Goal: Information Seeking & Learning: Learn about a topic

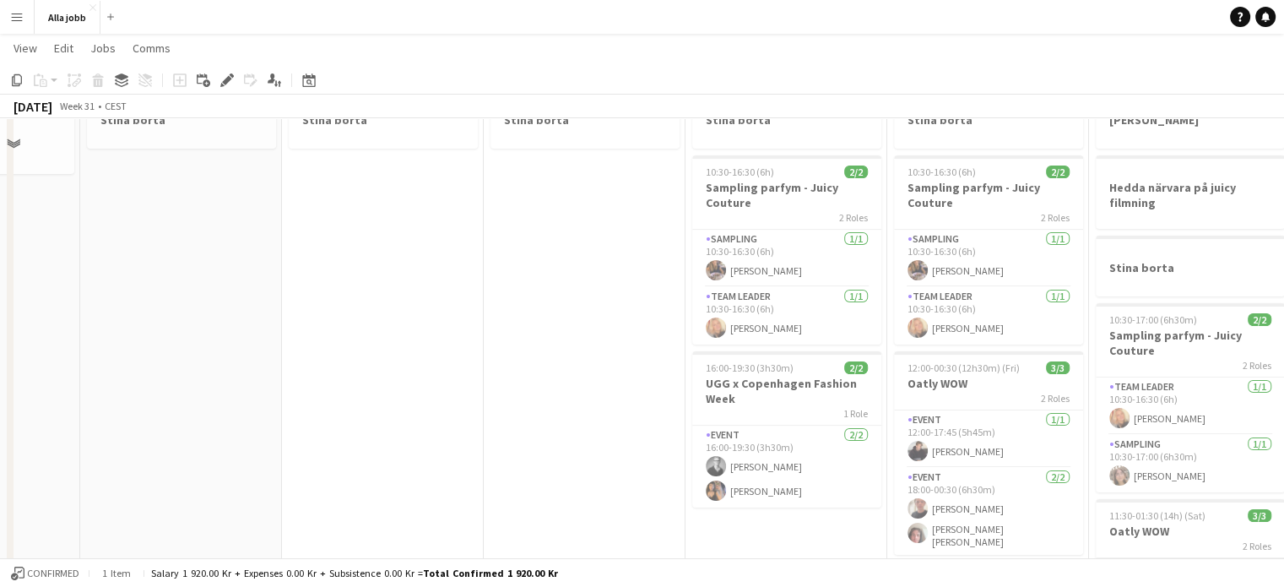
scroll to position [84, 0]
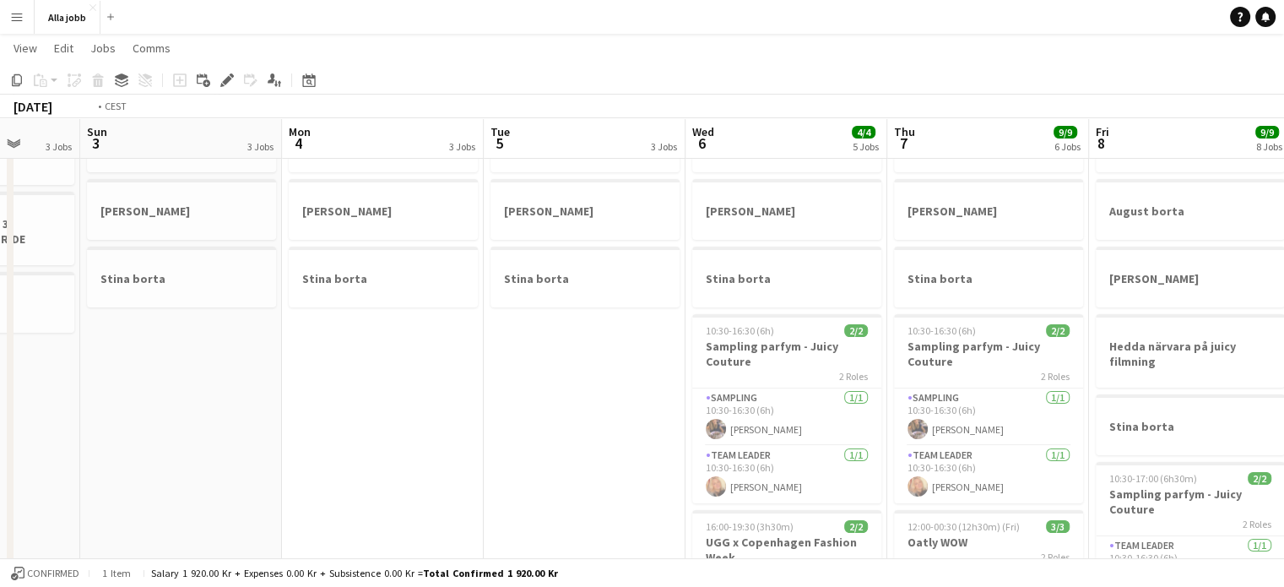
drag, startPoint x: 970, startPoint y: 304, endPoint x: 143, endPoint y: 301, distance: 827.2
click at [143, 300] on app-calendar-viewport "Thu 31 3 Jobs Fri 1 3 Jobs Sat 2 3 Jobs Sun 3 3 Jobs Mon 4 3 Jobs Tue 5 3 Jobs …" at bounding box center [642, 552] width 1284 height 1143
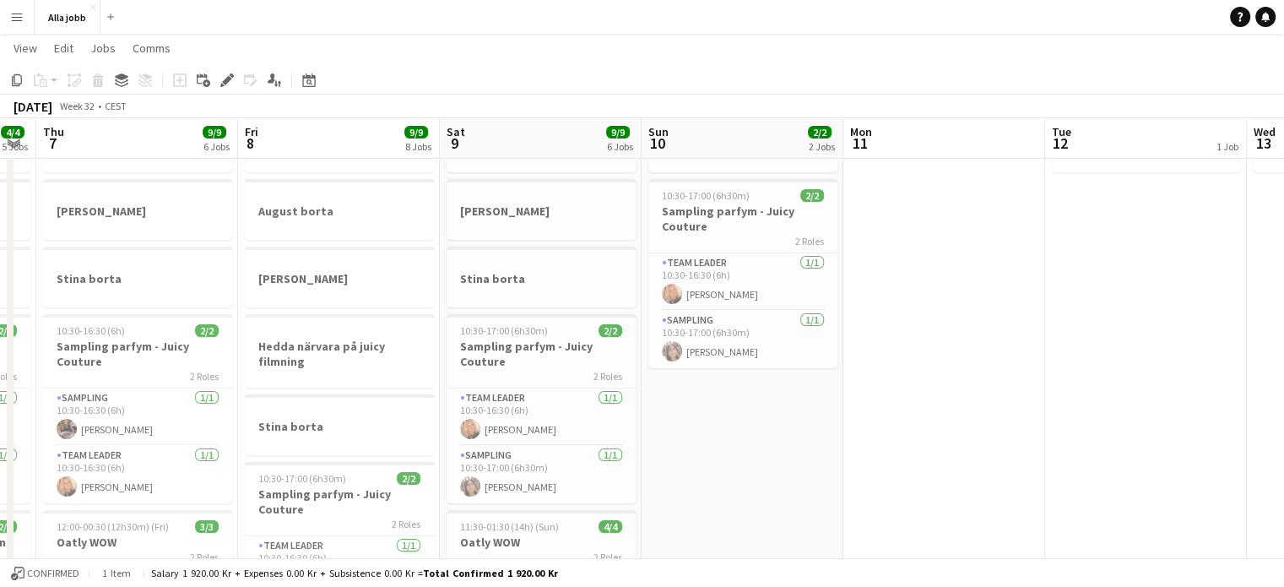
drag, startPoint x: 735, startPoint y: 308, endPoint x: 512, endPoint y: 295, distance: 223.2
click at [272, 298] on app-calendar-viewport "Mon 4 3 Jobs Tue 5 3 Jobs Wed 6 4/4 5 Jobs Thu 7 9/9 6 Jobs Fri 8 9/9 8 Jobs Sa…" at bounding box center [642, 552] width 1284 height 1143
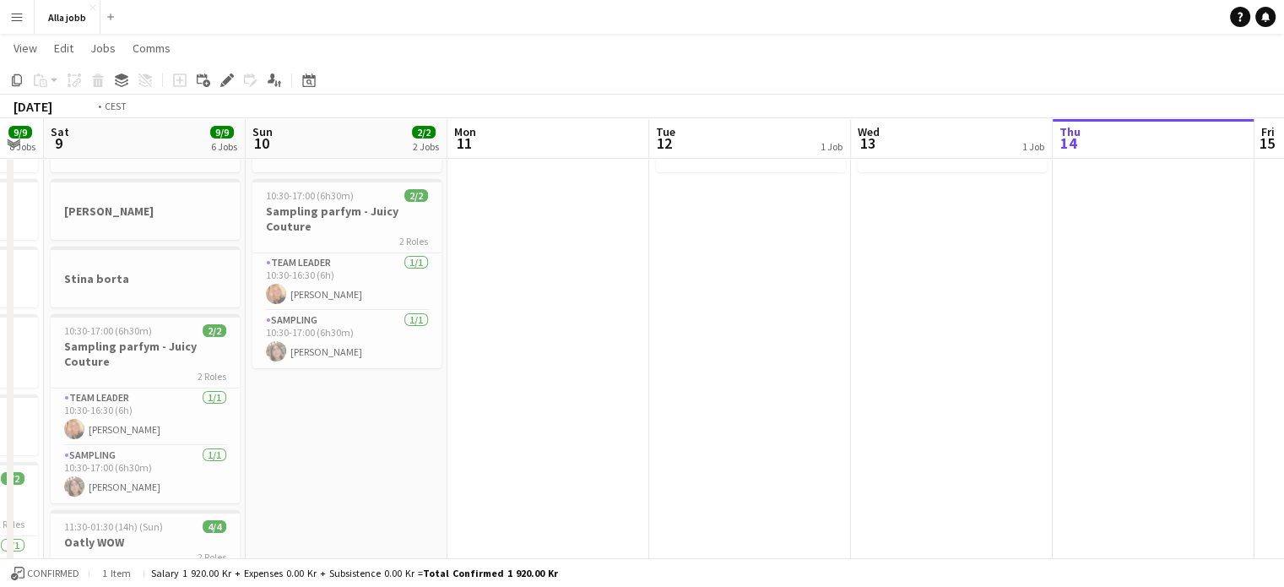
drag, startPoint x: 874, startPoint y: 295, endPoint x: 236, endPoint y: 298, distance: 638.1
click at [248, 293] on app-calendar-viewport "Wed 6 4/4 5 Jobs Thu 7 9/9 6 Jobs Fri 8 9/9 8 Jobs Sat 9 9/9 6 Jobs Sun 10 2/2 …" at bounding box center [642, 552] width 1284 height 1143
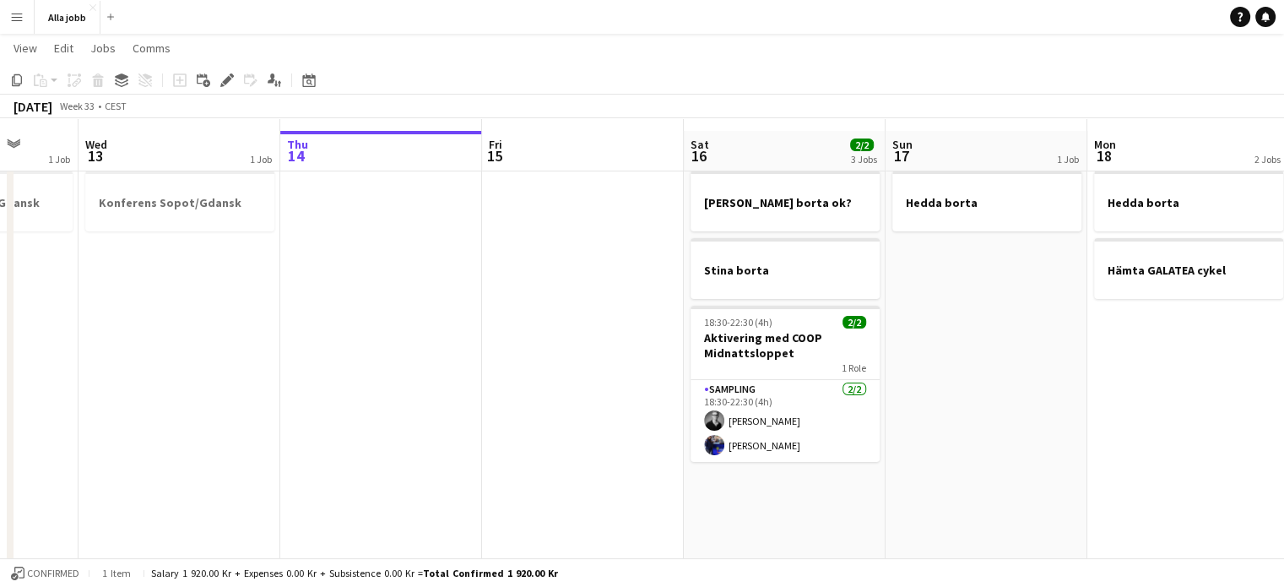
scroll to position [0, 0]
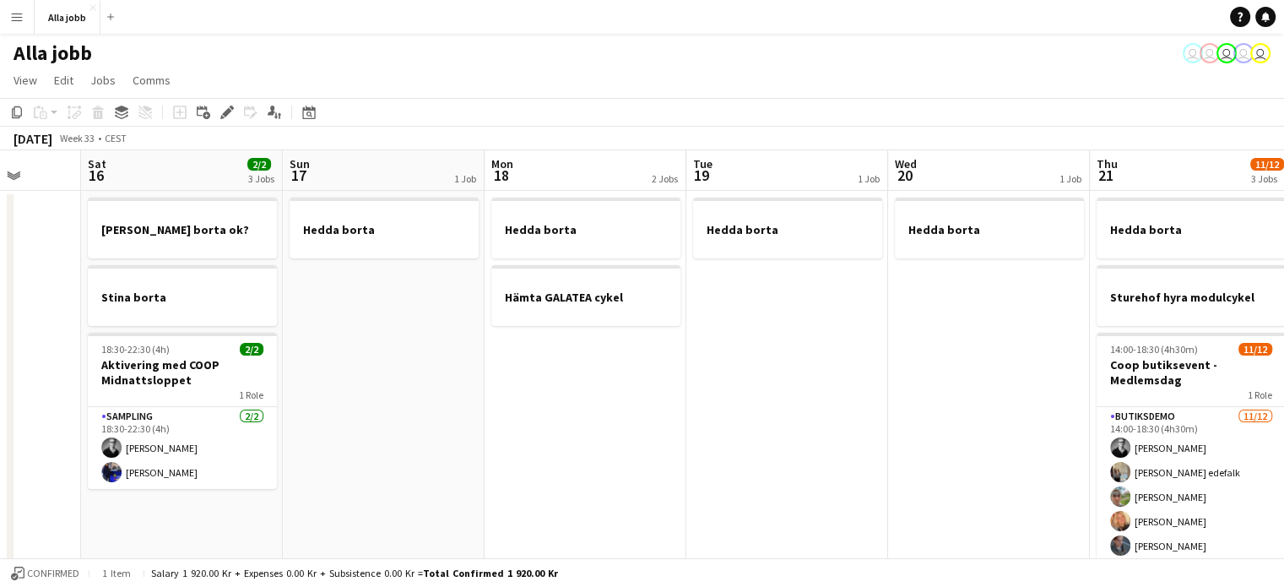
drag, startPoint x: 1010, startPoint y: 338, endPoint x: 462, endPoint y: 328, distance: 548.8
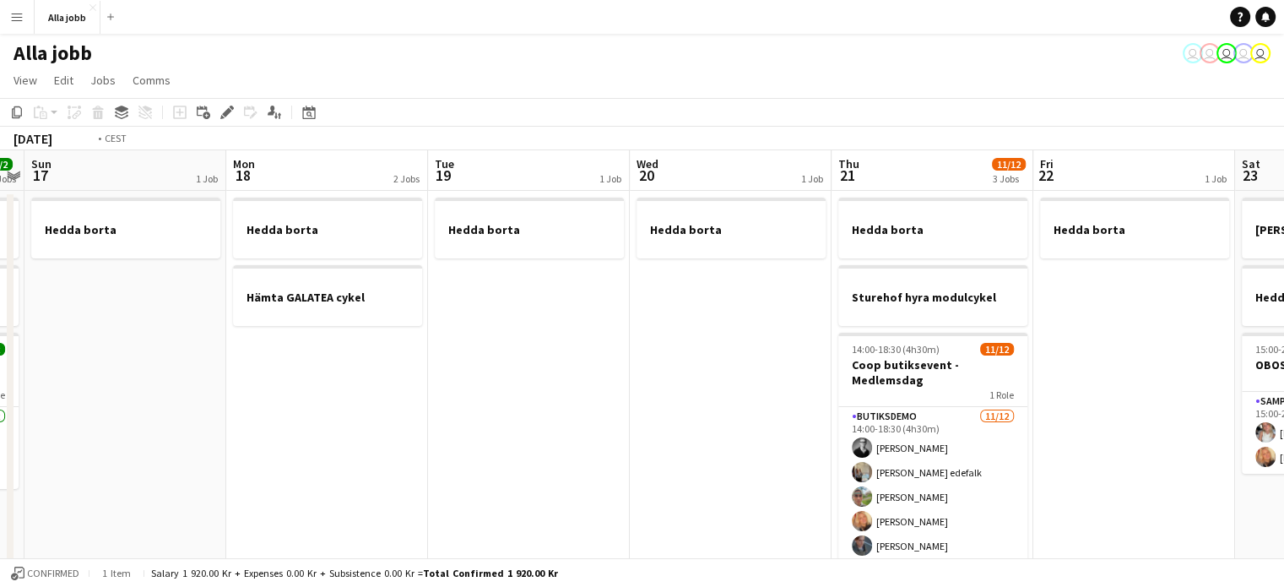
scroll to position [0, 588]
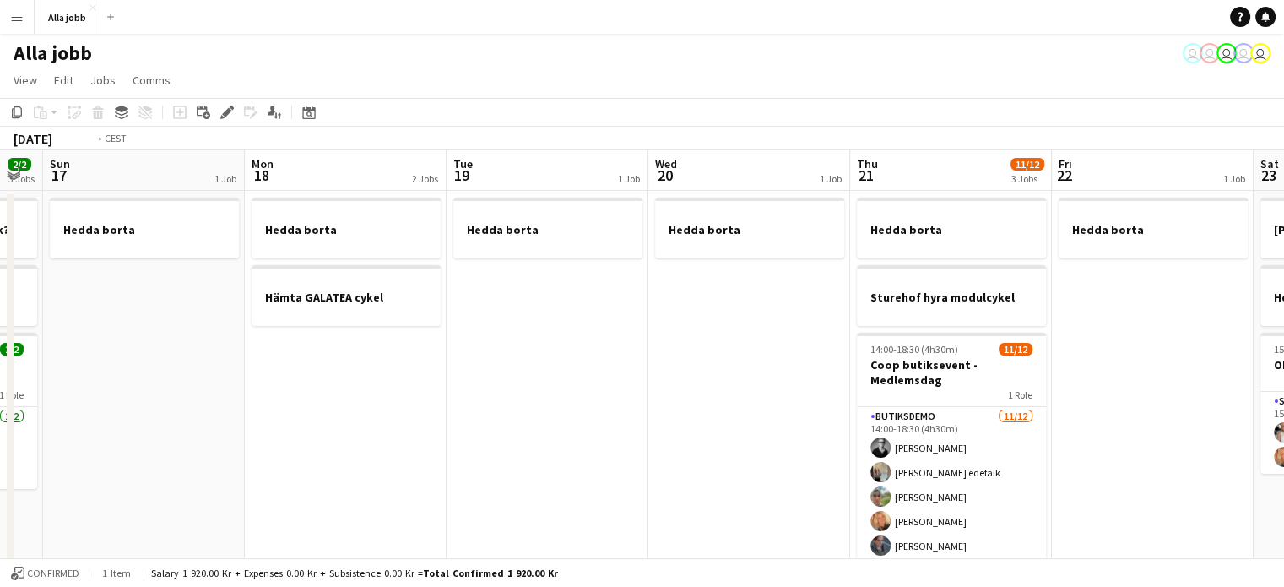
drag, startPoint x: 997, startPoint y: 328, endPoint x: 392, endPoint y: 344, distance: 605.4
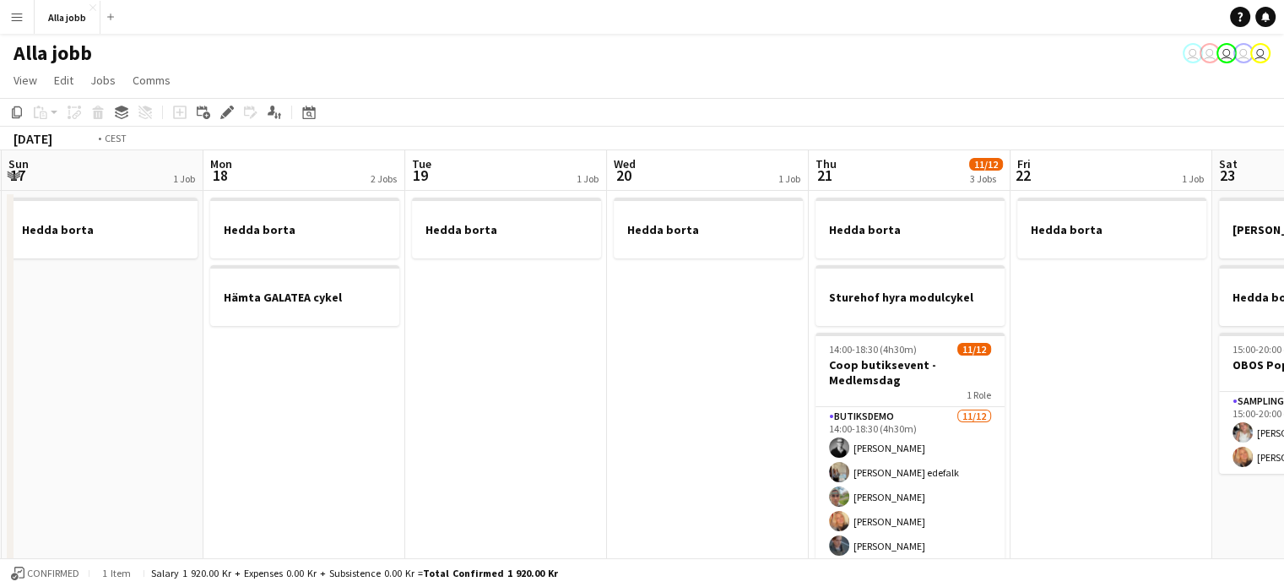
drag, startPoint x: 429, startPoint y: 364, endPoint x: 785, endPoint y: 391, distance: 357.2
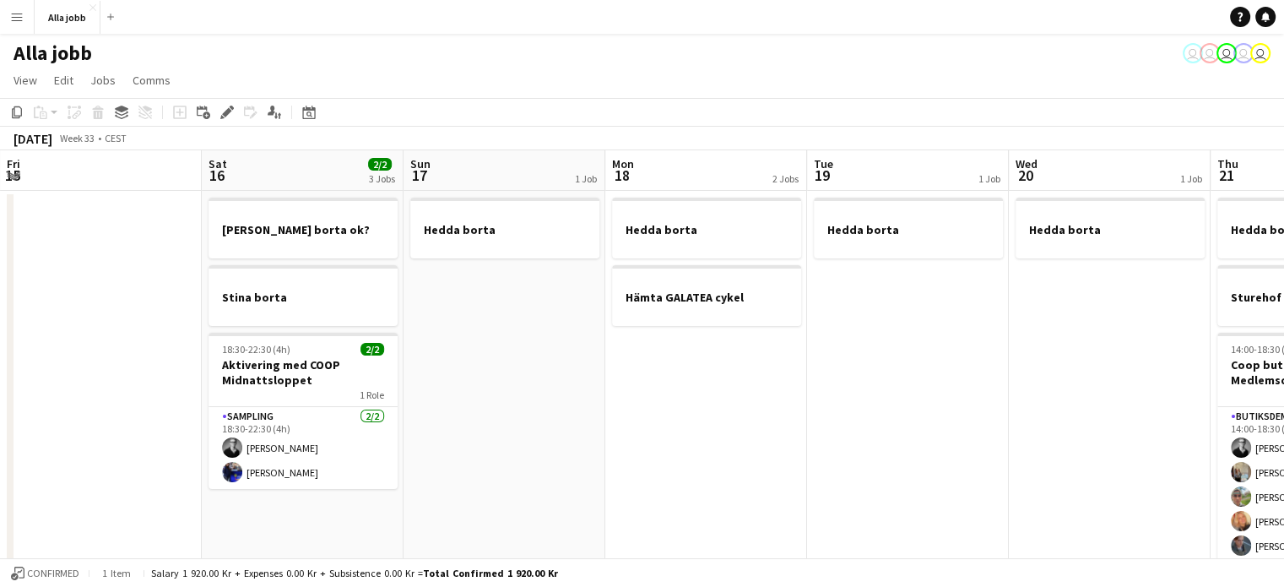
drag, startPoint x: 1040, startPoint y: 396, endPoint x: 707, endPoint y: 388, distance: 332.7
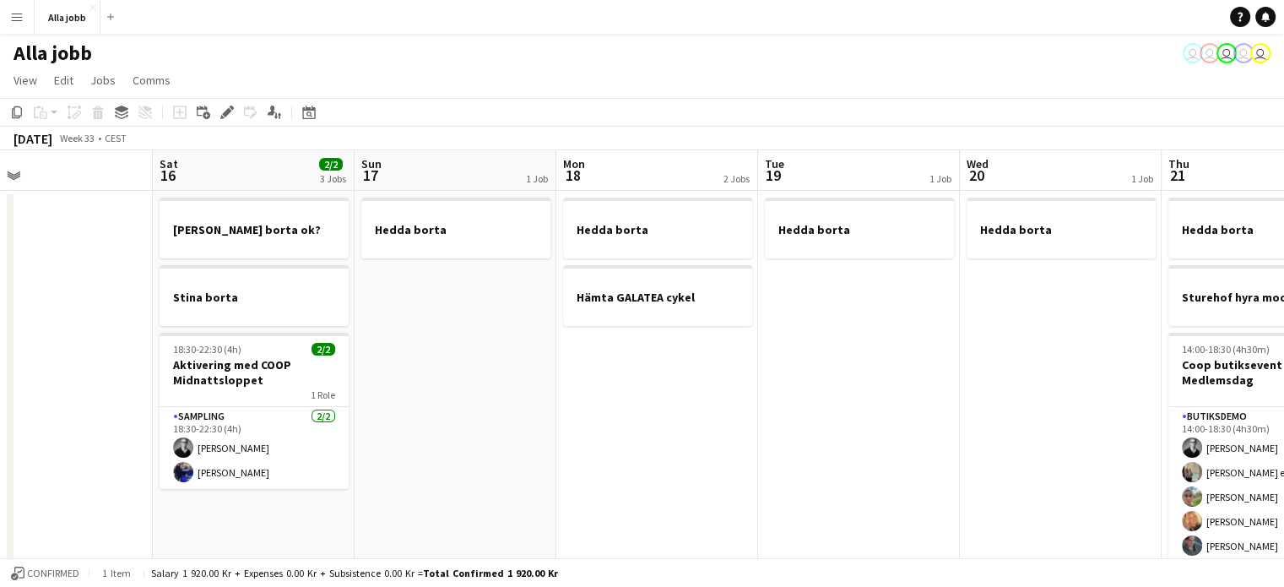
scroll to position [0, 344]
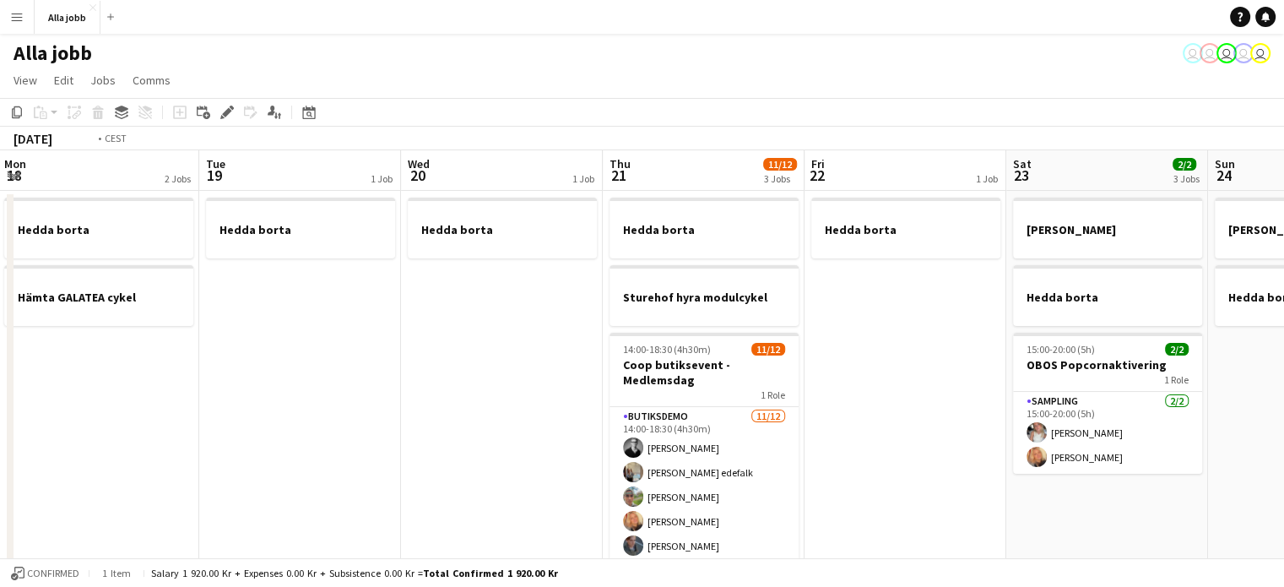
drag, startPoint x: 956, startPoint y: 383, endPoint x: 348, endPoint y: 387, distance: 607.8
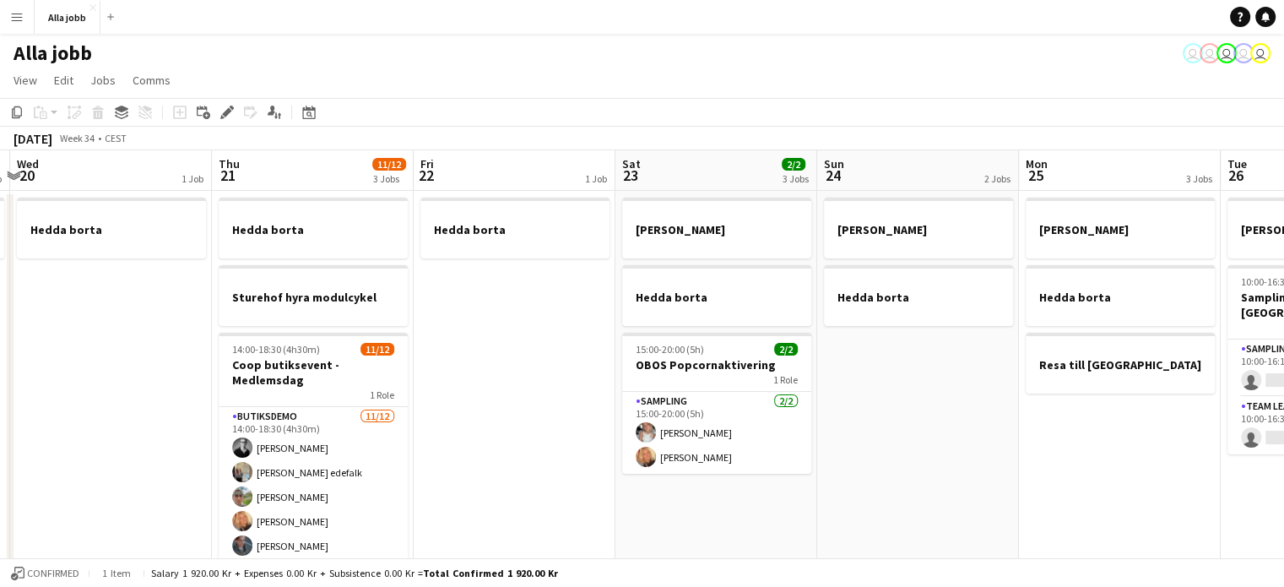
scroll to position [0, 599]
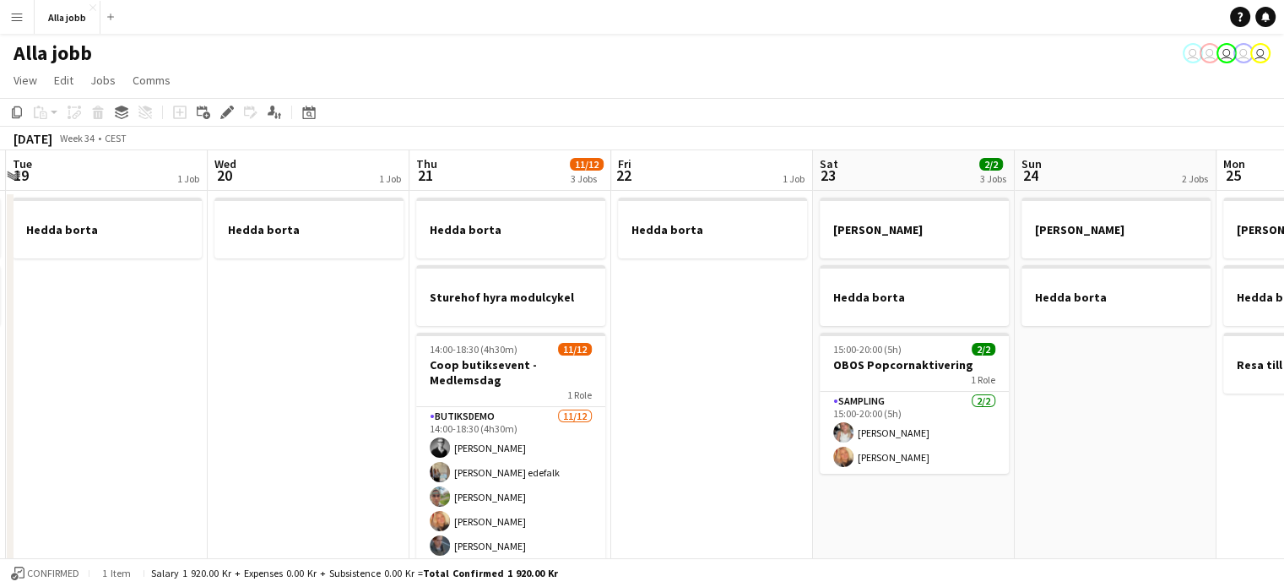
drag, startPoint x: 797, startPoint y: 394, endPoint x: 604, endPoint y: 394, distance: 193.3
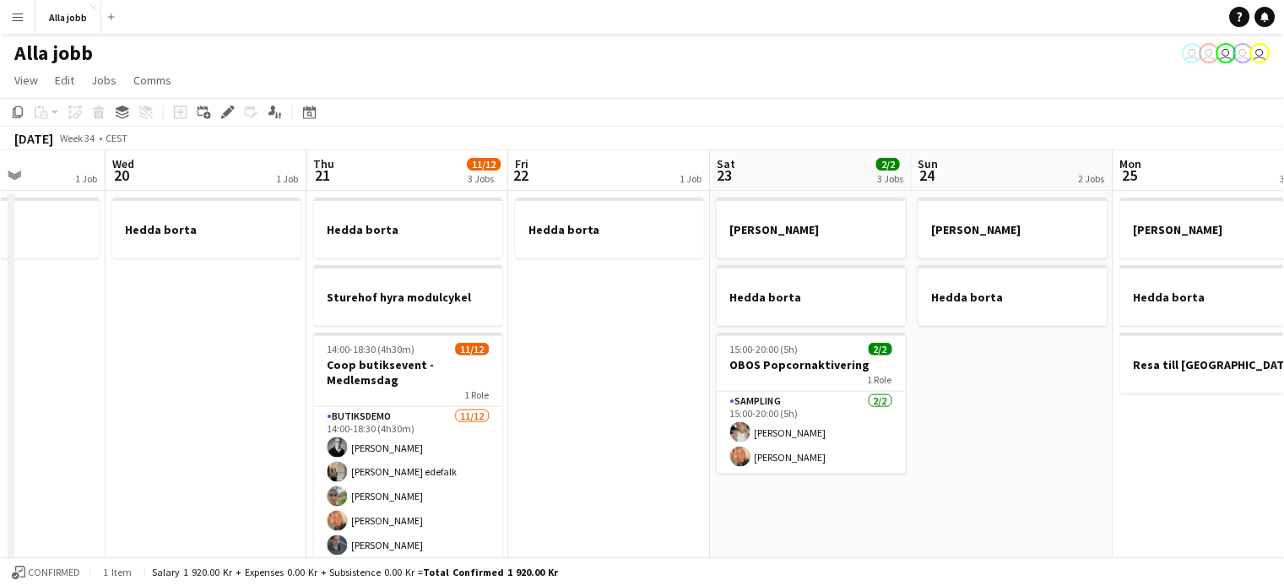
scroll to position [0, 706]
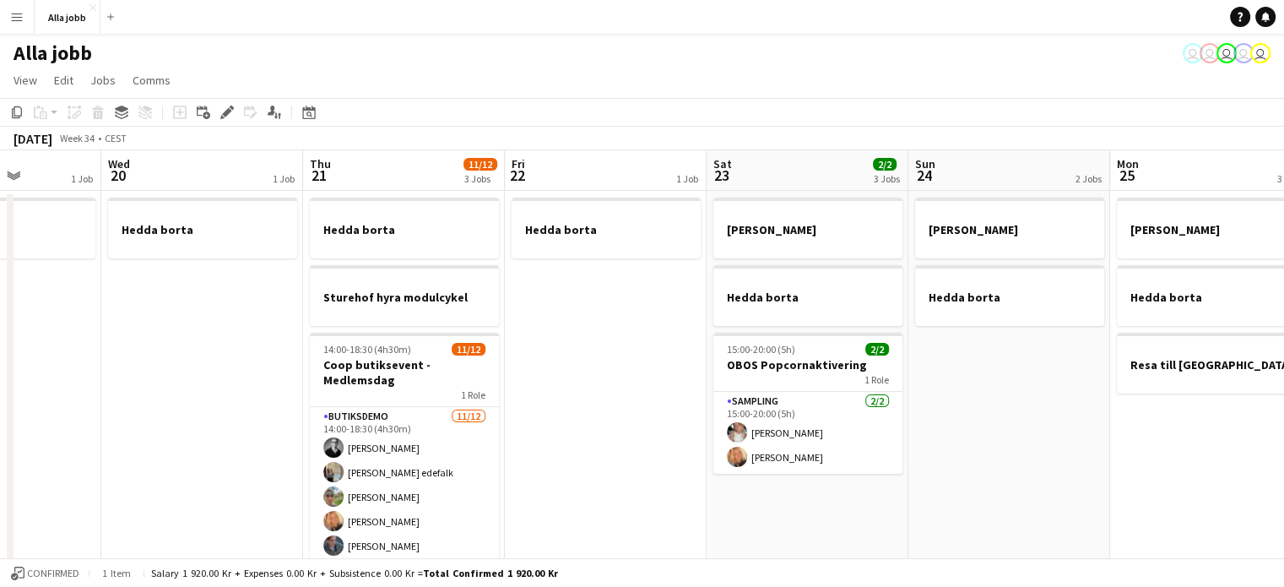
drag, startPoint x: 728, startPoint y: 404, endPoint x: 621, endPoint y: 404, distance: 106.4
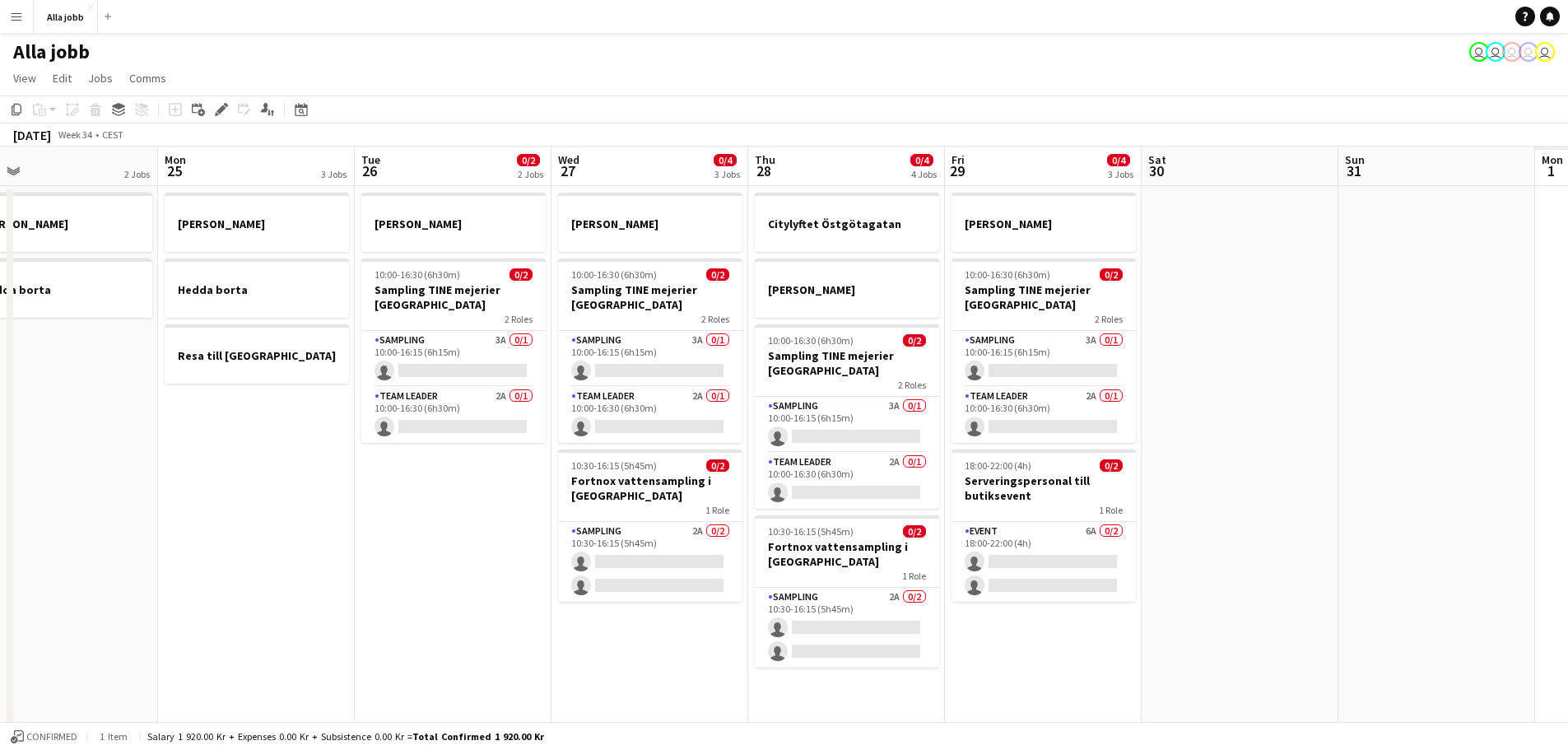
scroll to position [0, 486]
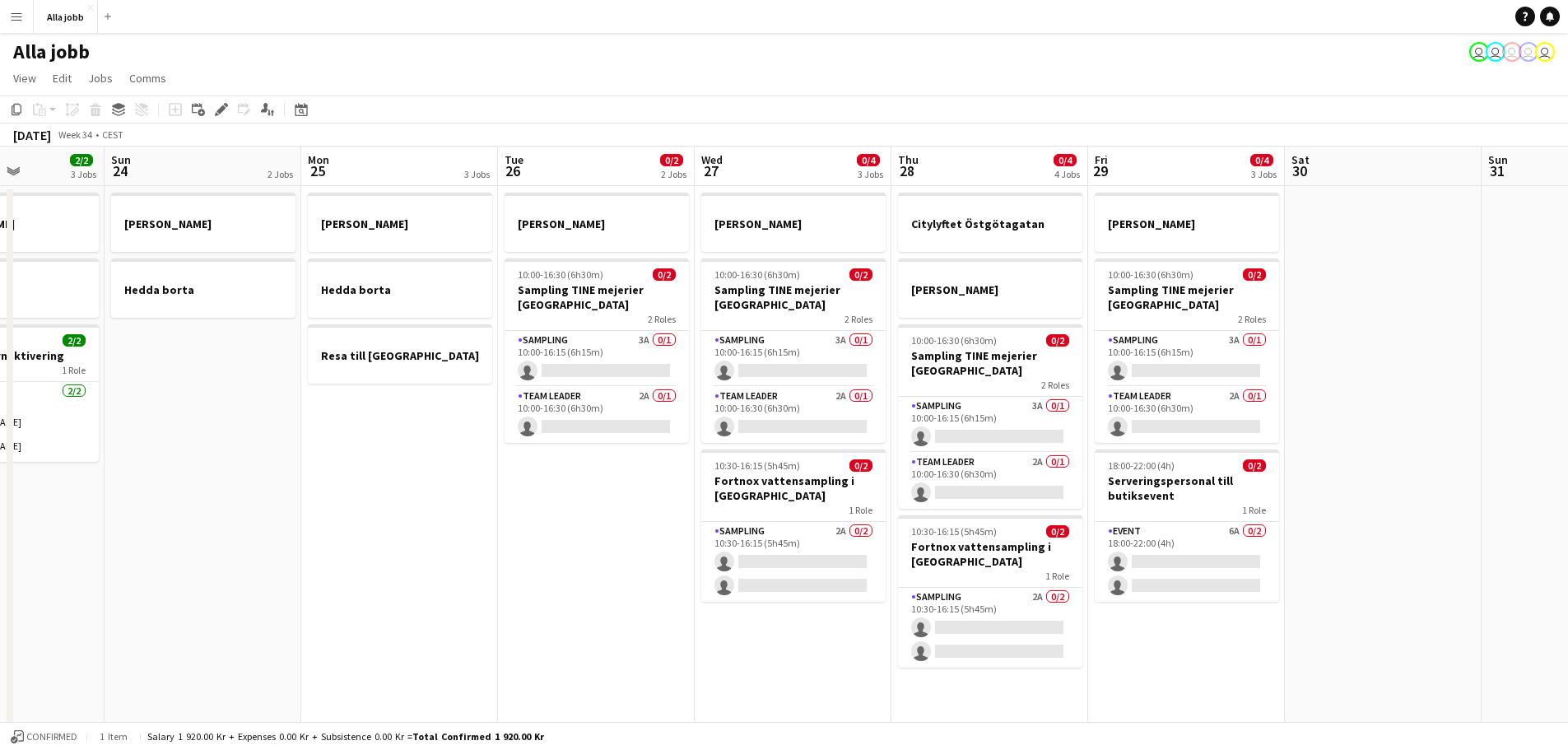
drag, startPoint x: 1062, startPoint y: 326, endPoint x: 675, endPoint y: 367, distance: 389.2
click at [675, 367] on app-calendar-viewport "Thu 21 11/12 3 Jobs Fri 22 1 Job Sat 23 2/2 3 Jobs Sun 24 2 Jobs Mon 25 3 Jobs …" at bounding box center [784, 663] width 1568 height 1034
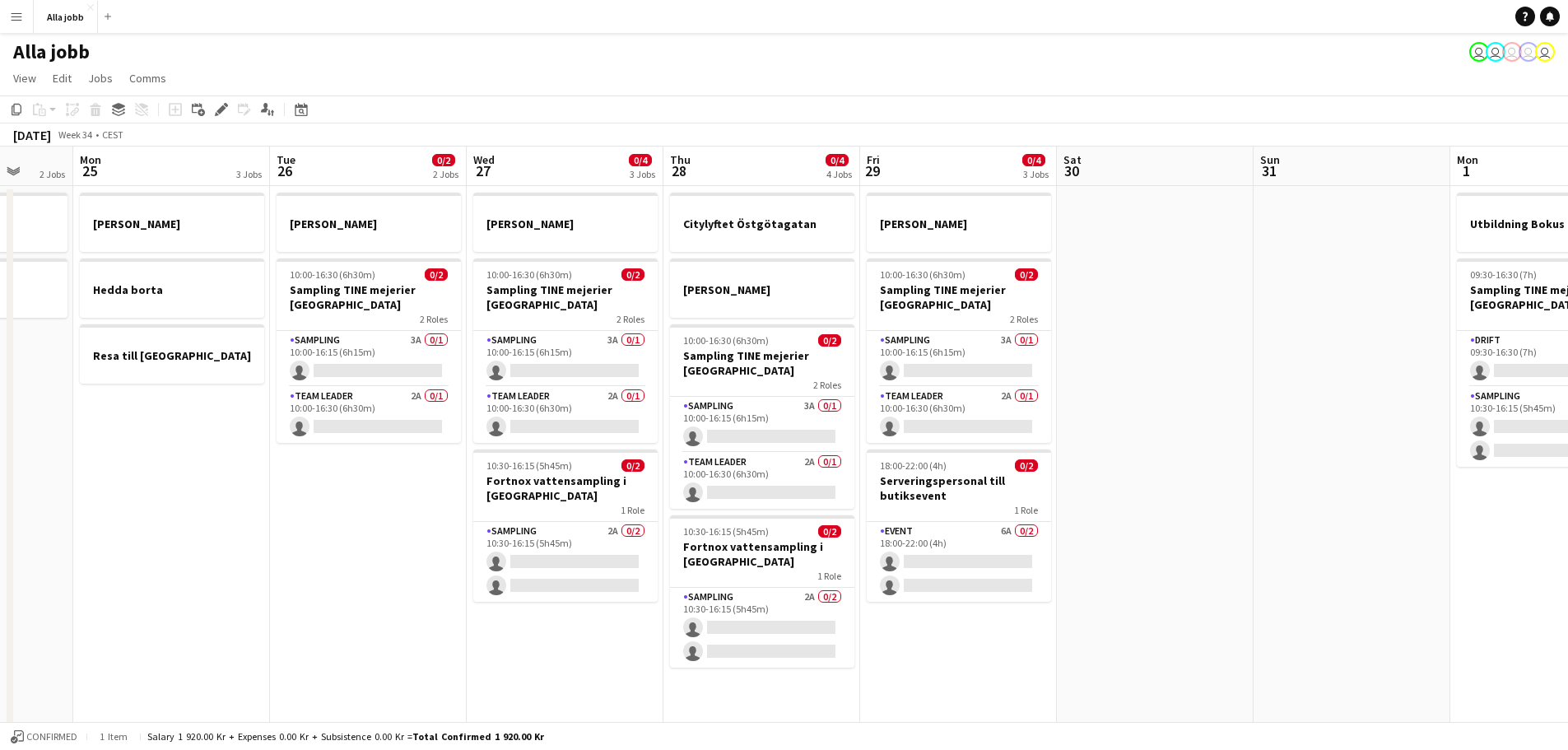
scroll to position [0, 552]
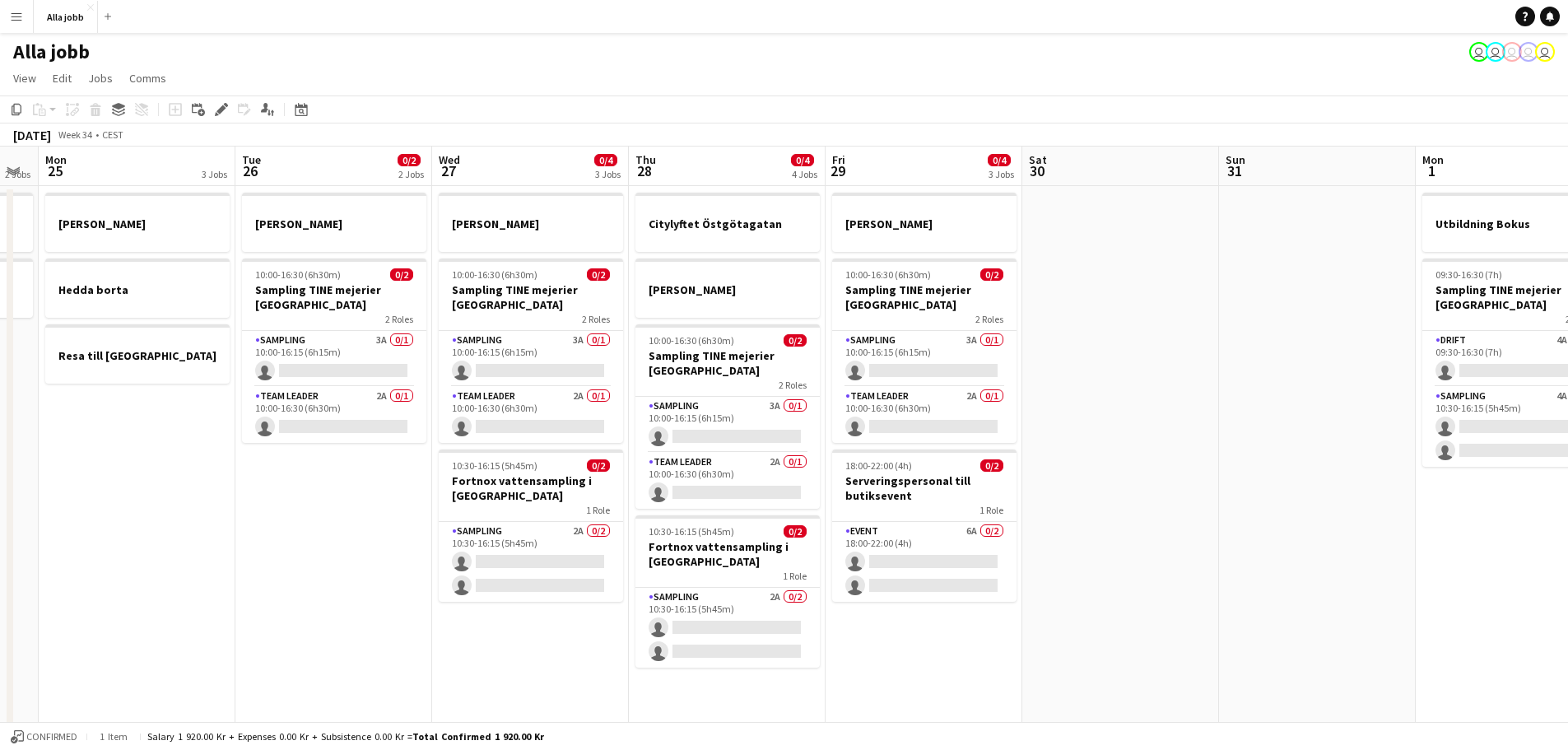
drag, startPoint x: 1192, startPoint y: 368, endPoint x: 929, endPoint y: 384, distance: 263.5
click at [929, 384] on app-calendar-viewport "Fri 22 1 Job Sat 23 2/2 3 Jobs Sun 24 2 Jobs Mon 25 3 Jobs Tue 26 0/2 2 Jobs We…" at bounding box center [784, 663] width 1568 height 1034
click at [1123, 283] on app-date-cell at bounding box center [1120, 684] width 197 height 995
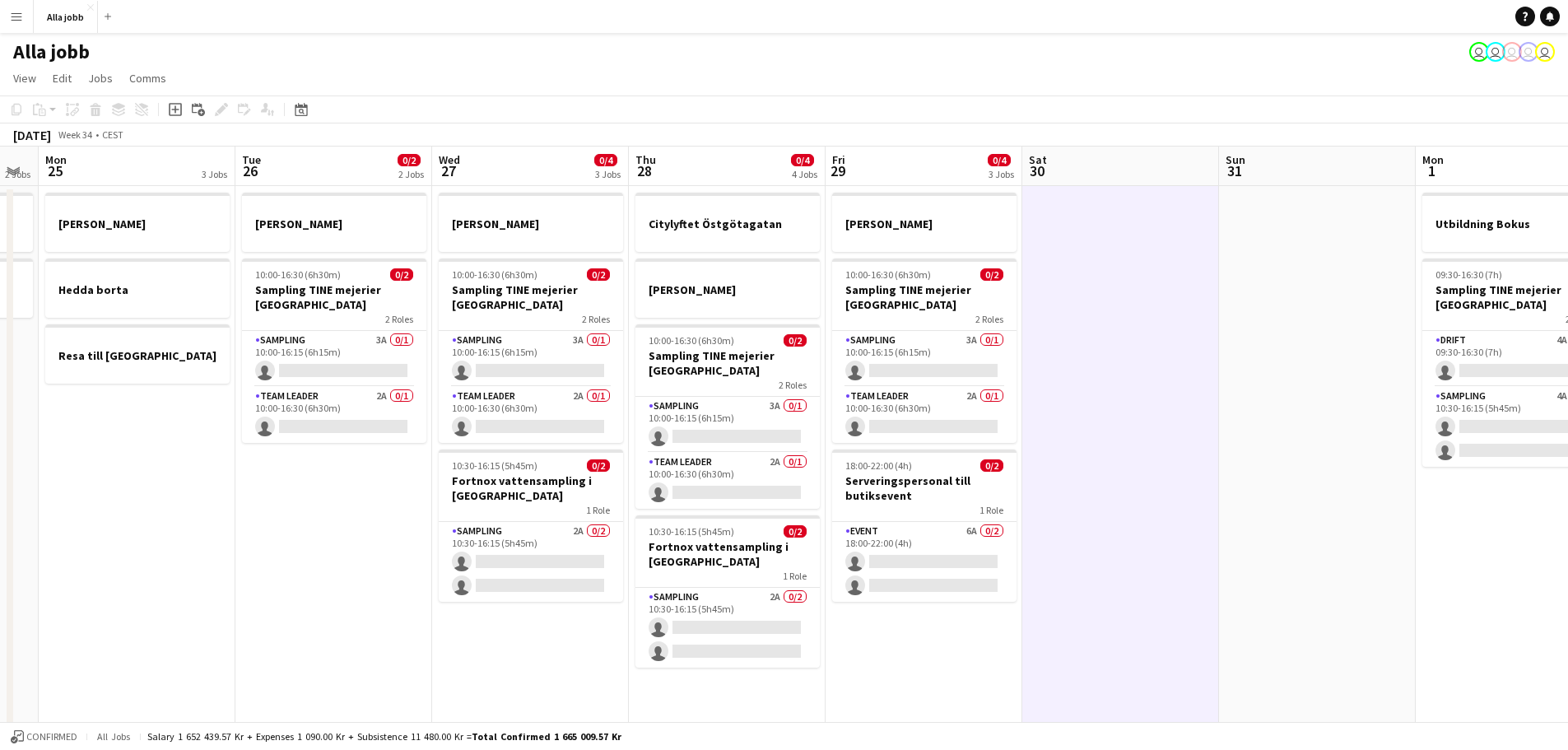
scroll to position [82, 0]
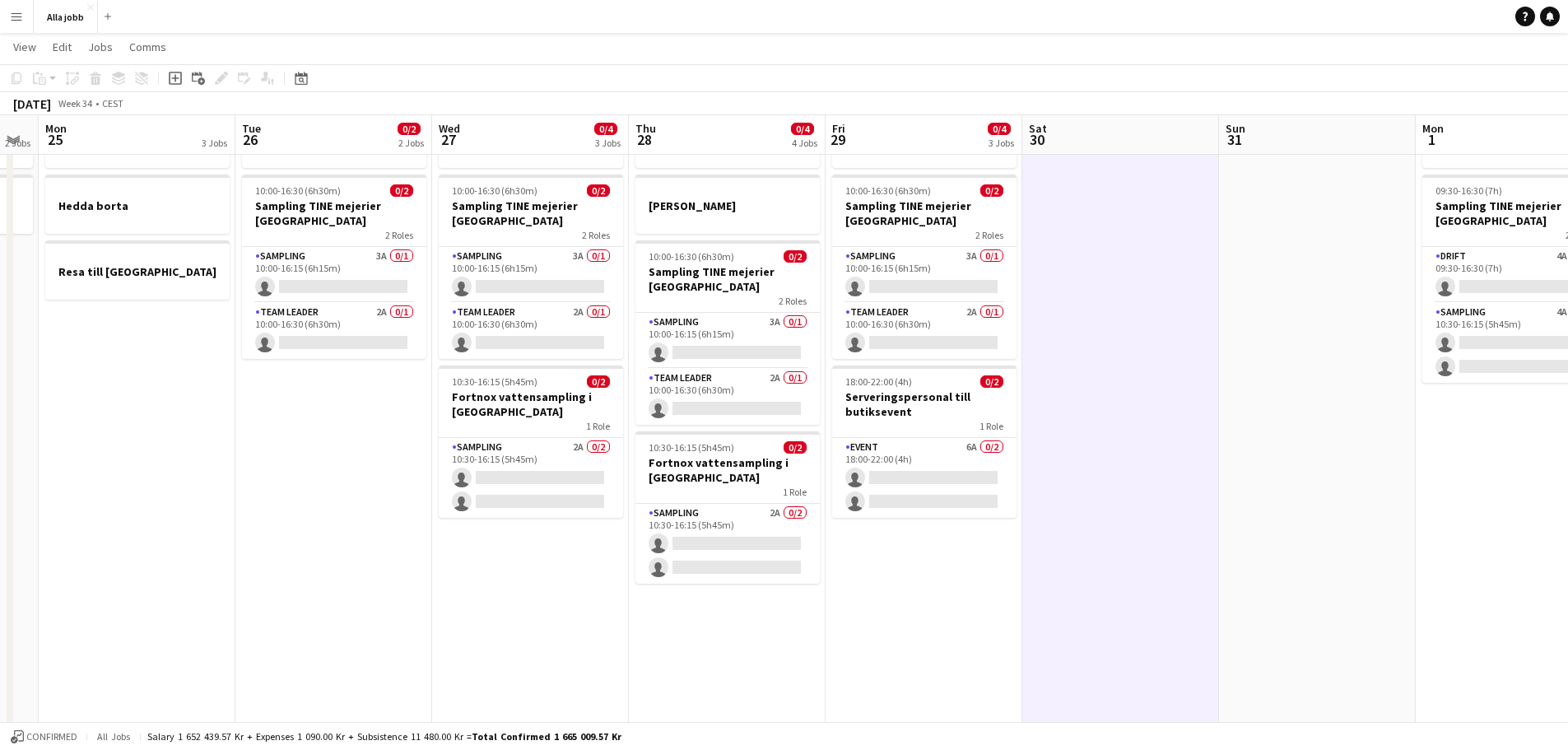
click at [993, 467] on app-card-role "Event 6A 0/2 18:00-22:00 (4h) single-neutral-actions single-neutral-actions" at bounding box center [923, 478] width 184 height 80
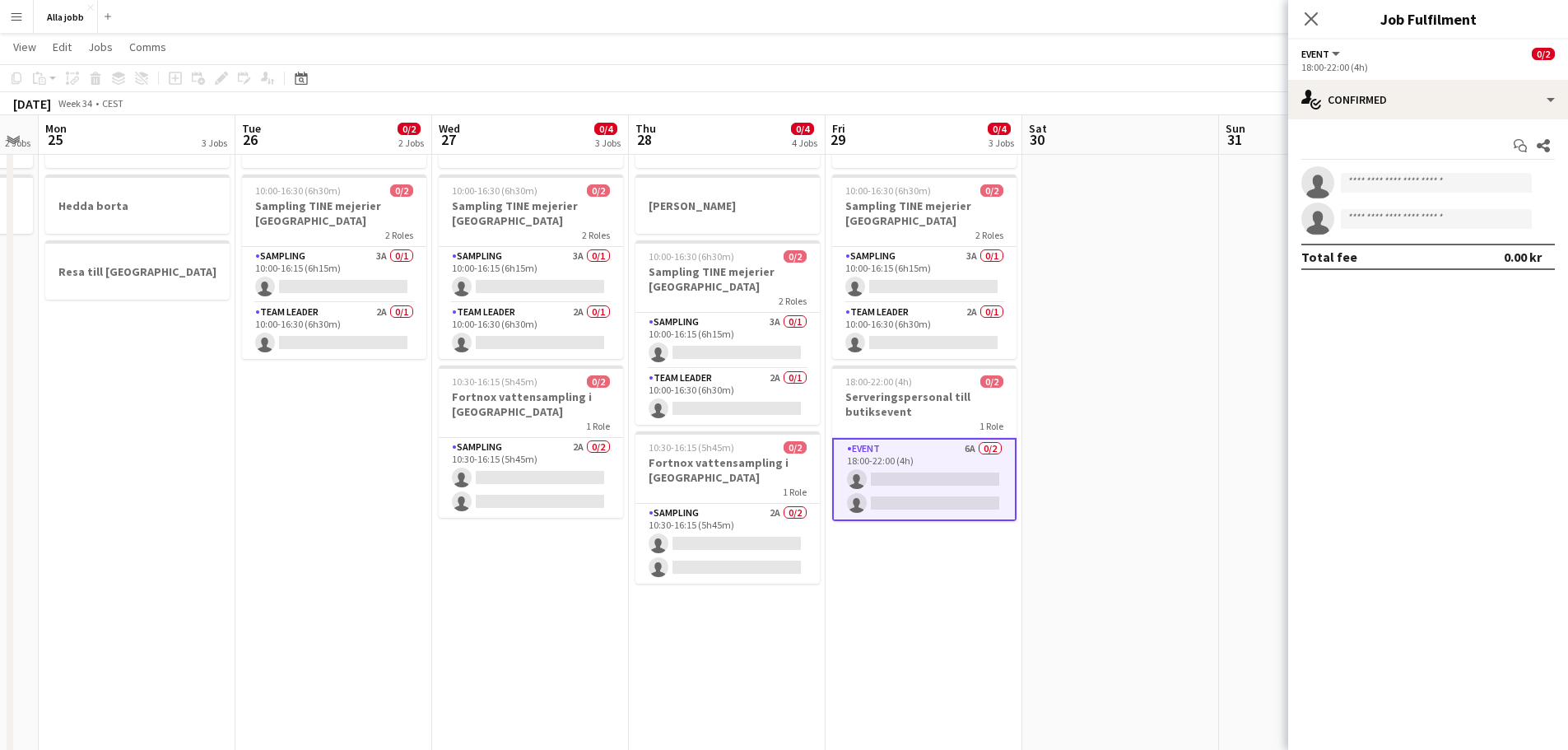
click at [1155, 205] on app-date-cell at bounding box center [1120, 600] width 197 height 995
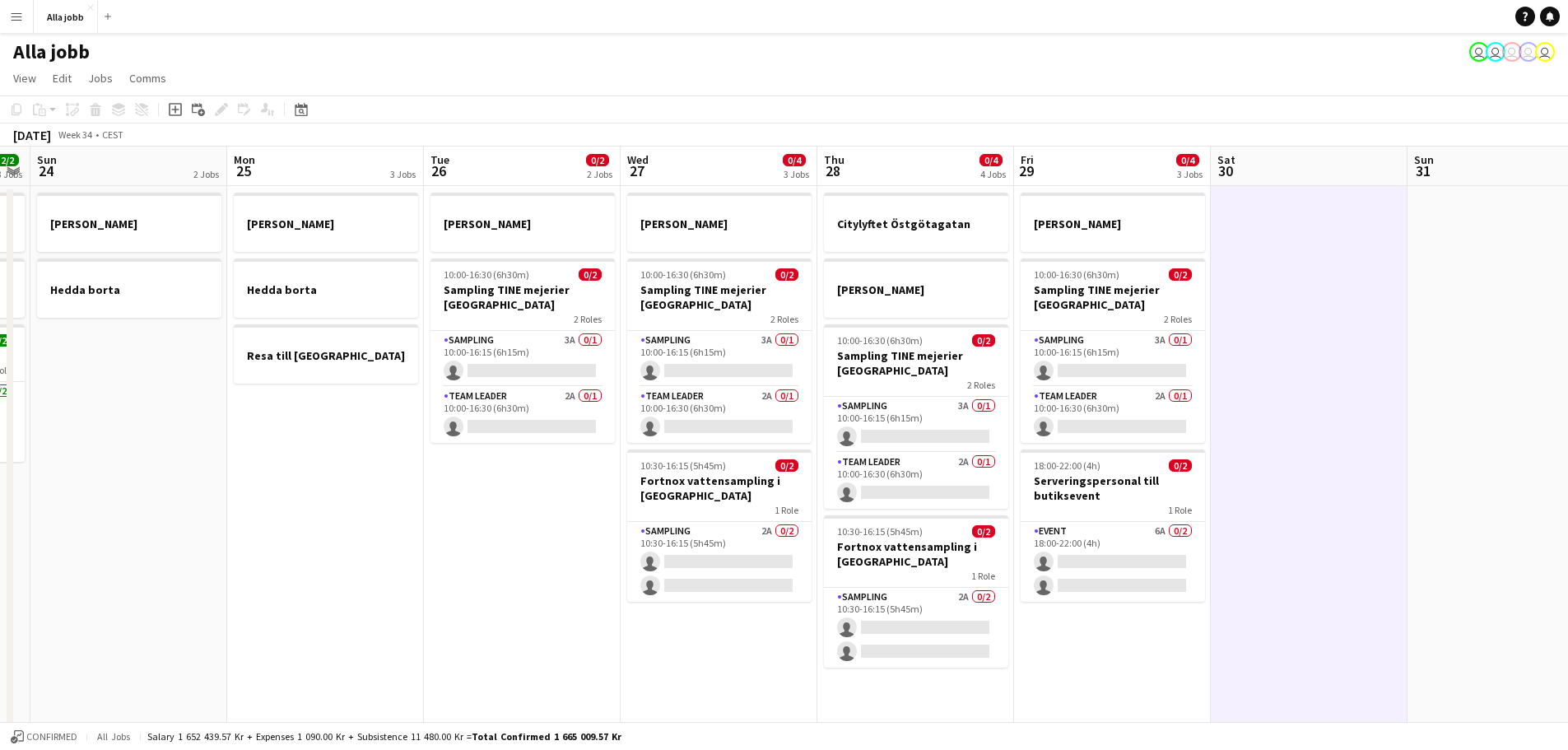
scroll to position [0, 353]
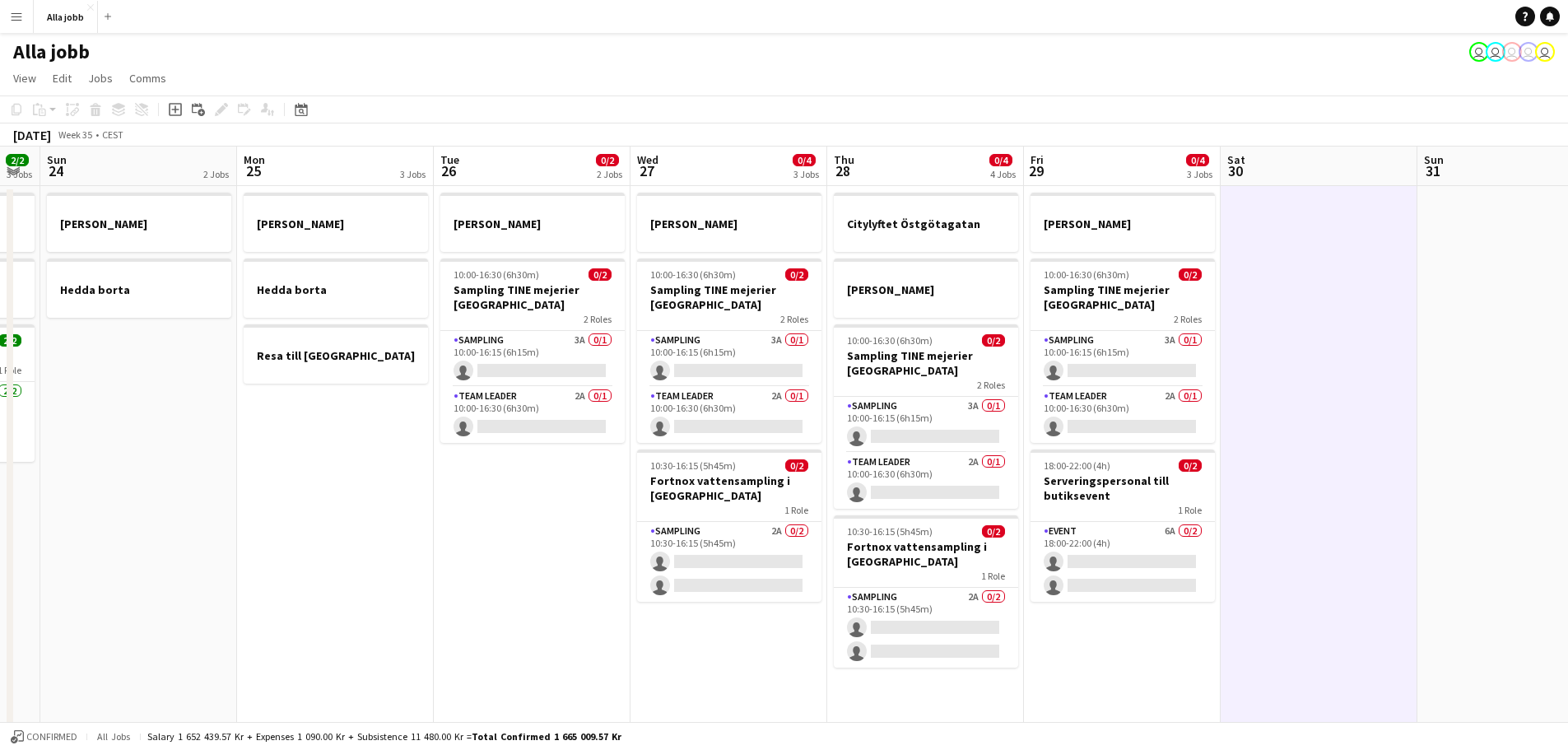
drag, startPoint x: 1289, startPoint y: 303, endPoint x: 1487, endPoint y: 298, distance: 198.1
click at [1251, 298] on app-calendar-viewport "Fri 22 1 Job Sat 23 2/2 3 Jobs Sun 24 2 Jobs Mon 25 3 Jobs Tue 26 0/2 2 Jobs We…" at bounding box center [784, 663] width 1568 height 1034
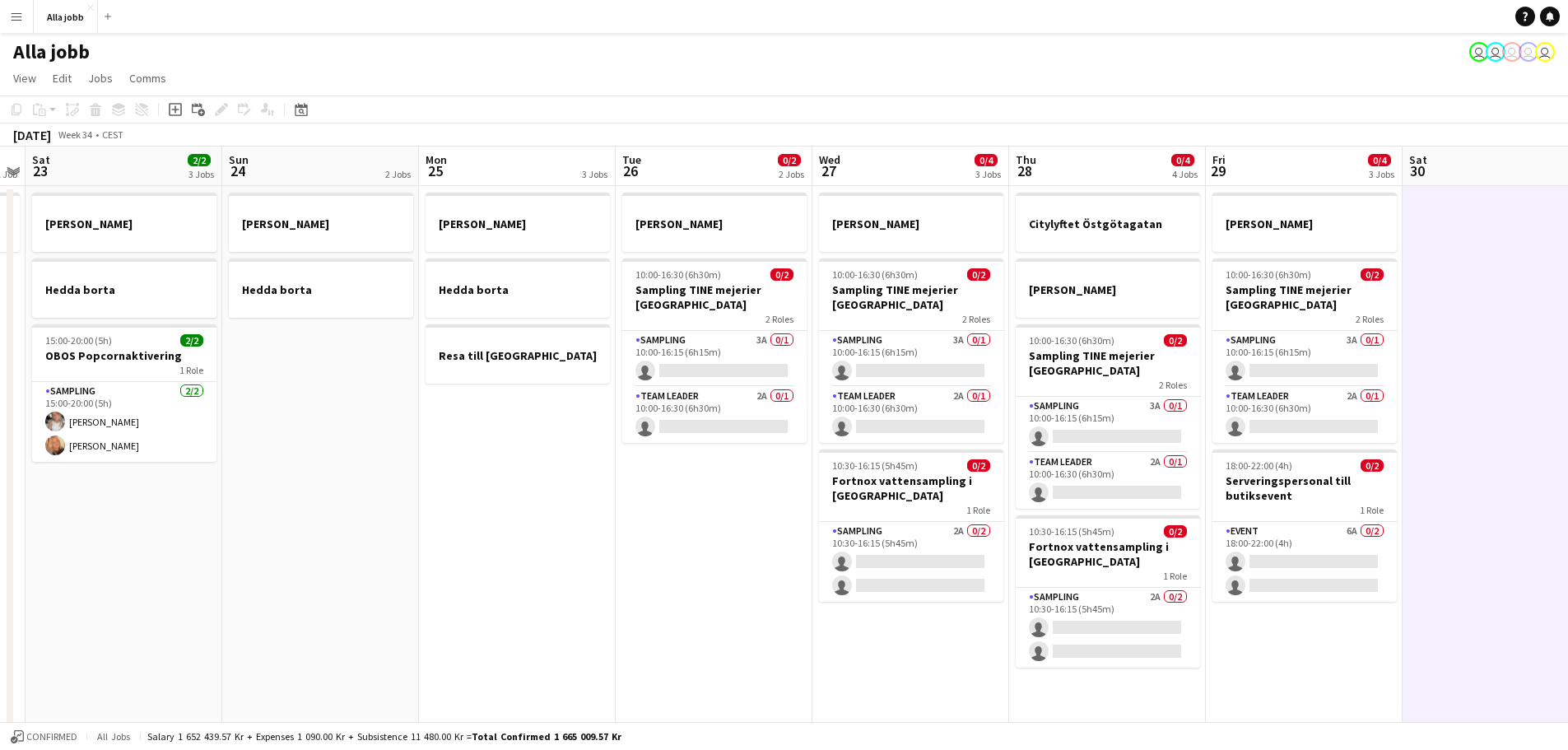
scroll to position [0, 371]
drag, startPoint x: 997, startPoint y: 298, endPoint x: 1176, endPoint y: 294, distance: 179.0
click at [1176, 294] on app-calendar-viewport "Thu 21 11/12 3 Jobs Fri 22 1 Job Sat 23 2/2 3 Jobs Sun 24 2 Jobs Mon 25 3 Jobs …" at bounding box center [784, 663] width 1568 height 1034
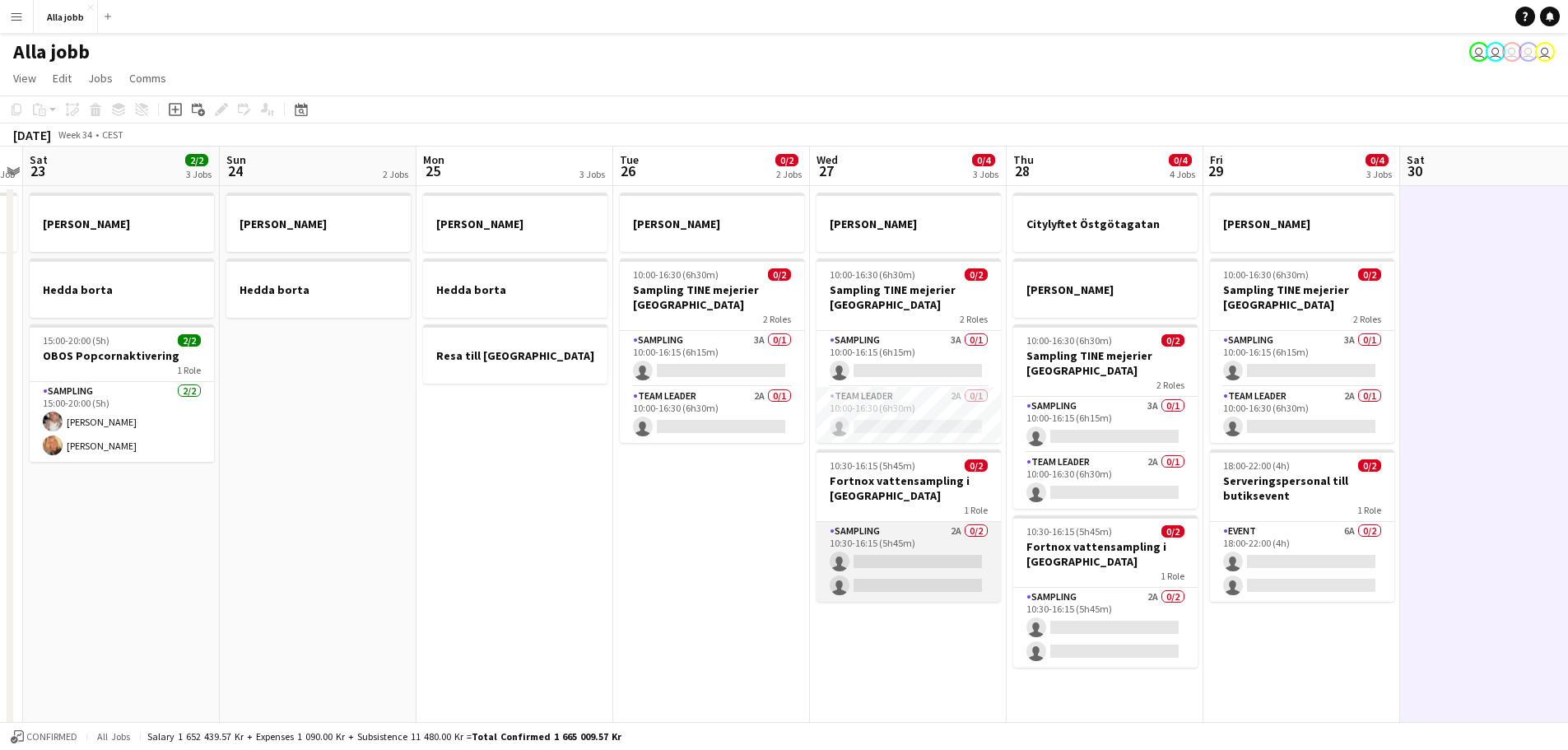
click at [953, 556] on app-card-role "Sampling 2A 0/2 10:30-16:15 (5h45m) single-neutral-actions single-neutral-actio…" at bounding box center [908, 562] width 184 height 80
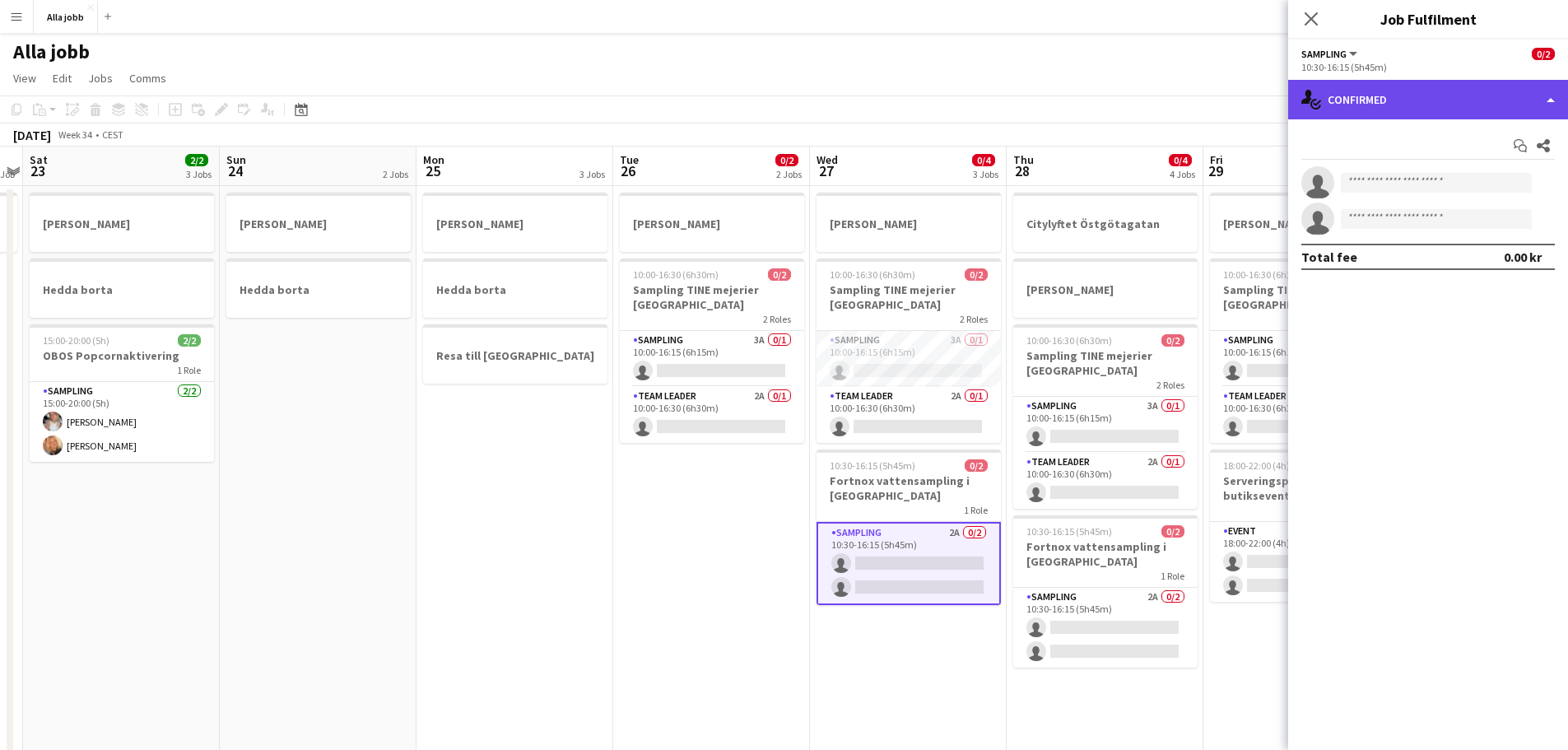
click at [1251, 93] on div "single-neutral-actions-check-2 Confirmed" at bounding box center [1428, 99] width 280 height 40
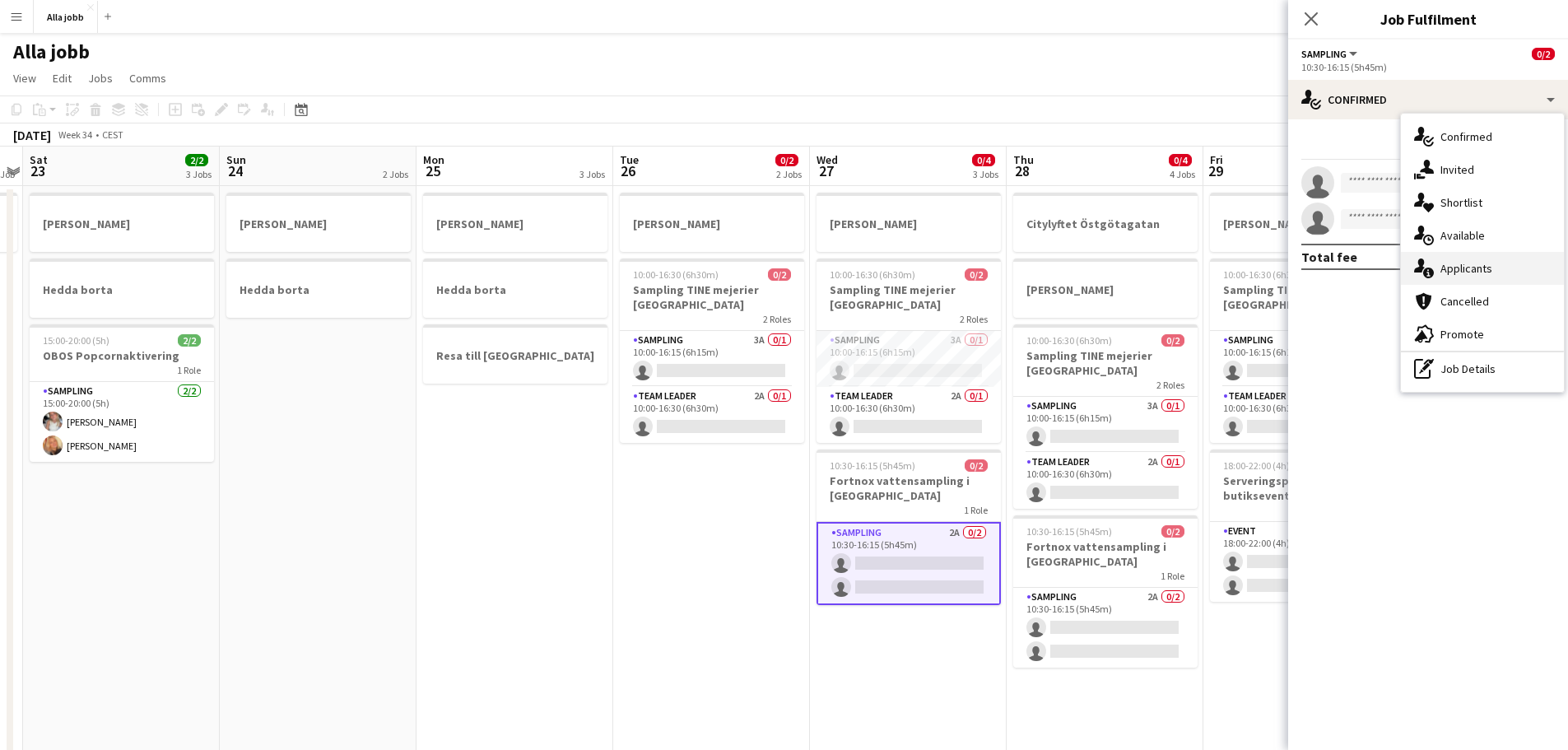
click at [1251, 267] on div "single-neutral-actions-information Applicants" at bounding box center [1482, 268] width 163 height 33
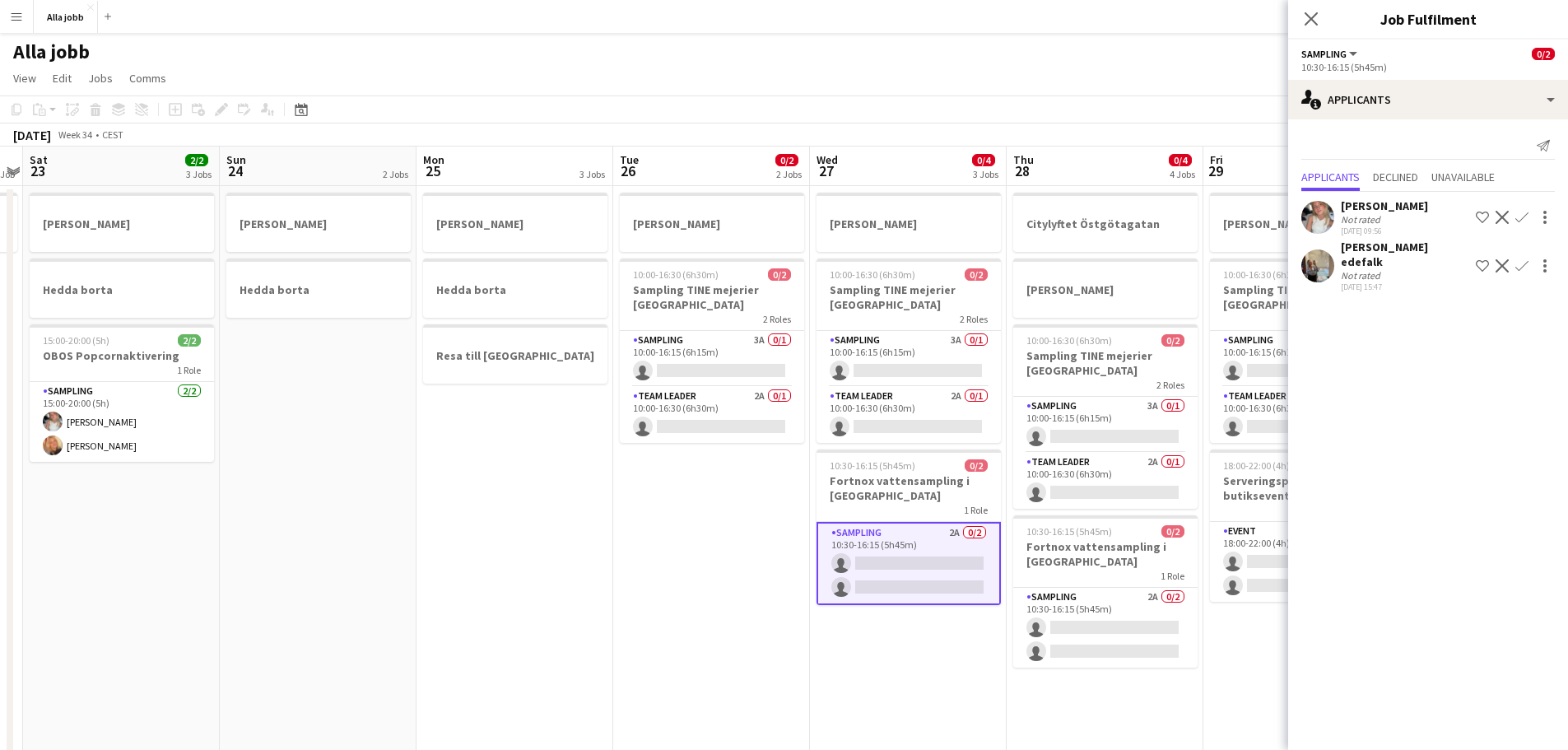
scroll to position [0, 498]
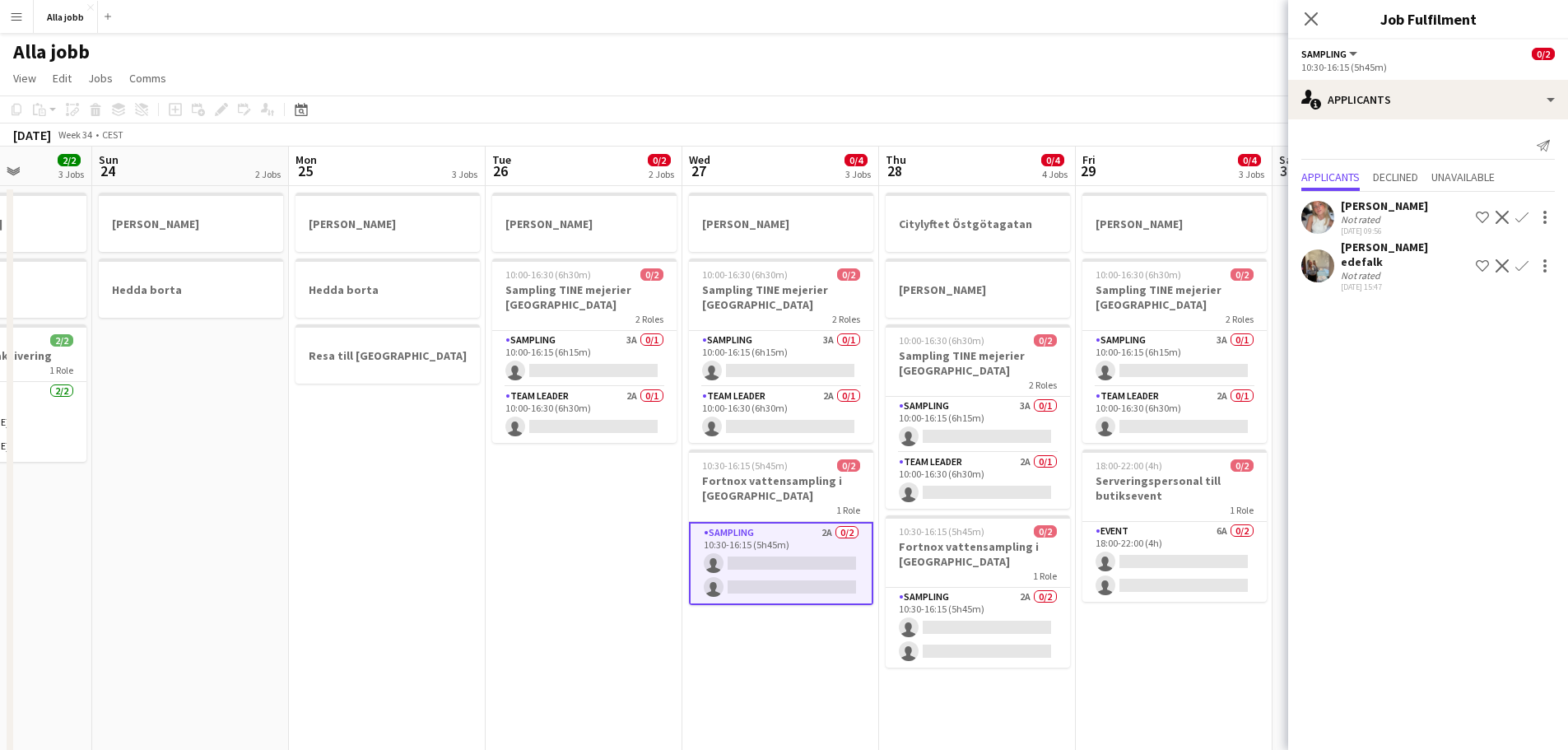
drag, startPoint x: 909, startPoint y: 636, endPoint x: 781, endPoint y: 656, distance: 129.6
click at [781, 572] on app-calendar-viewport "Thu 21 11/12 3 Jobs Fri 22 1 Job Sat 23 2/2 3 Jobs Sun 24 2 Jobs Mon 25 3 Jobs …" at bounding box center [784, 663] width 1568 height 1034
click at [1040, 572] on app-card-role "Sampling 2A 0/2 10:30-16:15 (5h45m) single-neutral-actions single-neutral-actio…" at bounding box center [977, 628] width 184 height 80
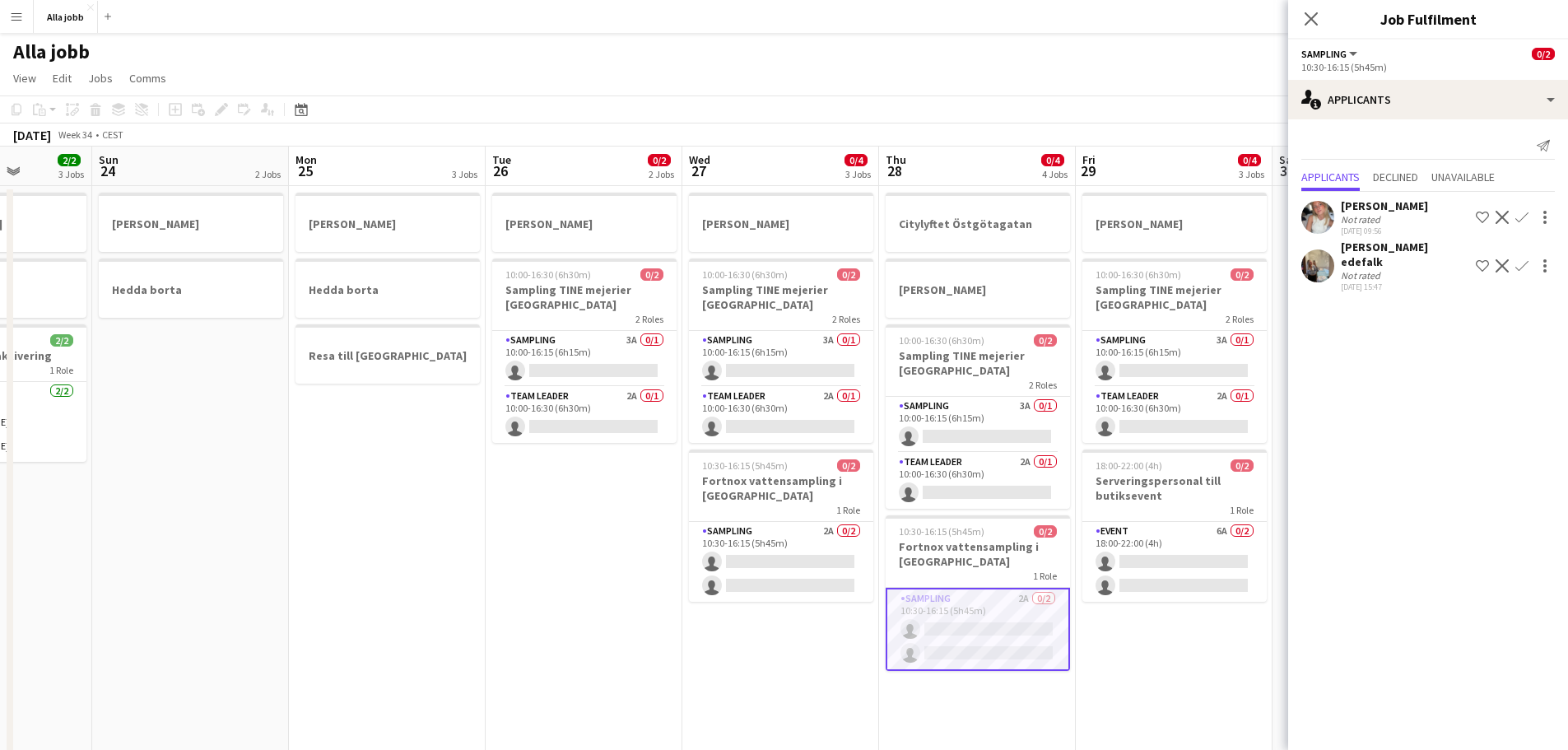
click at [1169, 572] on app-date-cell "[PERSON_NAME] 10:00-16:30 (6h30m) 0/2 Sampling TINE mejerier Göteborg 2 Roles S…" at bounding box center [1174, 684] width 197 height 995
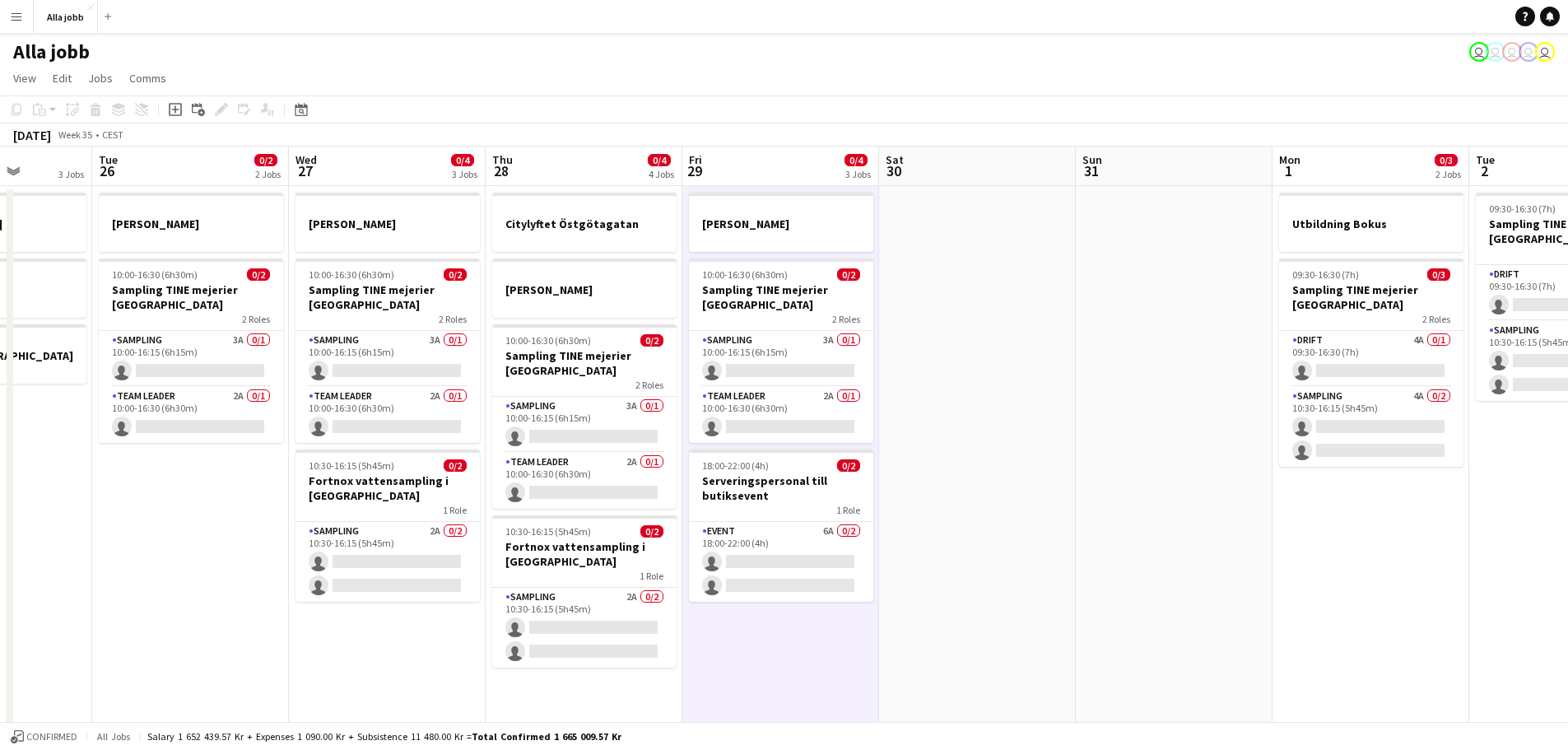
drag, startPoint x: 1211, startPoint y: 411, endPoint x: 333, endPoint y: 472, distance: 880.1
click at [333, 472] on app-calendar-viewport "Sat 23 2/2 3 Jobs Sun 24 2 Jobs Mon 25 3 Jobs Tue 26 0/2 2 Jobs Wed 27 0/4 3 Jo…" at bounding box center [784, 663] width 1568 height 1034
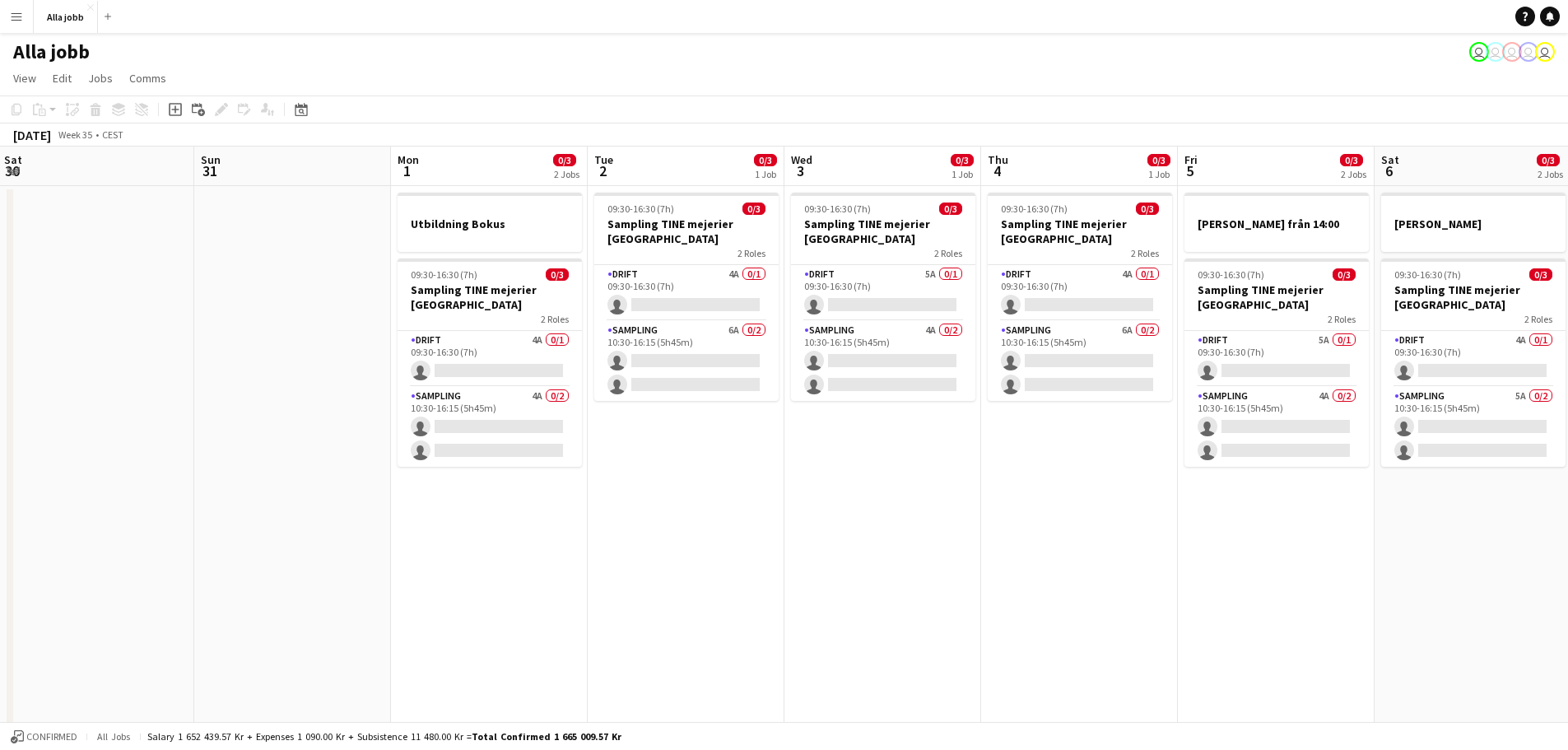
drag, startPoint x: 1173, startPoint y: 407, endPoint x: 775, endPoint y: 436, distance: 399.1
click at [775, 436] on app-calendar-viewport "Wed 27 0/4 3 Jobs Thu 28 0/4 4 Jobs Fri 29 0/4 3 Jobs Sat 30 Sun 31 Mon 1 0/3 2…" at bounding box center [784, 663] width 1568 height 1034
drag, startPoint x: 834, startPoint y: 459, endPoint x: 1539, endPoint y: 406, distance: 707.0
click at [1251, 412] on app-calendar-viewport "Wed 27 0/4 3 Jobs Thu 28 0/4 4 Jobs Fri 29 0/4 3 Jobs Sat 30 Sun 31 Mon 1 0/3 2…" at bounding box center [784, 663] width 1568 height 1034
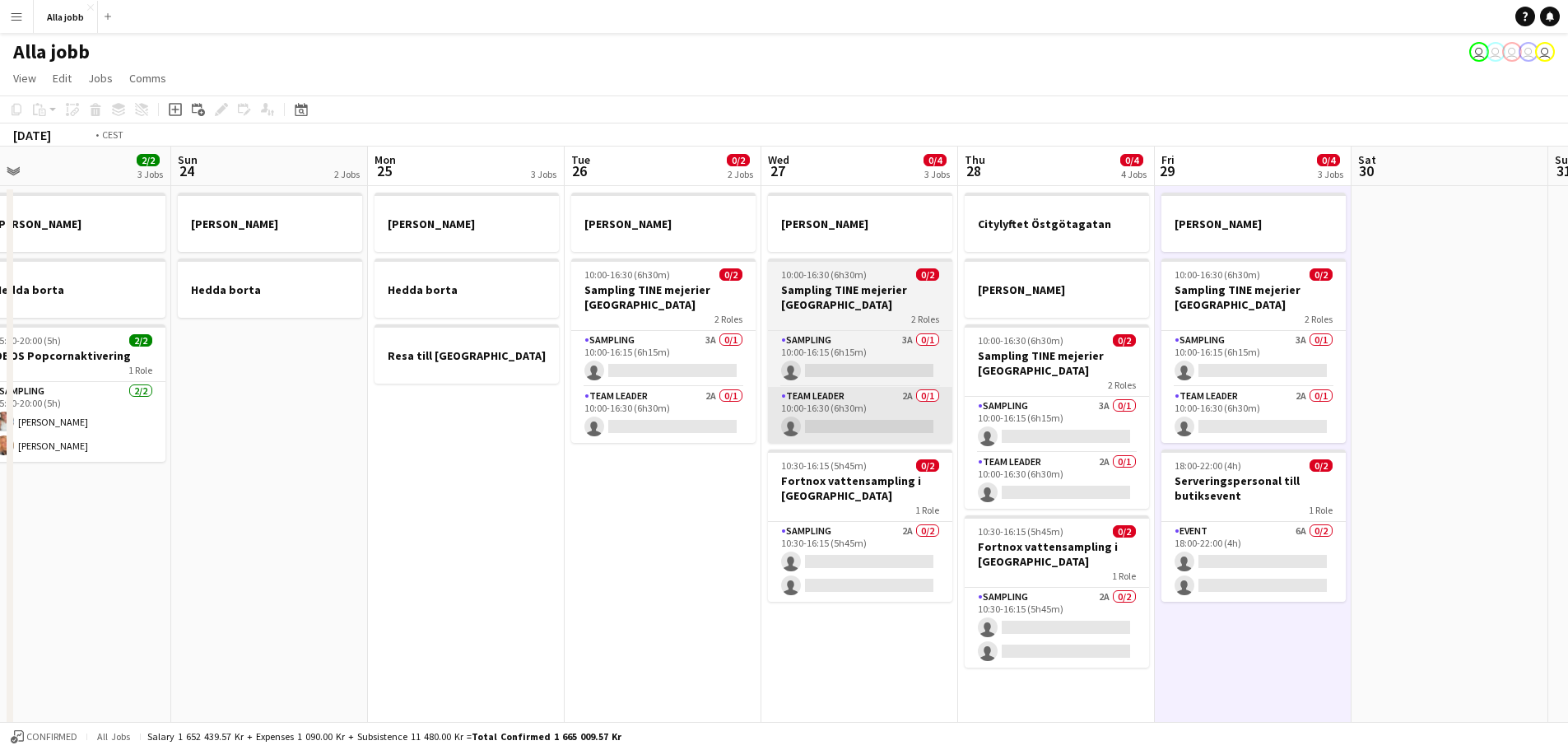
drag, startPoint x: 490, startPoint y: 492, endPoint x: 1382, endPoint y: 410, distance: 895.8
click at [1251, 413] on app-calendar-viewport "Sat 23 2/2 3 Jobs Sun 24 2 Jobs Mon 25 3 Jobs Tue 26 0/2 2 Jobs Wed 27 0/4 3 Jo…" at bounding box center [784, 663] width 1568 height 1034
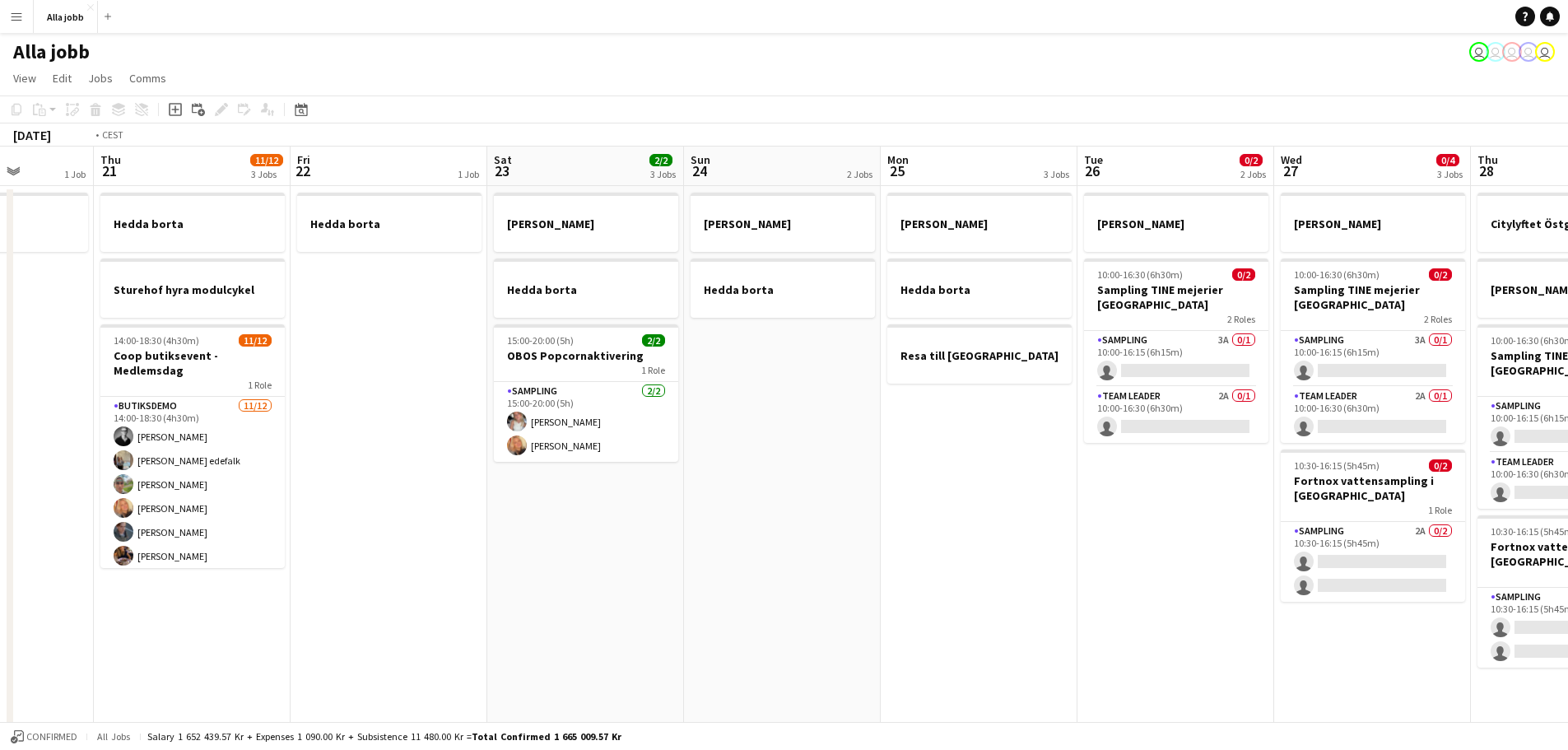
scroll to position [0, 464]
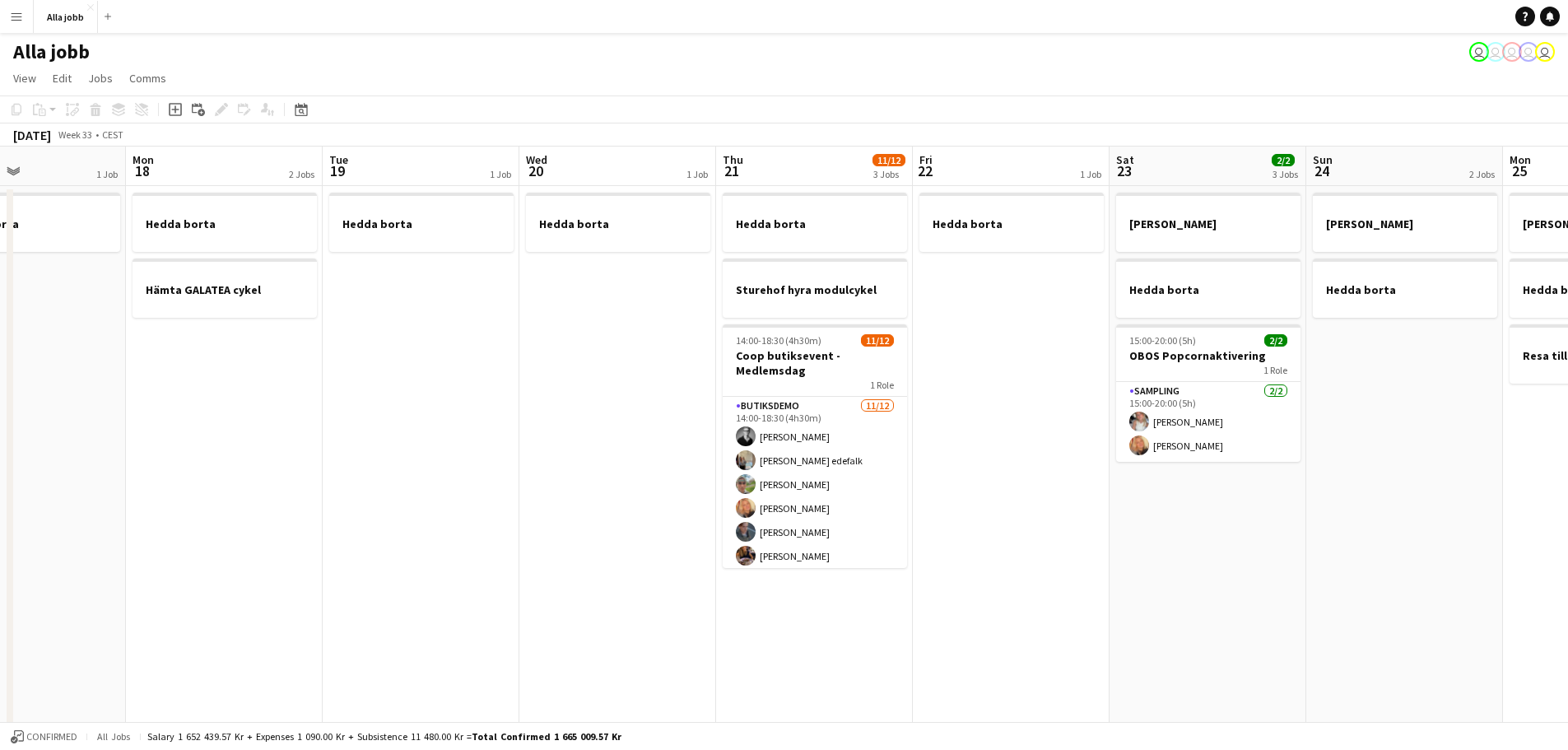
drag, startPoint x: 680, startPoint y: 445, endPoint x: 1302, endPoint y: 407, distance: 623.2
click at [1251, 407] on app-calendar-viewport "Fri 15 Sat 16 2/2 3 Jobs Sun 17 1 Job Mon 18 2 Jobs Tue 19 1 Job Wed 20 1 Job T…" at bounding box center [784, 663] width 1568 height 1034
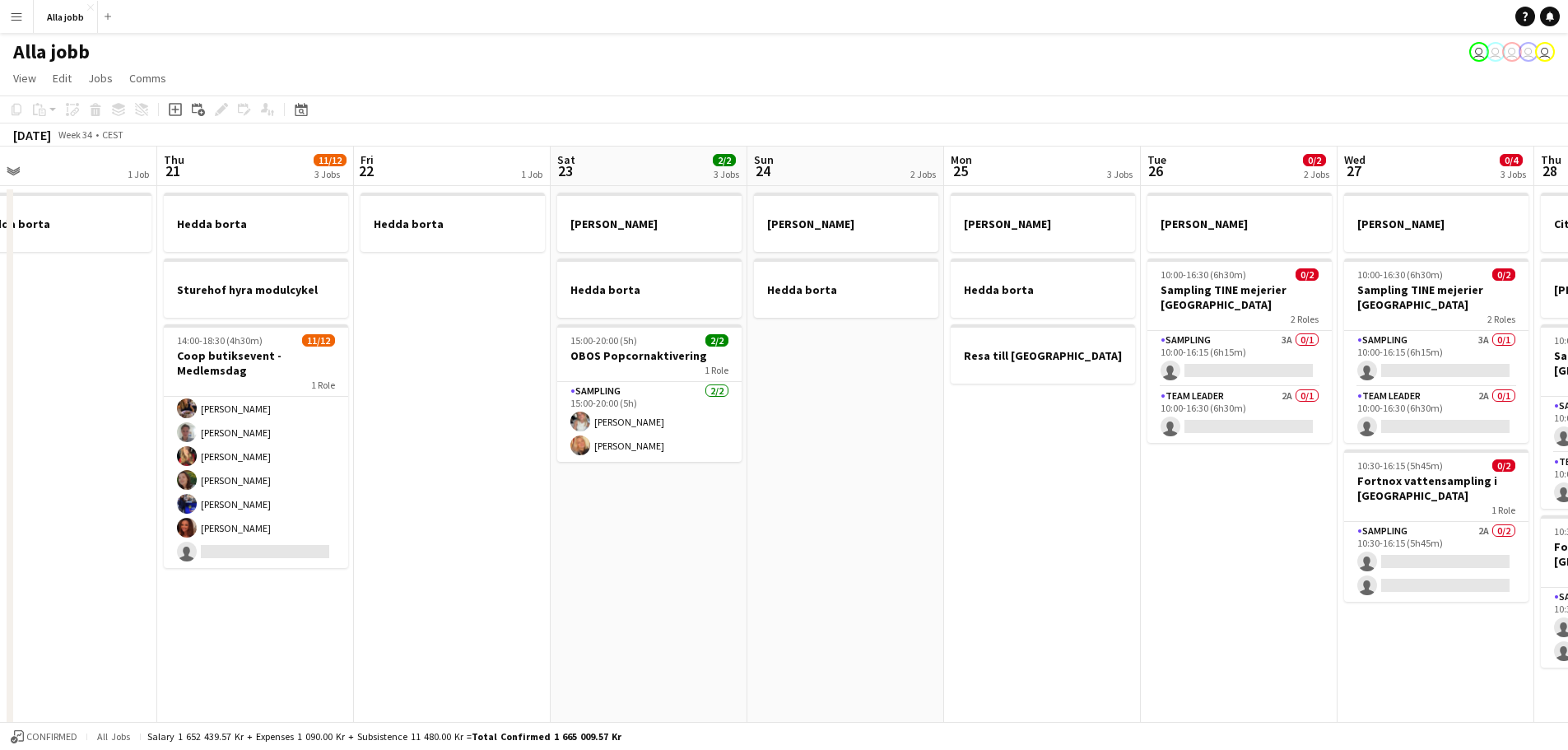
scroll to position [0, 631]
drag, startPoint x: 1133, startPoint y: 511, endPoint x: 572, endPoint y: 565, distance: 563.6
click at [572, 565] on app-calendar-viewport "Sun 17 1 Job Mon 18 2 Jobs Tue 19 1 Job Wed 20 1 Job Thu 21 11/12 3 Jobs Fri 22…" at bounding box center [784, 663] width 1568 height 1034
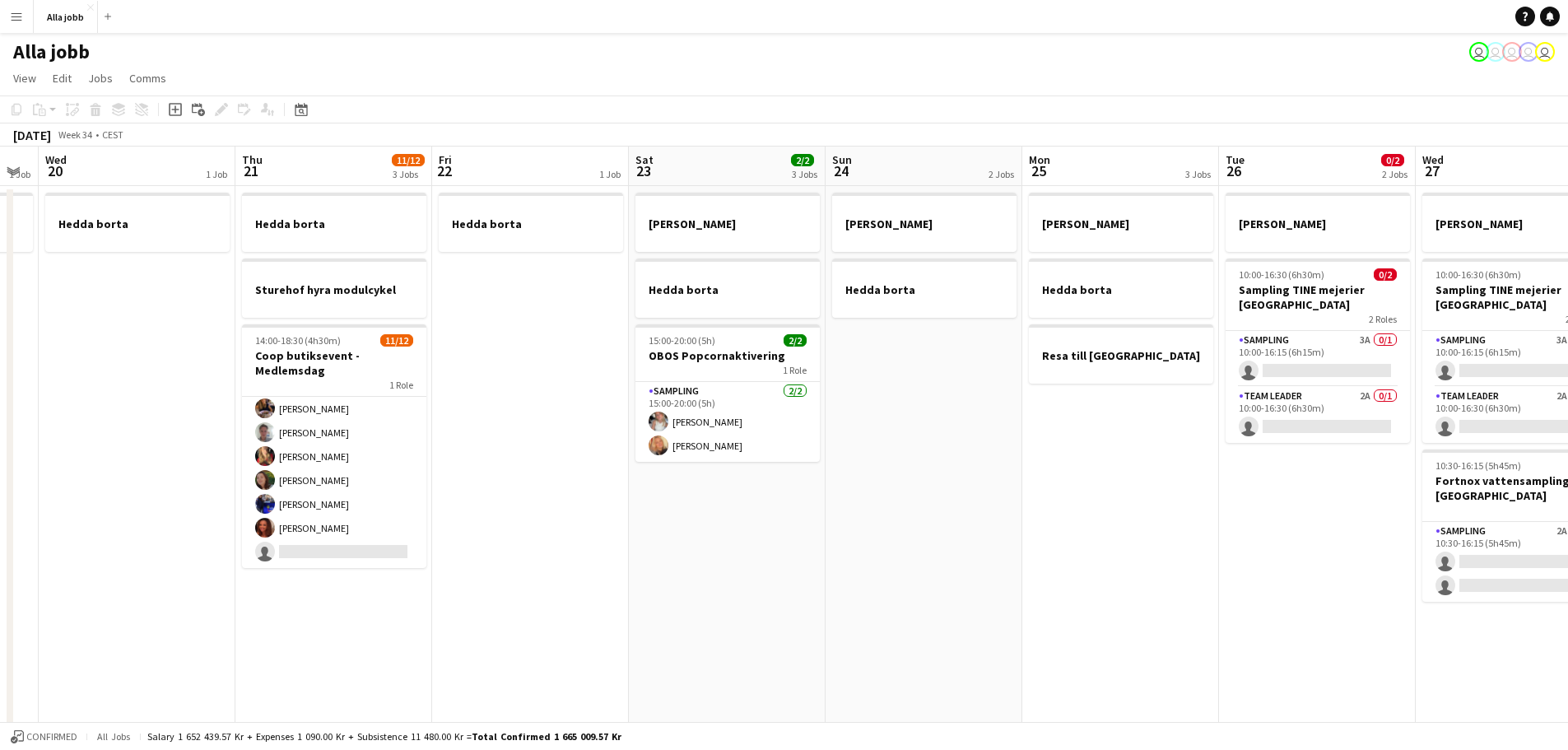
scroll to position [0, 499]
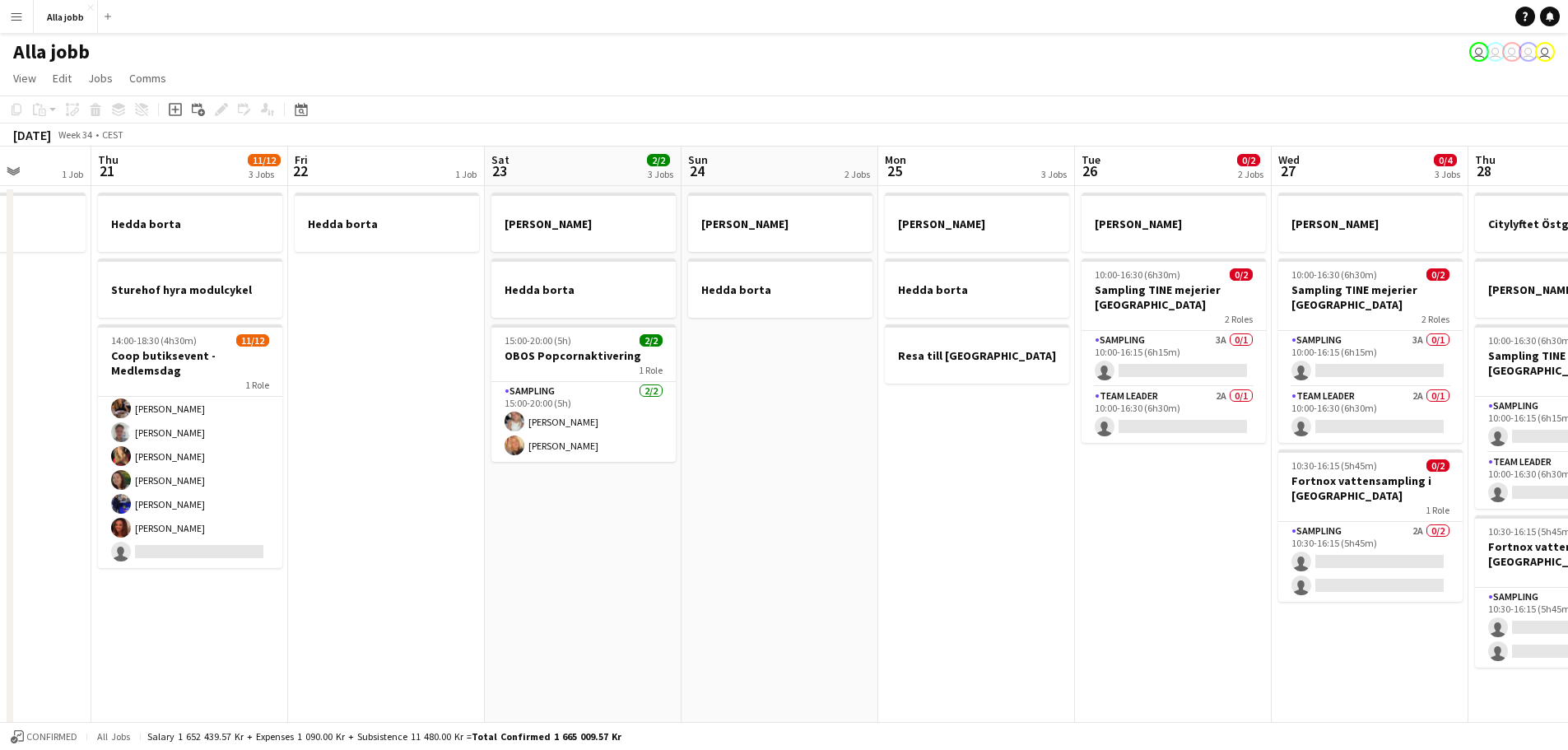
drag, startPoint x: 1193, startPoint y: 536, endPoint x: 1128, endPoint y: 550, distance: 66.5
click at [1128, 550] on app-calendar-viewport "Mon 18 2 Jobs Tue 19 1 Job Wed 20 1 Job Thu 21 11/12 3 Jobs Fri 22 1 Job Sat 23…" at bounding box center [784, 663] width 1568 height 1034
click at [631, 452] on app-card-role "Sampling [DATE] 15:00-20:00 (5h) [PERSON_NAME] [PERSON_NAME]" at bounding box center [583, 422] width 184 height 80
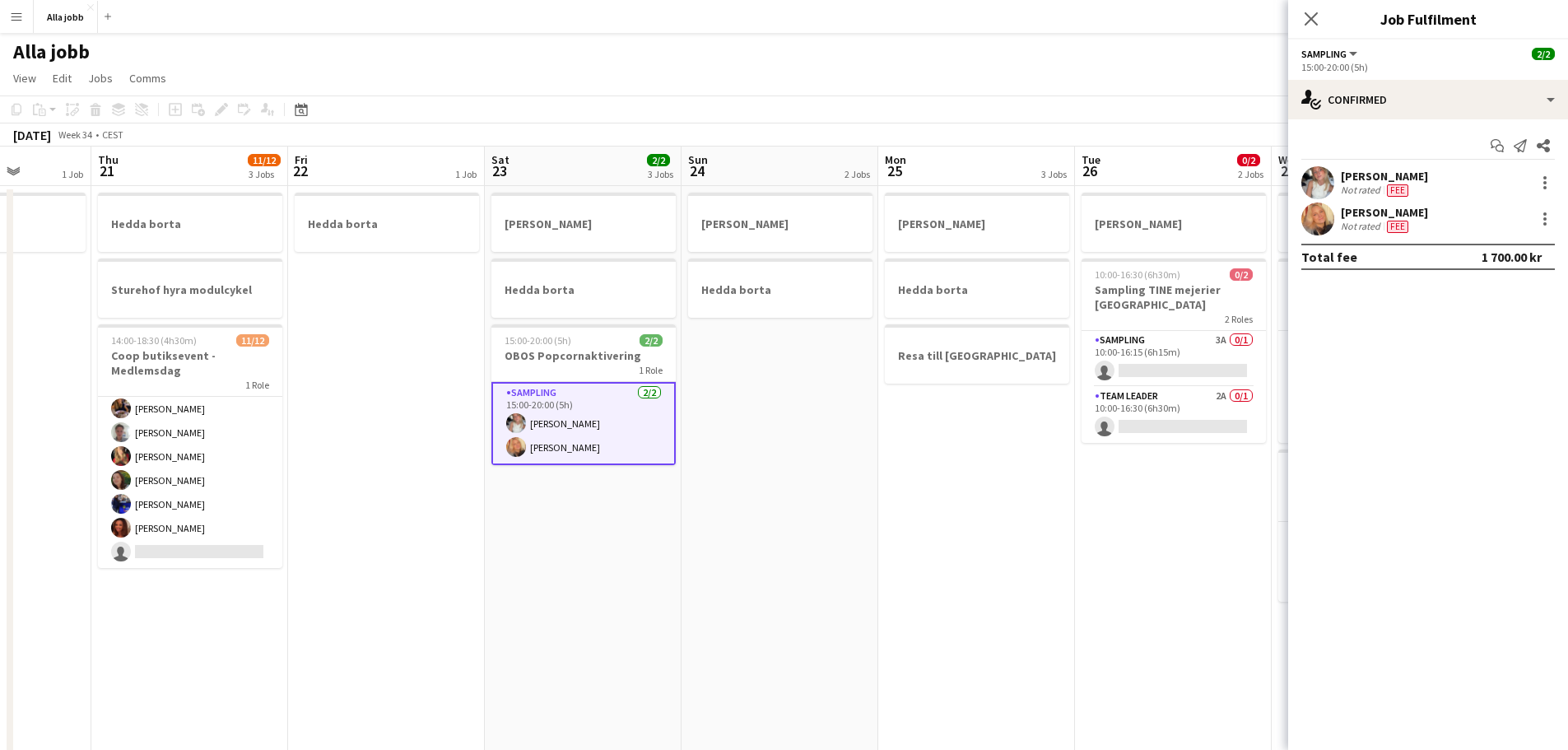
click at [1251, 125] on div "Start chat Send notification Share [PERSON_NAME] Not rated Fee [PERSON_NAME] No…" at bounding box center [1428, 201] width 280 height 164
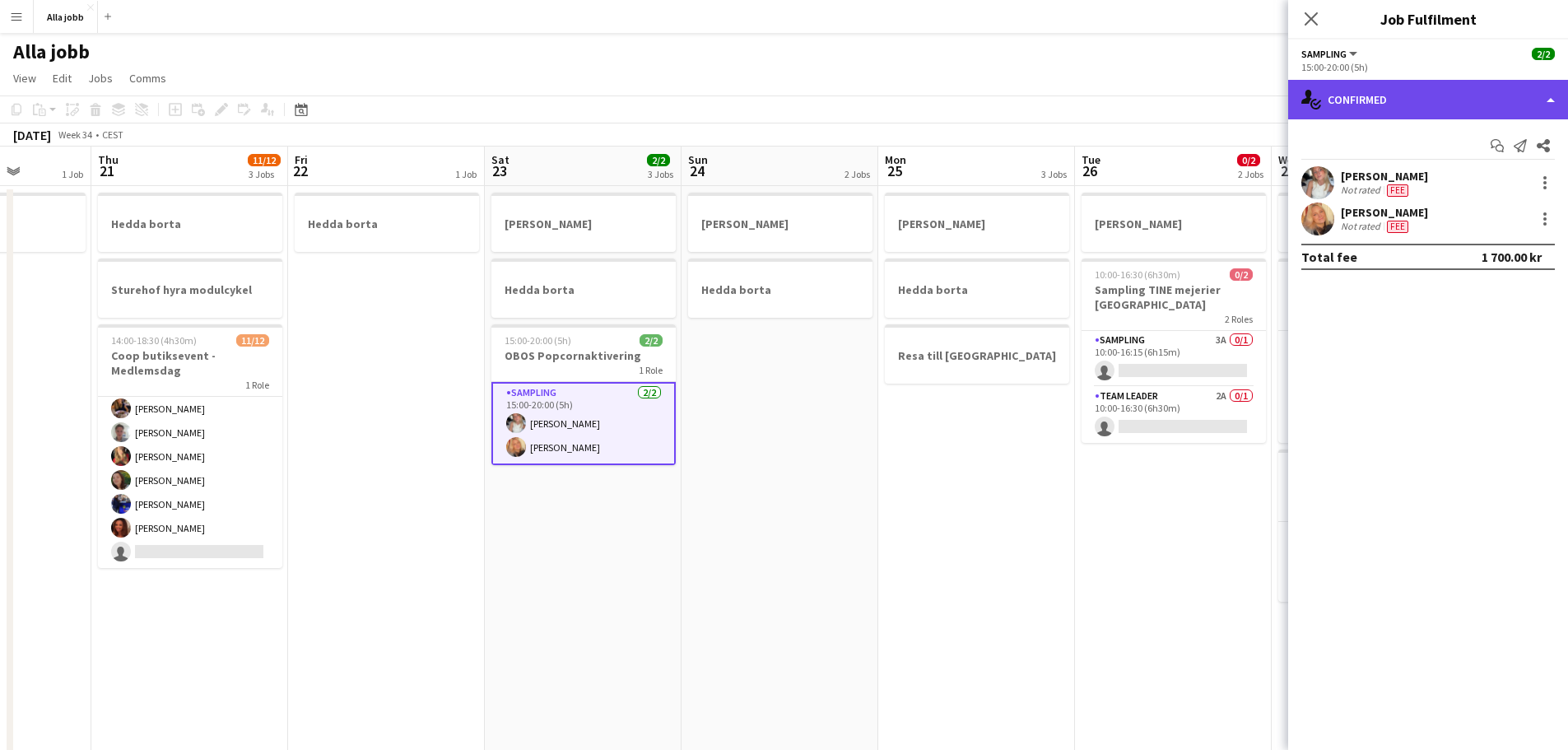
click at [1251, 118] on div "single-neutral-actions-check-2 Confirmed" at bounding box center [1428, 99] width 280 height 40
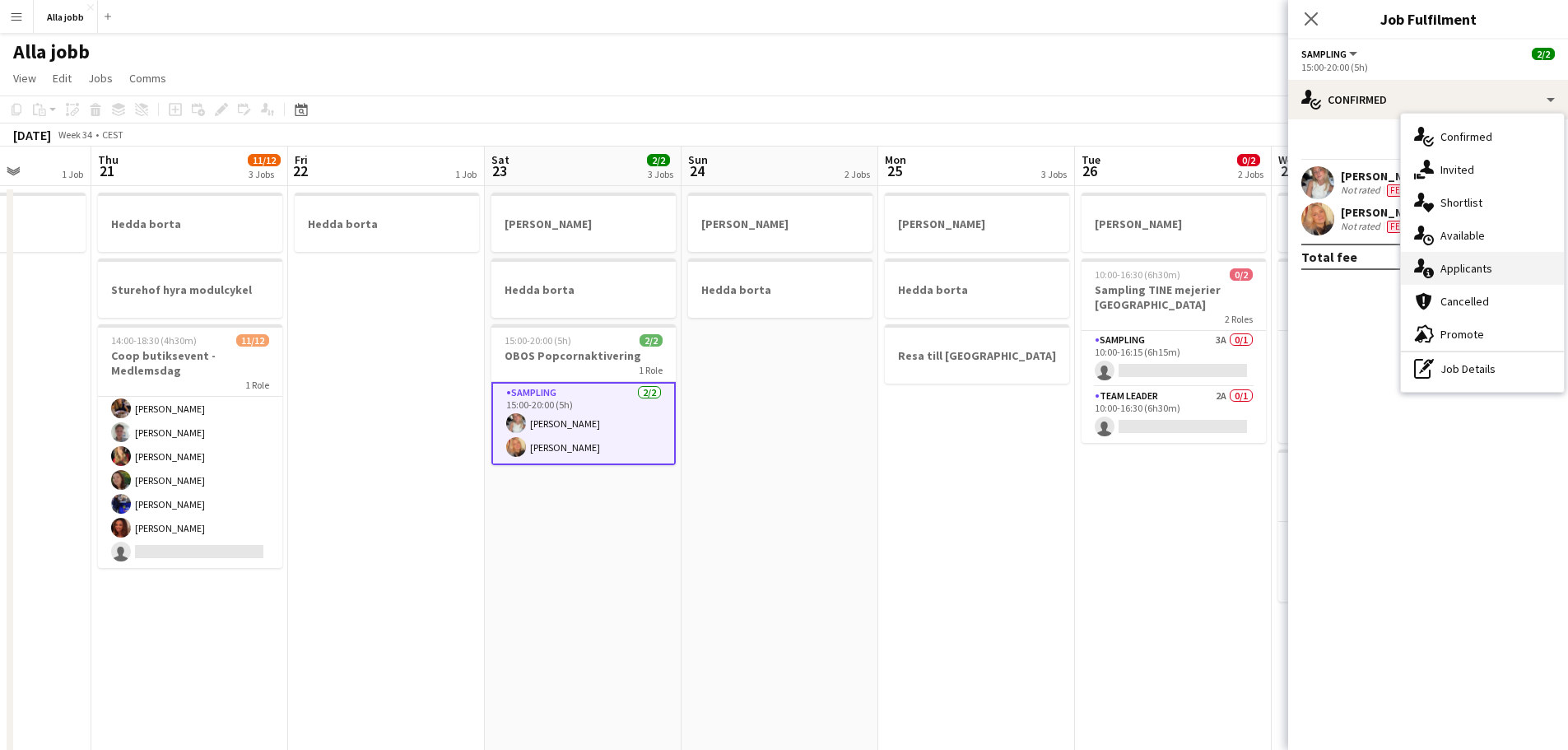
click at [1251, 261] on div "single-neutral-actions-information Applicants" at bounding box center [1482, 268] width 163 height 33
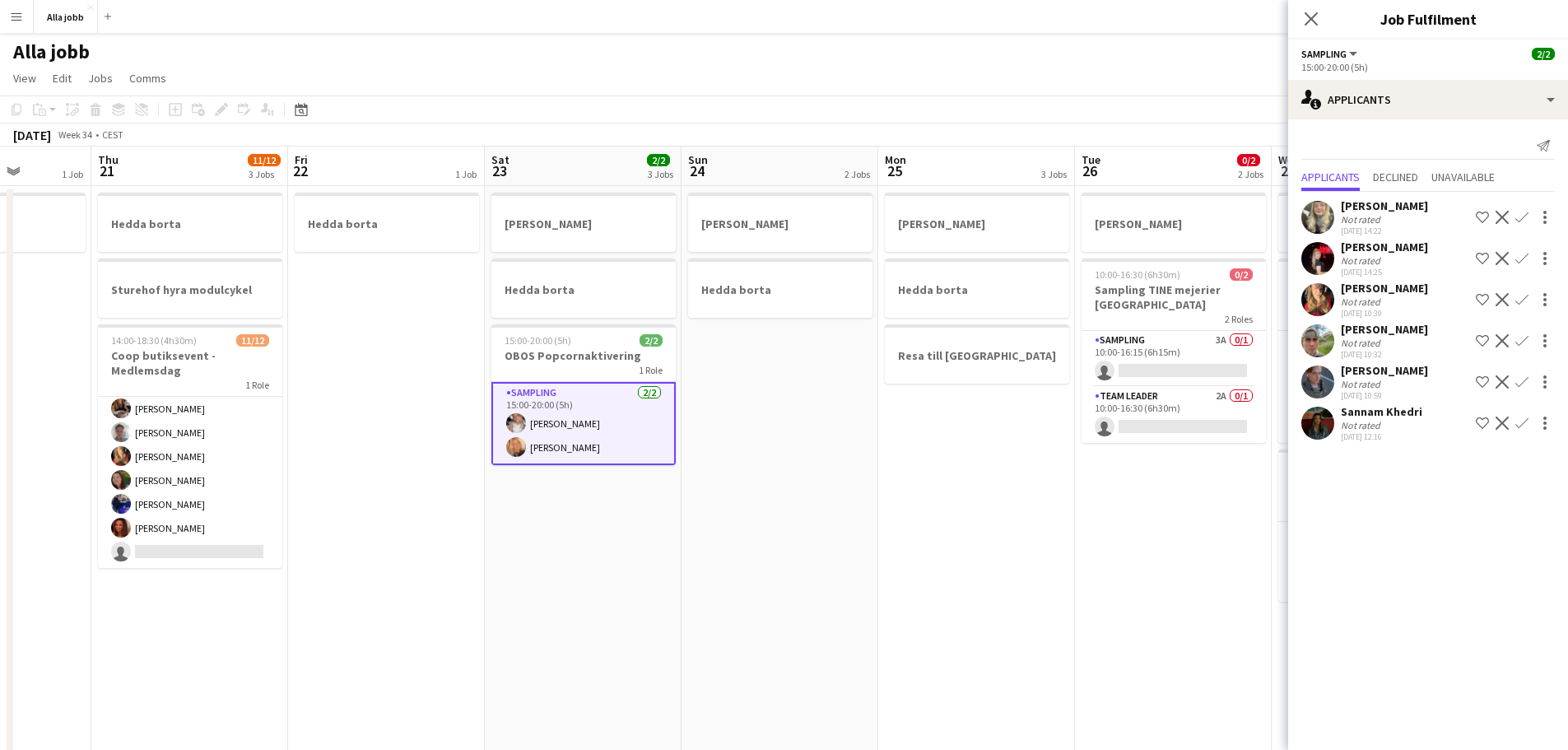
click at [762, 567] on app-date-cell "[PERSON_NAME] borta" at bounding box center [780, 684] width 197 height 995
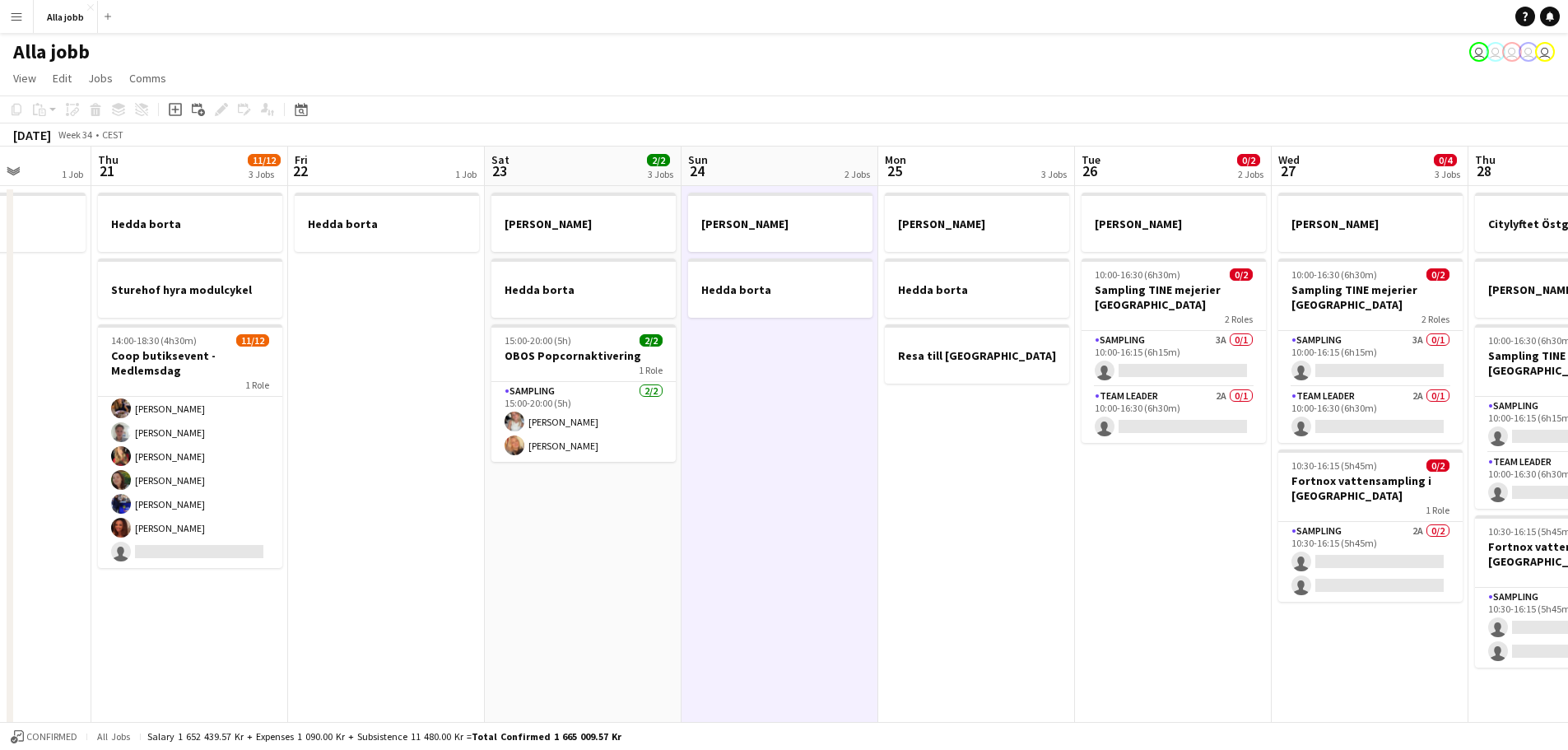
scroll to position [0, 593]
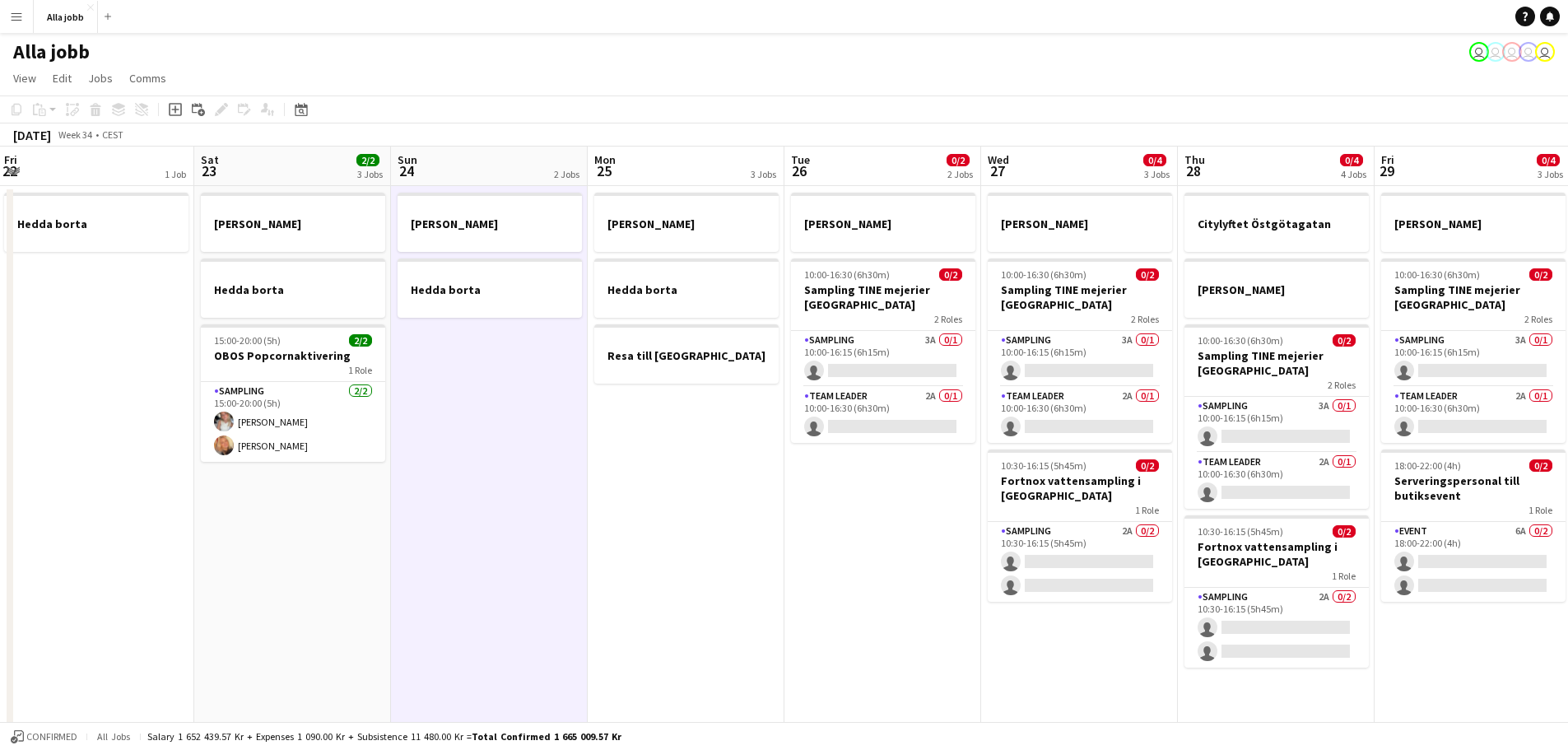
drag, startPoint x: 890, startPoint y: 491, endPoint x: 600, endPoint y: 525, distance: 292.0
click at [600, 525] on app-calendar-viewport "Tue 19 1 Job Wed 20 1 Job Thu 21 11/12 3 Jobs Fri 22 1 Job Sat 23 2/2 3 Jobs Su…" at bounding box center [784, 663] width 1568 height 1034
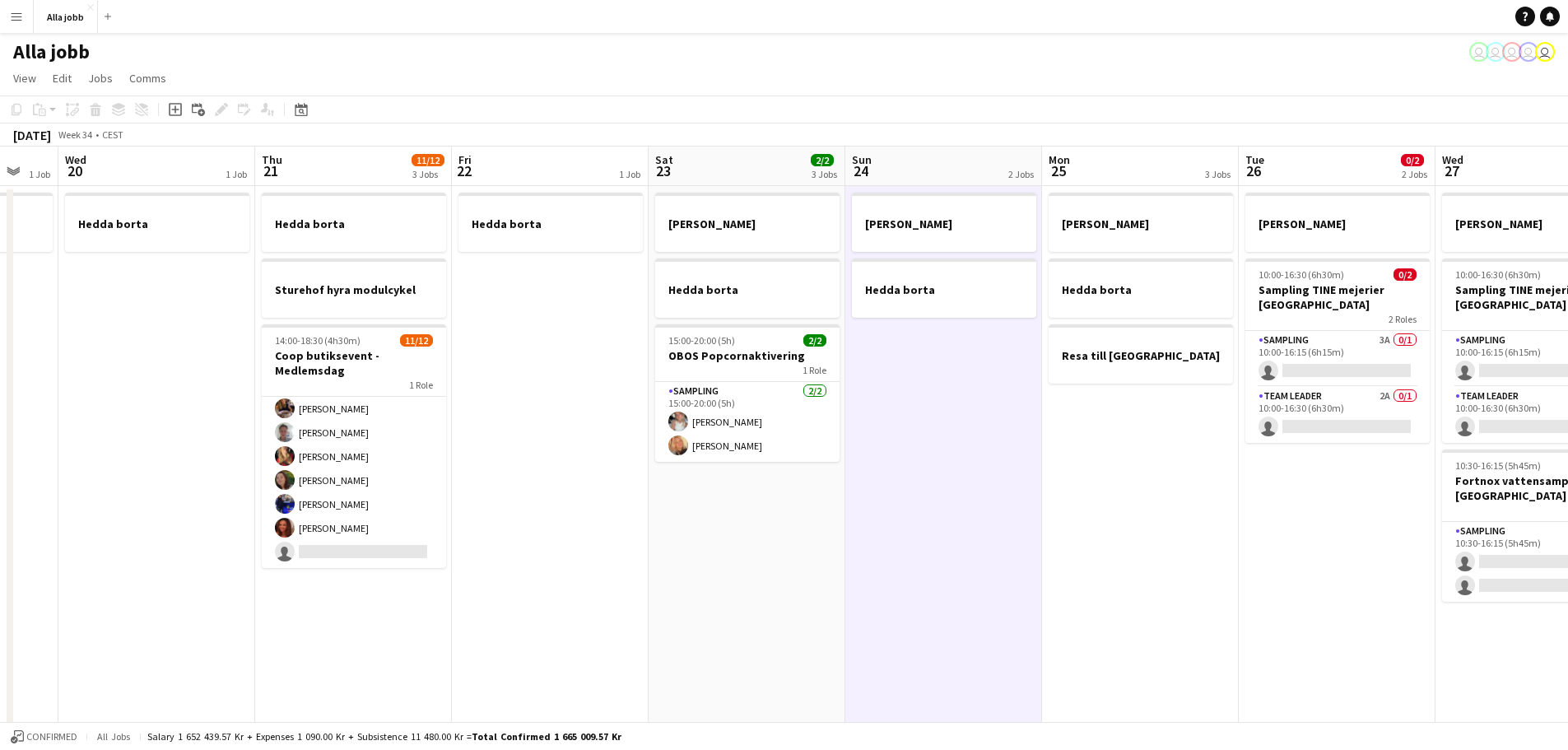
scroll to position [0, 530]
drag, startPoint x: 566, startPoint y: 516, endPoint x: 1021, endPoint y: 503, distance: 455.2
click at [1021, 503] on app-calendar-viewport "Sun 17 1 Job Mon 18 2 Jobs Tue 19 1 Job Wed 20 1 Job Thu 21 11/12 3 Jobs Fri 22…" at bounding box center [784, 663] width 1568 height 1034
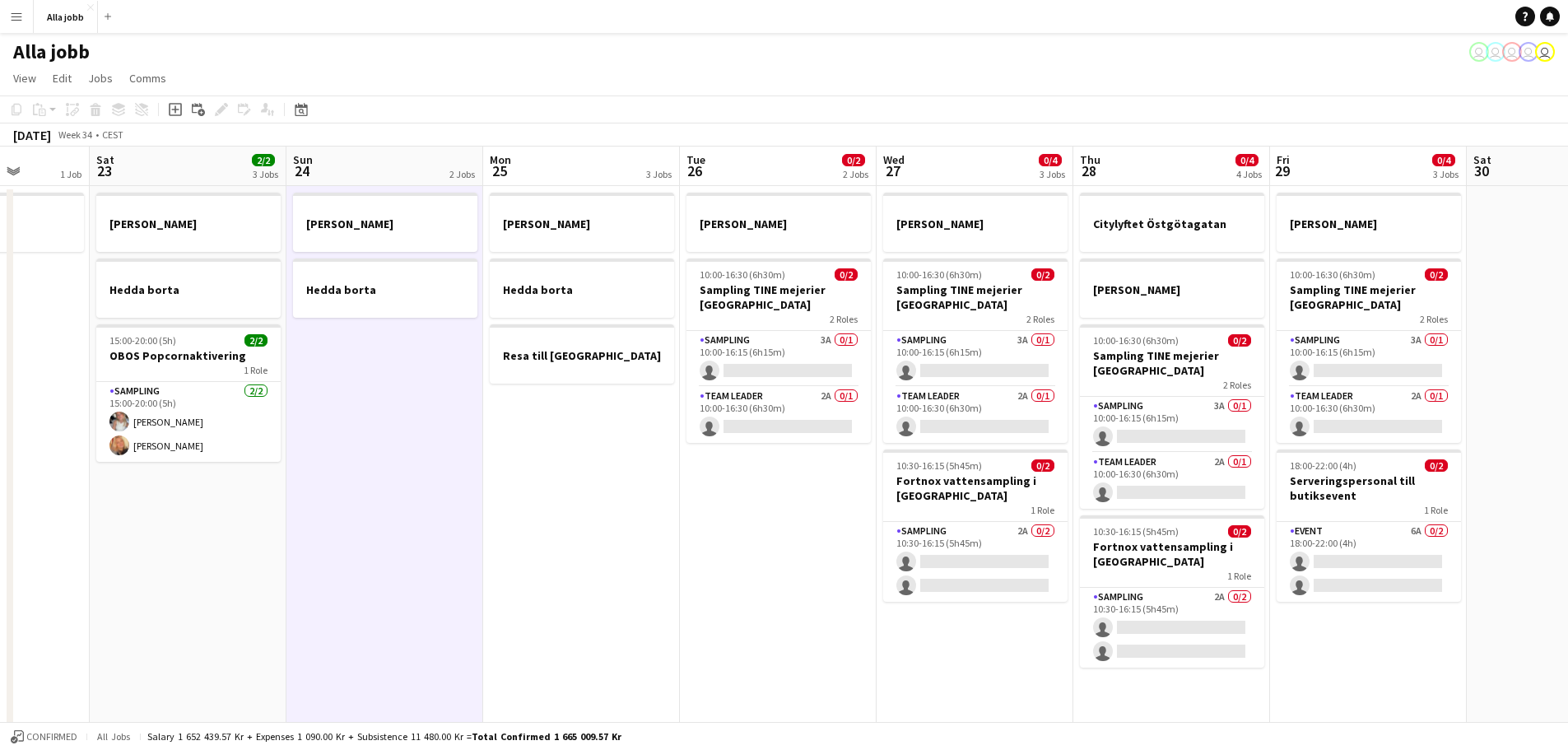
drag, startPoint x: 951, startPoint y: 527, endPoint x: 391, endPoint y: 541, distance: 560.2
click at [391, 541] on app-calendar-viewport "Wed 20 1 Job Thu 21 11/12 3 Jobs Fri 22 1 Job Sat 23 2/2 3 Jobs Sun 24 2 Jobs M…" at bounding box center [784, 663] width 1568 height 1034
drag, startPoint x: 606, startPoint y: 452, endPoint x: 1215, endPoint y: 454, distance: 609.0
click at [1215, 454] on app-calendar-viewport "Wed 20 1 Job Thu 21 11/12 3 Jobs Fri 22 1 Job Sat 23 2/2 3 Jobs Sun 24 2 Jobs M…" at bounding box center [784, 663] width 1568 height 1034
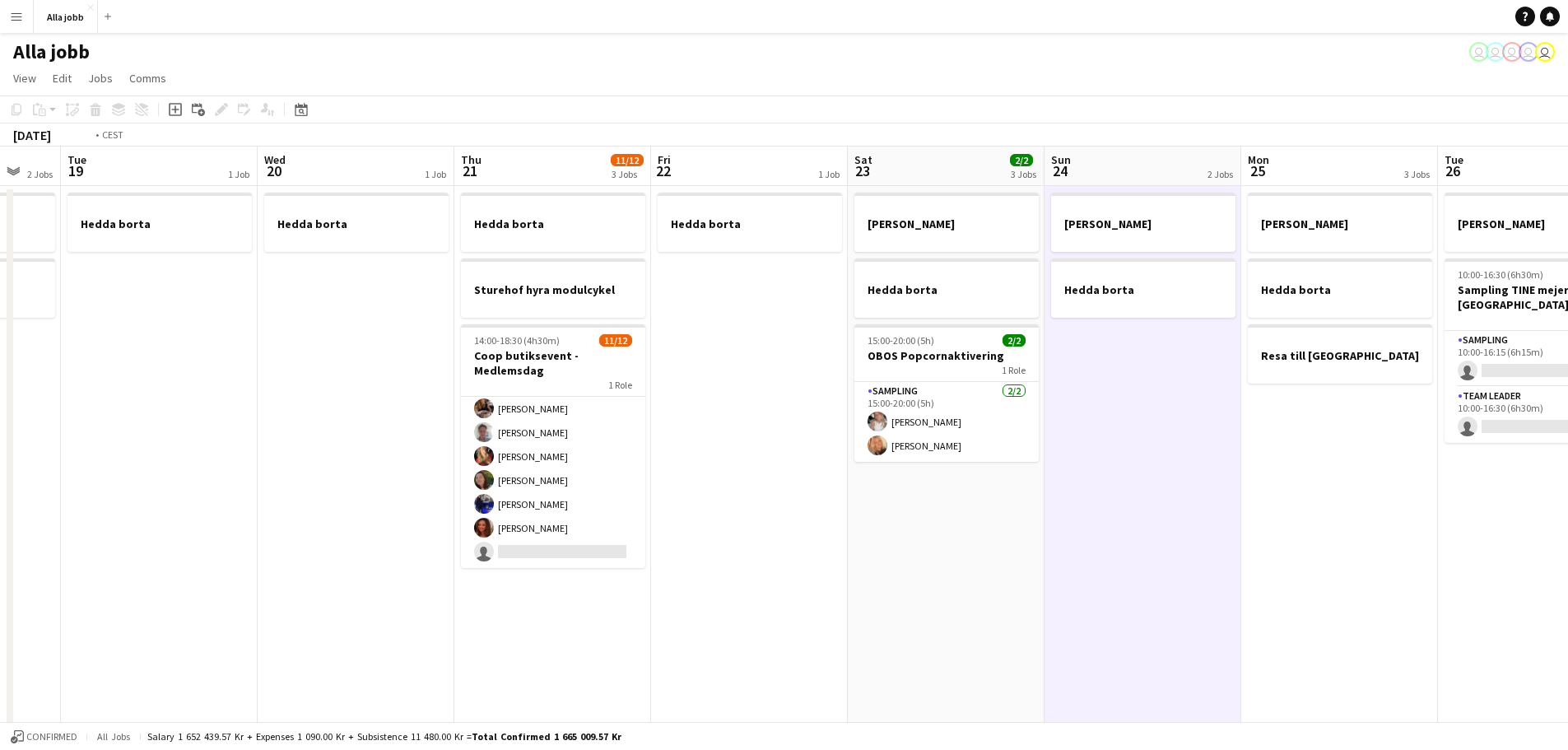
drag, startPoint x: 923, startPoint y: 457, endPoint x: 1270, endPoint y: 457, distance: 347.0
click at [1251, 457] on app-calendar-viewport "Sun 17 1 Job Mon 18 2 Jobs Tue 19 1 Job Wed 20 1 Job Thu 21 11/12 3 Jobs Fri 22…" at bounding box center [784, 663] width 1568 height 1034
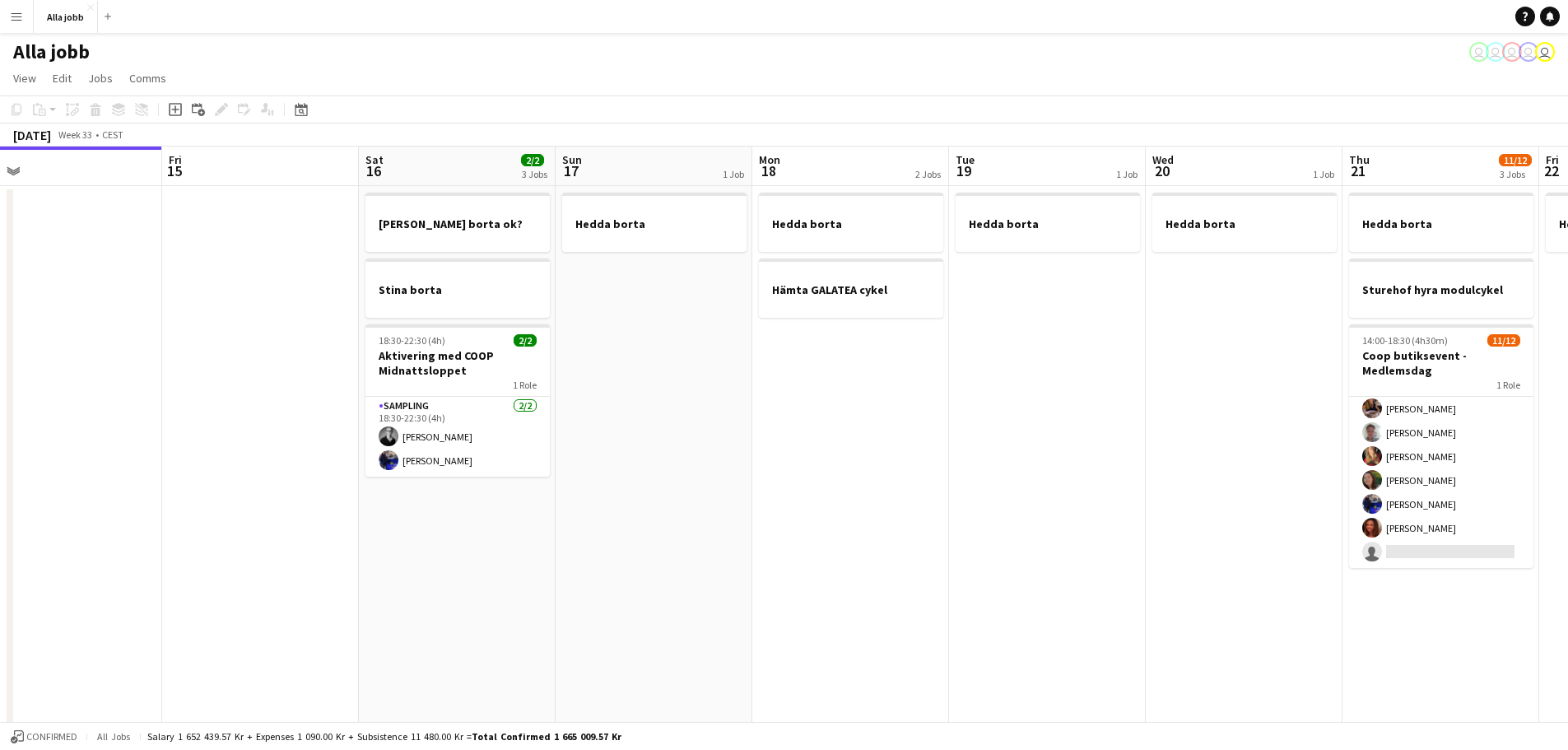
drag, startPoint x: 578, startPoint y: 484, endPoint x: 1270, endPoint y: 487, distance: 692.0
click at [1251, 487] on app-calendar-viewport "Tue 12 1 Job Wed 13 1 Job Thu 14 Fri 15 Sat 16 2/2 3 Jobs Sun 17 1 Job Mon 18 2…" at bounding box center [784, 663] width 1568 height 1034
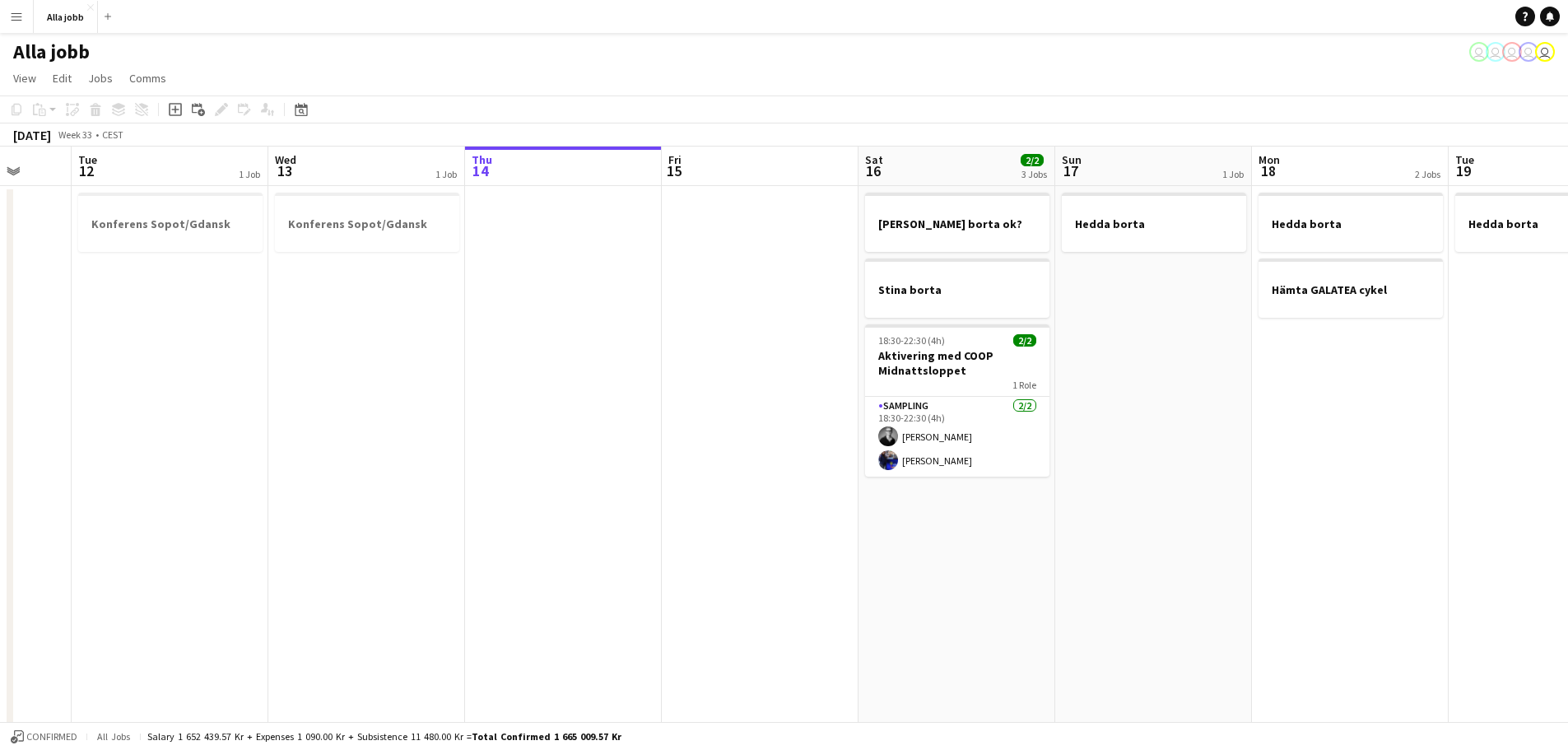
drag, startPoint x: 998, startPoint y: 413, endPoint x: 1296, endPoint y: 416, distance: 298.0
click at [1251, 416] on app-calendar-viewport "Sat 9 9/9 6 Jobs Sun 10 2/2 2 Jobs Mon 11 Tue 12 1 Job Wed 13 1 Job Thu 14 Fri …" at bounding box center [784, 663] width 1568 height 1034
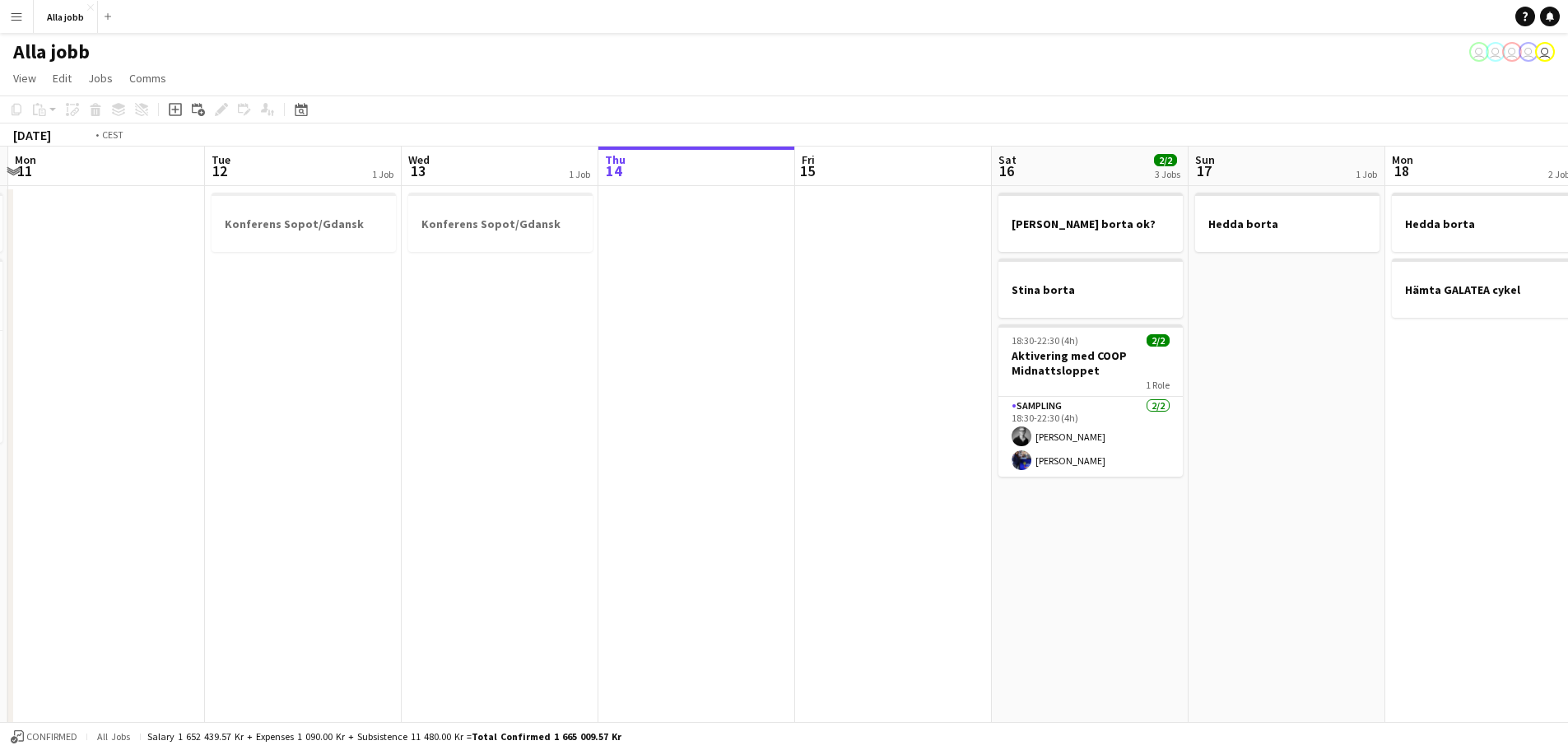
drag, startPoint x: 705, startPoint y: 393, endPoint x: 1233, endPoint y: 383, distance: 528.1
click at [1233, 383] on app-calendar-viewport "Sat 9 9/9 6 Jobs Sun 10 2/2 2 Jobs Mon 11 Tue 12 1 Job Wed 13 1 Job Thu 14 Fri …" at bounding box center [784, 663] width 1568 height 1034
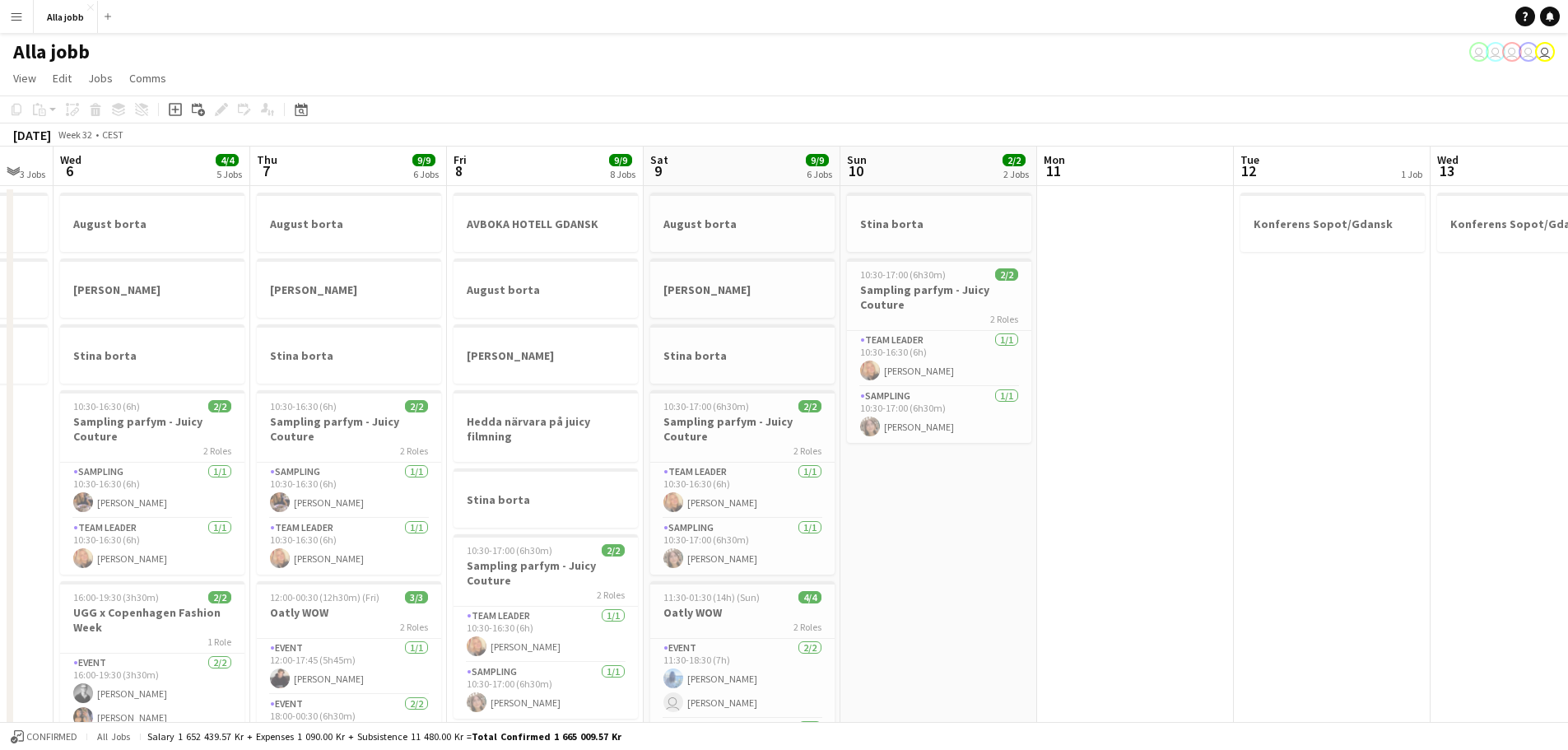
drag, startPoint x: 580, startPoint y: 387, endPoint x: 982, endPoint y: 377, distance: 402.1
click at [982, 377] on app-calendar-viewport "Mon 4 3 Jobs Tue 5 3 Jobs Wed 6 4/4 5 Jobs Thu 7 9/9 6 Jobs Fri 8 9/9 8 Jobs Sa…" at bounding box center [784, 663] width 1568 height 1034
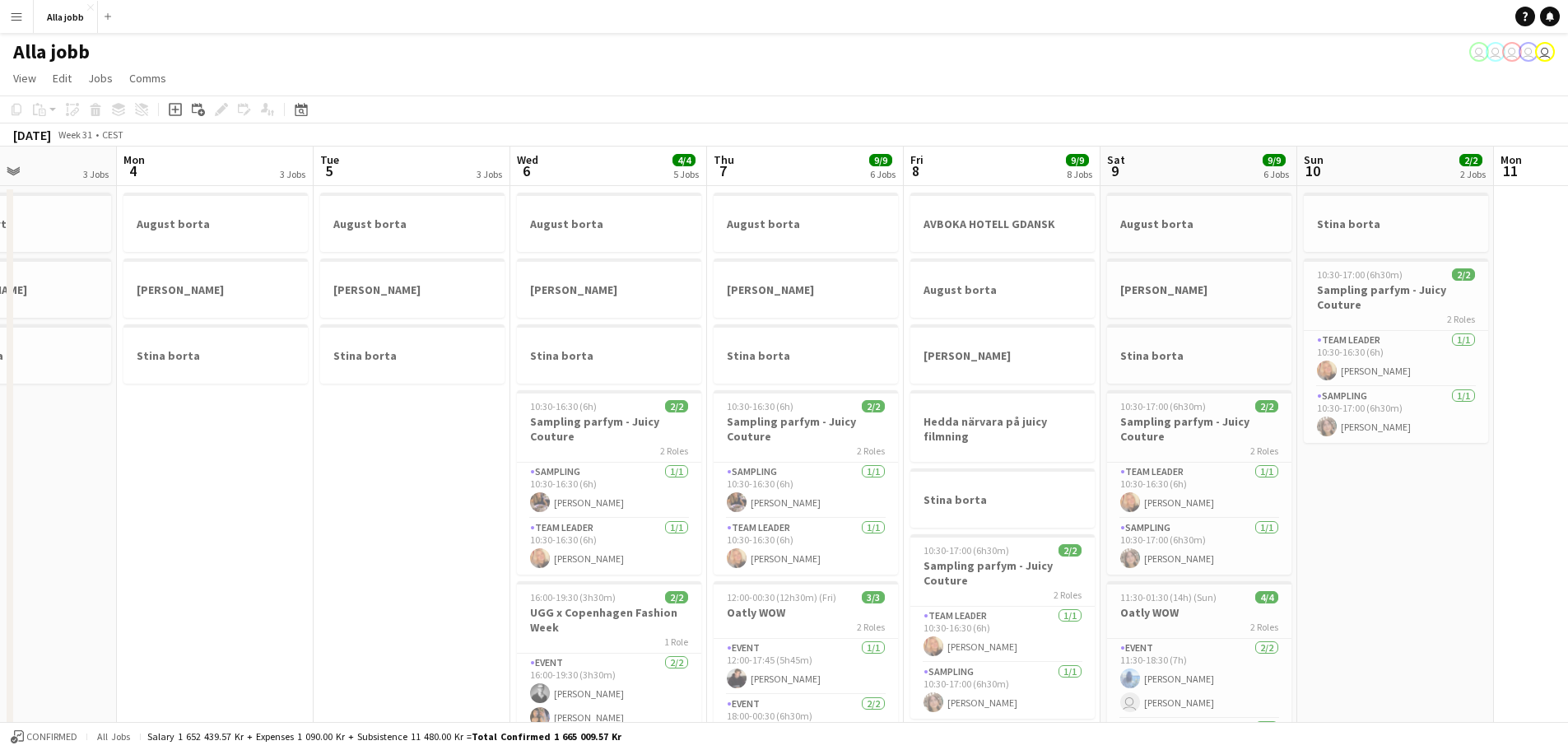
scroll to position [0, 419]
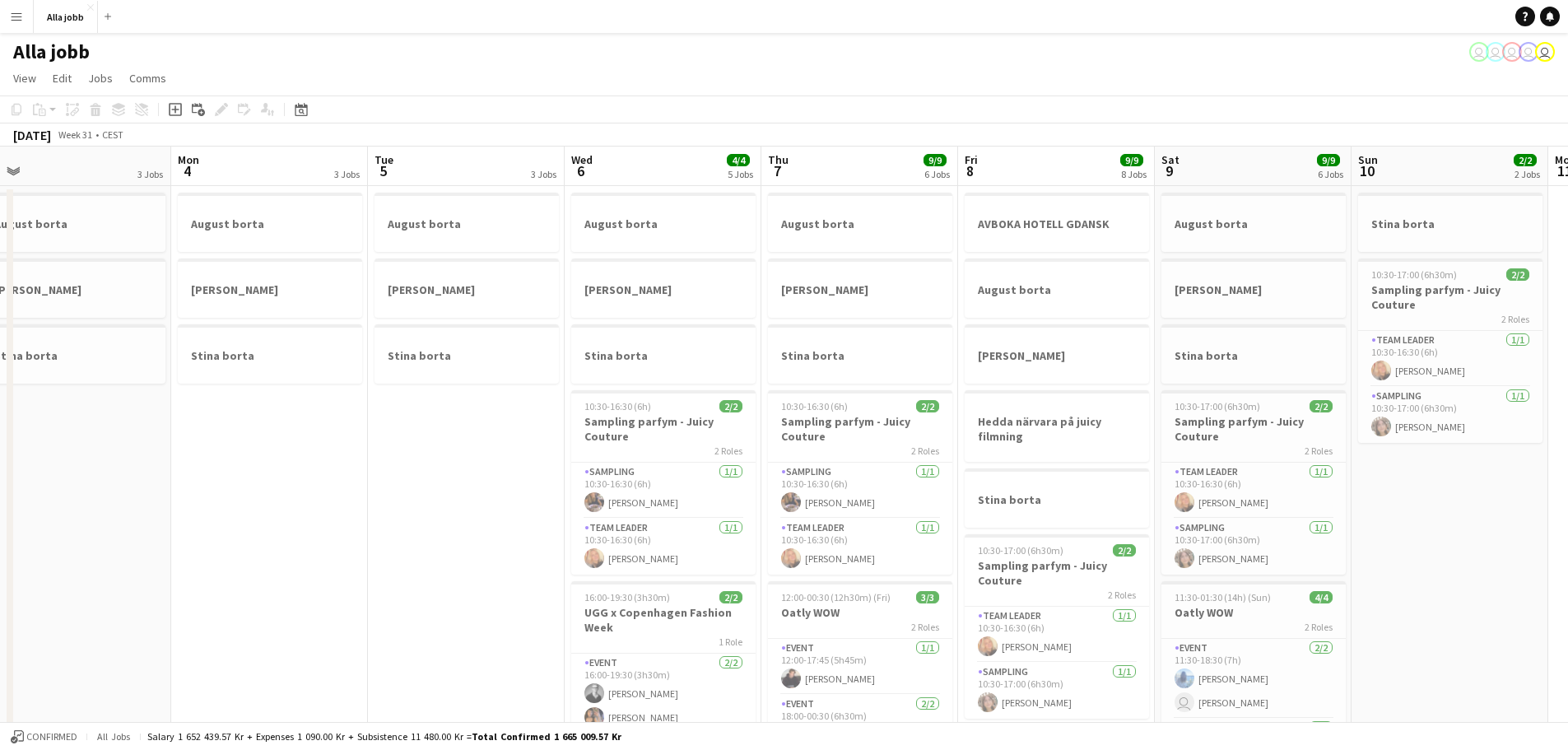
drag, startPoint x: 410, startPoint y: 411, endPoint x: 847, endPoint y: 411, distance: 437.0
click at [847, 411] on app-calendar-viewport "Fri 1 3 Jobs Sat 2 3 Jobs Sun 3 3 Jobs Mon 4 3 Jobs Tue 5 3 Jobs Wed 6 4/4 5 Jo…" at bounding box center [784, 663] width 1568 height 1034
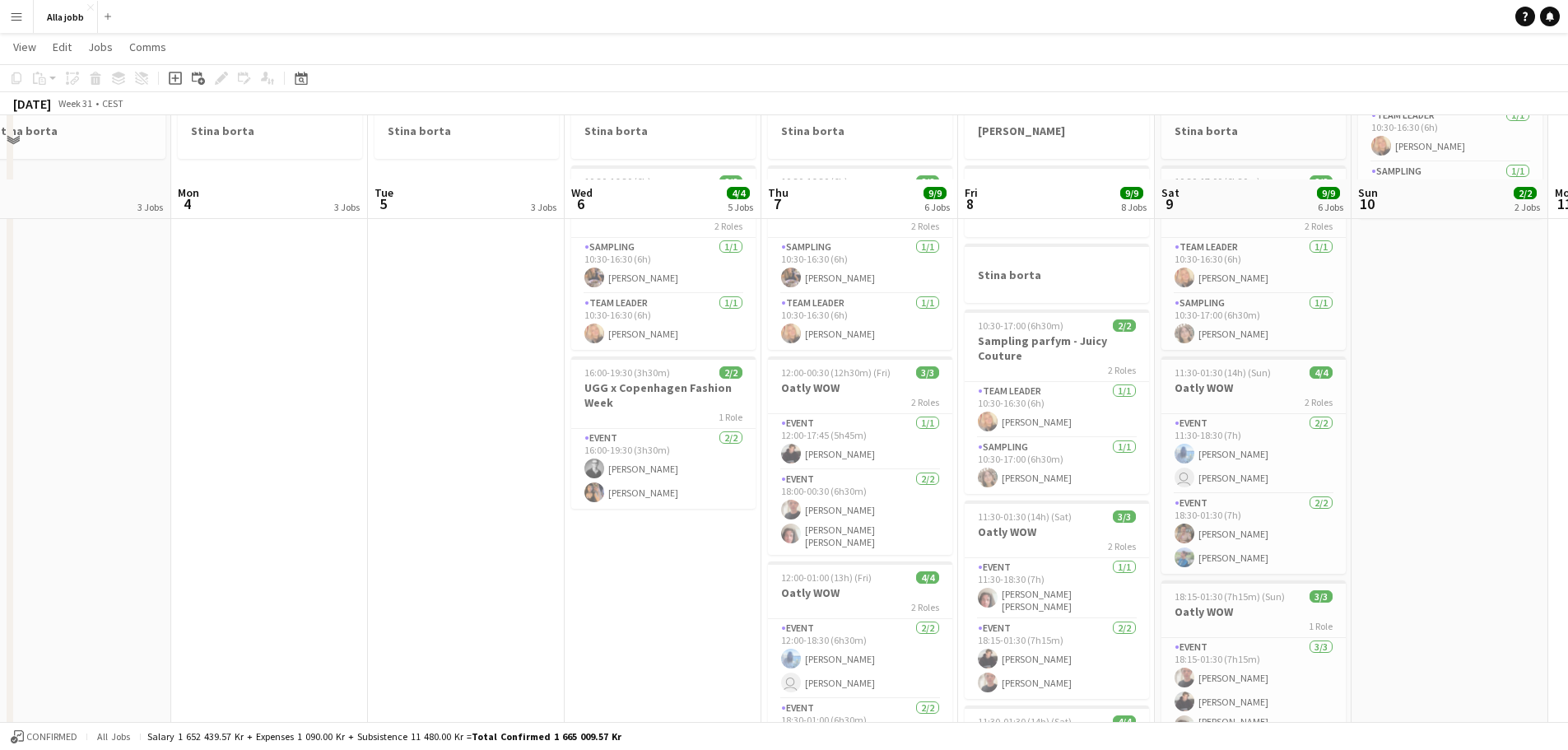
scroll to position [210, 0]
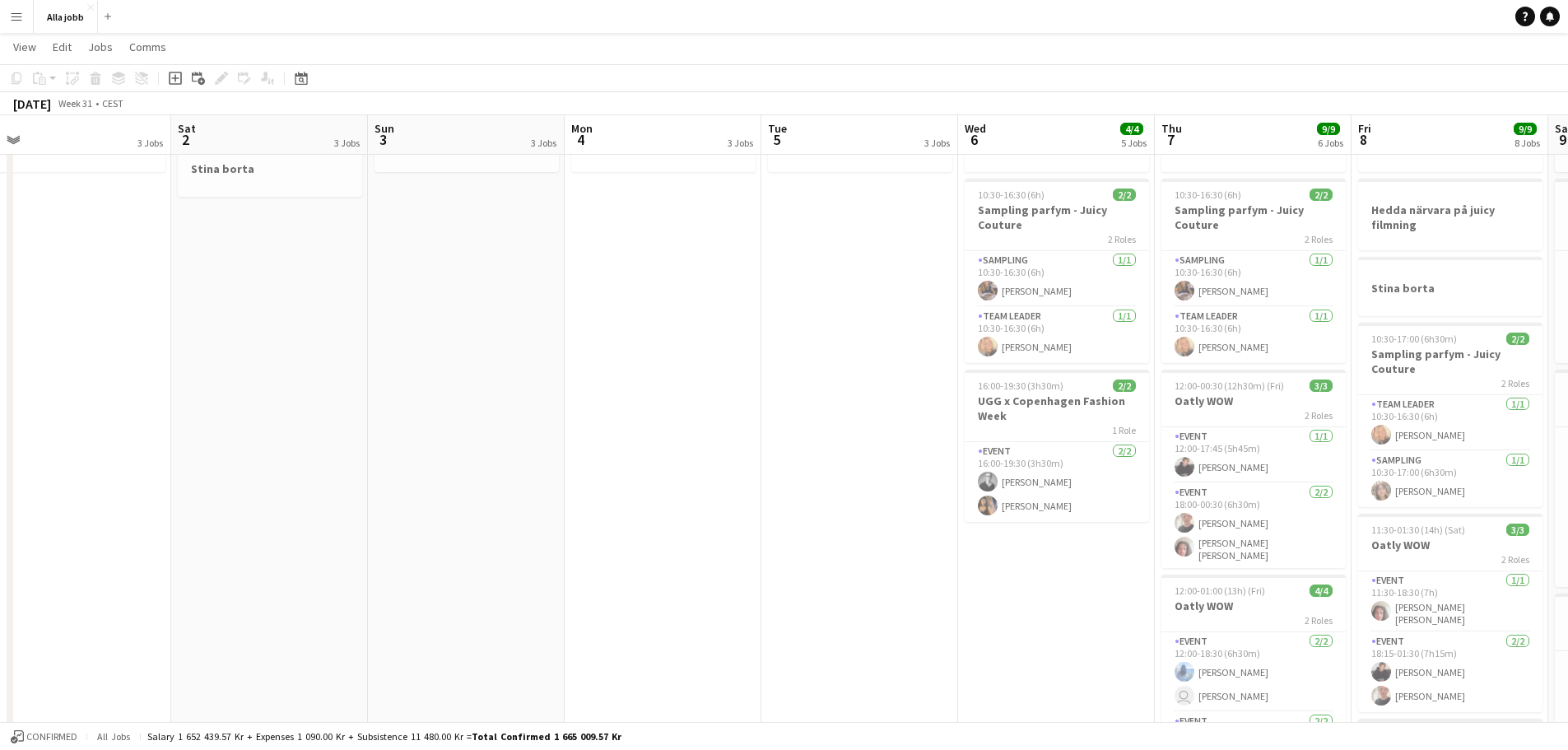
drag, startPoint x: 590, startPoint y: 346, endPoint x: 397, endPoint y: 392, distance: 198.4
click at [1251, 355] on app-calendar-viewport "Wed 30 Thu 31 3 Jobs Fri 1 3 Jobs Sat 2 3 Jobs Sun 3 3 Jobs Mon 4 3 Jobs Tue 5 …" at bounding box center [784, 412] width 1568 height 1115
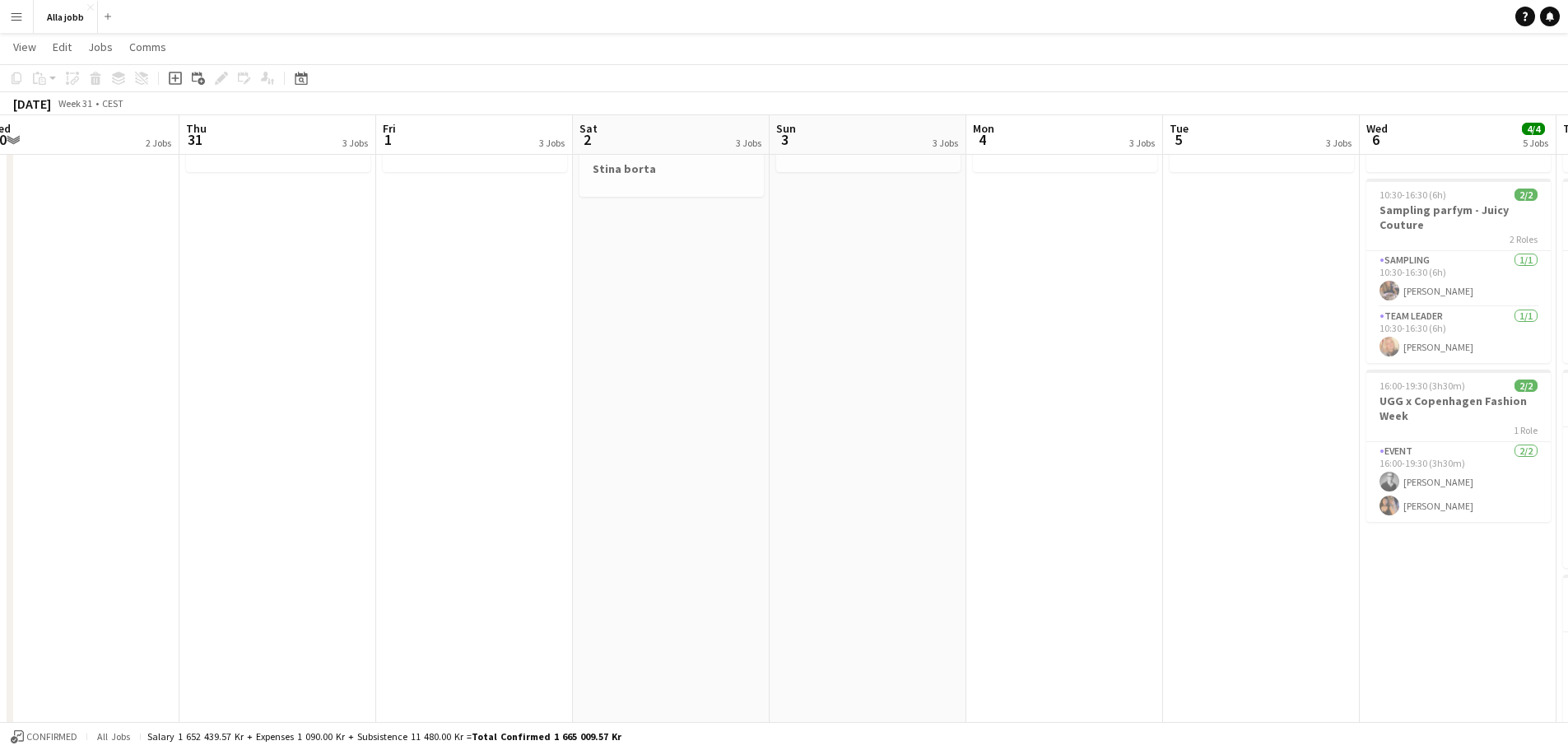
drag, startPoint x: 508, startPoint y: 397, endPoint x: 1447, endPoint y: 406, distance: 939.0
click at [1251, 406] on app-calendar-viewport "Mon 28 Tue 29 Wed 30 2 Jobs Thu 31 3 Jobs Fri 1 3 Jobs Sat 2 3 Jobs Sun 3 3 Job…" at bounding box center [784, 412] width 1568 height 1115
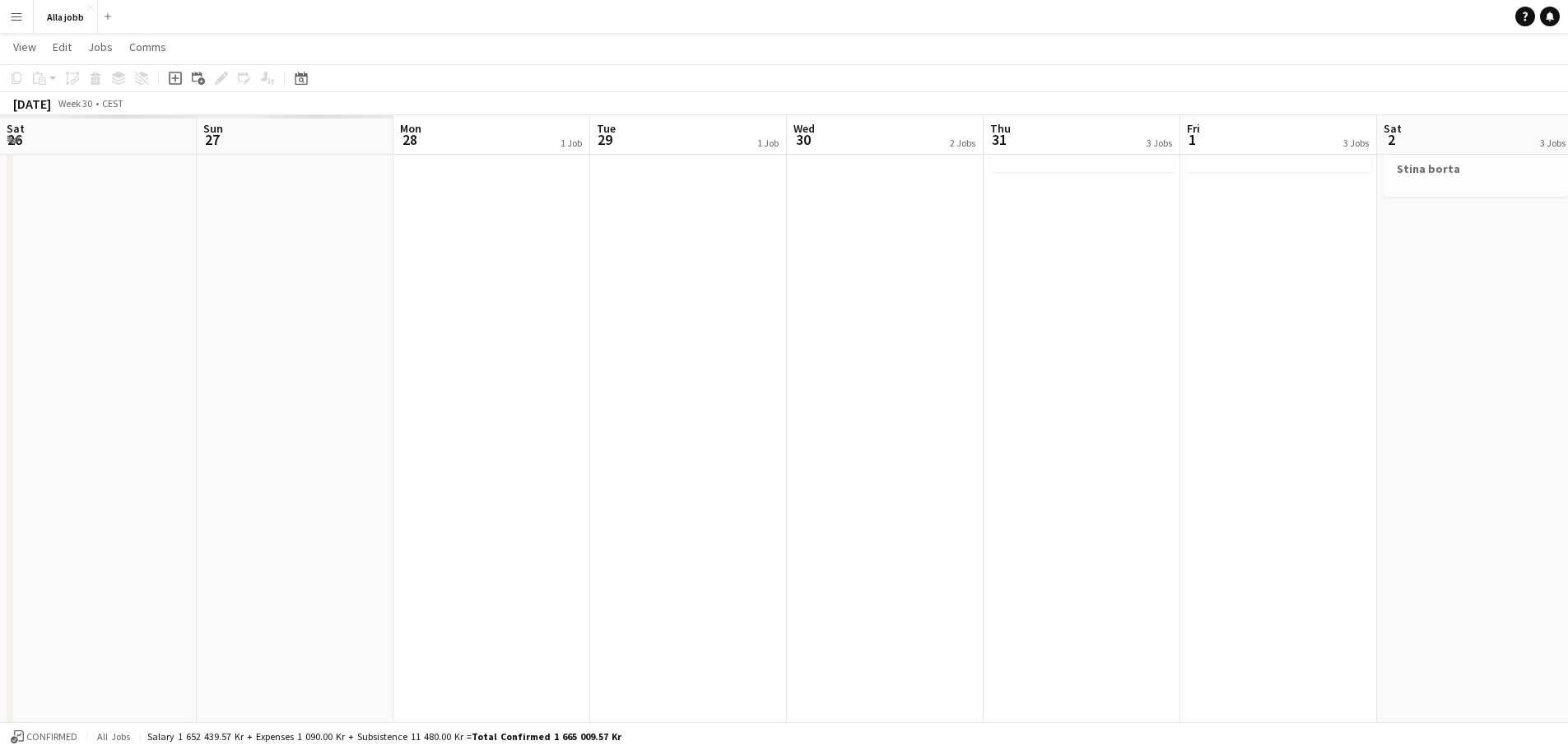
click at [1251, 426] on app-calendar-viewport "Thu 24 Fri 25 Sat 26 Sun 27 Mon 28 1 Job Tue 29 1 Job Wed 30 2 Jobs Thu 31 3 Jo…" at bounding box center [784, 412] width 1568 height 1115
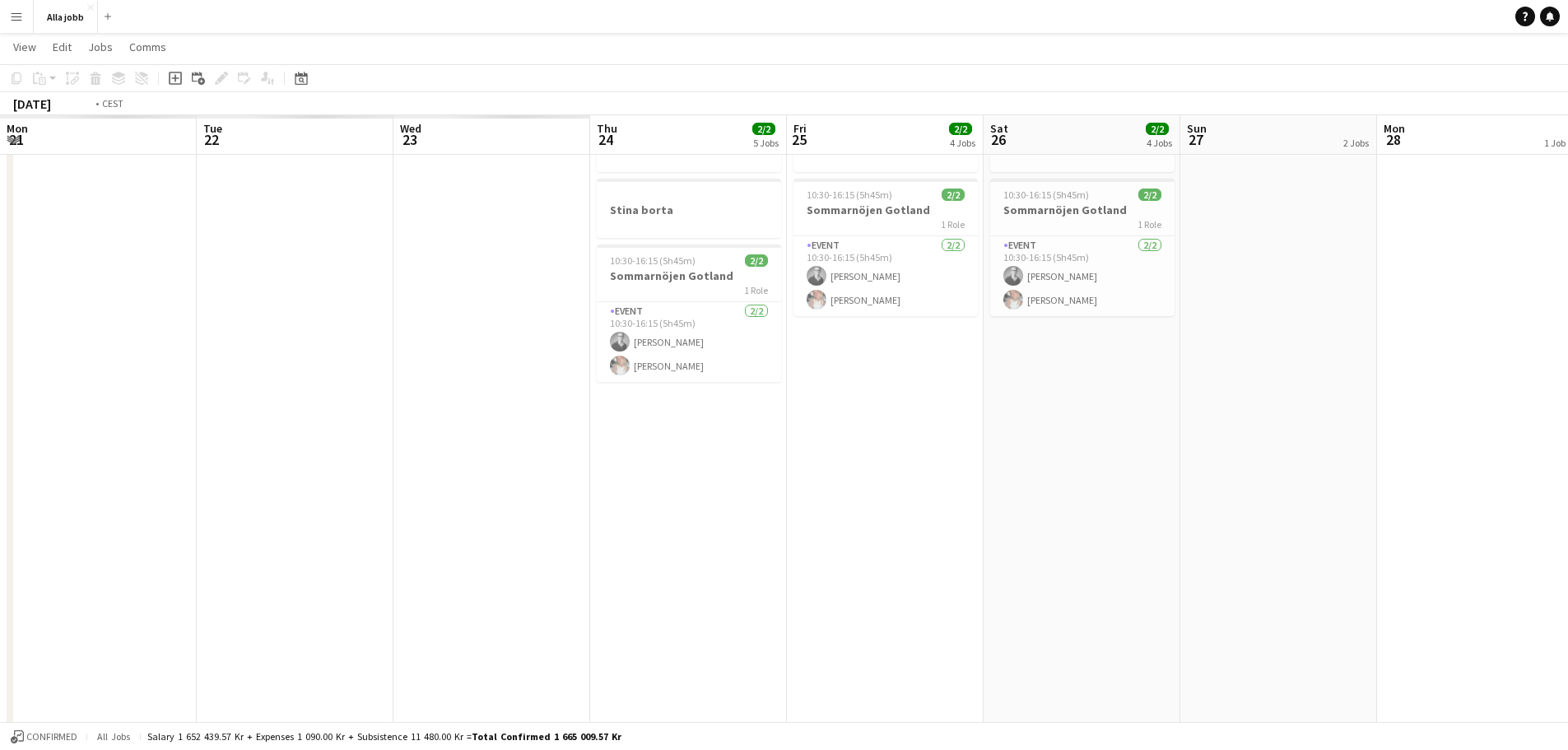
drag, startPoint x: 847, startPoint y: 425, endPoint x: 1285, endPoint y: 430, distance: 438.0
click at [1251, 430] on app-calendar-viewport "Sat 19 Sun 20 Mon 21 Tue 22 Wed 23 Thu 24 2/2 5 Jobs Fri 25 2/2 4 Jobs Sat 26 2…" at bounding box center [784, 412] width 1568 height 1115
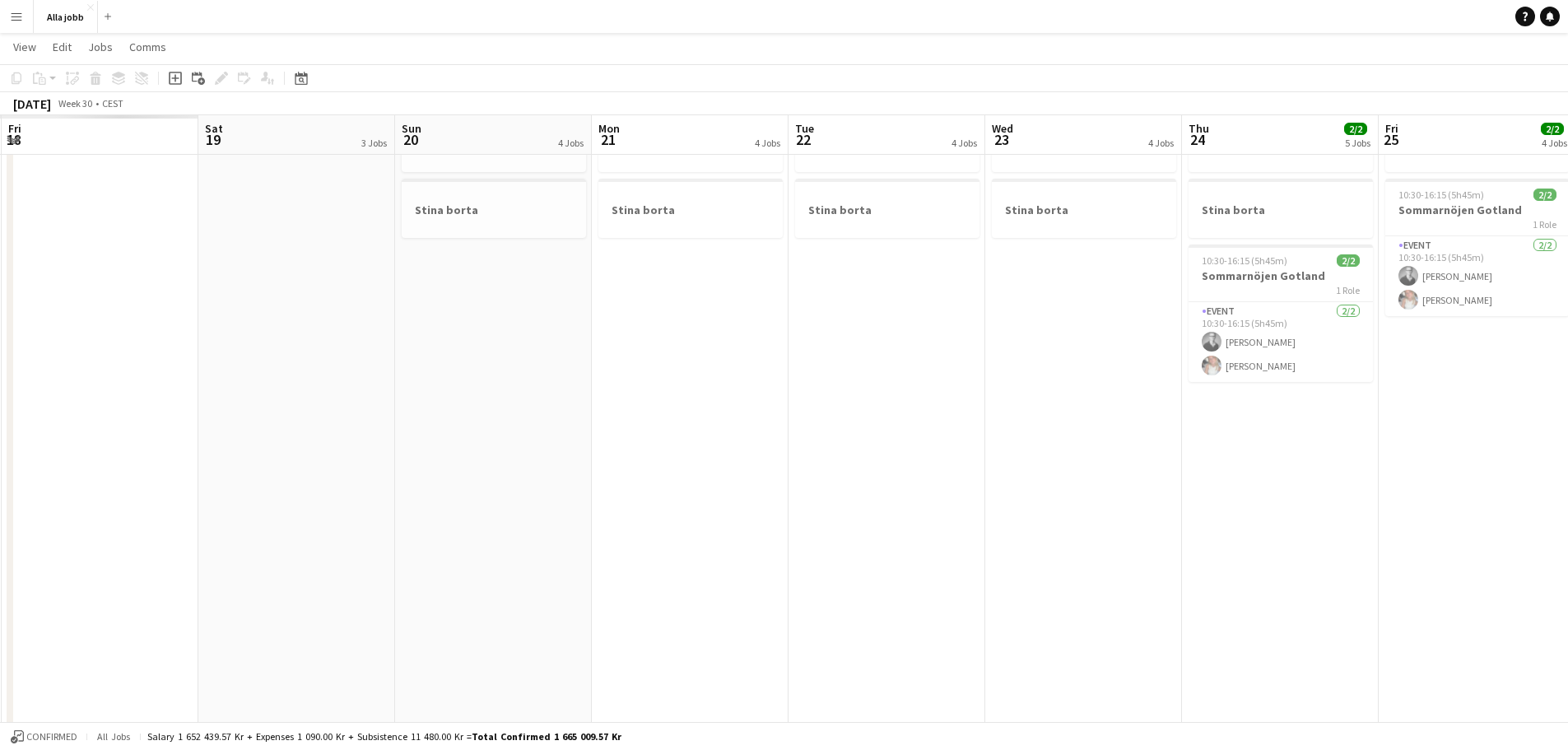
scroll to position [0, 0]
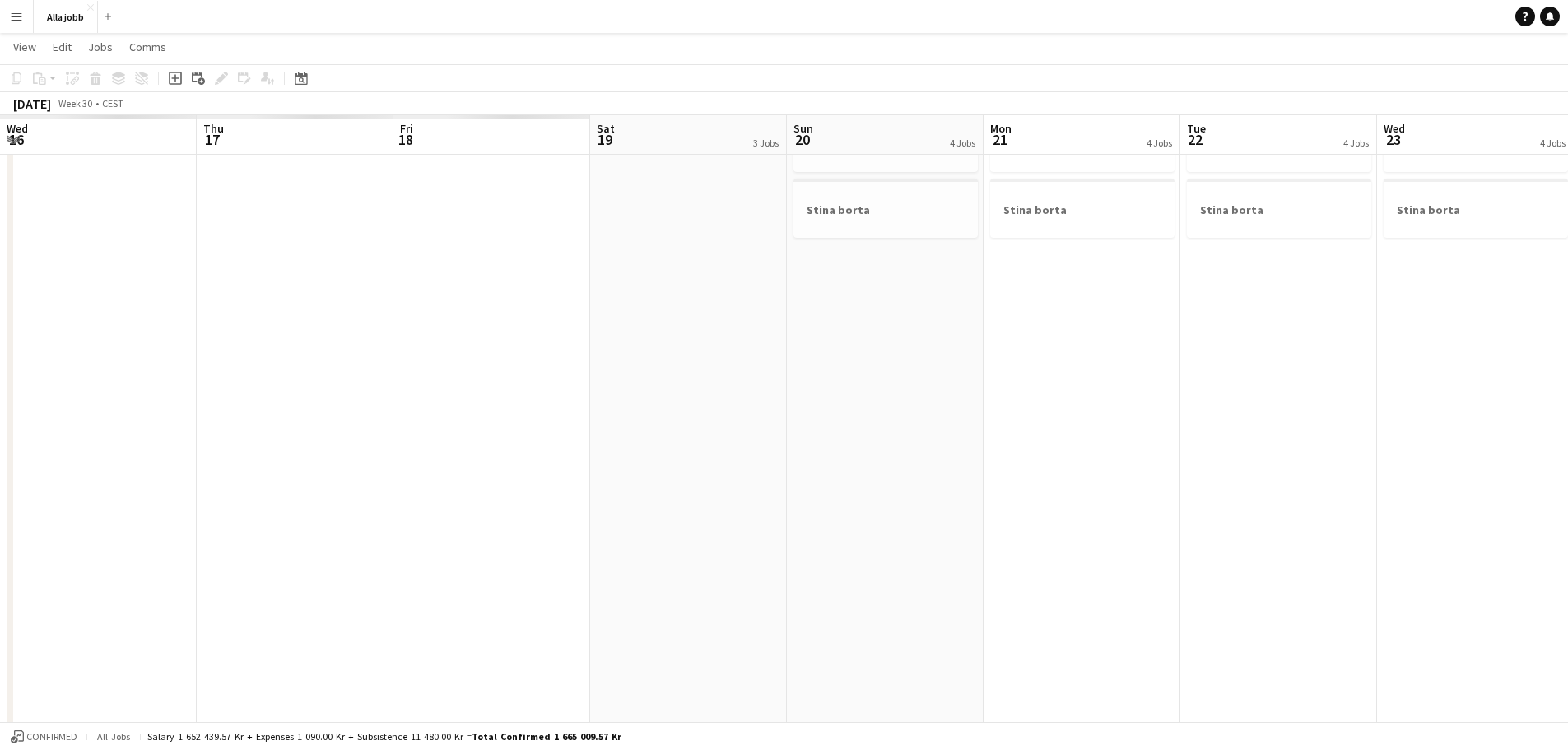
drag, startPoint x: 468, startPoint y: 435, endPoint x: 1119, endPoint y: 436, distance: 651.0
click at [1109, 438] on app-calendar-viewport "Wed 16 Thu 17 Fri 18 Sat 19 3 Jobs Sun 20 4 Jobs Mon 21 4 Jobs Tue 22 4 Jobs We…" at bounding box center [784, 412] width 1568 height 1115
drag, startPoint x: 417, startPoint y: 437, endPoint x: 1128, endPoint y: 439, distance: 711.0
click at [1128, 439] on app-calendar-viewport "Sat 12 Sun 13 Mon 14 Tue 15 Wed 16 2 Jobs Thu 17 2 Jobs Fri 18 1 Job Sat 19 3 J…" at bounding box center [784, 412] width 1568 height 1115
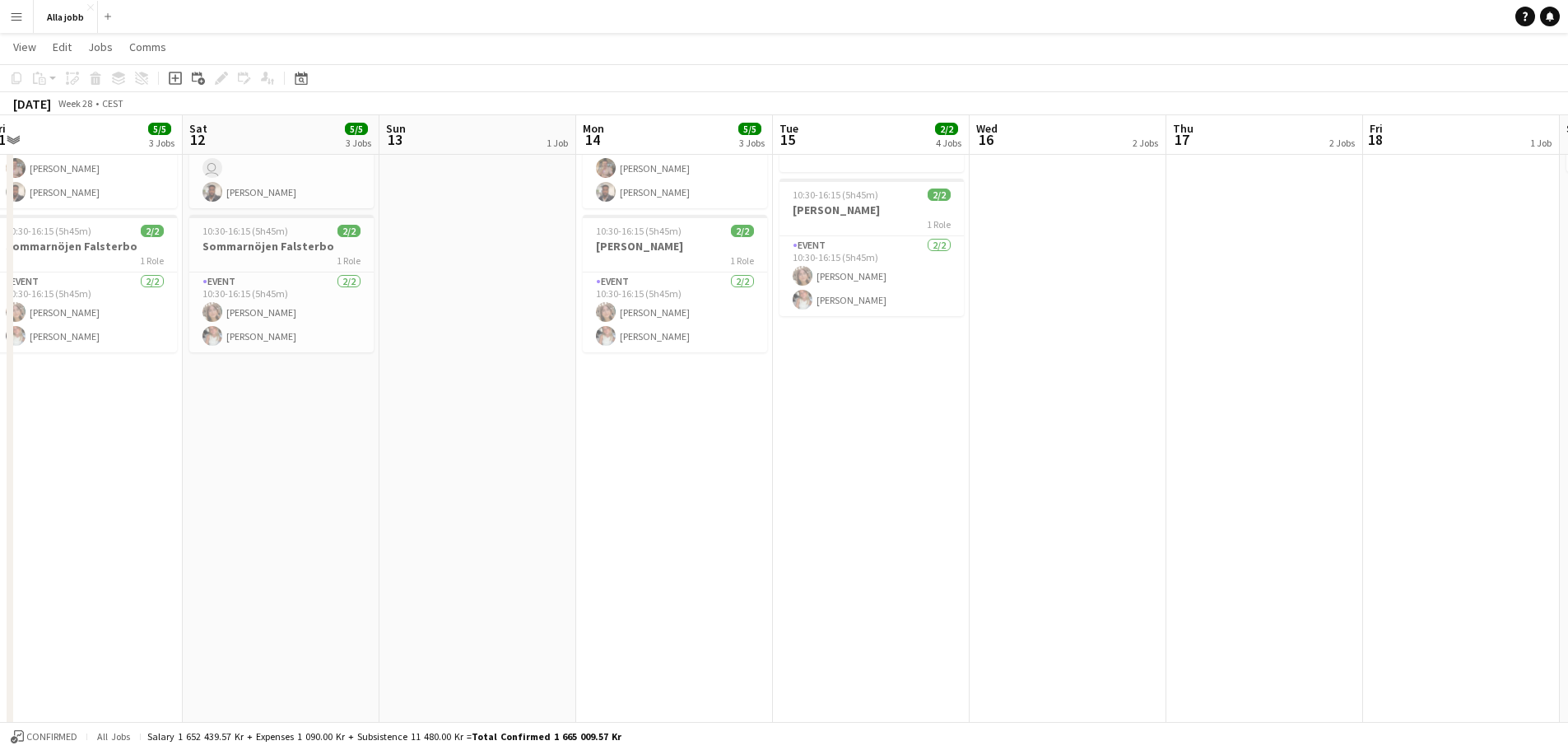
drag, startPoint x: 916, startPoint y: 455, endPoint x: 1175, endPoint y: 457, distance: 259.0
click at [1175, 457] on app-calendar-viewport "Thu 10 3/3 2 Jobs Fri 11 5/5 3 Jobs Sat 12 5/5 3 Jobs Sun 13 1 Job Mon 14 5/5 3…" at bounding box center [784, 412] width 1568 height 1115
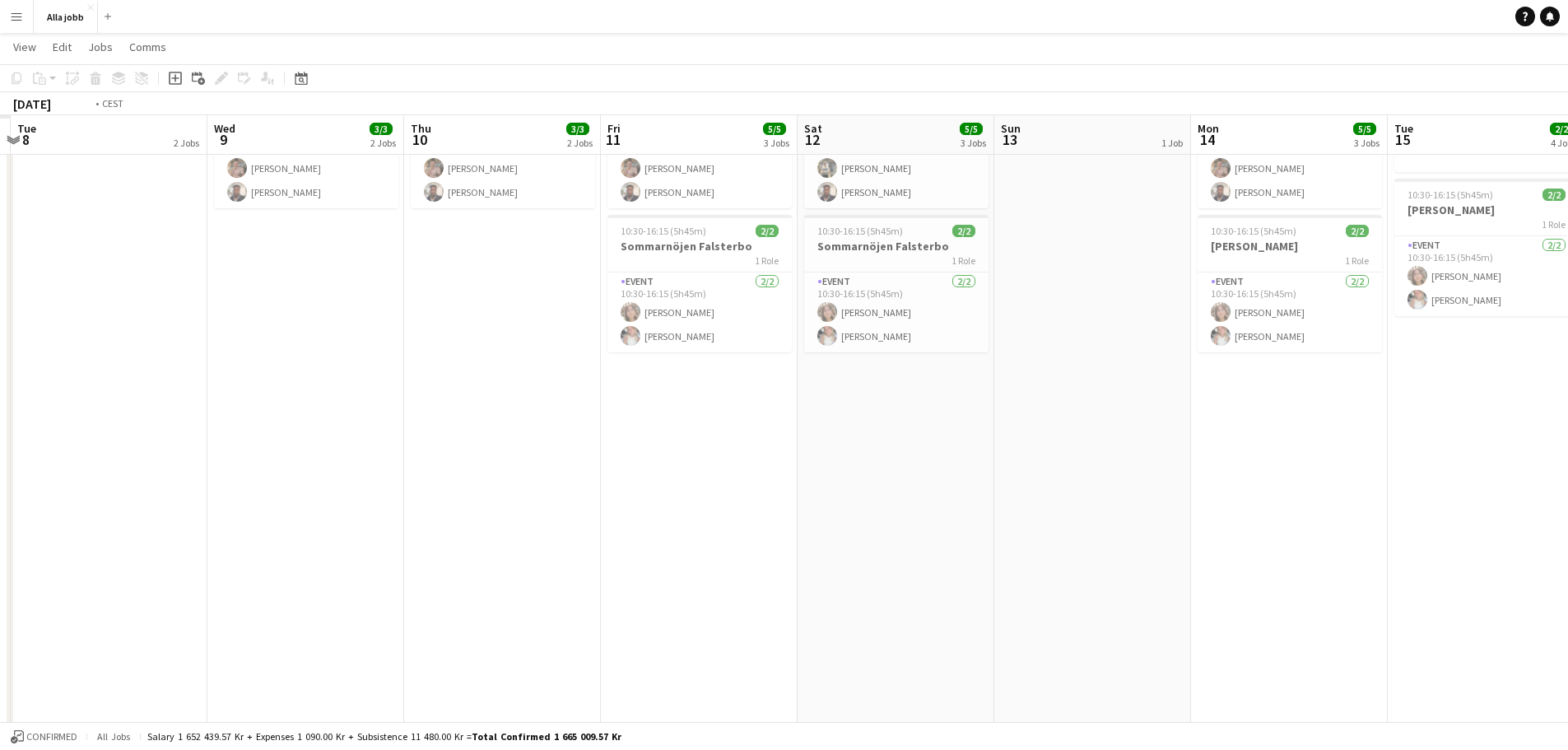
drag, startPoint x: 644, startPoint y: 468, endPoint x: 1441, endPoint y: 459, distance: 797.1
click at [1251, 460] on app-calendar-viewport "Mon 7 Tue 8 2 Jobs Wed 9 3/3 2 Jobs Thu 10 3/3 2 Jobs Fri 11 5/5 3 Jobs Sat 12 …" at bounding box center [784, 412] width 1568 height 1115
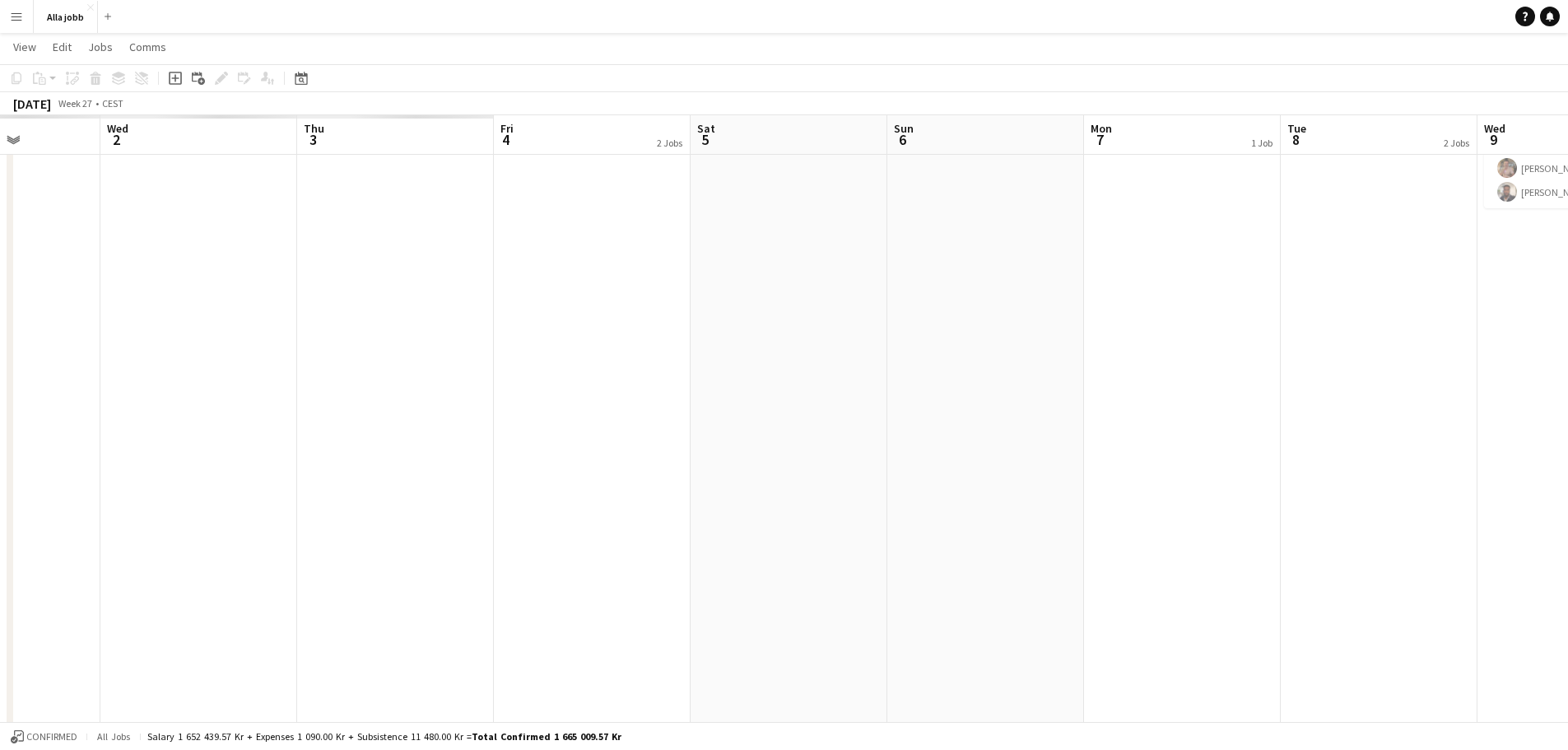
drag, startPoint x: 704, startPoint y: 446, endPoint x: 1381, endPoint y: 457, distance: 677.1
click at [1251, 457] on app-calendar-viewport "Mon 30 Tue 1 Wed 2 Thu 3 Fri 4 2 Jobs Sat 5 Sun 6 Mon 7 1 Job Tue 8 2 Jobs Wed …" at bounding box center [784, 412] width 1568 height 1115
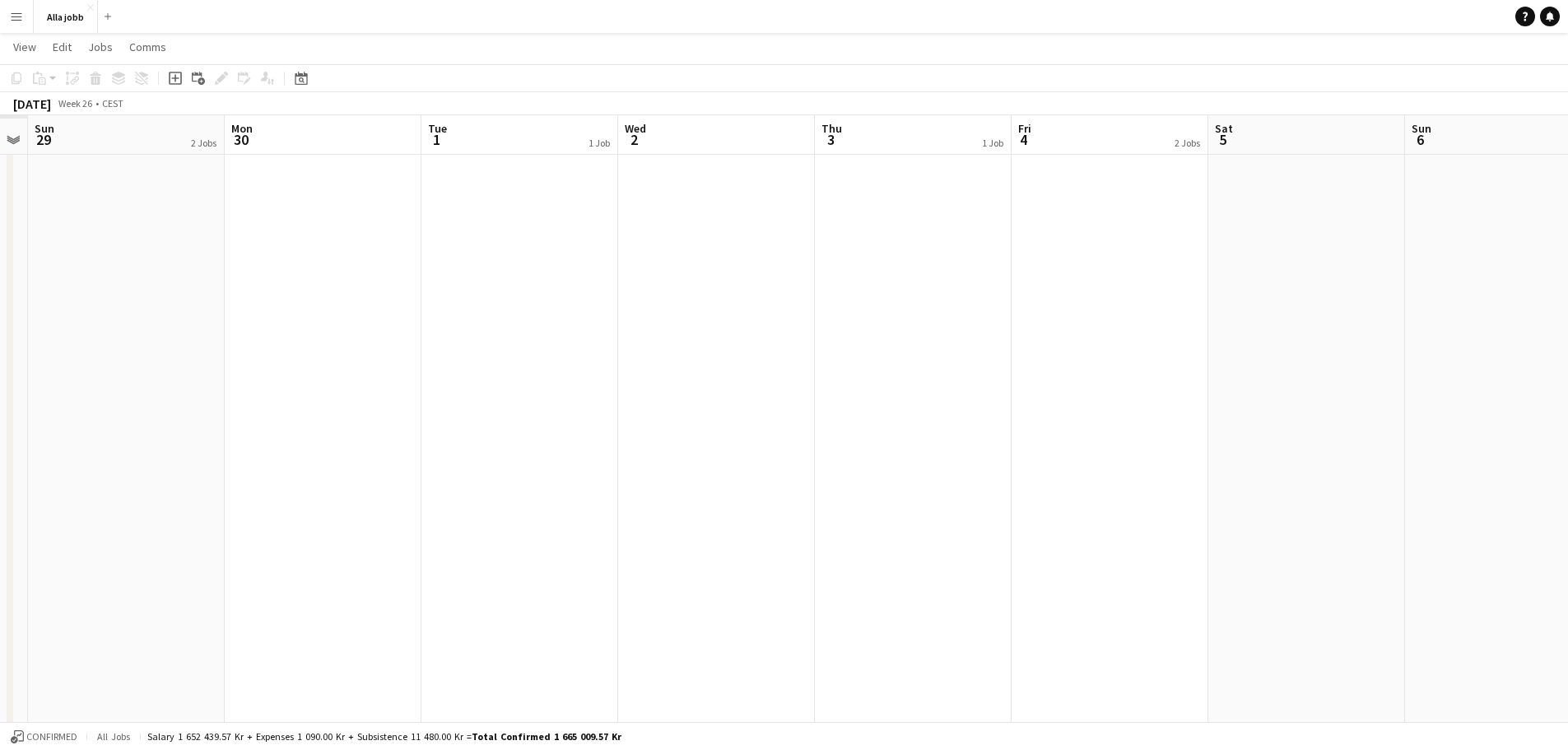
scroll to position [0, 364]
drag, startPoint x: 1042, startPoint y: 454, endPoint x: 1231, endPoint y: 454, distance: 189.0
click at [1231, 454] on app-calendar-viewport "Fri 27 2 Jobs Sat 28 1/1 3 Jobs Sun 29 2 Jobs Mon 30 Tue 1 1 Job Wed 2 Thu 3 1 …" at bounding box center [784, 412] width 1568 height 1115
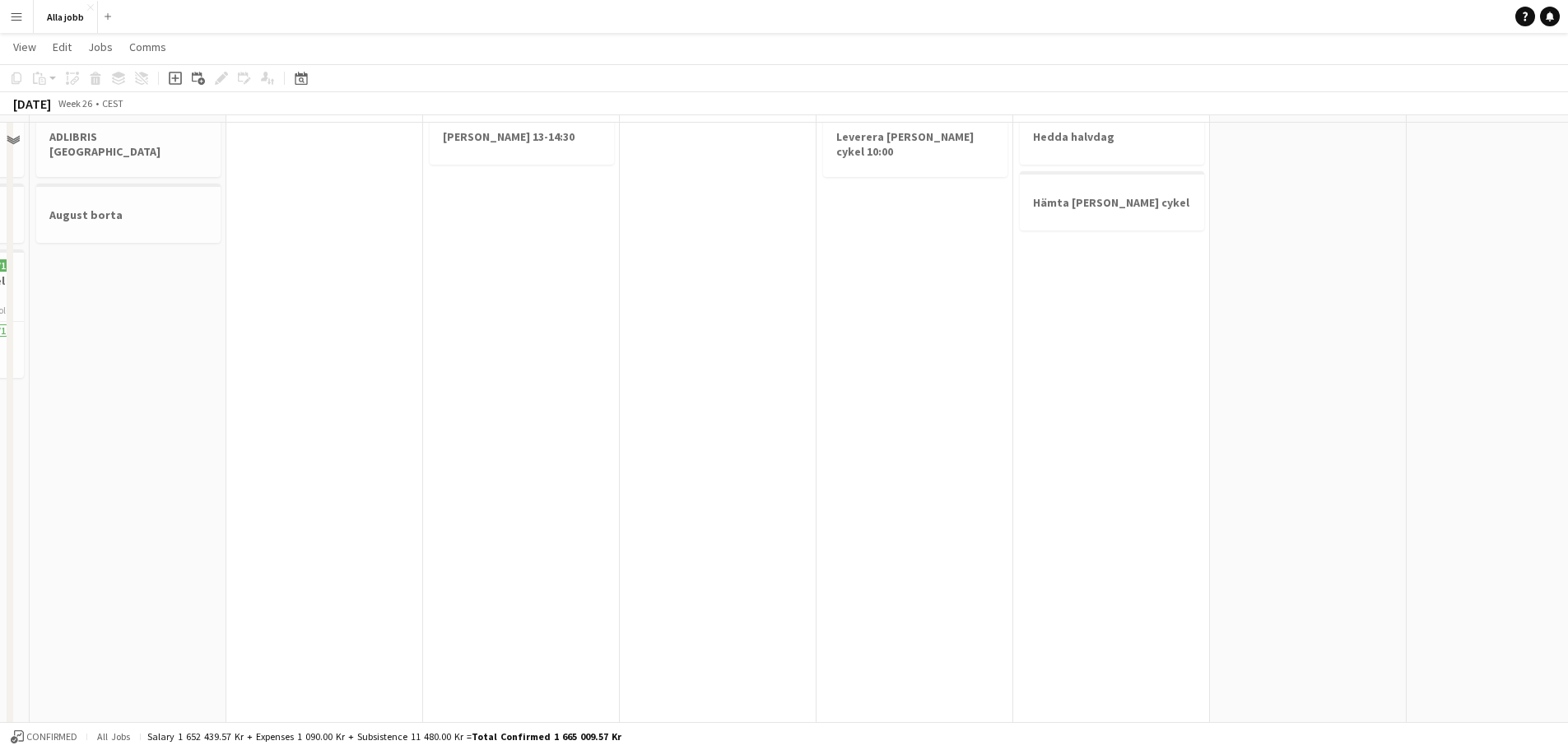
scroll to position [0, 0]
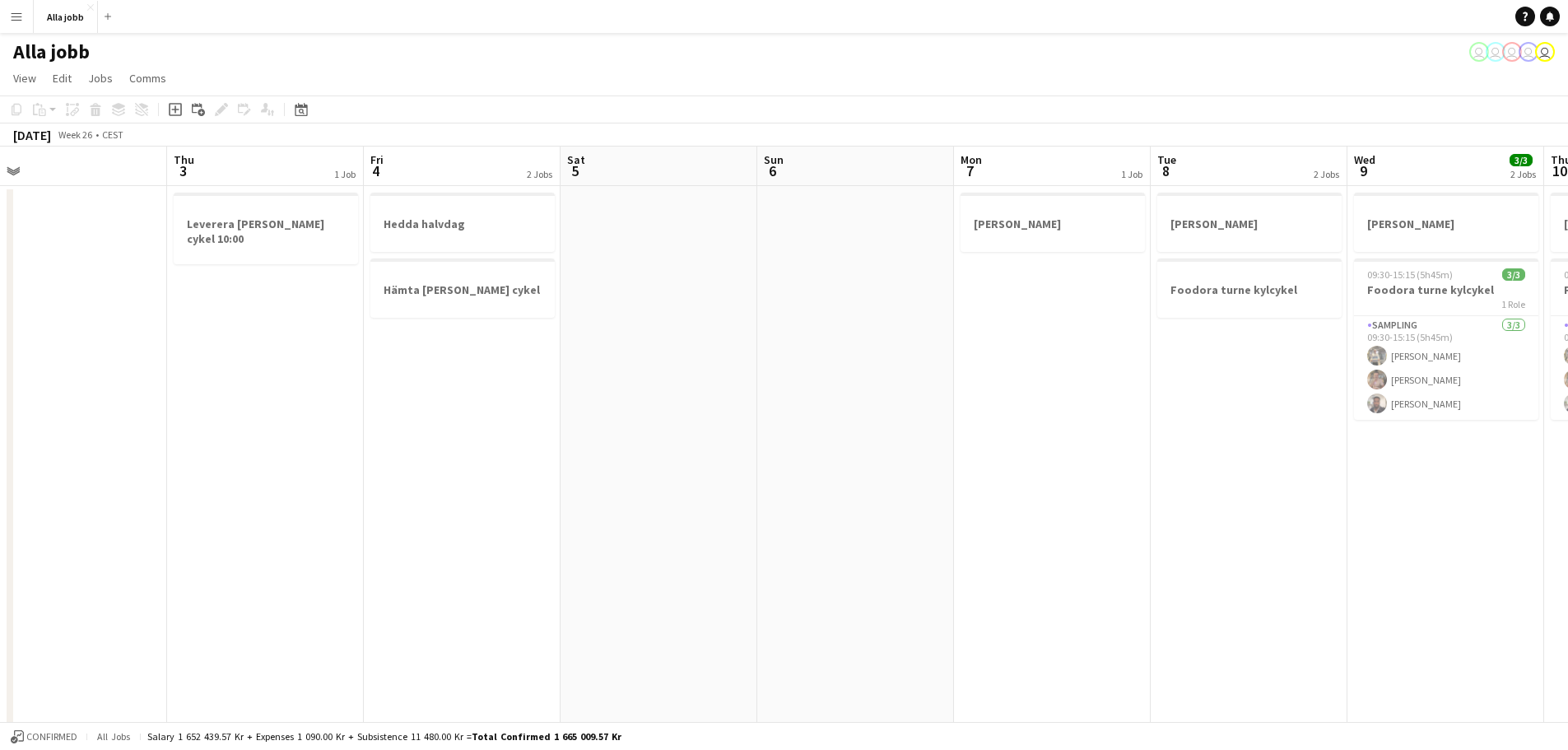
drag, startPoint x: 1242, startPoint y: 457, endPoint x: 757, endPoint y: 481, distance: 485.6
click at [587, 499] on app-calendar-viewport "Sun 29 2 Jobs Mon 30 Tue 1 1 Job Wed 2 Thu 3 1 Job Fri 4 2 Jobs Sat 5 Sun 6 Mon…" at bounding box center [784, 663] width 1568 height 1034
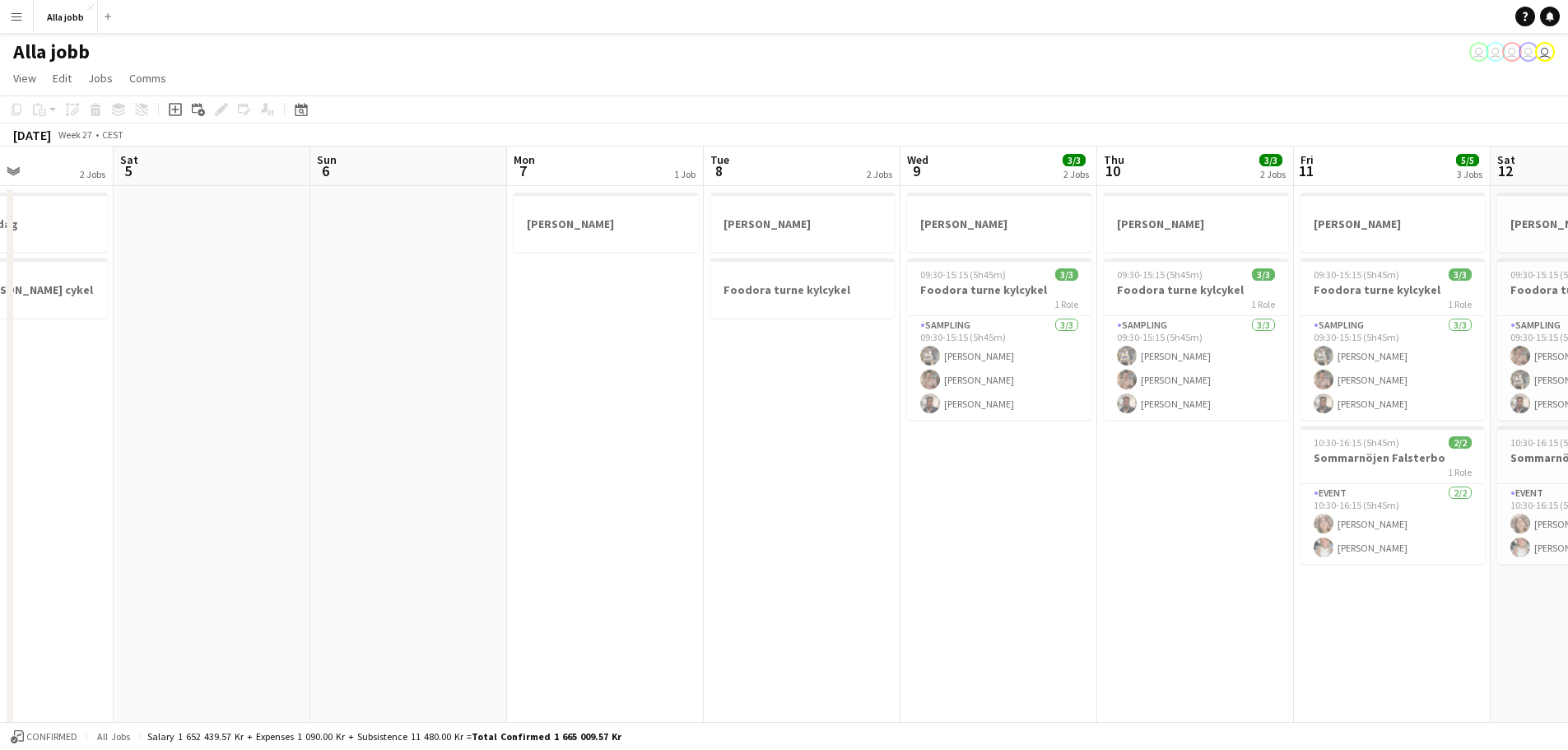
drag, startPoint x: 1227, startPoint y: 458, endPoint x: 589, endPoint y: 492, distance: 638.9
click at [589, 492] on app-calendar-viewport "Wed 2 Thu 3 1 Job Fri 4 2 Jobs Sat 5 Sun 6 Mon 7 1 Job Tue 8 2 Jobs Wed 9 3/3 2…" at bounding box center [784, 663] width 1568 height 1034
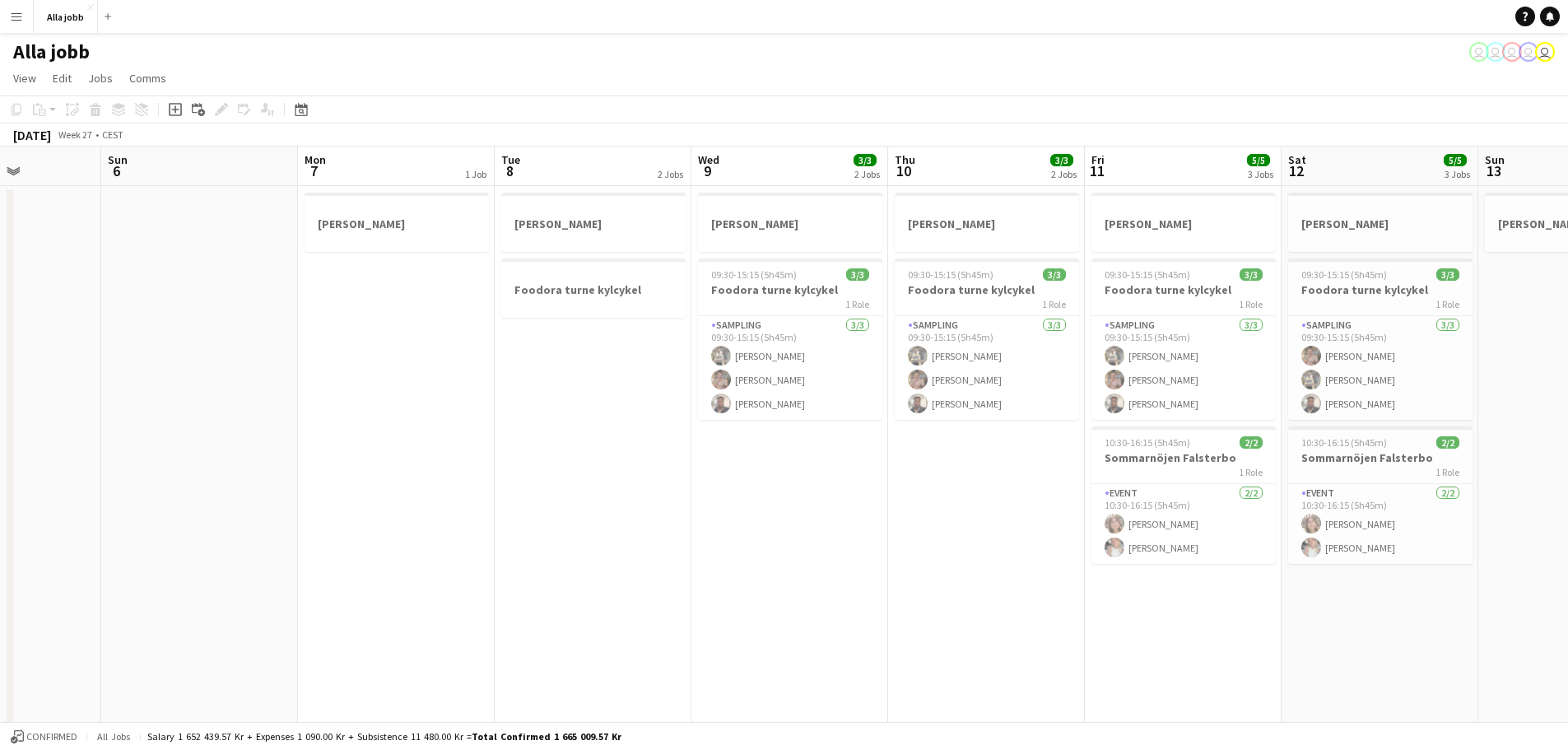
scroll to position [0, 498]
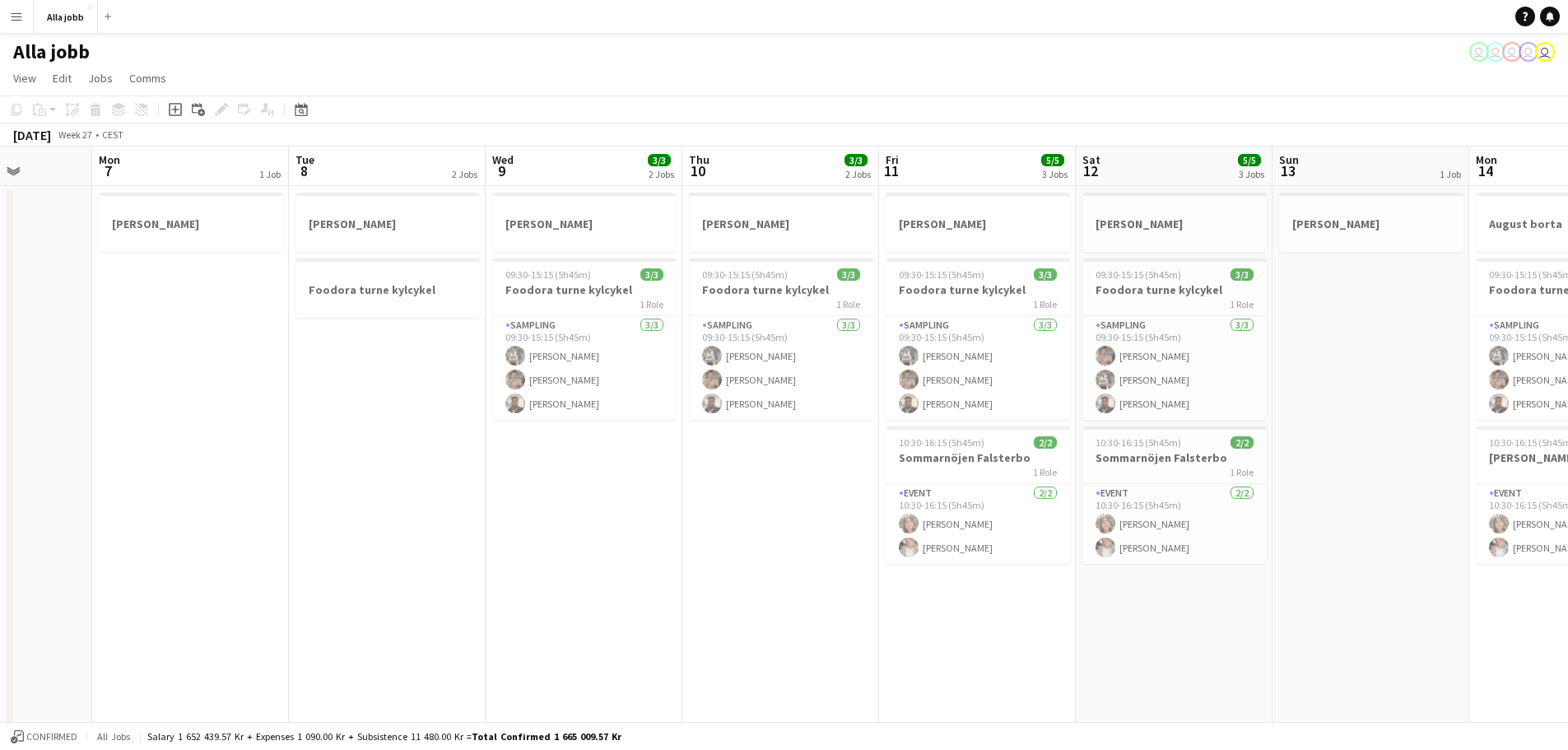
drag, startPoint x: 1055, startPoint y: 526, endPoint x: 837, endPoint y: 531, distance: 218.1
click at [837, 531] on app-calendar-viewport "Fri 4 2 Jobs Sat 5 Sun 6 Mon 7 1 Job Tue 8 2 Jobs Wed 9 3/3 2 Jobs Thu 10 3/3 2…" at bounding box center [784, 663] width 1568 height 1034
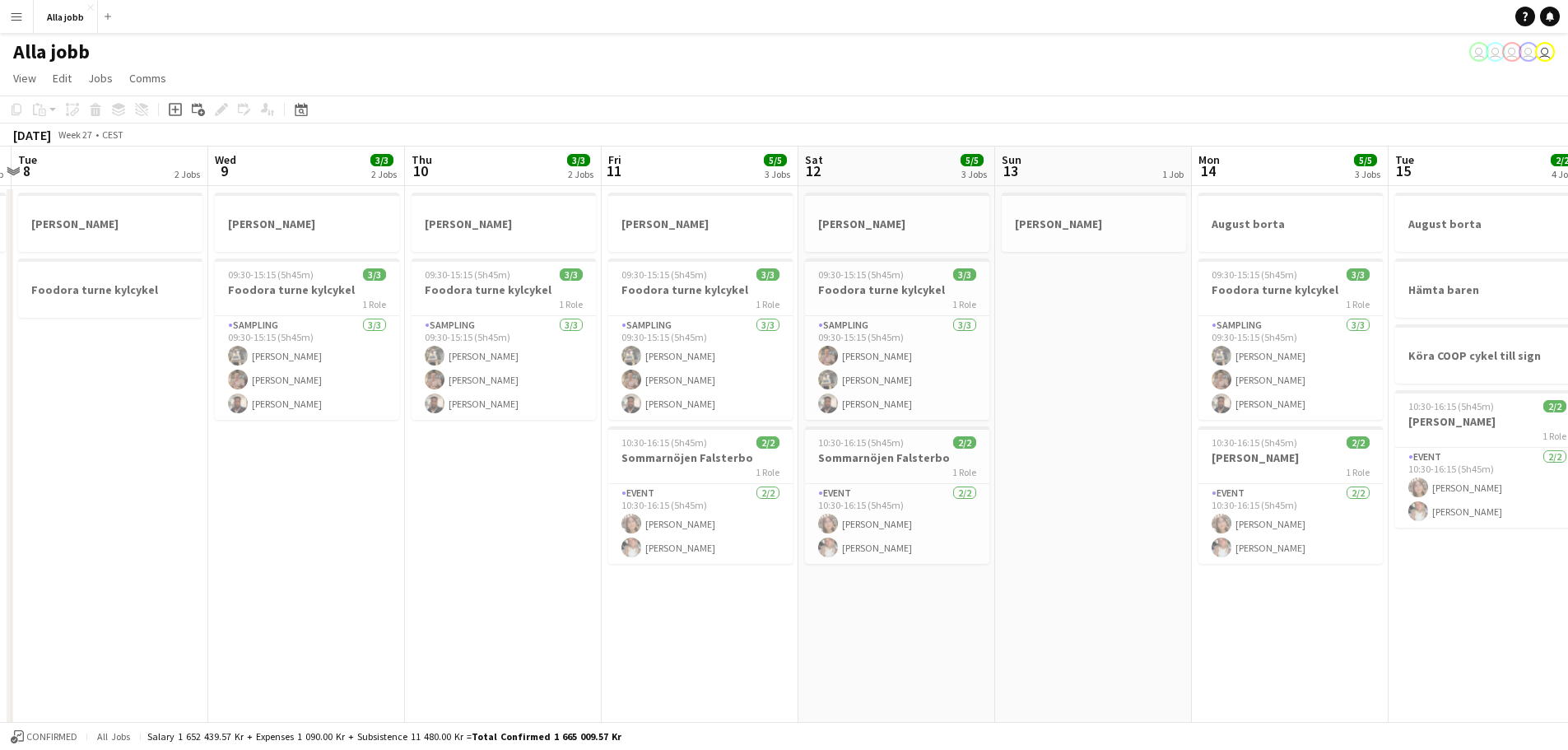
drag, startPoint x: 919, startPoint y: 595, endPoint x: 748, endPoint y: 574, distance: 172.3
click at [748, 572] on app-calendar-viewport "Sat 5 Sun 6 Mon 7 1 Job Tue 8 2 Jobs Wed 9 3/3 2 Jobs Thu 10 3/3 2 Jobs Fri 11 …" at bounding box center [784, 663] width 1568 height 1034
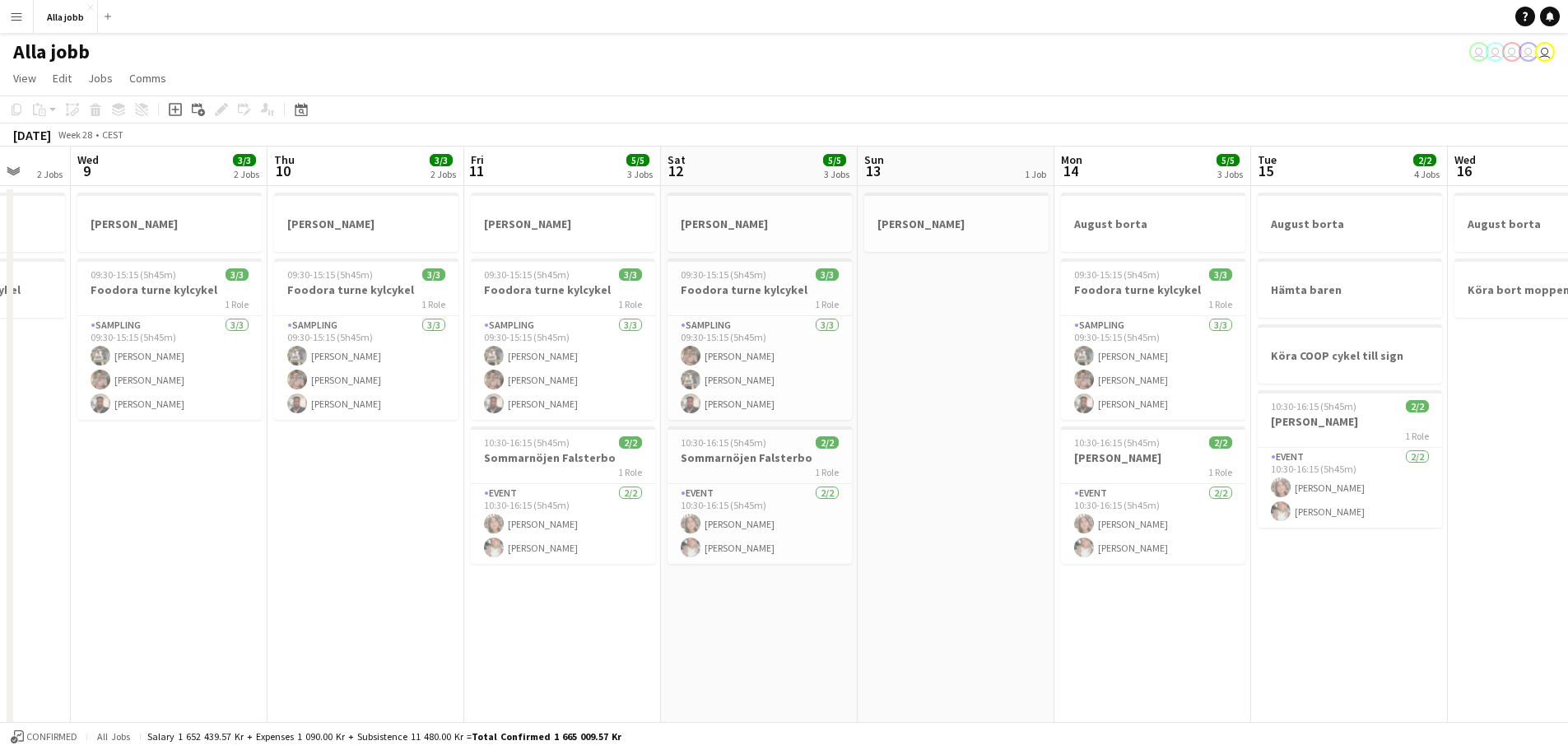
drag, startPoint x: 1021, startPoint y: 572, endPoint x: 883, endPoint y: 568, distance: 138.1
click at [883, 568] on app-calendar-viewport "Sun 6 Mon 7 1 Job Tue 8 2 Jobs Wed 9 3/3 2 Jobs Thu 10 3/3 2 Jobs Fri 11 5/5 3 …" at bounding box center [784, 663] width 1568 height 1034
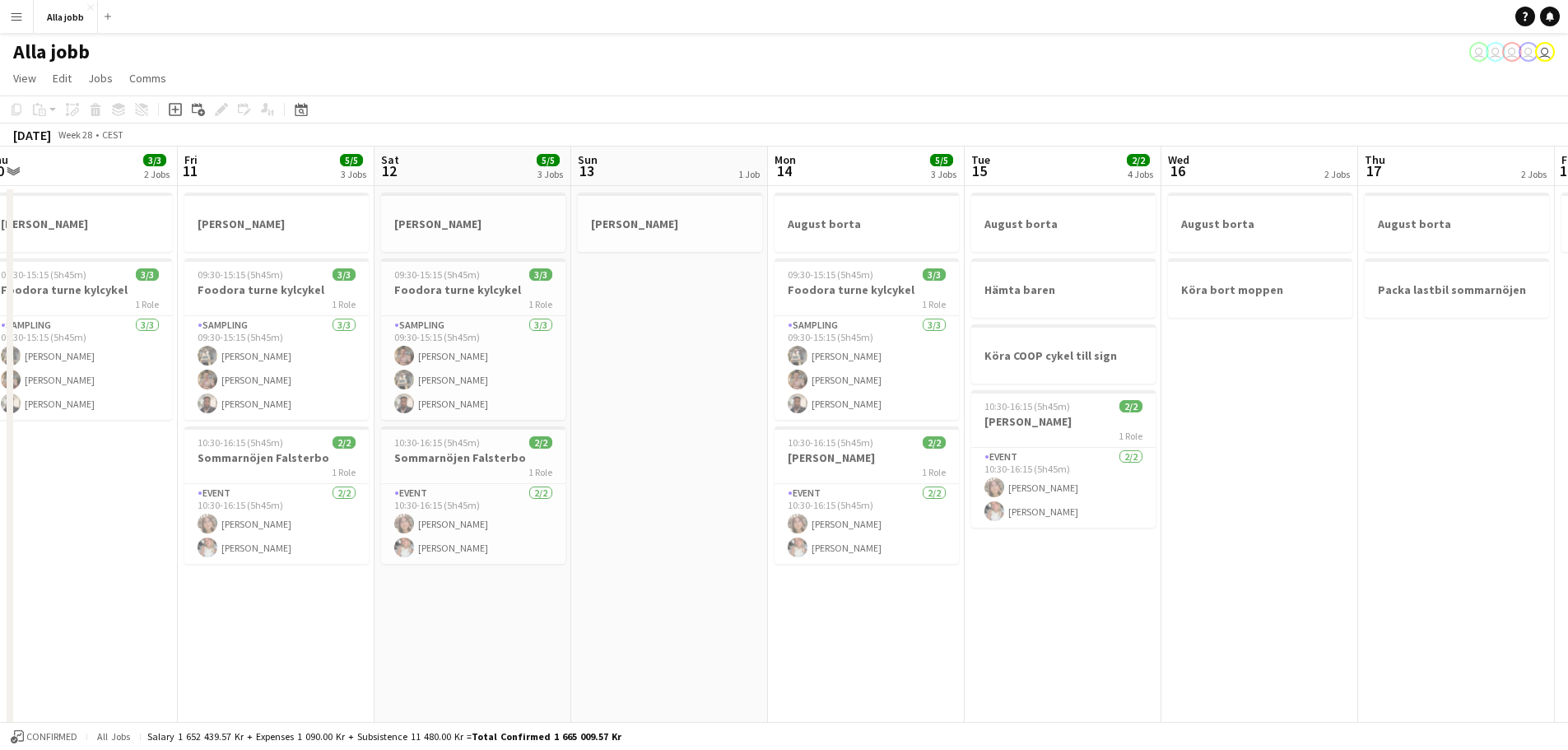
drag, startPoint x: 1006, startPoint y: 579, endPoint x: 721, endPoint y: 576, distance: 285.0
click at [721, 572] on app-calendar-viewport "Mon 7 1 Job Tue 8 2 Jobs Wed 9 3/3 2 Jobs Thu 10 3/3 2 Jobs Fri 11 5/5 3 Jobs S…" at bounding box center [784, 663] width 1568 height 1034
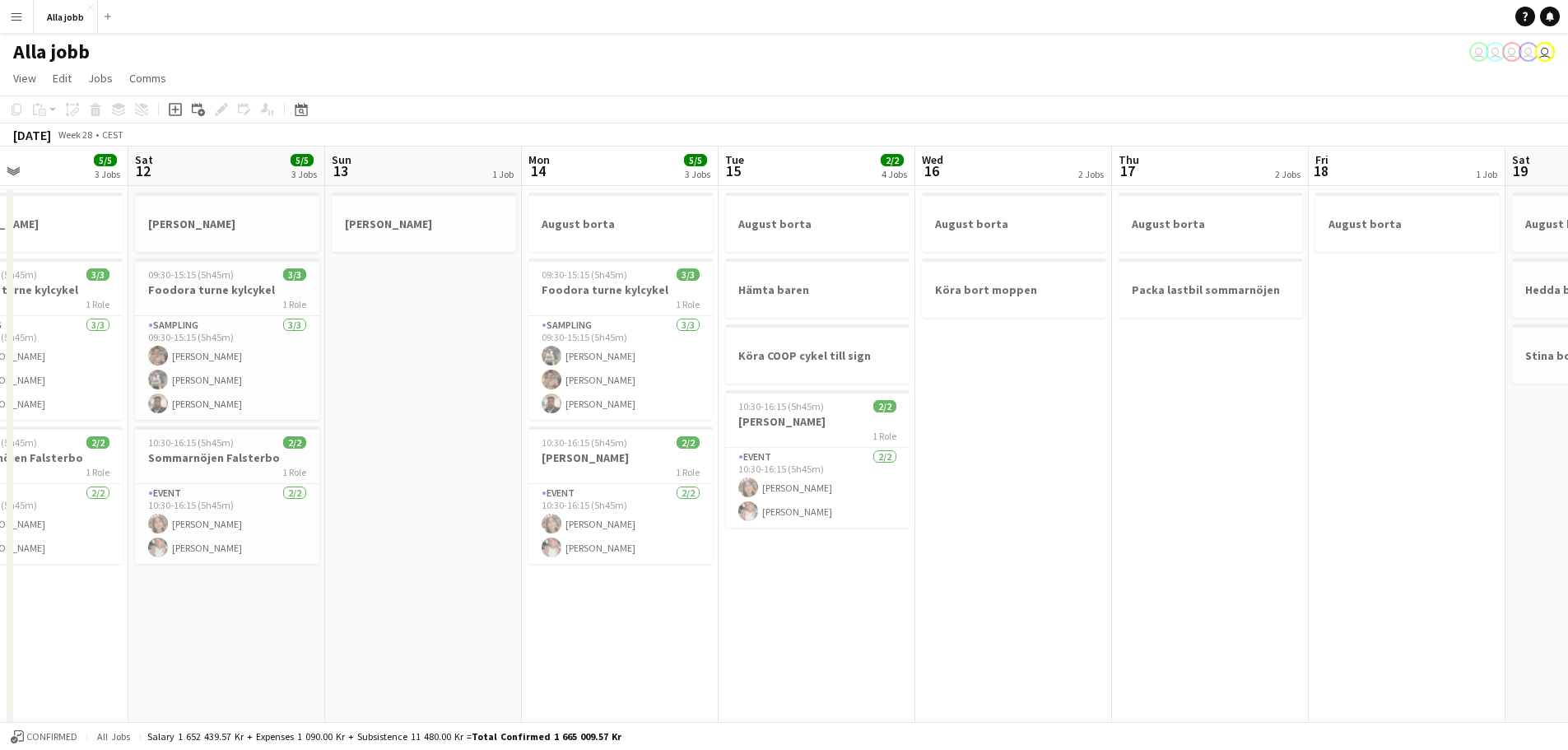
scroll to position [0, 470]
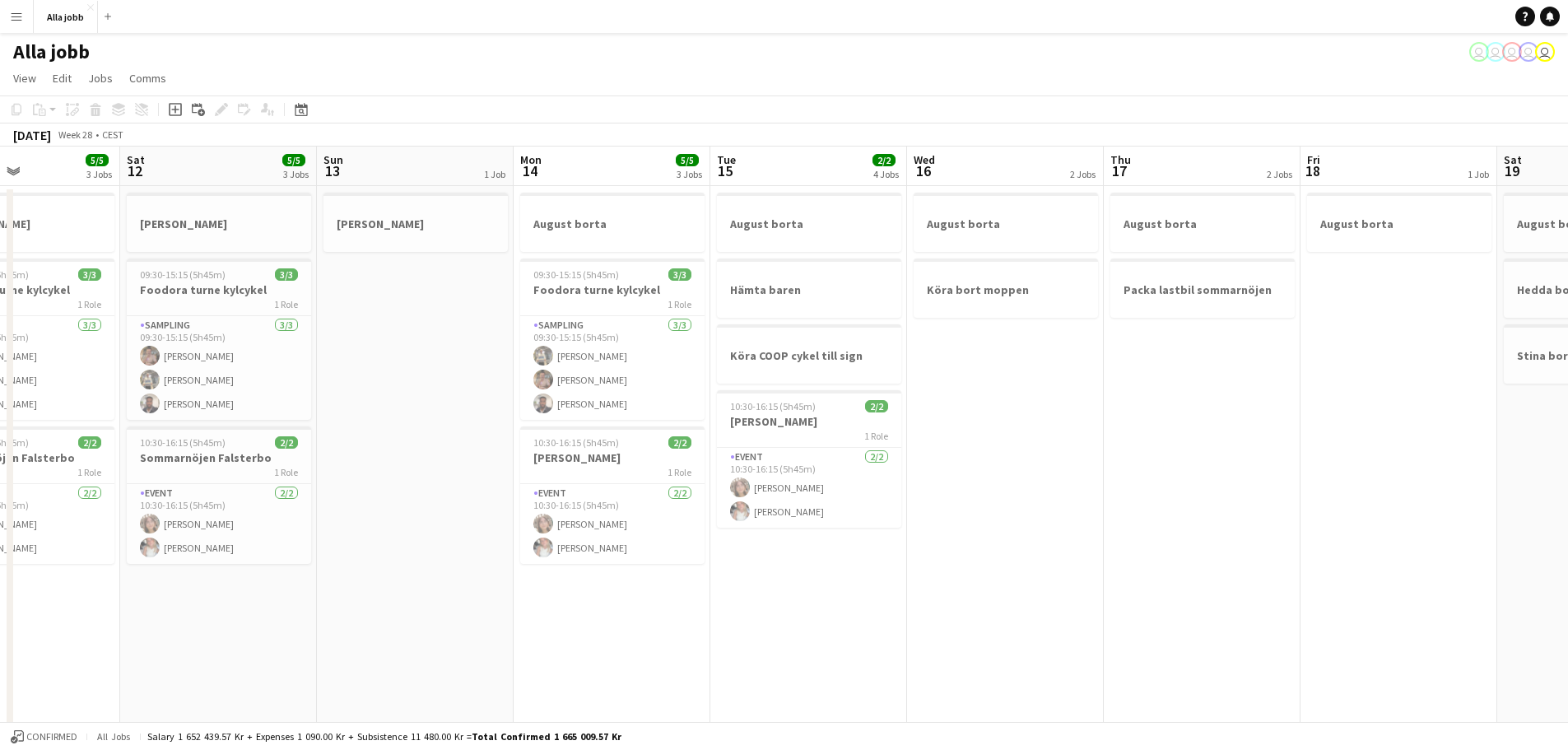
drag, startPoint x: 1081, startPoint y: 601, endPoint x: 827, endPoint y: 599, distance: 254.0
click at [827, 572] on app-calendar-viewport "Wed 9 3/3 2 Jobs Thu 10 3/3 2 Jobs Fri 11 5/5 3 Jobs Sat 12 5/5 3 Jobs Sun 13 1…" at bounding box center [784, 663] width 1568 height 1034
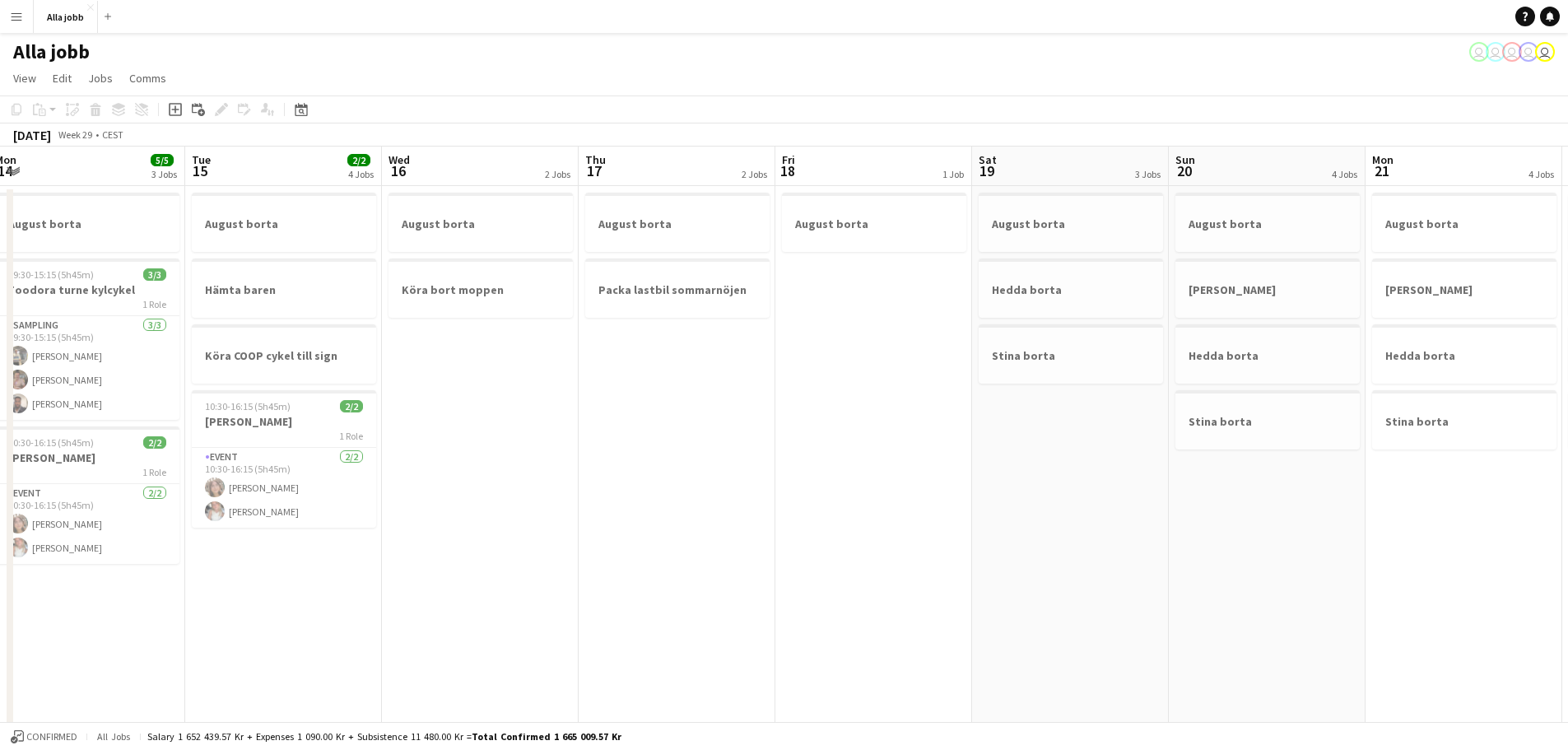
drag, startPoint x: 1208, startPoint y: 550, endPoint x: 780, endPoint y: 587, distance: 429.6
click at [589, 572] on app-calendar-viewport "Fri 11 5/5 3 Jobs Sat 12 5/5 3 Jobs Sun 13 1 Job Mon 14 5/5 3 Jobs Tue 15 2/2 4…" at bounding box center [784, 663] width 1568 height 1034
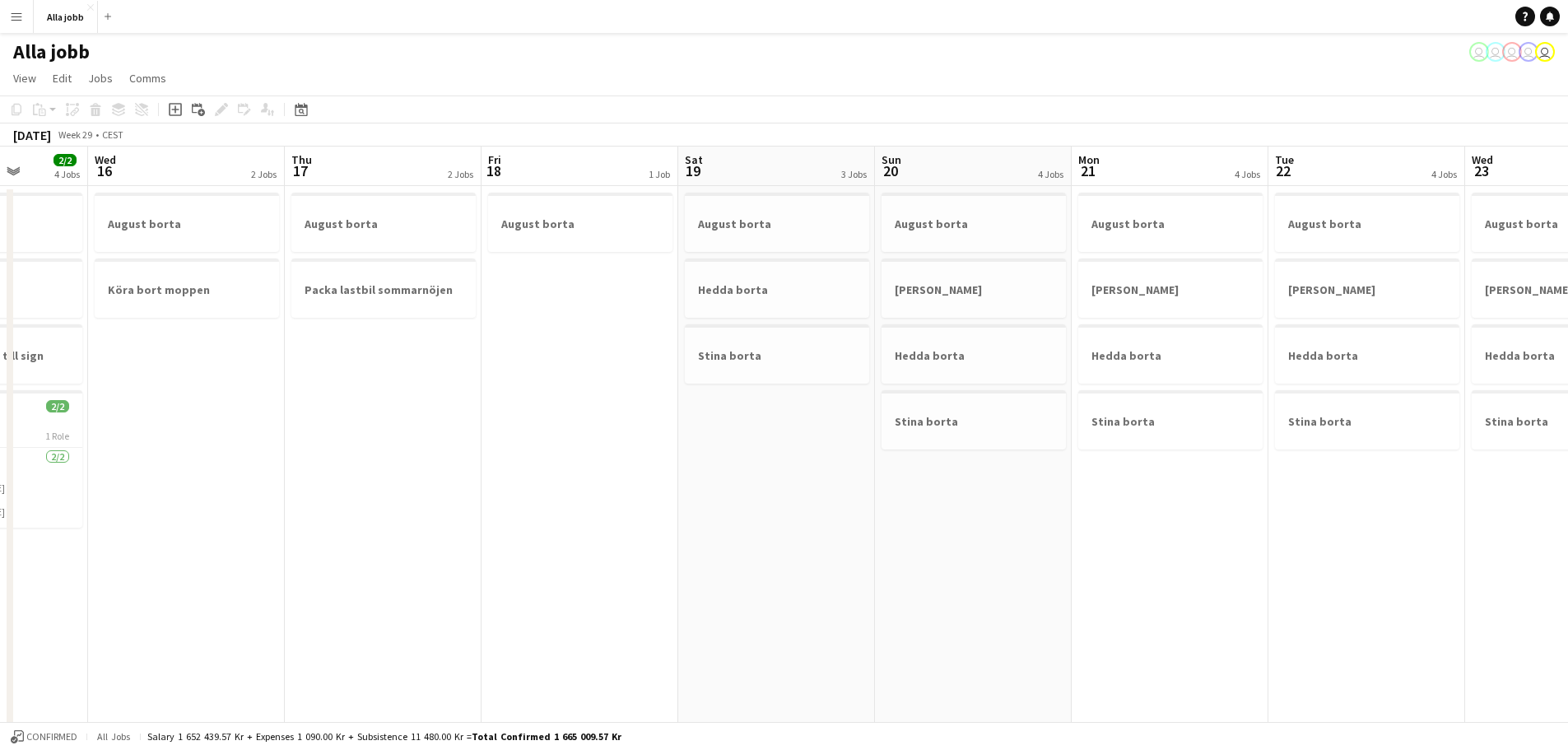
drag, startPoint x: 1258, startPoint y: 502, endPoint x: 852, endPoint y: 541, distance: 407.9
click at [852, 541] on app-calendar-viewport "Sun 13 1 Job Mon 14 5/5 3 Jobs Tue 15 2/2 4 Jobs Wed 16 2 Jobs Thu 17 2 Jobs Fr…" at bounding box center [784, 663] width 1568 height 1034
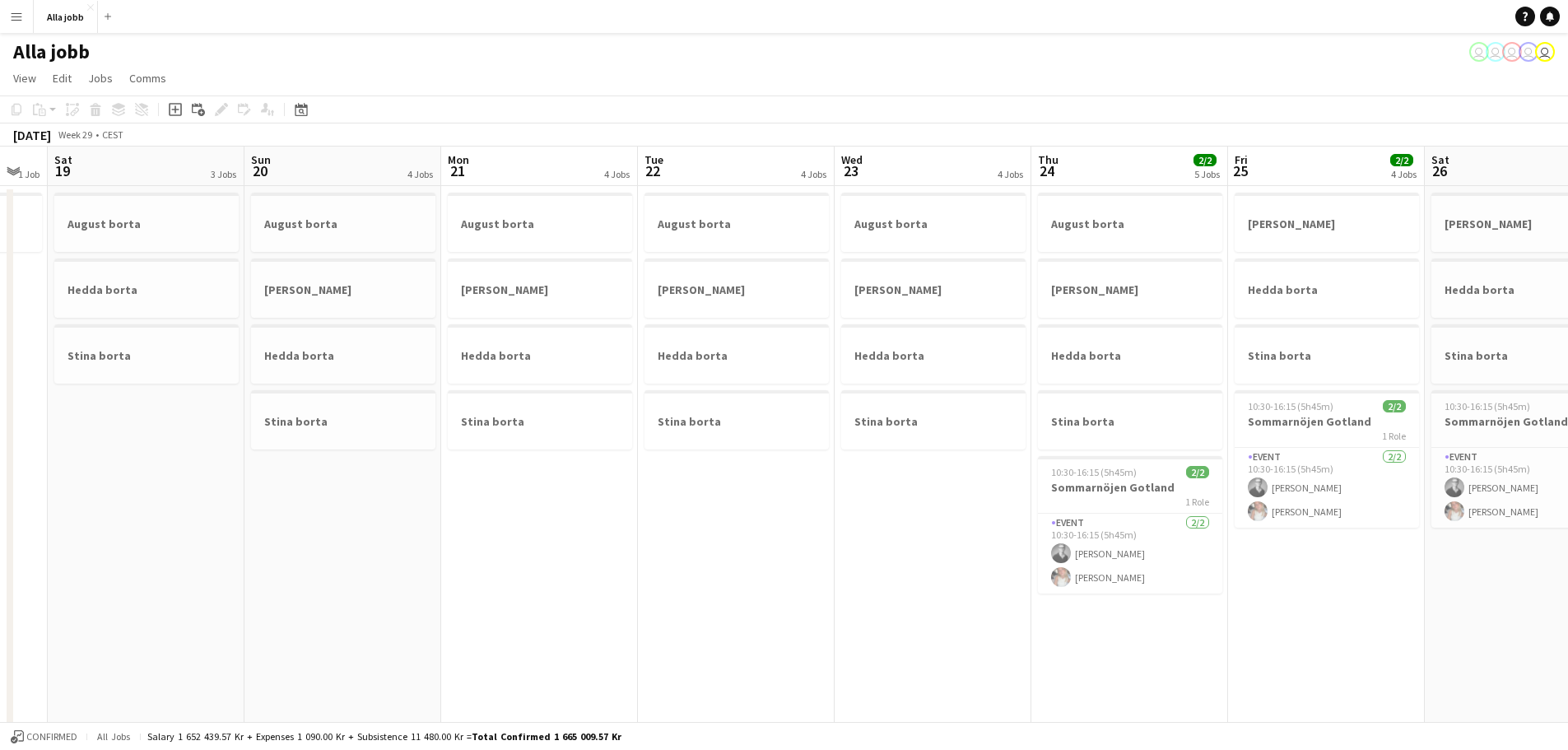
drag, startPoint x: 1219, startPoint y: 499, endPoint x: 791, endPoint y: 554, distance: 431.5
click at [791, 554] on app-calendar-viewport "Wed 16 2 Jobs Thu 17 2 Jobs Fri 18 1 Job Sat 19 3 Jobs Sun 20 4 Jobs Mon 21 4 J…" at bounding box center [784, 663] width 1568 height 1034
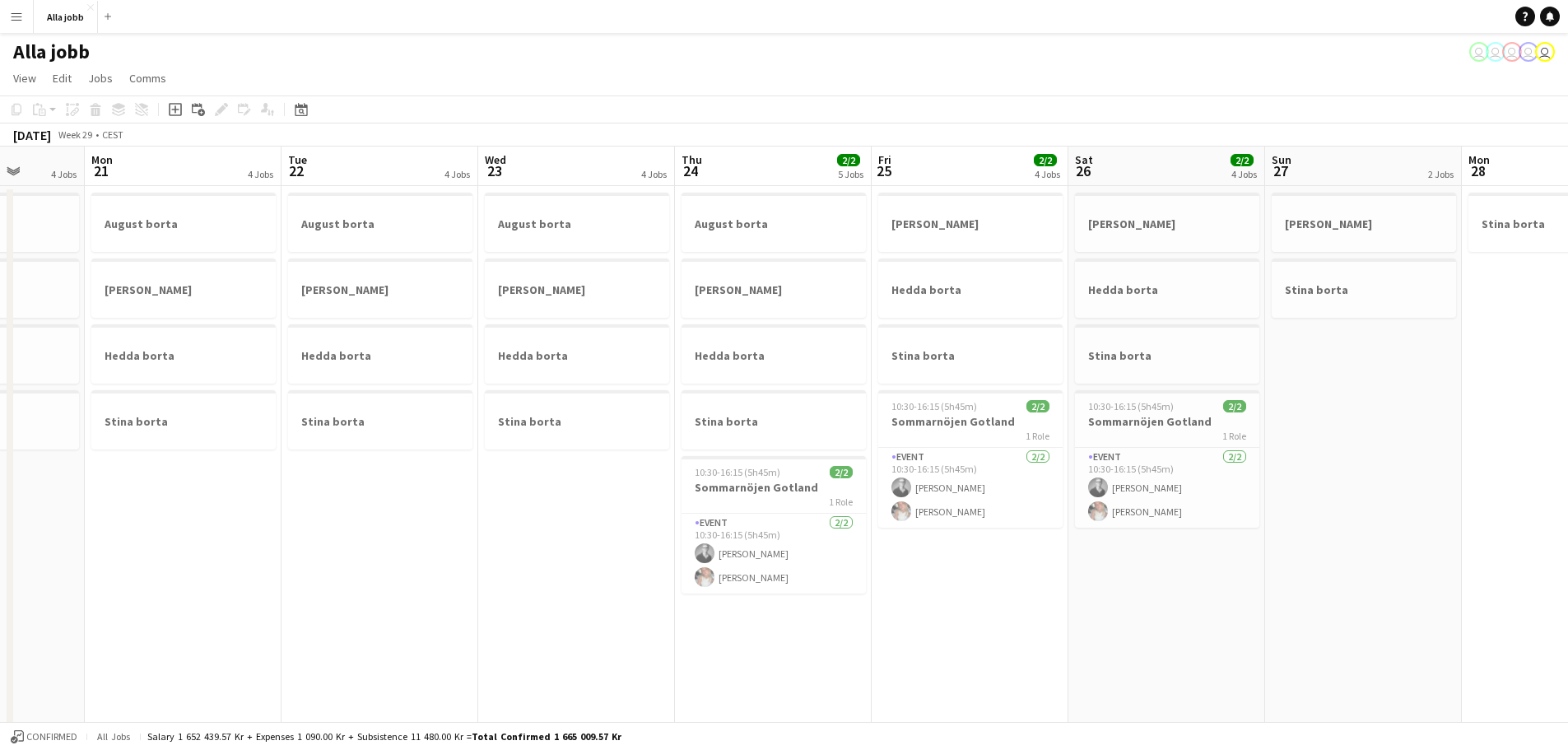
drag, startPoint x: 1174, startPoint y: 504, endPoint x: 851, endPoint y: 528, distance: 323.9
click at [851, 528] on app-calendar-viewport "Fri 18 1 Job Sat 19 3 Jobs Sun 20 4 Jobs Mon 21 4 Jobs Tue 22 4 Jobs Wed 23 4 J…" at bounding box center [784, 663] width 1568 height 1034
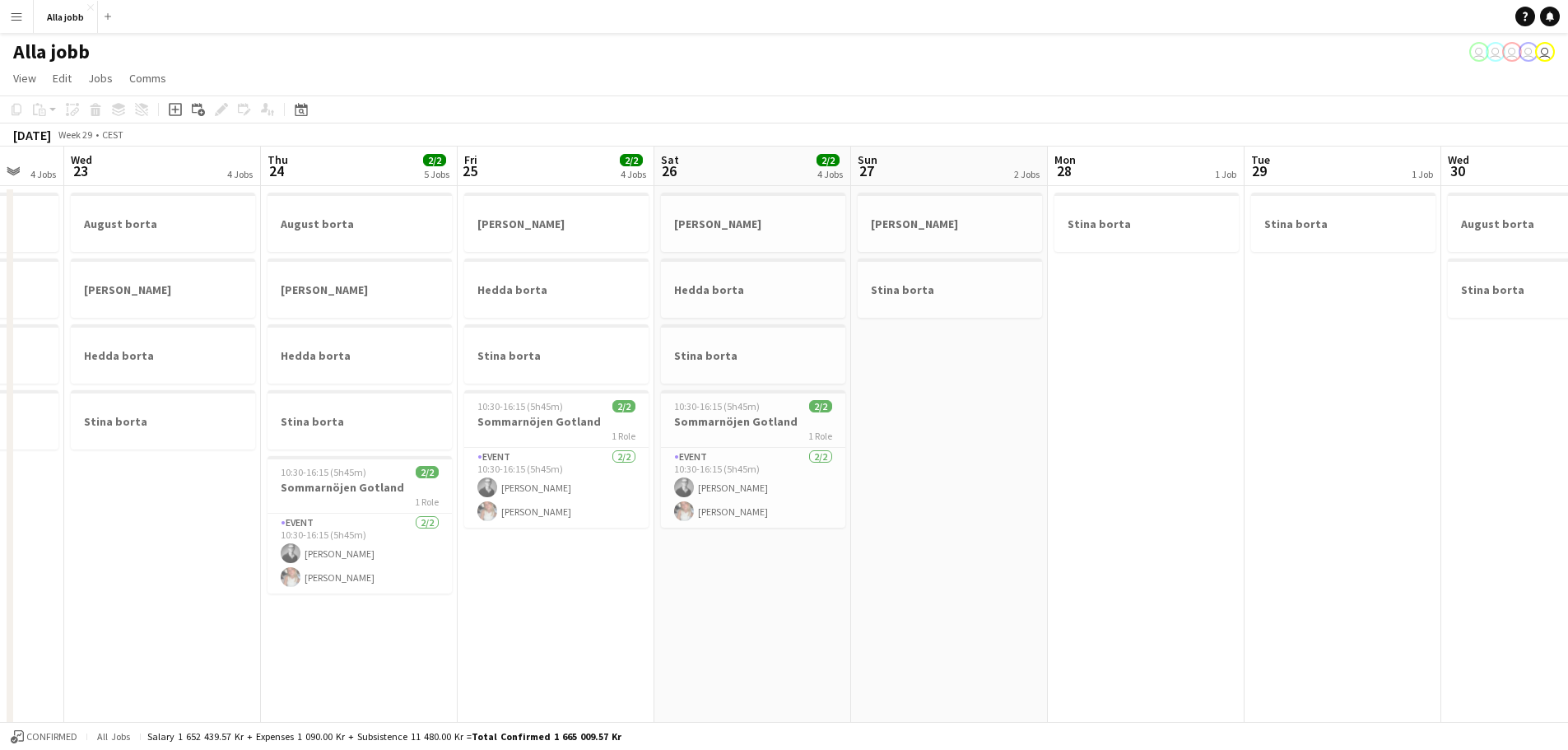
drag, startPoint x: 1191, startPoint y: 522, endPoint x: 996, endPoint y: 524, distance: 195.0
click at [848, 553] on app-calendar-viewport "Sun 20 4 Jobs Mon 21 4 Jobs Tue 22 4 Jobs Wed 23 4 Jobs Thu 24 2/2 5 Jobs Fri 2…" at bounding box center [784, 663] width 1568 height 1034
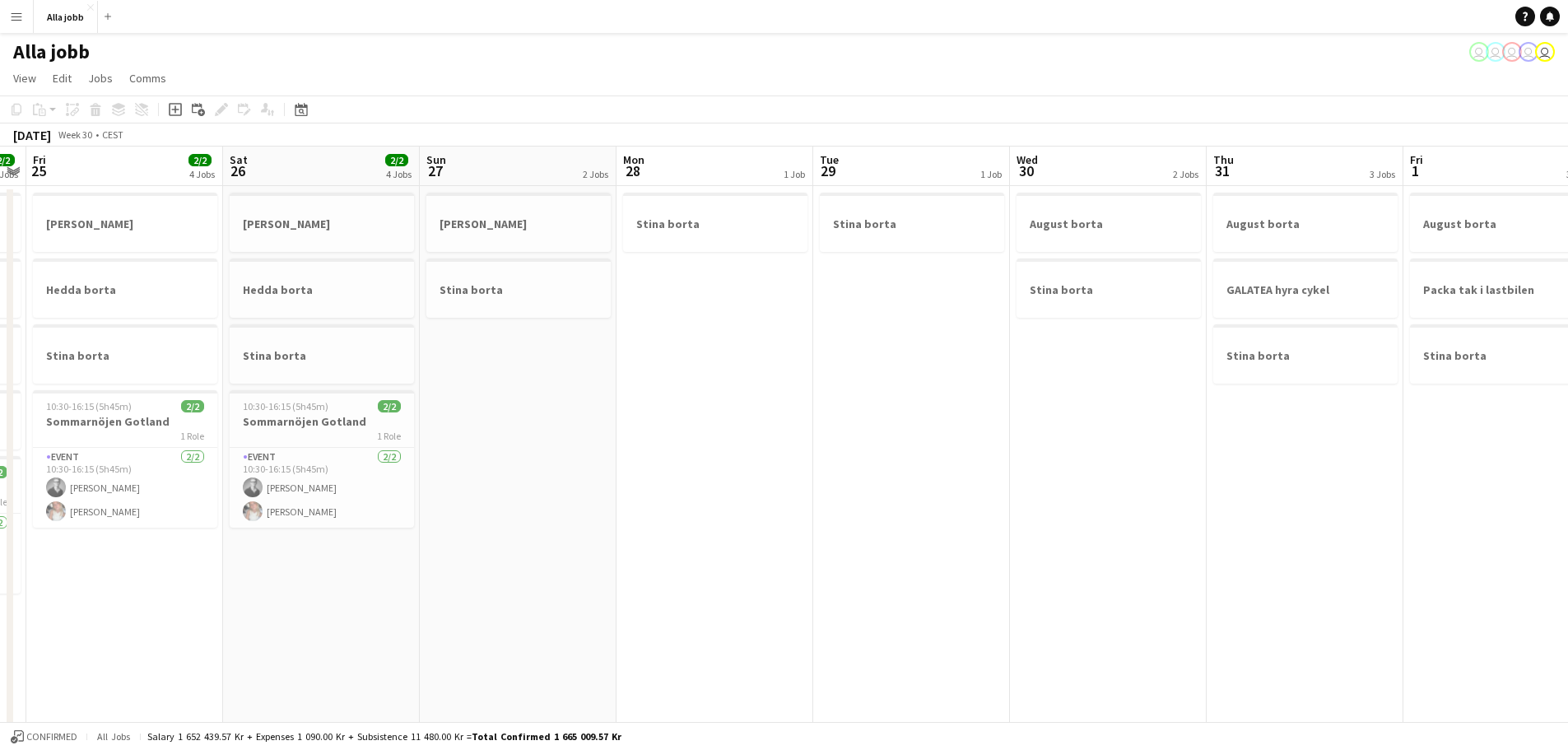
drag, startPoint x: 1487, startPoint y: 456, endPoint x: 990, endPoint y: 522, distance: 501.4
click at [996, 520] on app-calendar-viewport "Tue 22 4 Jobs Wed 23 4 Jobs Thu 24 2/2 5 Jobs Fri 25 2/2 4 Jobs Sat 26 2/2 4 Jo…" at bounding box center [784, 663] width 1568 height 1034
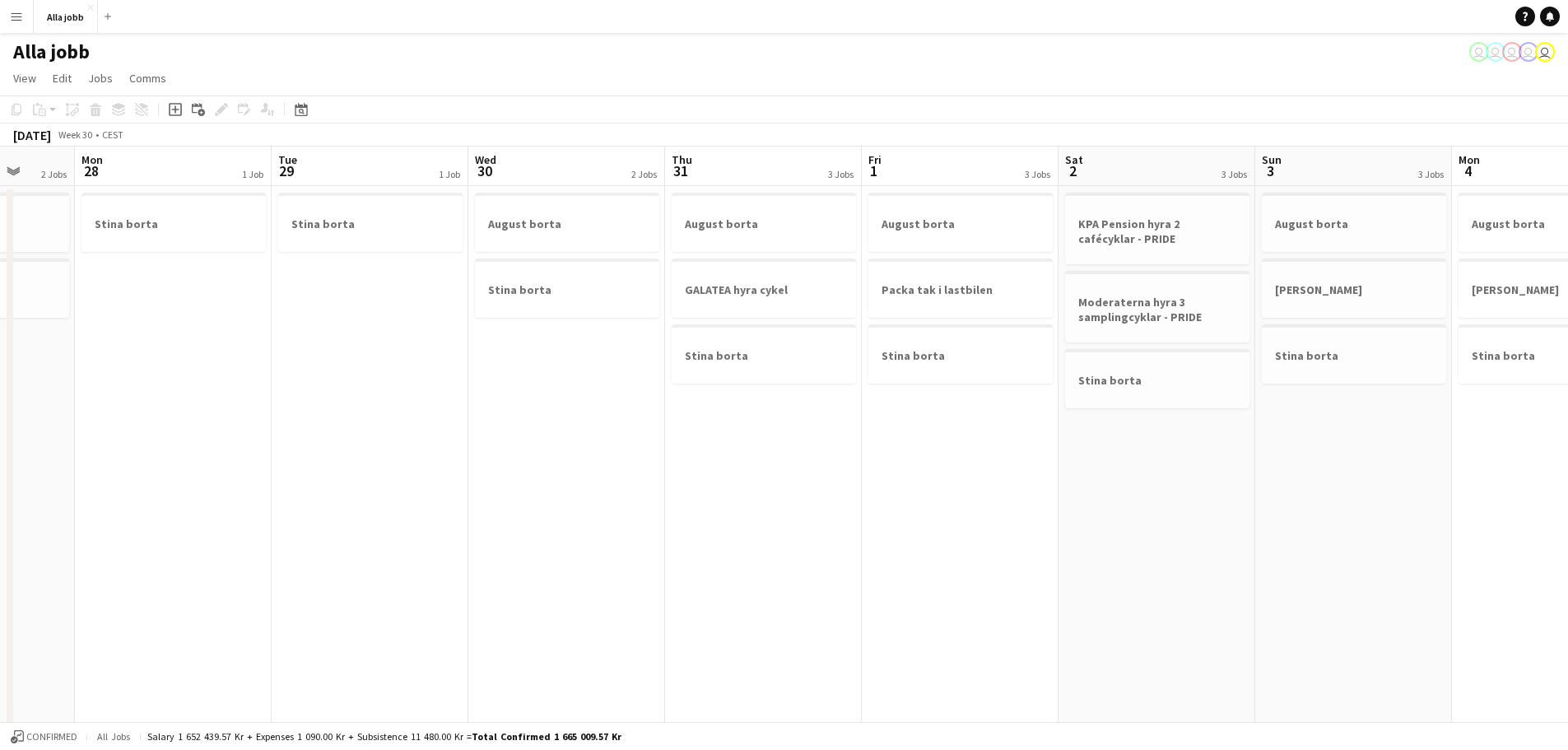
drag, startPoint x: 1425, startPoint y: 481, endPoint x: 1072, endPoint y: 533, distance: 356.8
click at [1036, 530] on app-calendar-viewport "Fri 25 2/2 4 Jobs Sat 26 2/2 4 Jobs Sun 27 2 Jobs Mon 28 1 Job Tue 29 1 Job Wed…" at bounding box center [784, 663] width 1568 height 1034
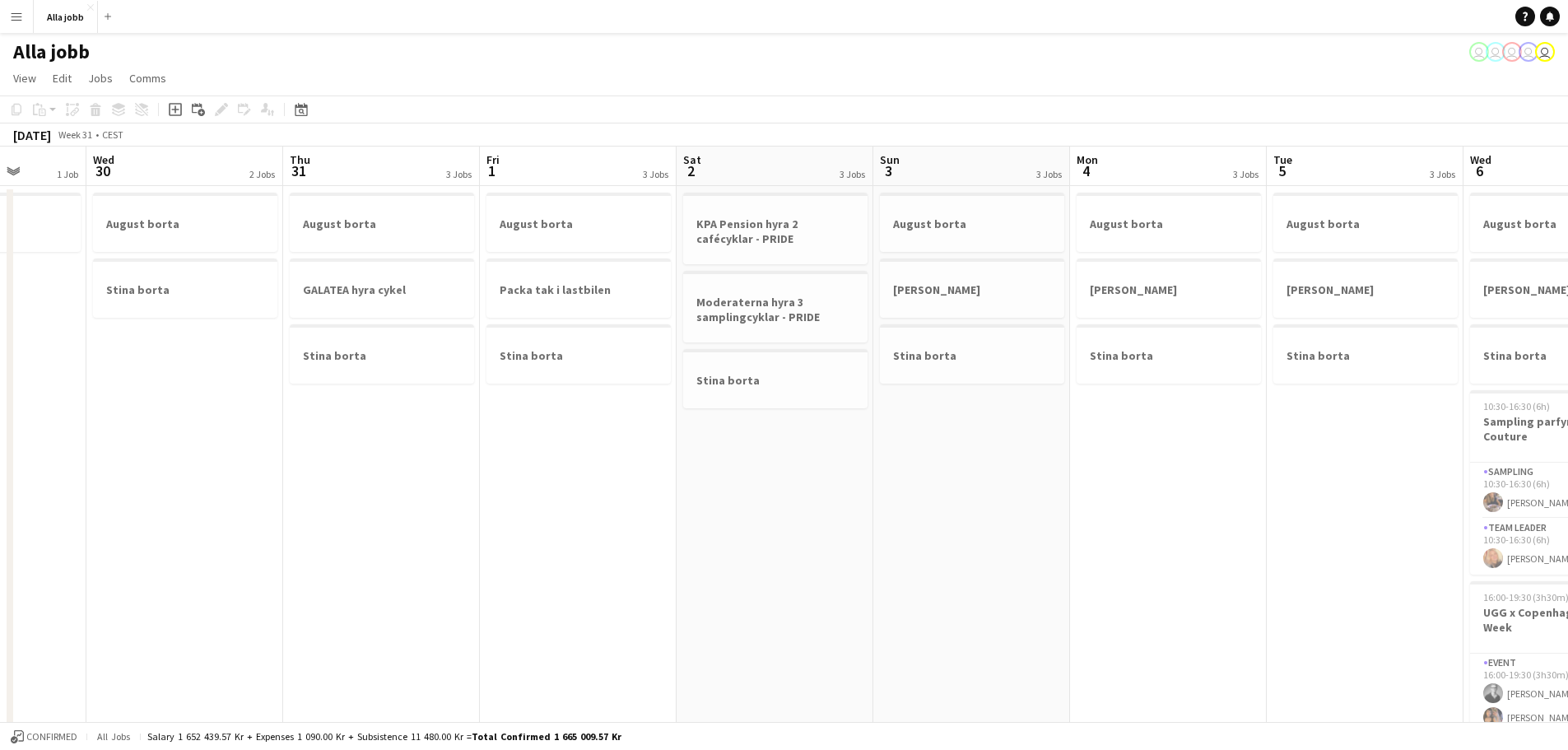
drag
click at [1062, 532] on app-calendar-viewport "Sun 27 2 Jobs Mon 28 1 Job Tue 29 1 Job Wed 30 2 Jobs Thu 31 3 Jobs Fri 1 3 Job…" at bounding box center [784, 663] width 1568 height 1034
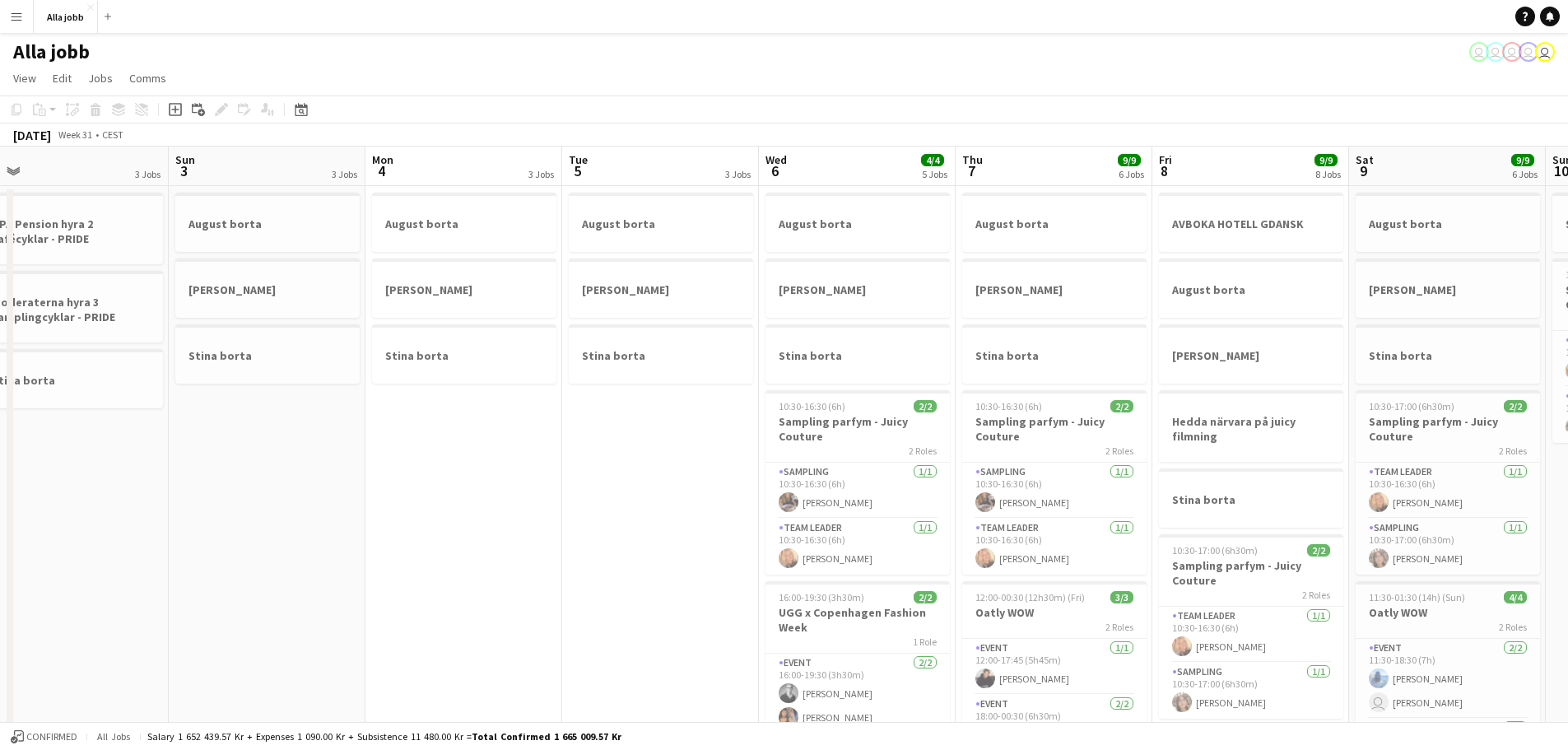
click at [589, 572] on app-calendar-viewport "Wed 30 2 Jobs Thu 31 3 Jobs Fri 1 3 Jobs Sat 2 3 Jobs Sun 3 3 Jobs Mon 4 3 Jobs…" at bounding box center [784, 663] width 1568 height 1034
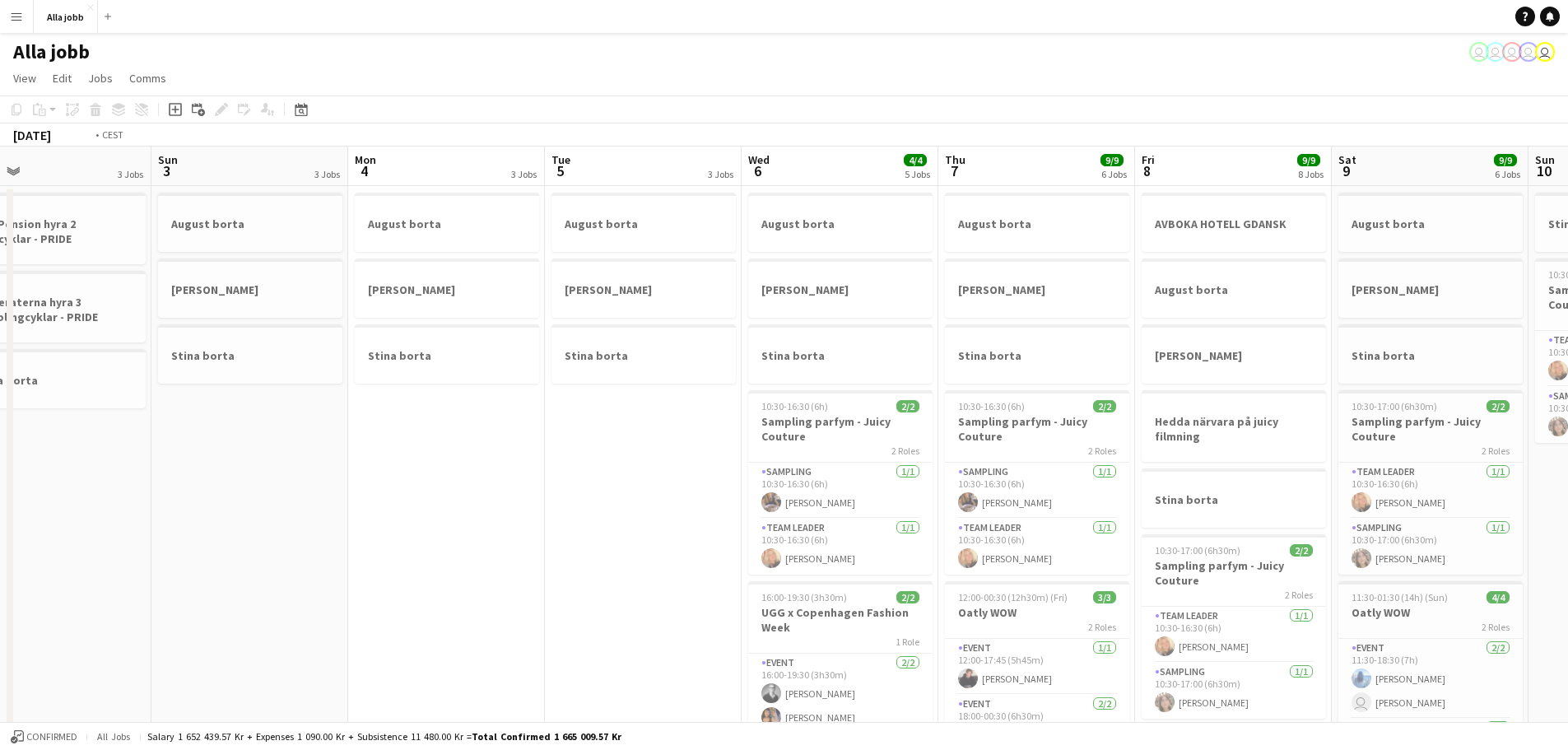
scroll to position [0, 644]
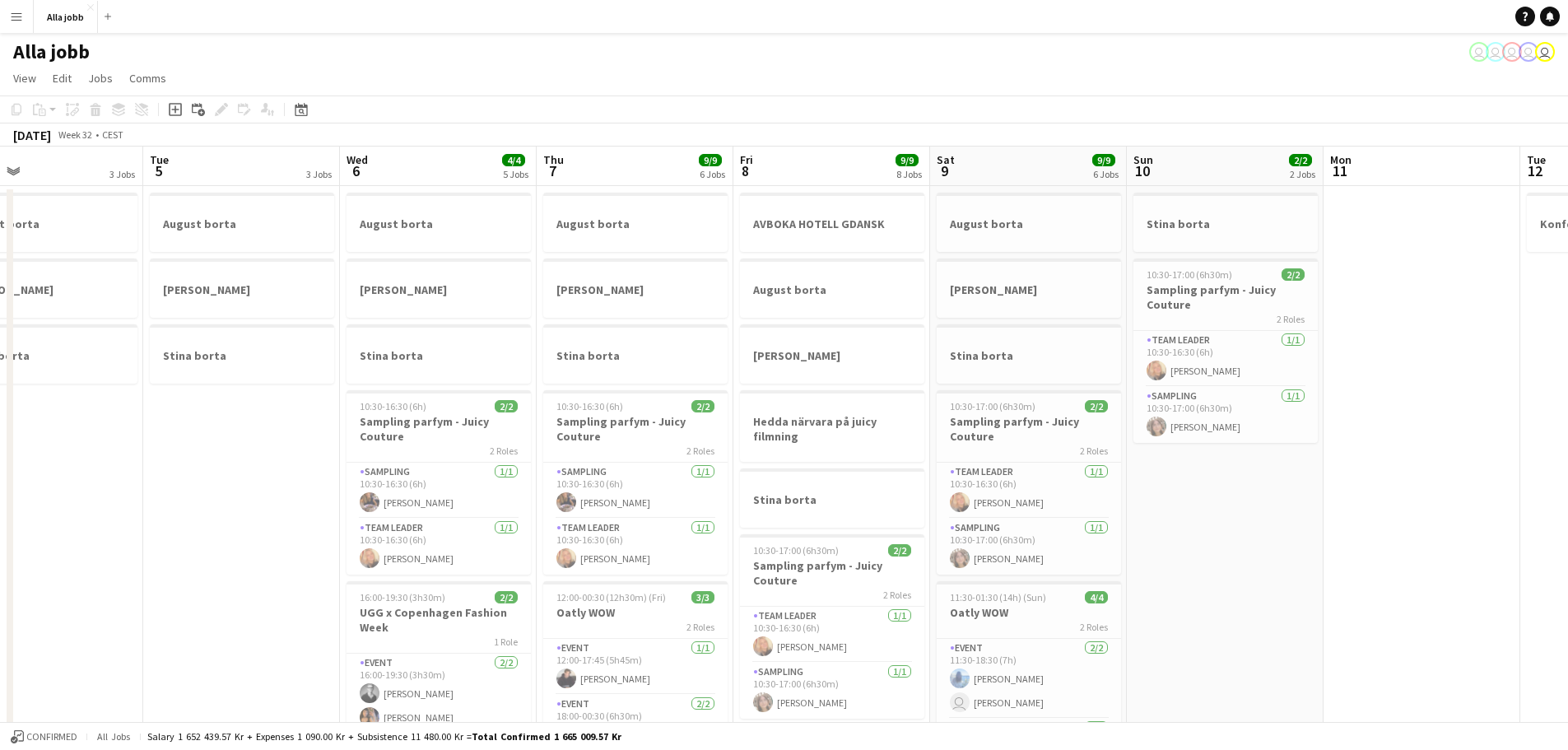
click at [759, 541] on app-calendar-viewport "Fri 1 3 Jobs Sat 2 3 Jobs Sun 3 3 Jobs Mon 4 3 Jobs Tue 5 3 Jobs Wed 6 4/4 5 Jo…" at bounding box center [784, 663] width 1568 height 1034
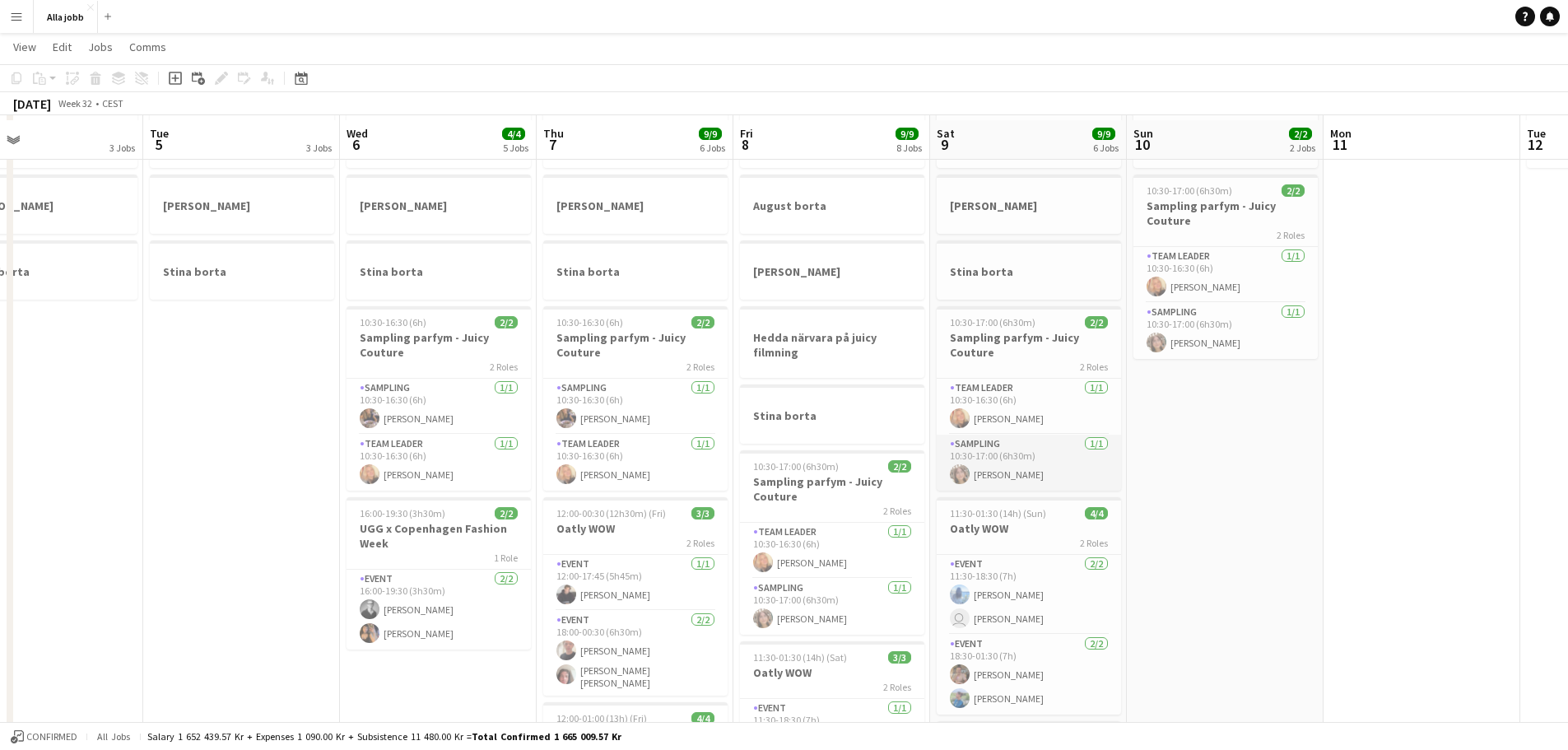
scroll to position [165, 0]
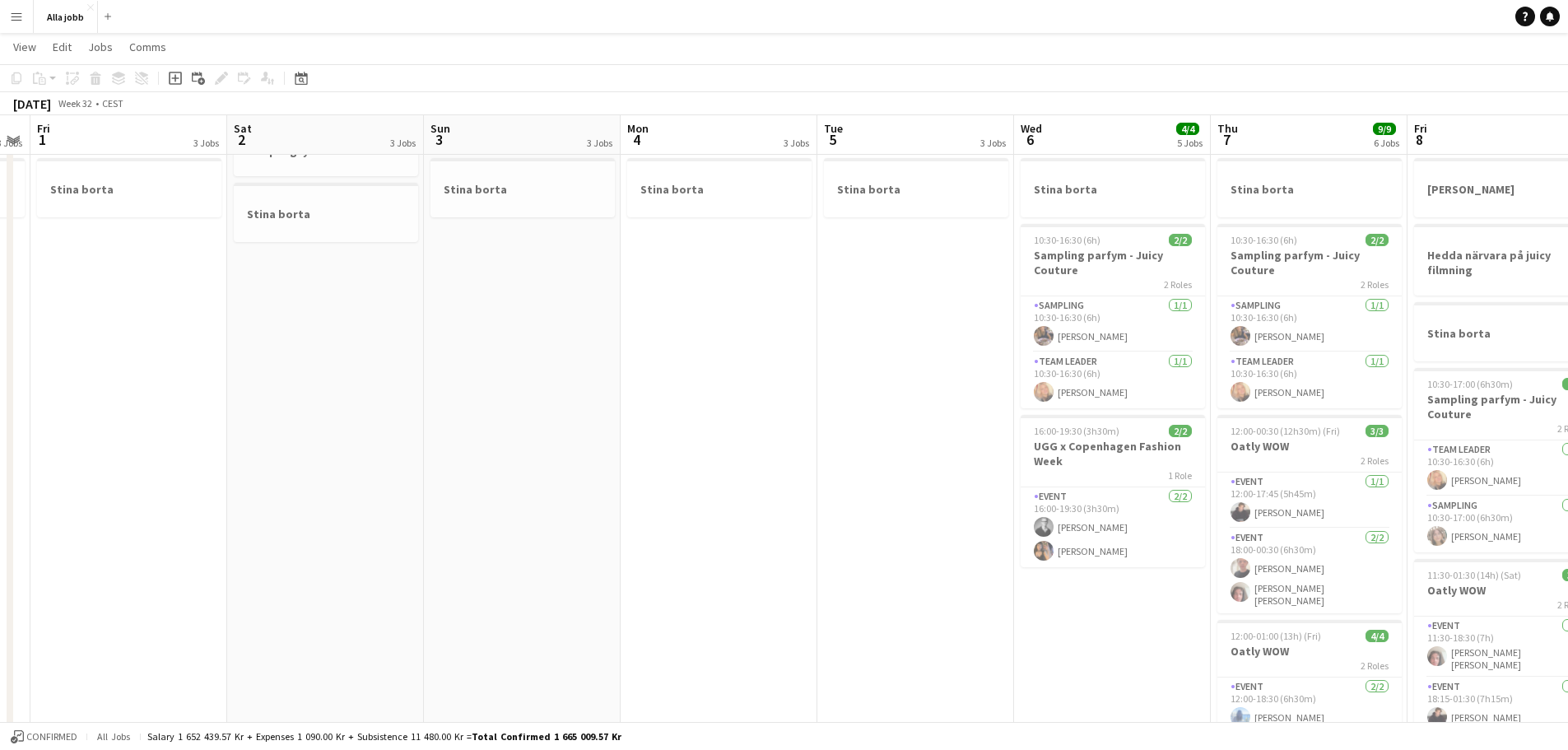
click at [1101, 373] on app-calendar-viewport "Wed 30 2 Jobs Thu 31 3 Jobs Fri 1 3 Jobs Sat 2 3 Jobs Sun 3 3 Jobs Mon 4 3 Jobs…" at bounding box center [784, 456] width 1568 height 1115
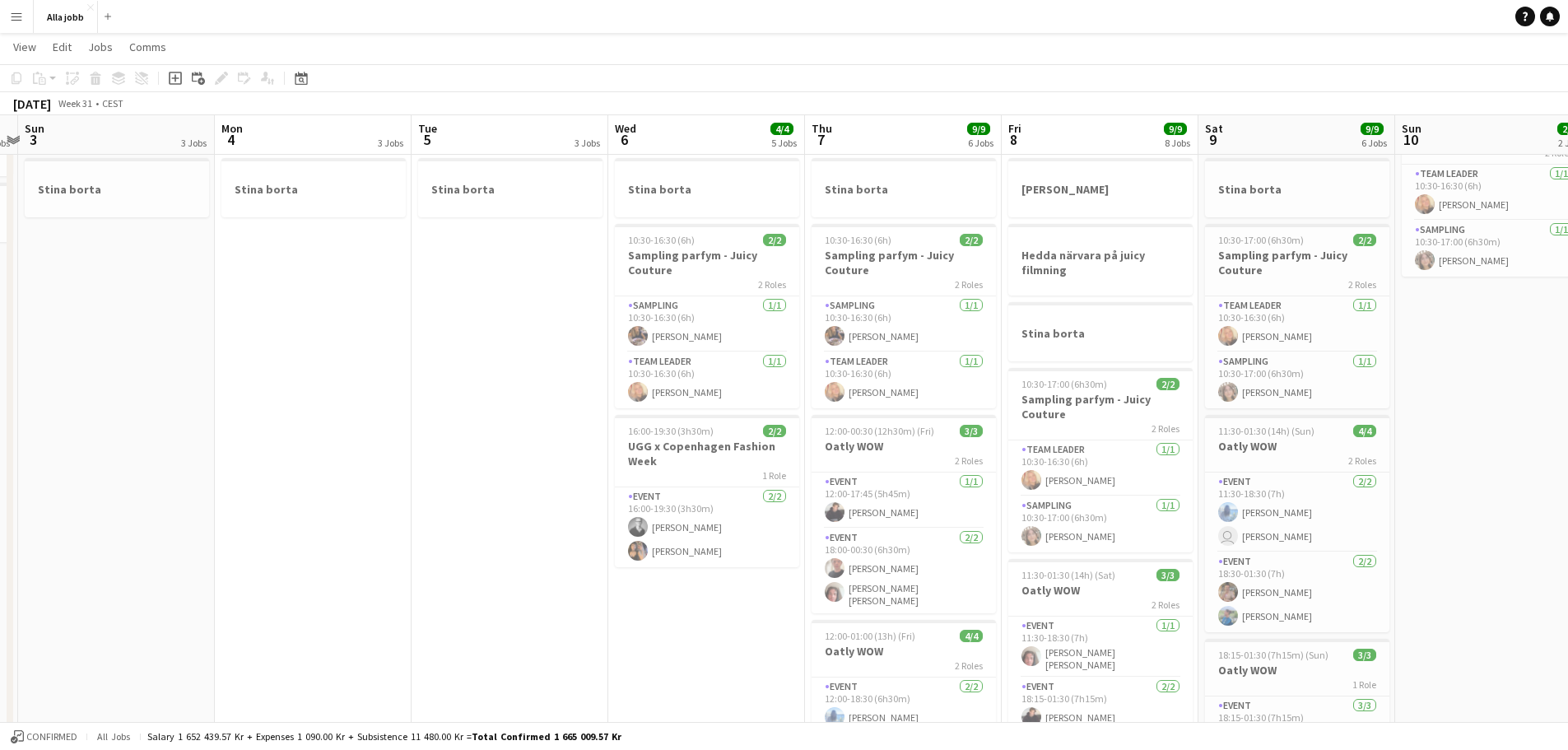
scroll to position [0, 618]
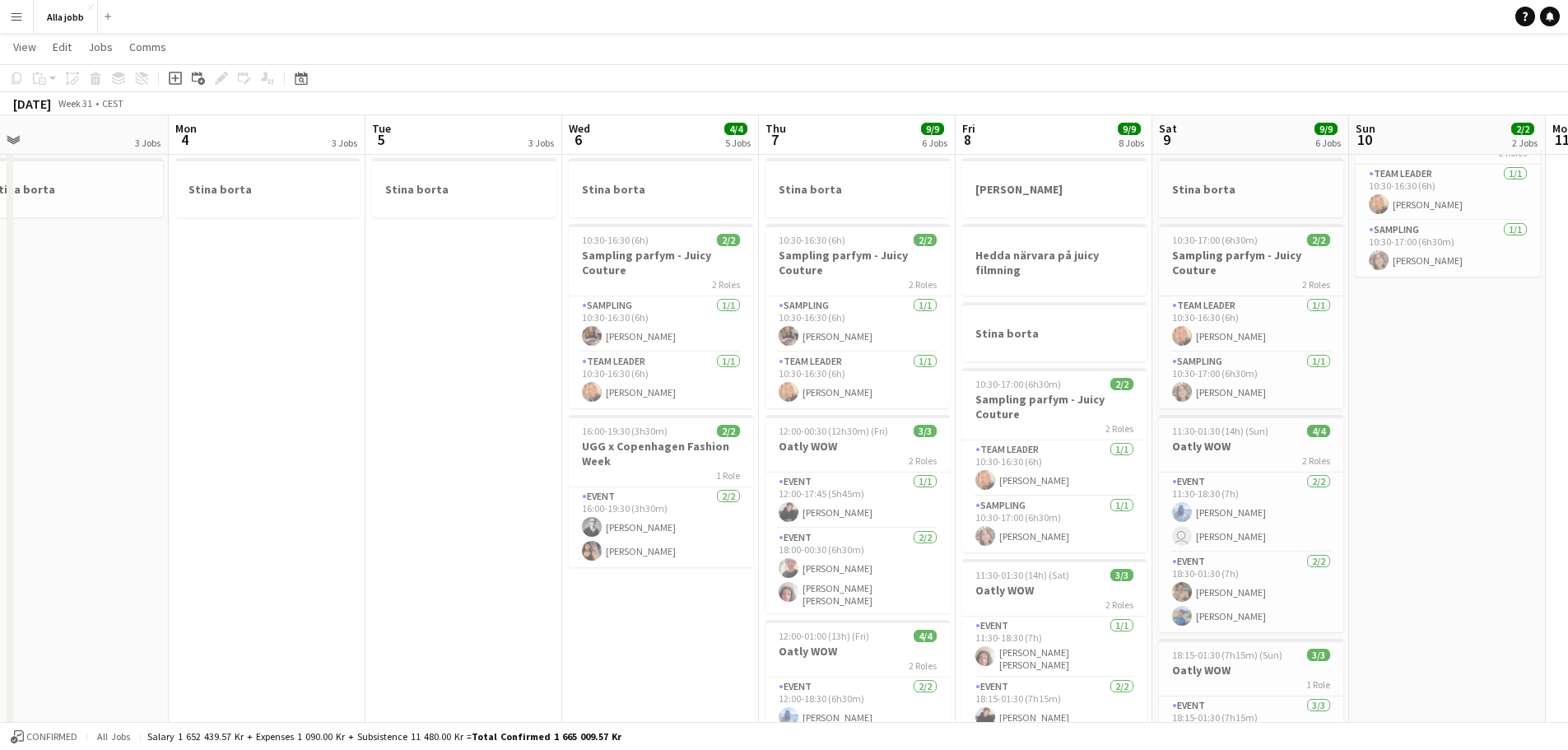
drag, startPoint x: 1143, startPoint y: 452, endPoint x: 690, endPoint y: 456, distance: 453.0
click at [690, 456] on app-calendar-viewport "Thu 31 3 Jobs Fri 1 3 Jobs Sat 2 3 Jobs Sun 3 3 Jobs Mon 4 3 Jobs Tue 5 3 Jobs …" at bounding box center [784, 456] width 1568 height 1115
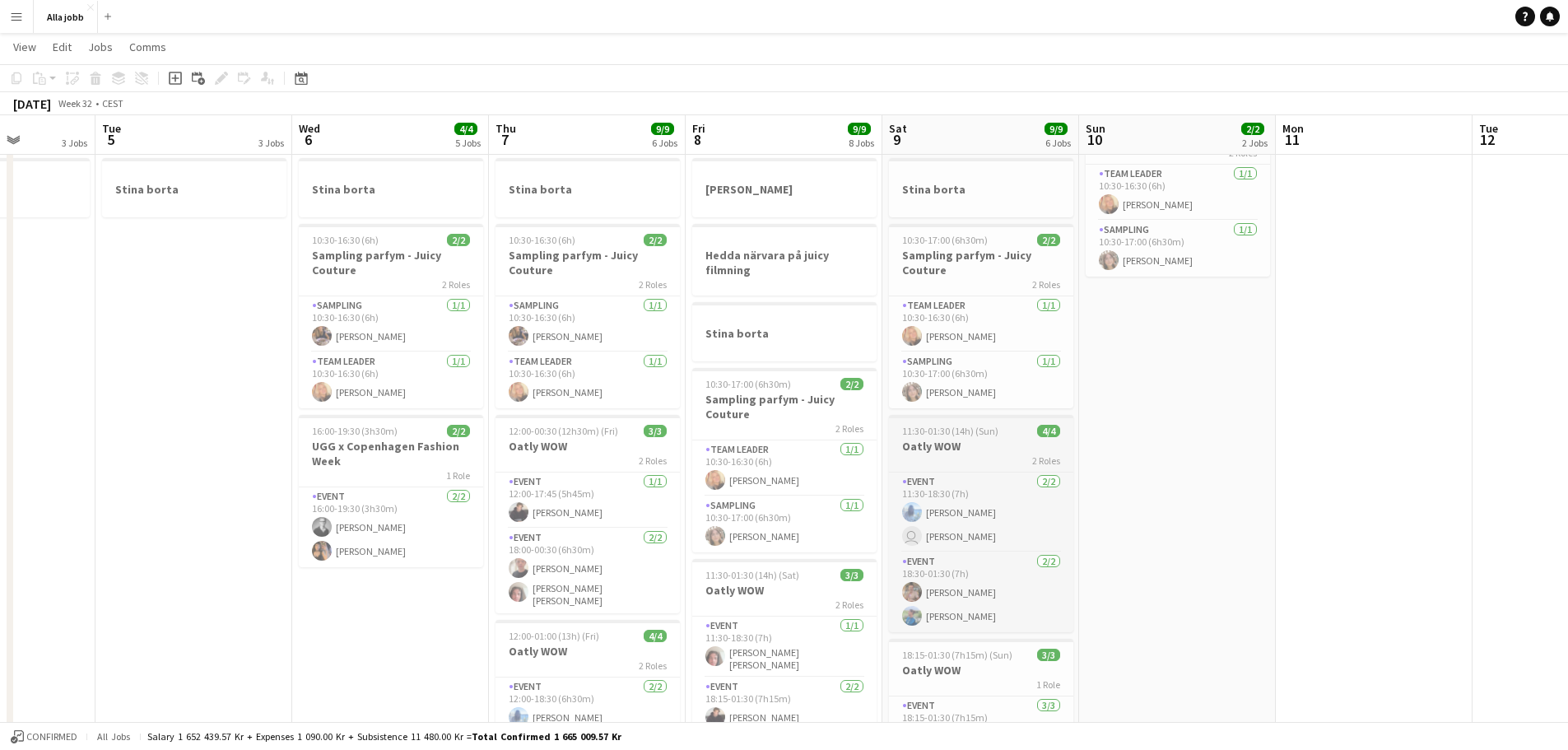
drag, startPoint x: 1206, startPoint y: 420, endPoint x: 932, endPoint y: 440, distance: 274.7
click at [936, 437] on app-calendar-viewport "Sat 2 3 Jobs Sun 3 3 Jobs Mon 4 3 Jobs Tue 5 3 Jobs Wed 6 4/4 5 Jobs Thu 7 9/9 …" at bounding box center [784, 456] width 1568 height 1115
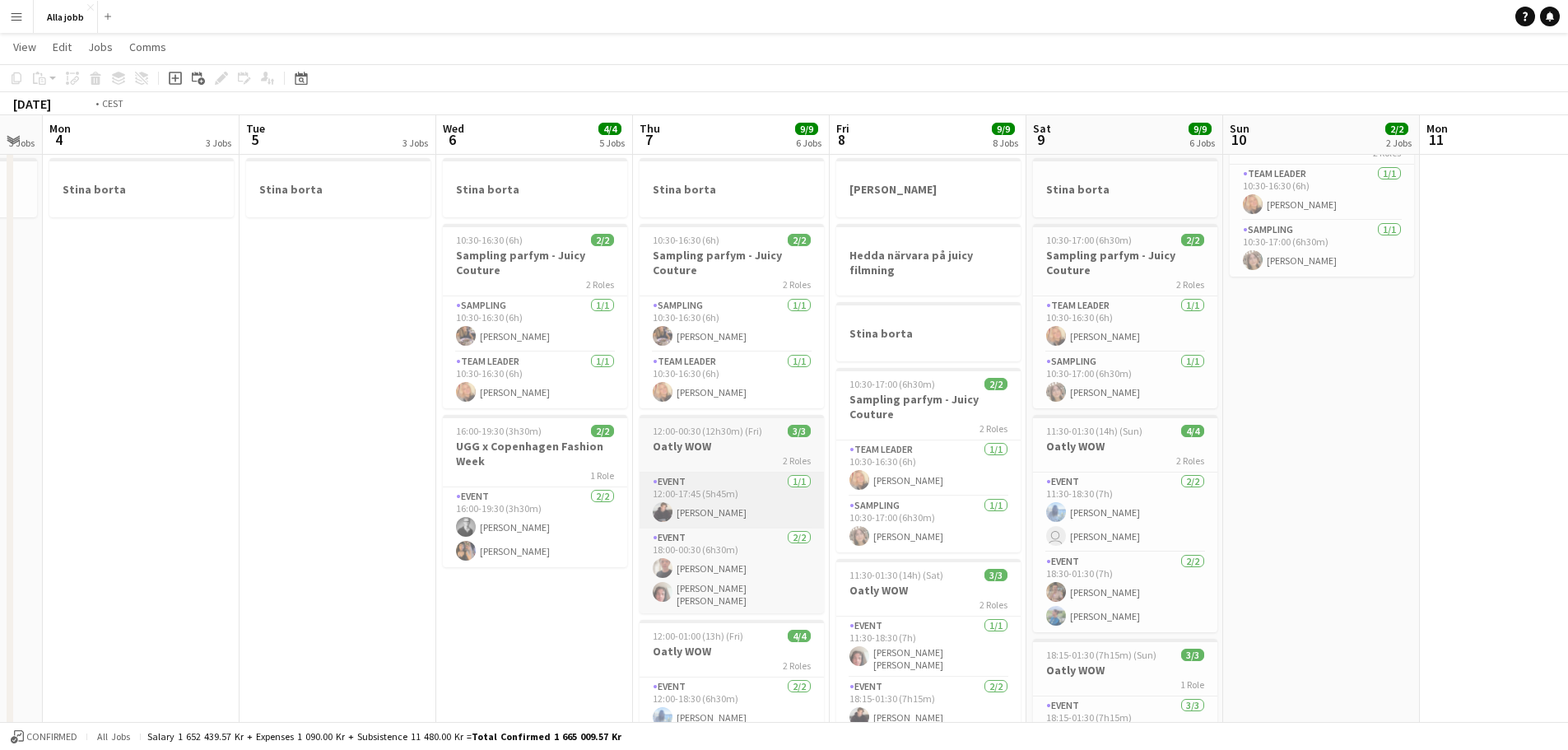
drag, startPoint x: 675, startPoint y: 408, endPoint x: 414, endPoint y: 483, distance: 271.6
click at [415, 486] on app-calendar-viewport "Thu 31 3 Jobs Fri 1 3 Jobs Sat 2 3 Jobs Sun 3 3 Jobs Mon 4 3 Jobs Tue 5 3 Jobs …" at bounding box center [784, 456] width 1568 height 1115
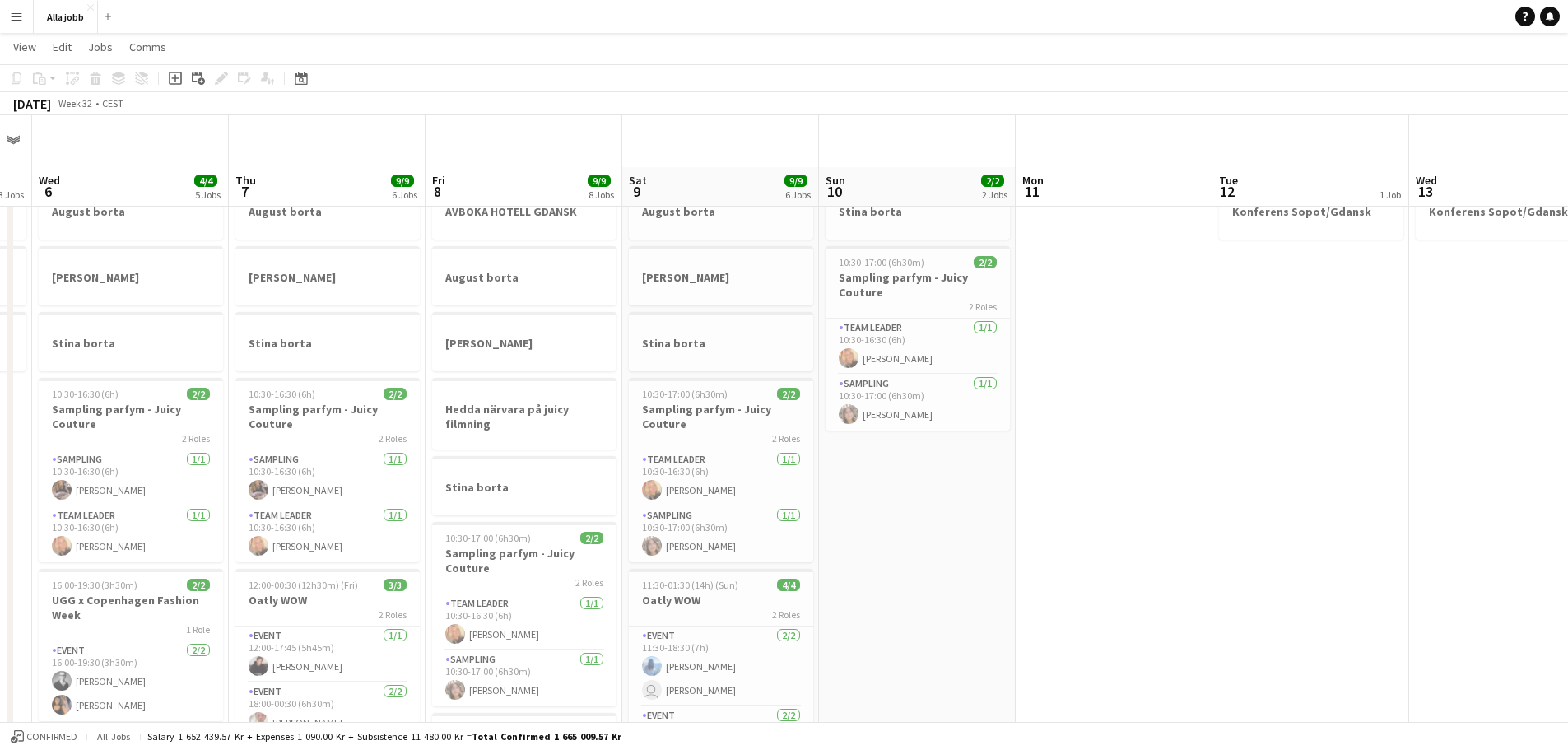
scroll to position [0, 0]
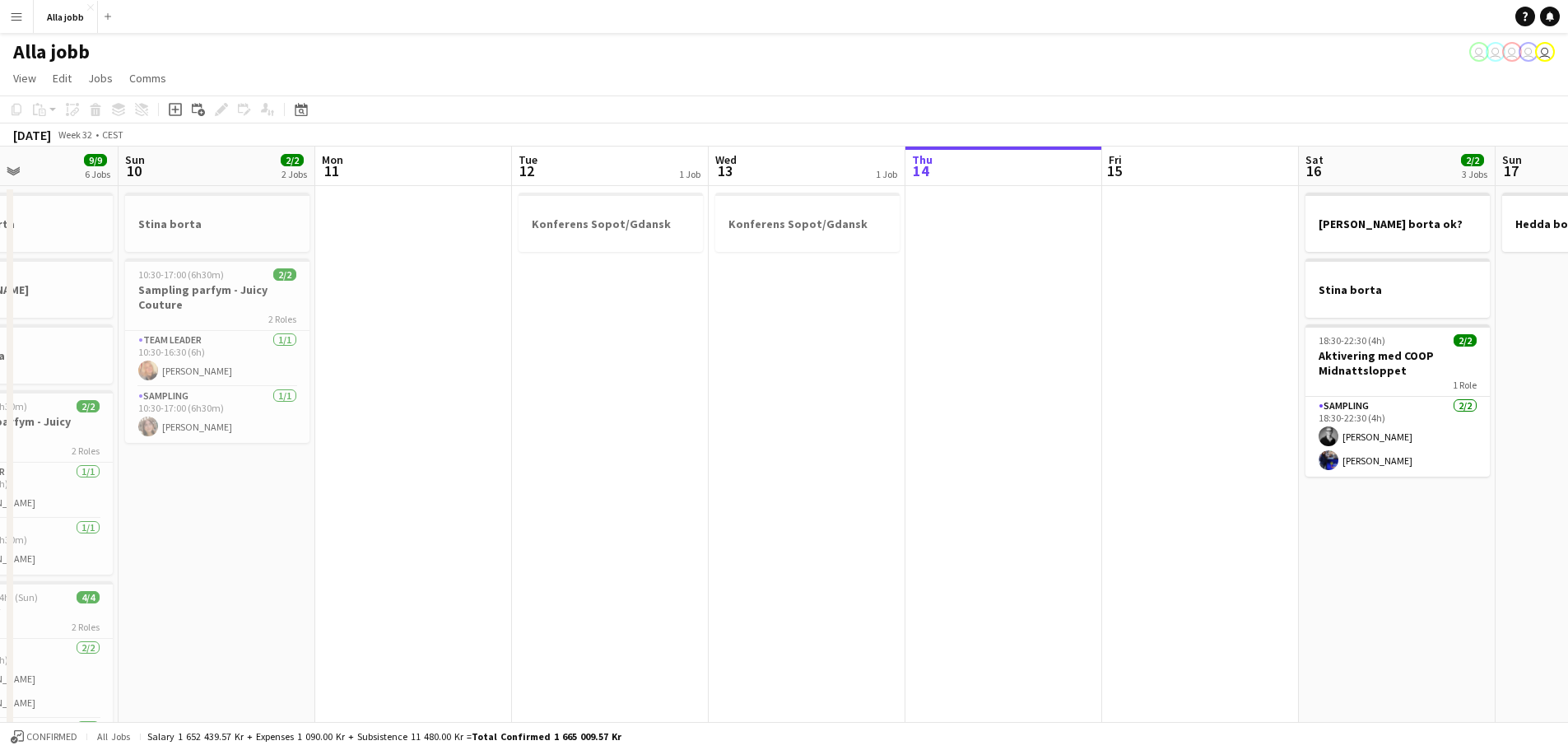
drag, startPoint x: 1114, startPoint y: 458, endPoint x: 413, endPoint y: 490, distance: 701.7
click at [413, 490] on app-calendar-viewport "Thu 7 9/9 6 Jobs Fri 8 9/9 8 Jobs Sat 9 9/9 6 Jobs Sun 10 2/2 2 Jobs Mon 11 Tue…" at bounding box center [784, 663] width 1568 height 1034
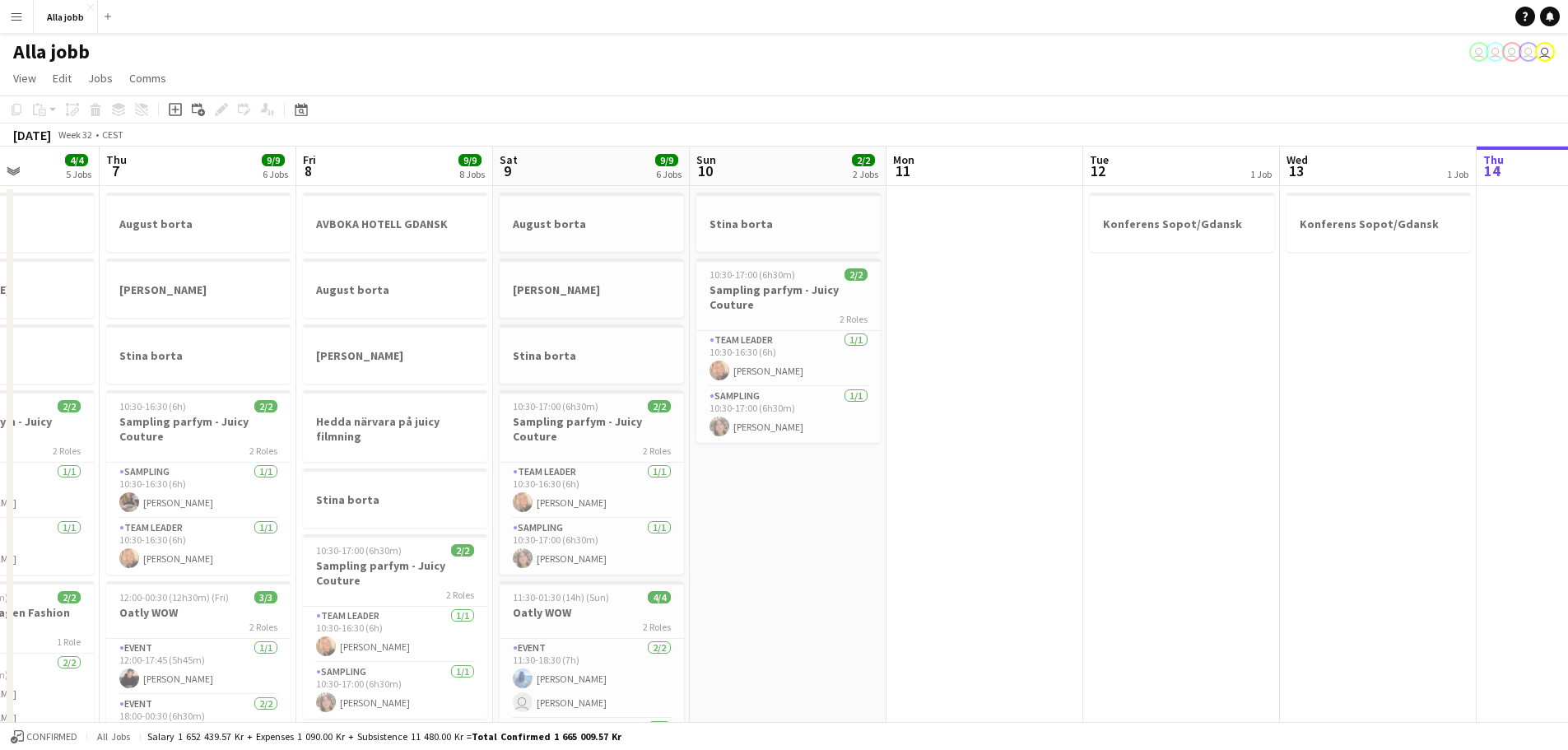
drag, startPoint x: 857, startPoint y: 435, endPoint x: 1230, endPoint y: 475, distance: 375.1
click at [1251, 461] on app-calendar-viewport "Mon 4 3 Jobs Tue 5 3 Jobs Wed 6 4/4 5 Jobs Thu 7 9/9 6 Jobs Fri 8 9/9 8 Jobs Sa…" at bounding box center [784, 663] width 1568 height 1034
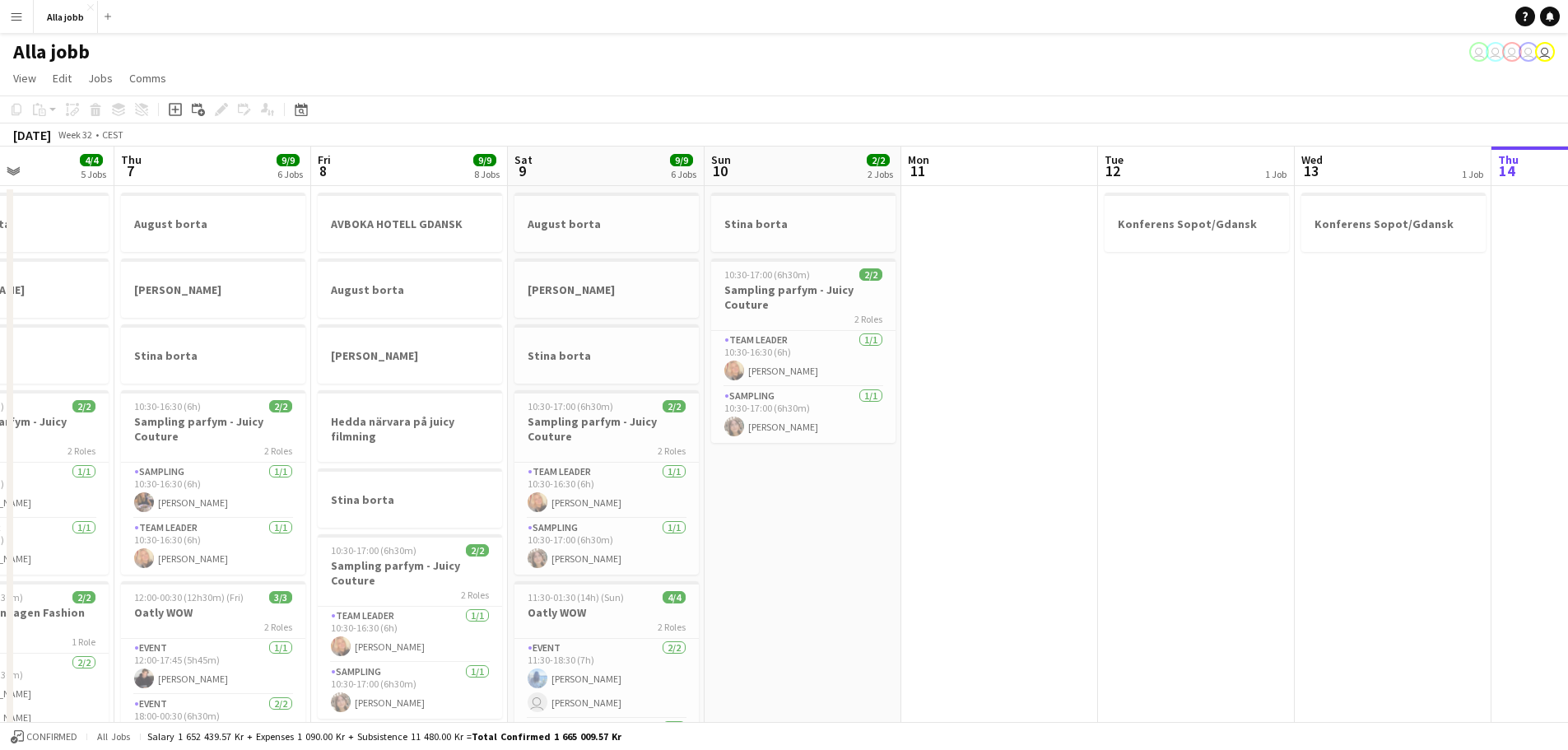
drag, startPoint x: 752, startPoint y: 465, endPoint x: 342, endPoint y: 509, distance: 412.4
click at [342, 509] on app-calendar-viewport "Sun 3 3 Jobs Mon 4 3 Jobs Tue 5 3 Jobs Wed 6 4/4 5 Jobs Thu 7 9/9 6 Jobs Fri 8 …" at bounding box center [784, 663] width 1568 height 1034
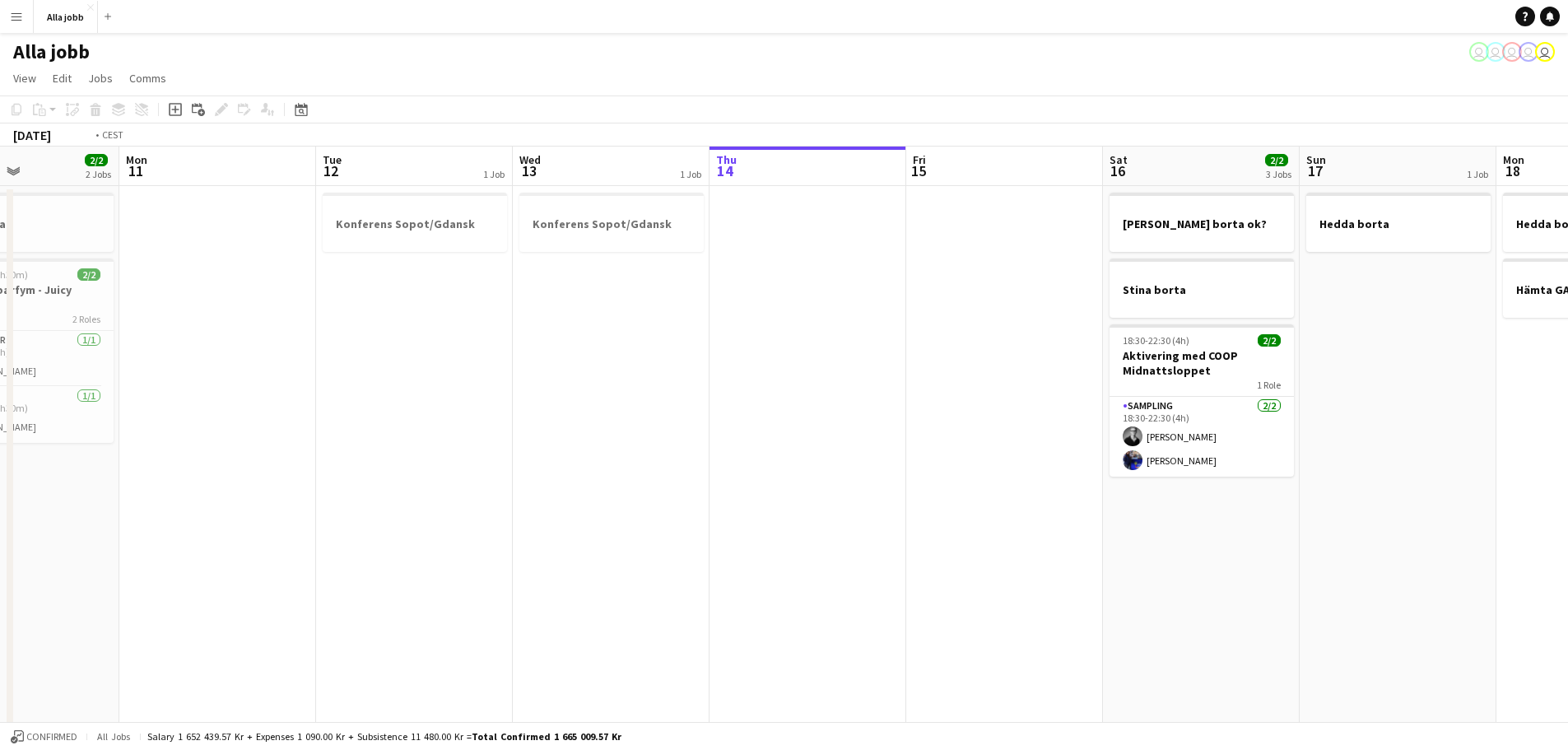
drag, startPoint x: 931, startPoint y: 484, endPoint x: 60, endPoint y: 470, distance: 871.1
click at [60, 470] on app-calendar-viewport "Wed 6 4/4 5 Jobs Thu 7 9/9 6 Jobs Fri 8 9/9 8 Jobs Sat 9 9/9 6 Jobs Sun 10 2/2 …" at bounding box center [784, 663] width 1568 height 1034
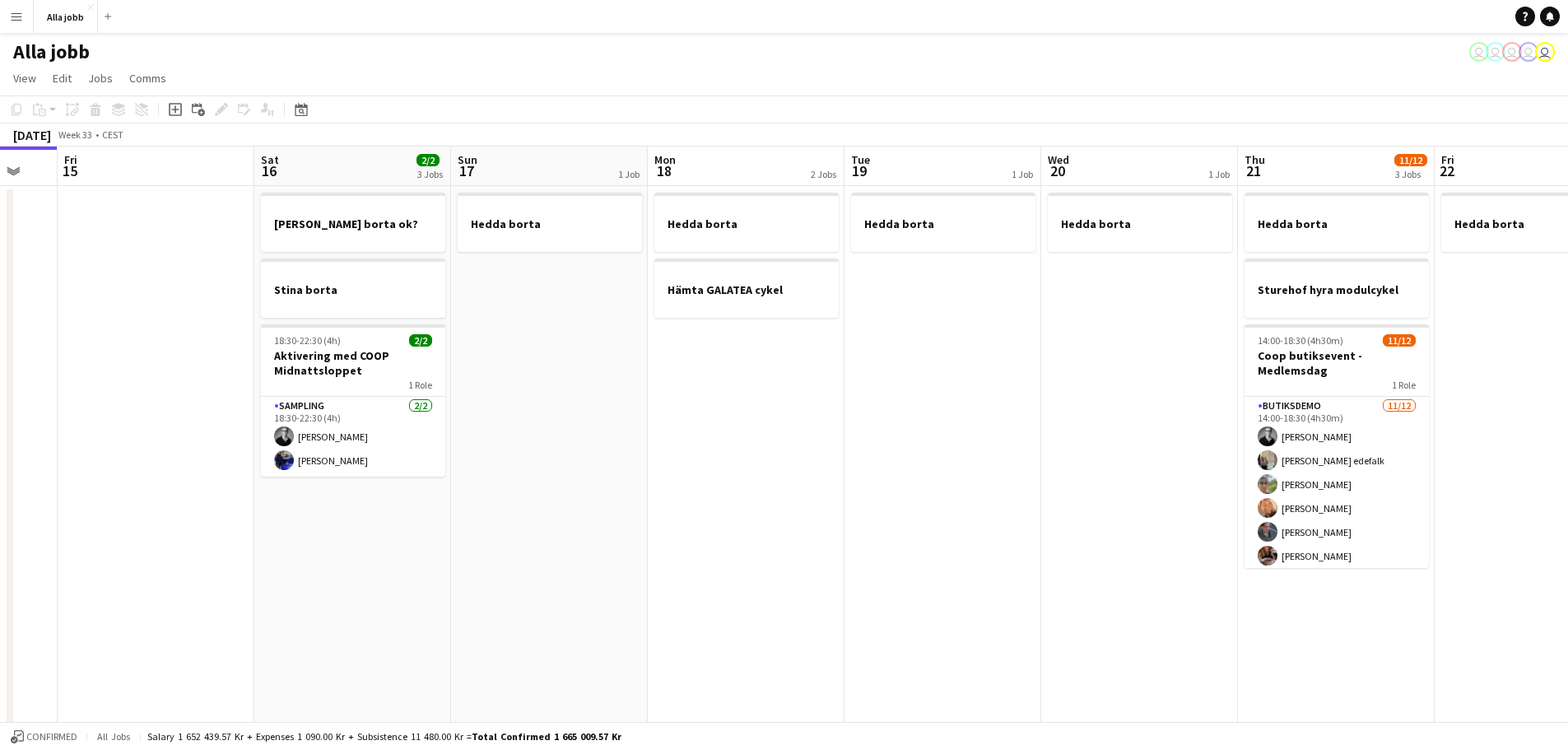
drag, startPoint x: 883, startPoint y: 435, endPoint x: 546, endPoint y: 443, distance: 337.1
click at [546, 443] on app-calendar-viewport "Tue 12 1 Job Wed 13 1 Job Thu 14 Fri 15 Sat 16 2/2 3 Jobs Sun 17 1 Job Mon 18 2…" at bounding box center [784, 663] width 1568 height 1034
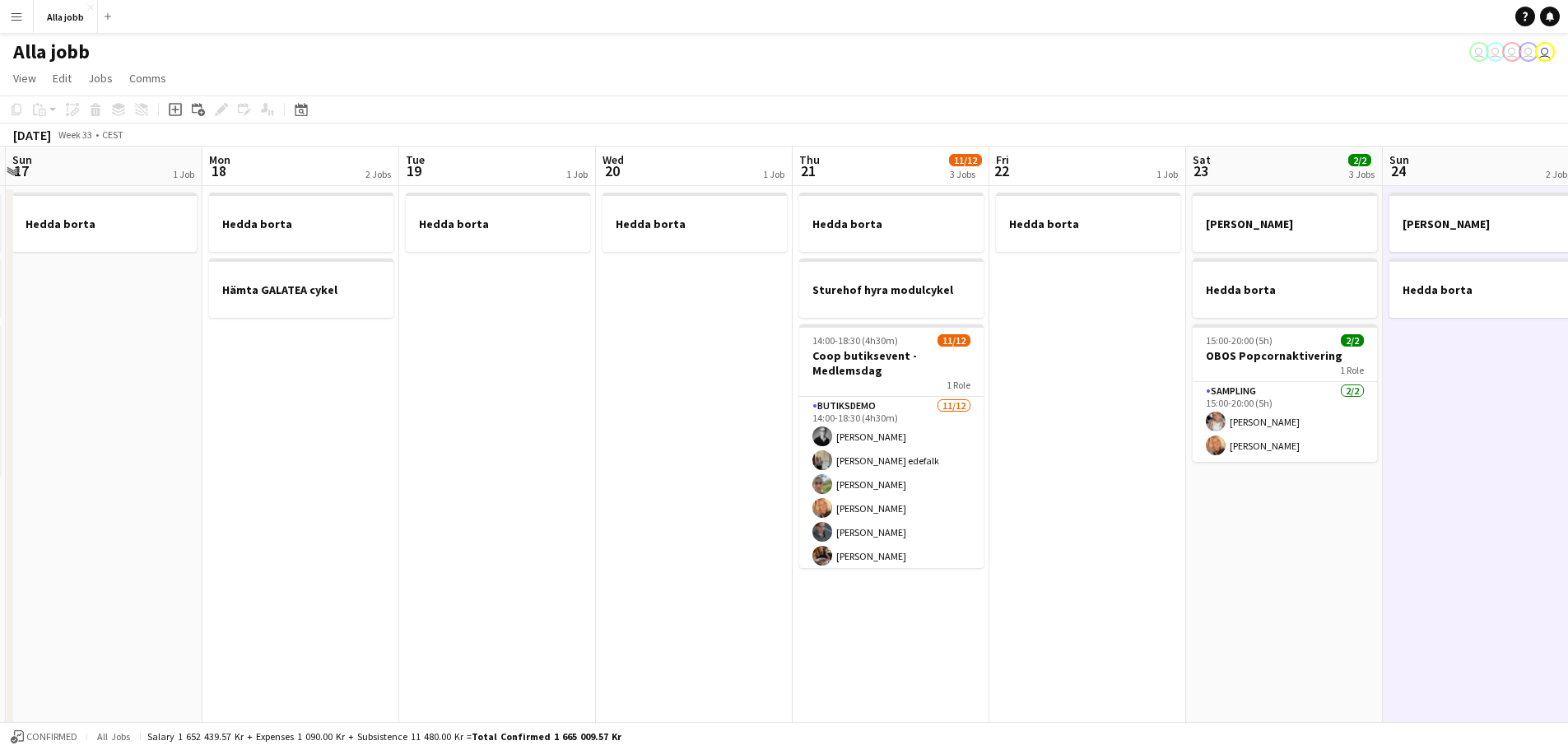
drag, startPoint x: 966, startPoint y: 425, endPoint x: 521, endPoint y: 438, distance: 445.2
click at [521, 438] on app-calendar-viewport "Thu 14 Fri 15 Sat 16 2/2 3 Jobs Sun 17 1 Job Mon 18 2 Jobs Tue 19 1 Job Wed 20 …" at bounding box center [784, 663] width 1568 height 1034
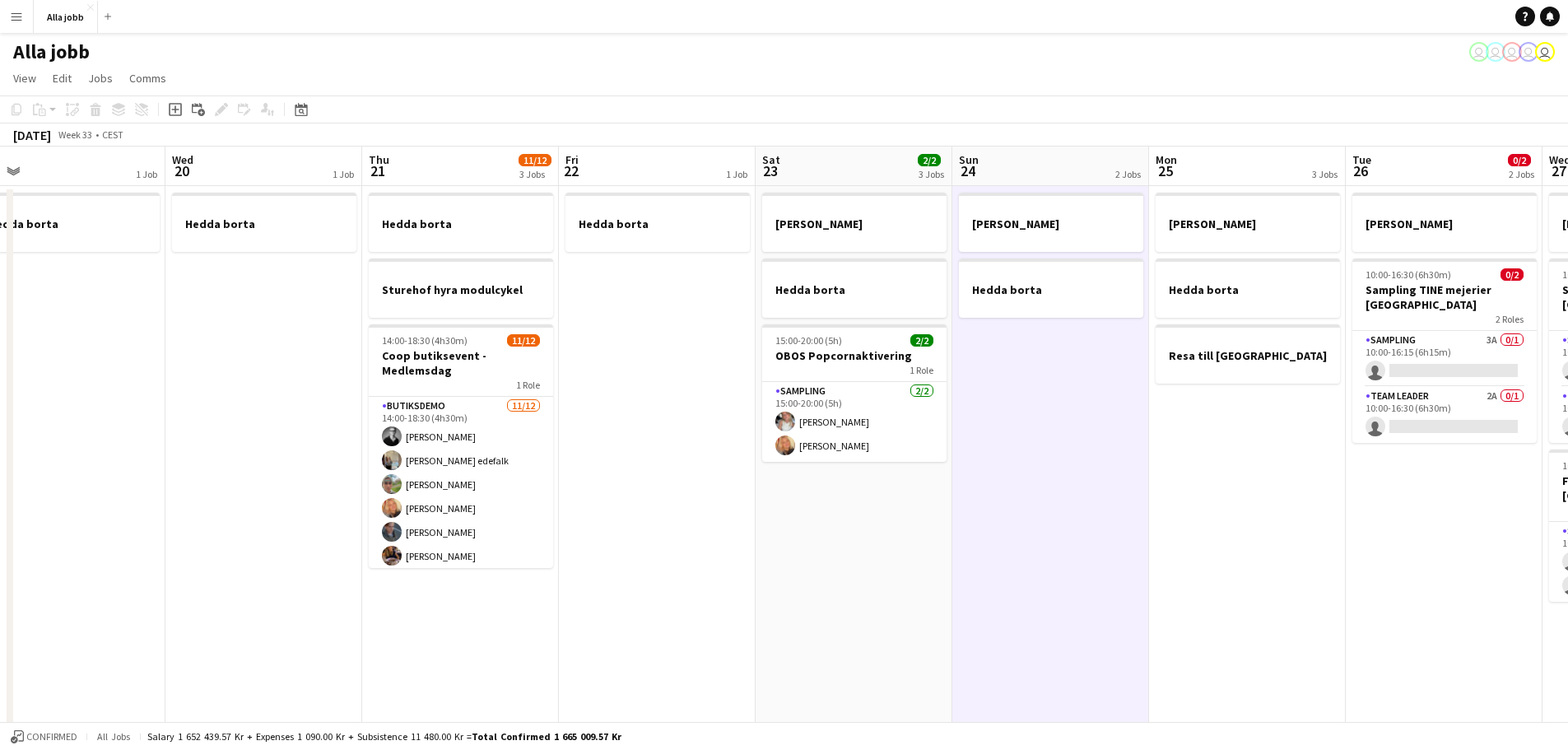
scroll to position [0, 638]
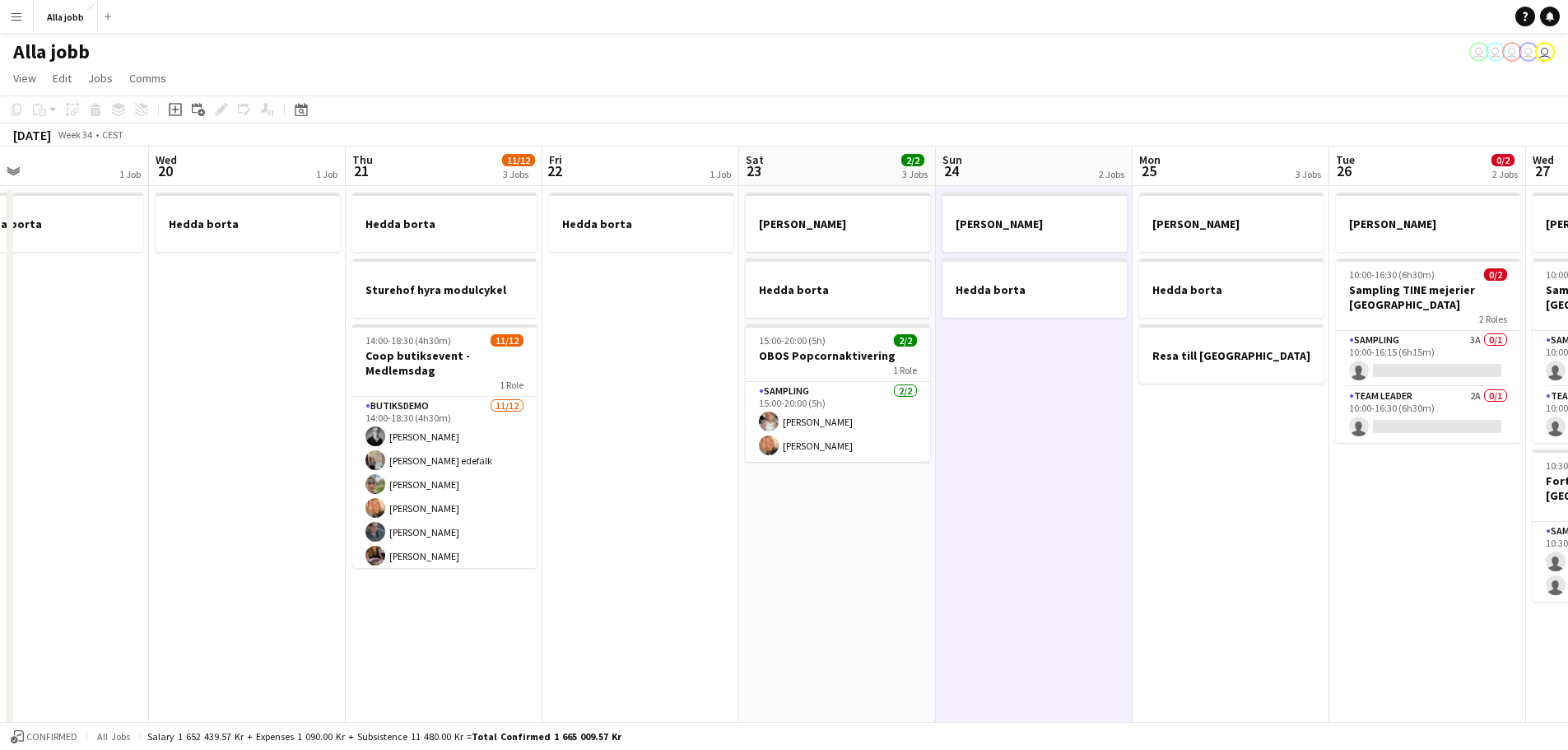
drag, startPoint x: 990, startPoint y: 425, endPoint x: 543, endPoint y: 444, distance: 447.4
click at [543, 444] on app-calendar-viewport "Sat 16 2/2 3 Jobs Sun 17 1 Job Mon 18 2 Jobs Tue 19 1 Job Wed 20 1 Job Thu 21 1…" at bounding box center [784, 663] width 1568 height 1034
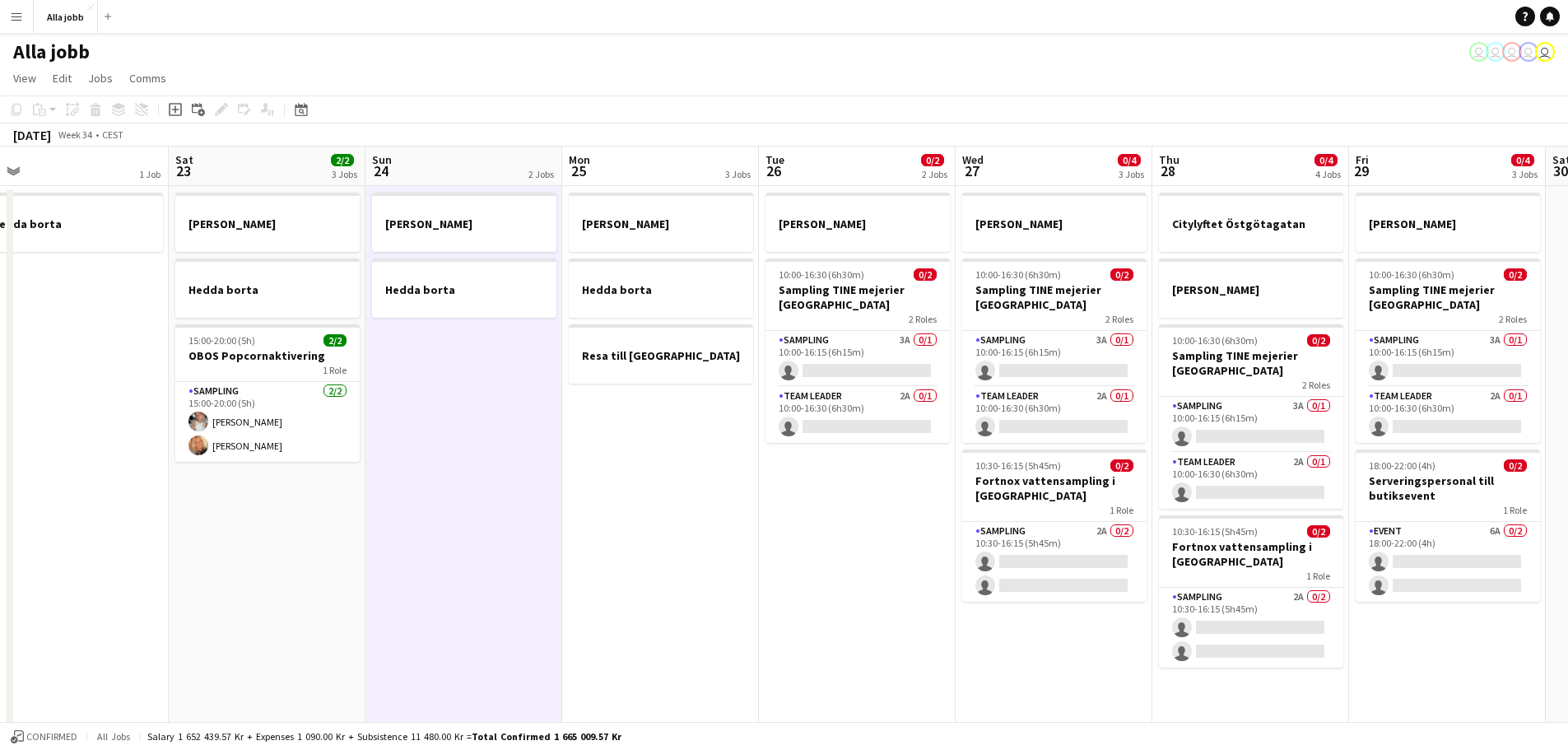
drag, startPoint x: 880, startPoint y: 459, endPoint x: 309, endPoint y: 476, distance: 571.3
click at [309, 476] on app-calendar-viewport "Tue 19 1 Job Wed 20 1 Job Thu 21 11/12 3 Jobs Fri 22 1 Job Sat 23 2/2 3 Jobs Su…" at bounding box center [784, 663] width 1568 height 1034
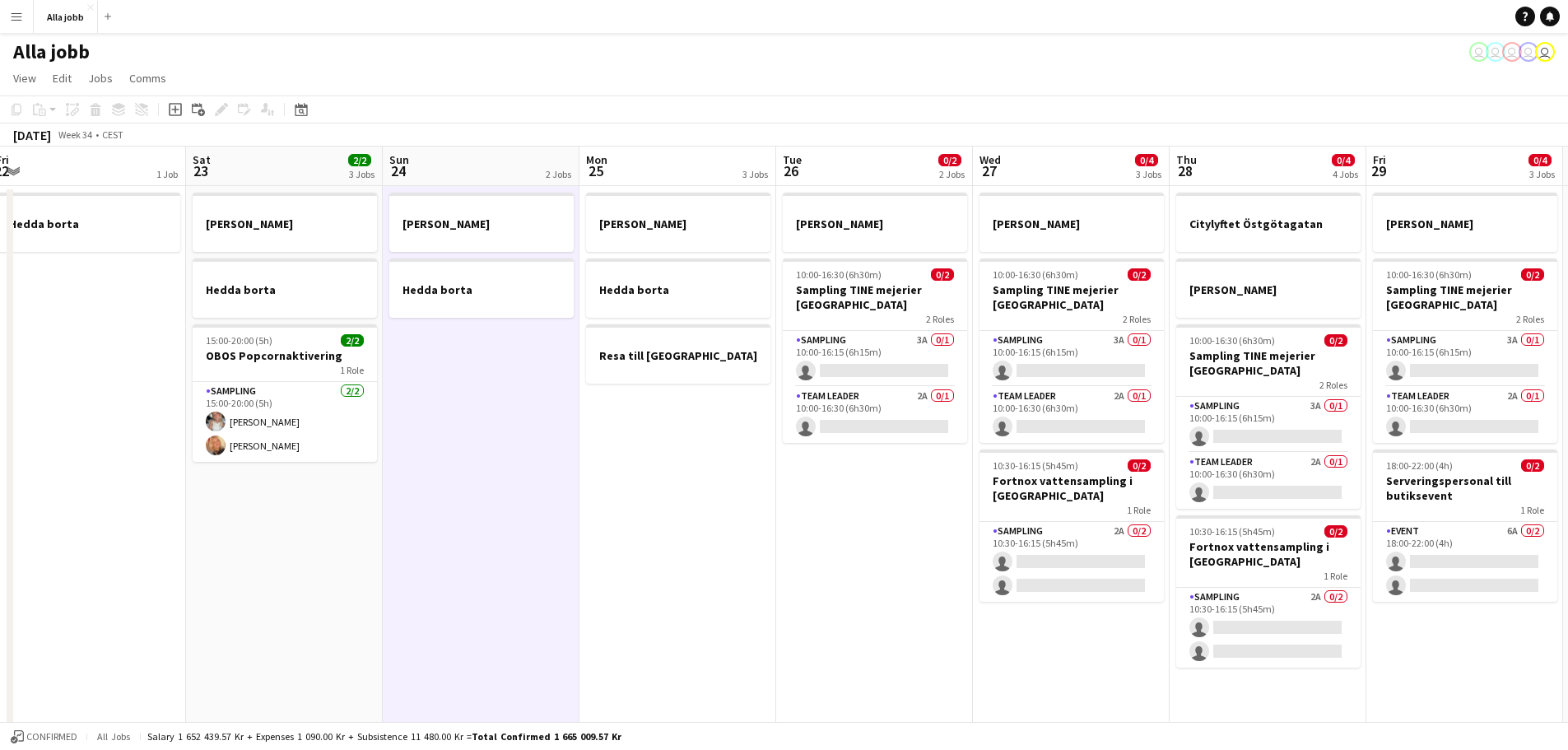
drag, startPoint x: 969, startPoint y: 508, endPoint x: 790, endPoint y: 515, distance: 179.1
click at [790, 515] on app-calendar-viewport "Tue 19 1 Job Wed 20 1 Job Thu 21 11/12 3 Jobs Fri 22 1 Job Sat 23 2/2 3 Jobs Su…" at bounding box center [784, 663] width 1568 height 1034
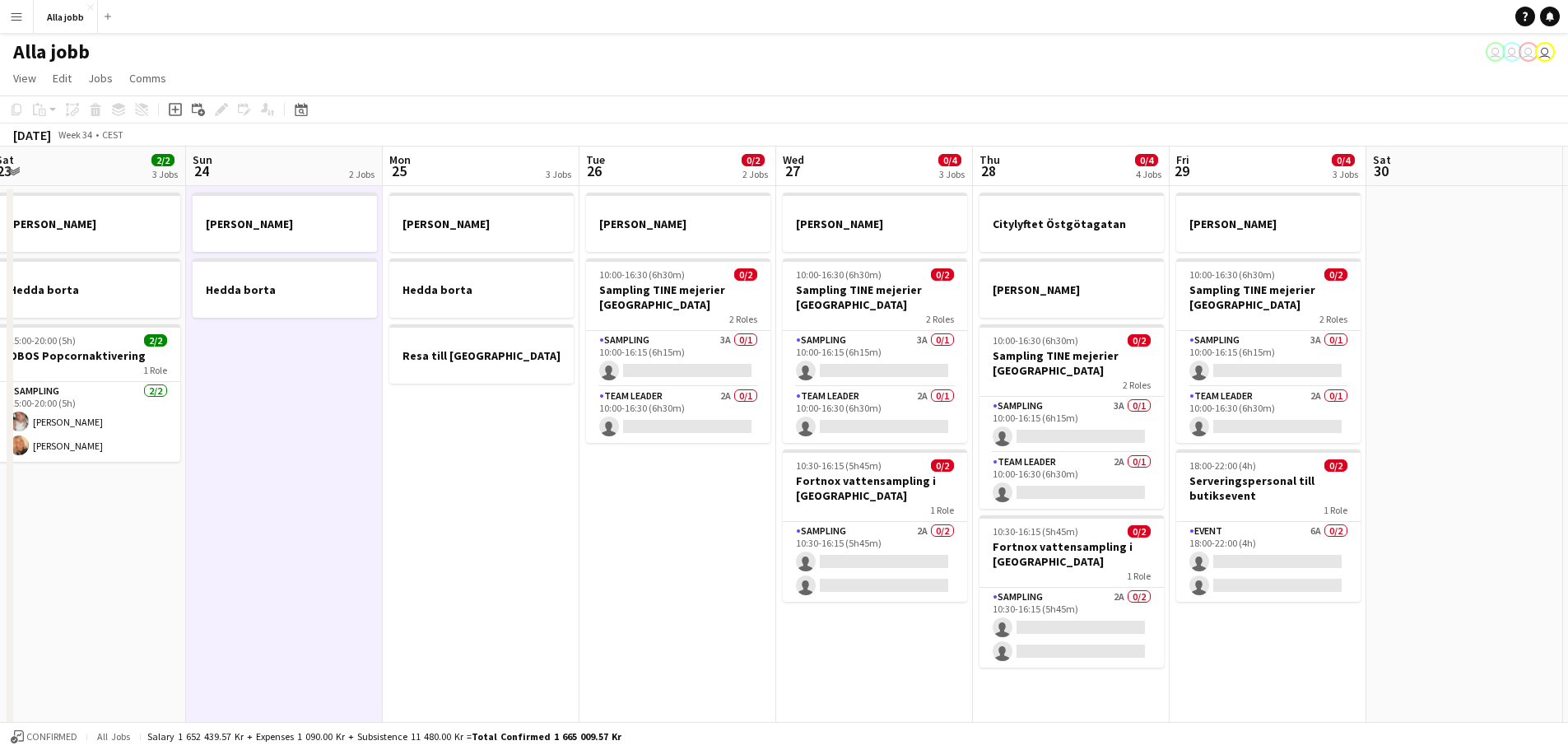
drag, startPoint x: 1306, startPoint y: 635, endPoint x: 1227, endPoint y: 635, distance: 79.0
click at [1251, 572] on app-date-cell "[PERSON_NAME] 10:00-16:30 (6h30m) 0/2 Sampling TINE mejerier Göteborg 2 Roles S…" at bounding box center [1268, 684] width 197 height 995
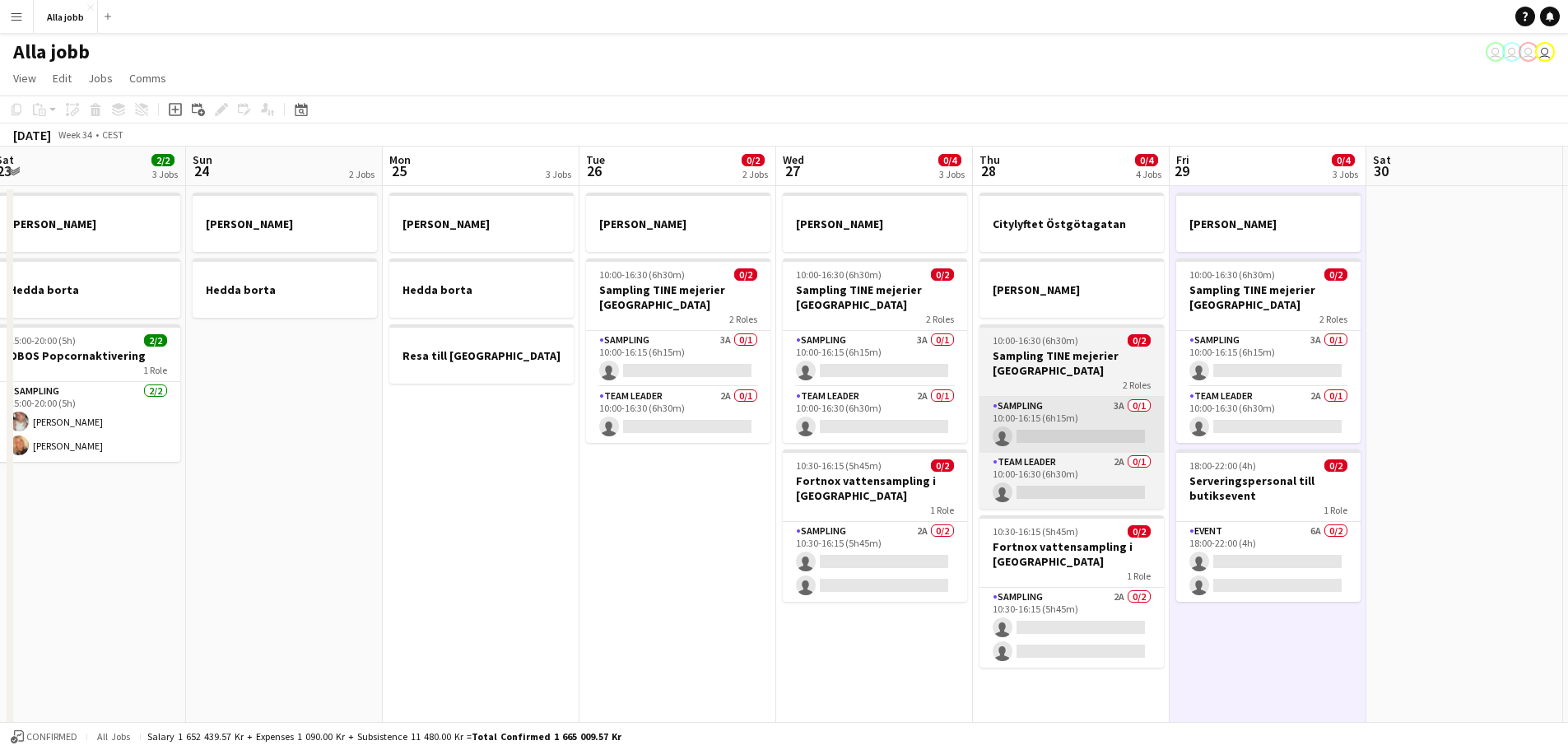
click at [1082, 572] on app-card-role "Sampling 2A 0/2 10:30-16:15 (5h45m) single-neutral-actions single-neutral-actio…" at bounding box center [1071, 628] width 184 height 80
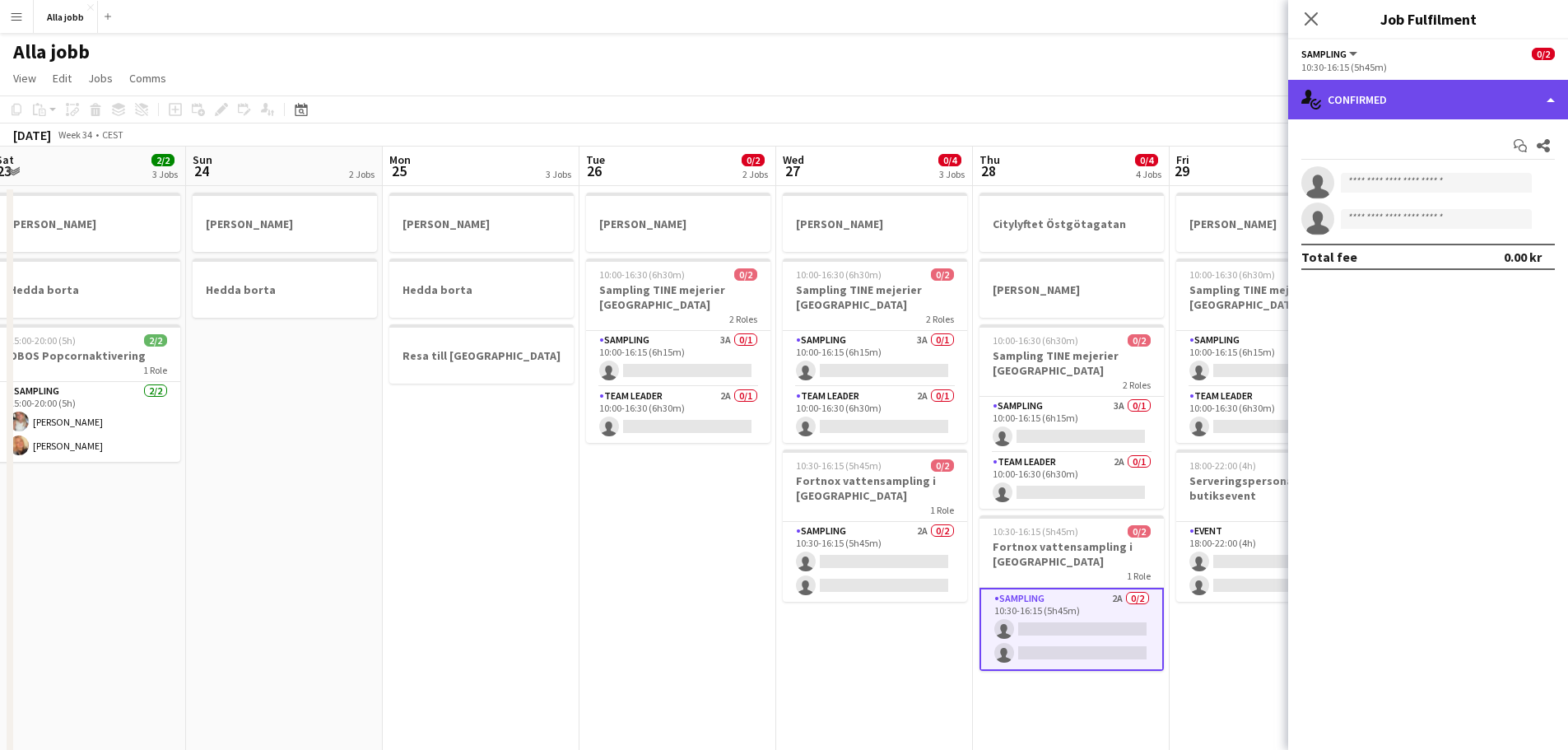
click at [1251, 93] on div "single-neutral-actions-check-2 Confirmed" at bounding box center [1428, 99] width 280 height 40
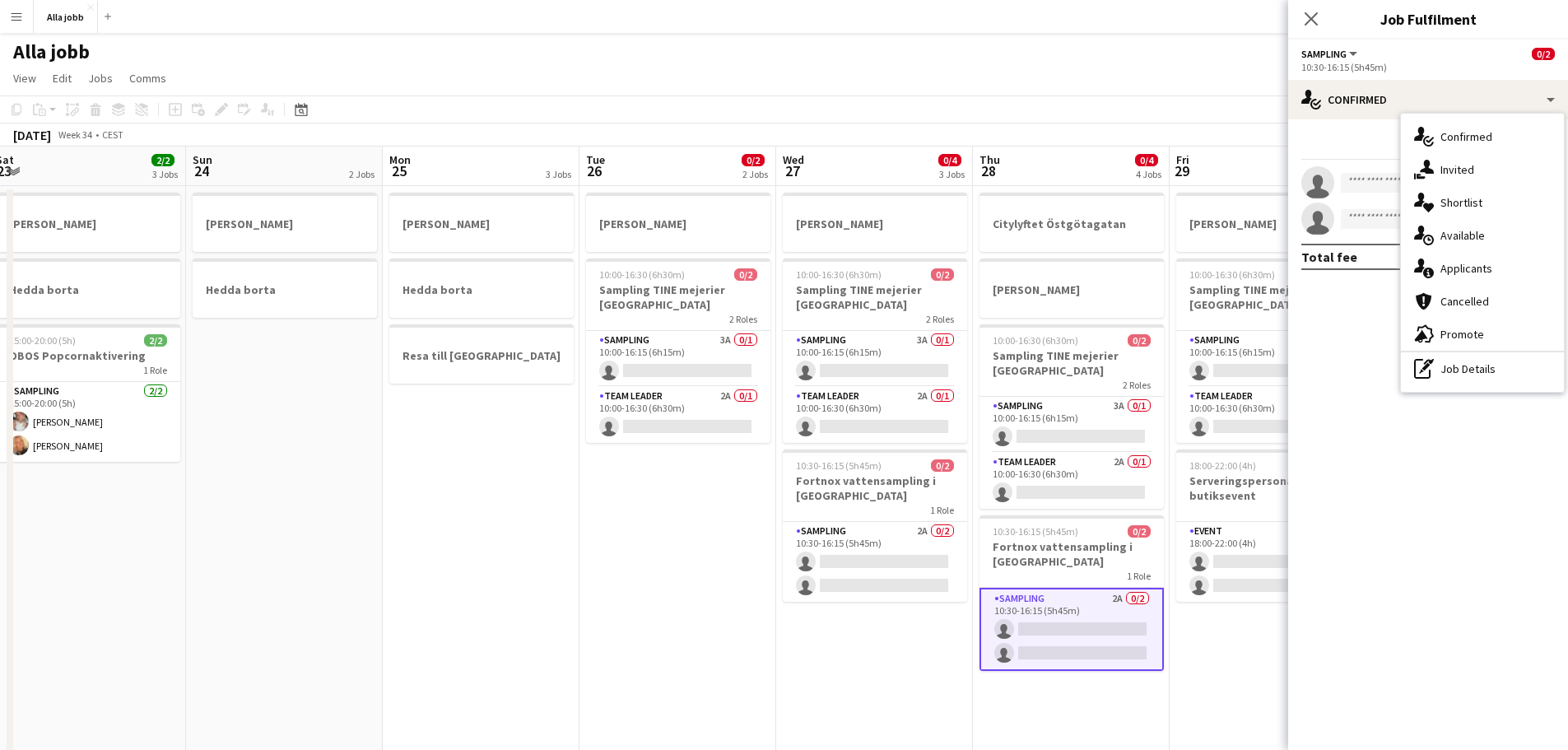
click at [1251, 258] on div "single-neutral-actions-information Applicants" at bounding box center [1482, 268] width 163 height 33
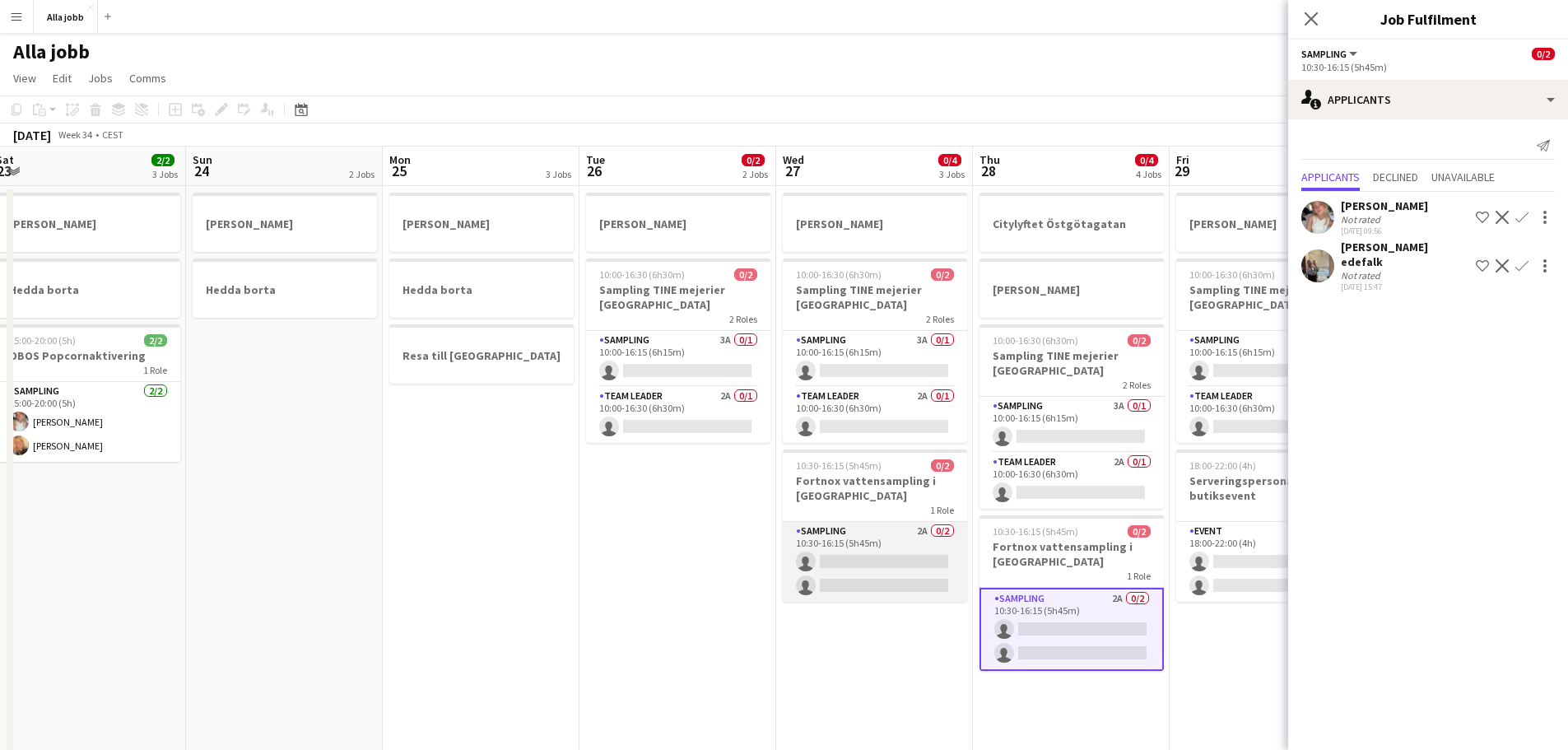
click at [875, 572] on app-card-role "Sampling 2A 0/2 10:30-16:15 (5h45m) single-neutral-actions single-neutral-actio…" at bounding box center [875, 562] width 184 height 80
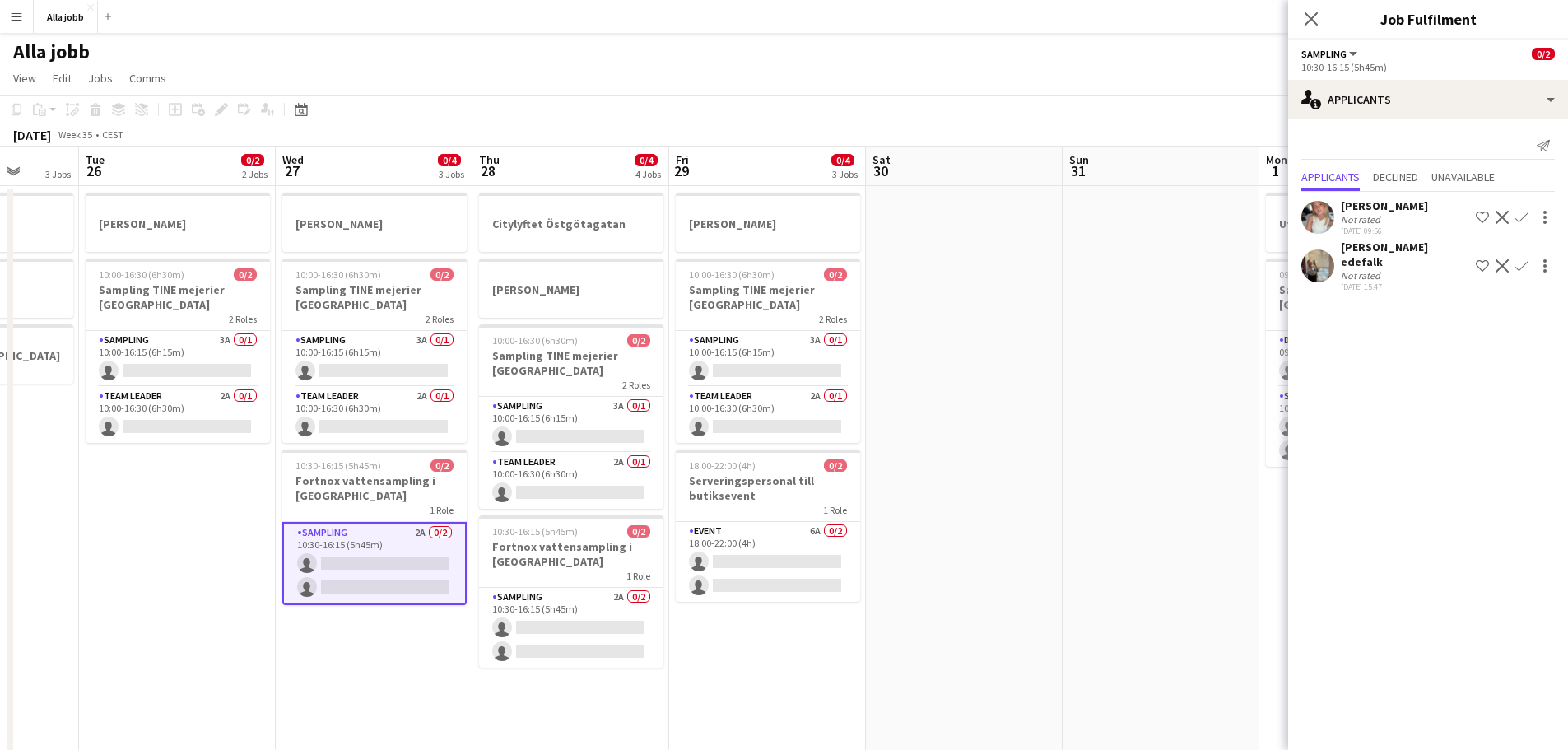
scroll to position [0, 556]
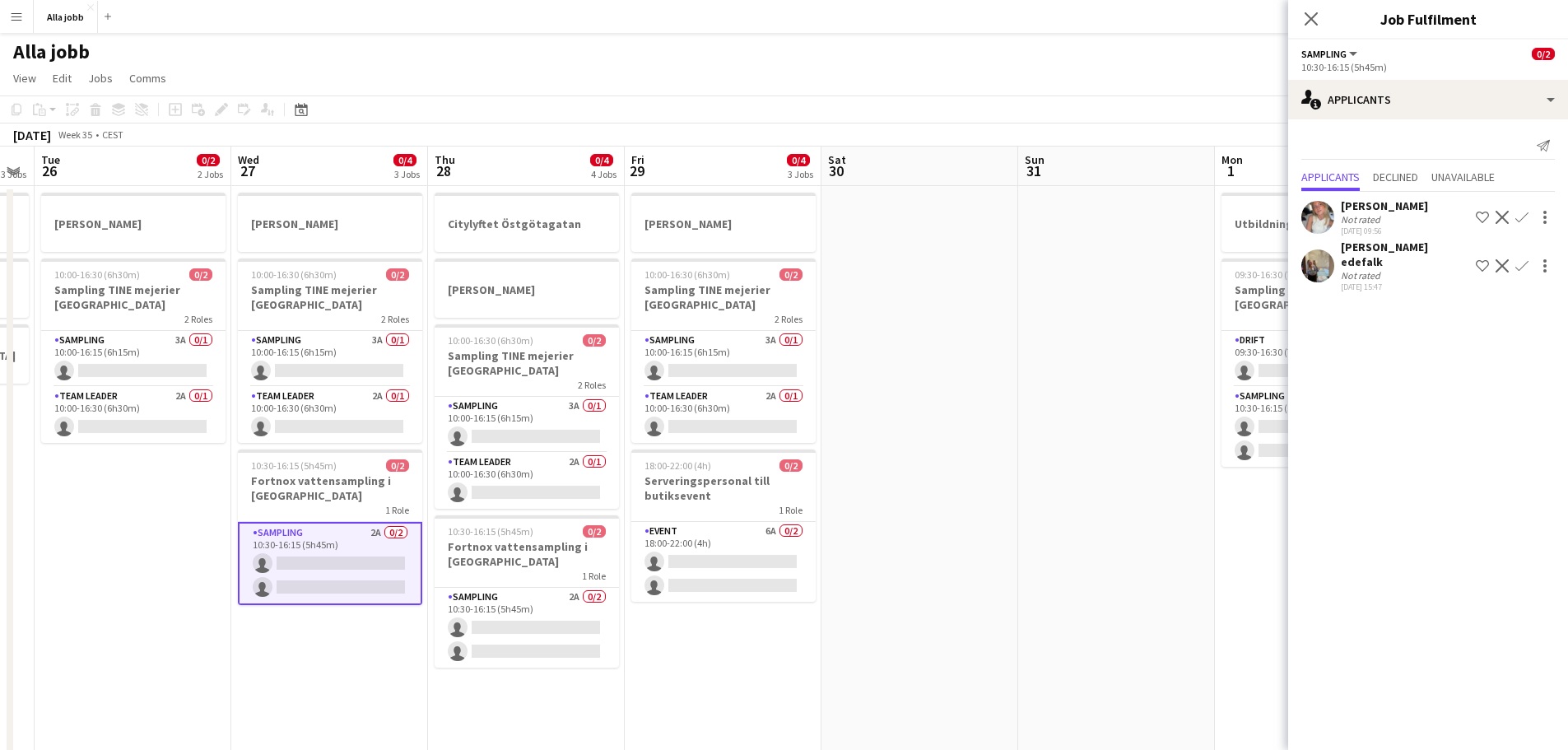
drag, startPoint x: 772, startPoint y: 494, endPoint x: 227, endPoint y: 541, distance: 547.0
click at [227, 541] on app-calendar-viewport "Sat 23 2/2 3 Jobs Sun 24 2 Jobs Mon 25 3 Jobs Tue 26 0/2 2 Jobs Wed 27 0/4 3 Jo…" at bounding box center [784, 663] width 1568 height 1034
click at [732, 572] on app-card-role "Event 6A 0/2 18:00-22:00 (4h) single-neutral-actions single-neutral-actions" at bounding box center [723, 562] width 184 height 80
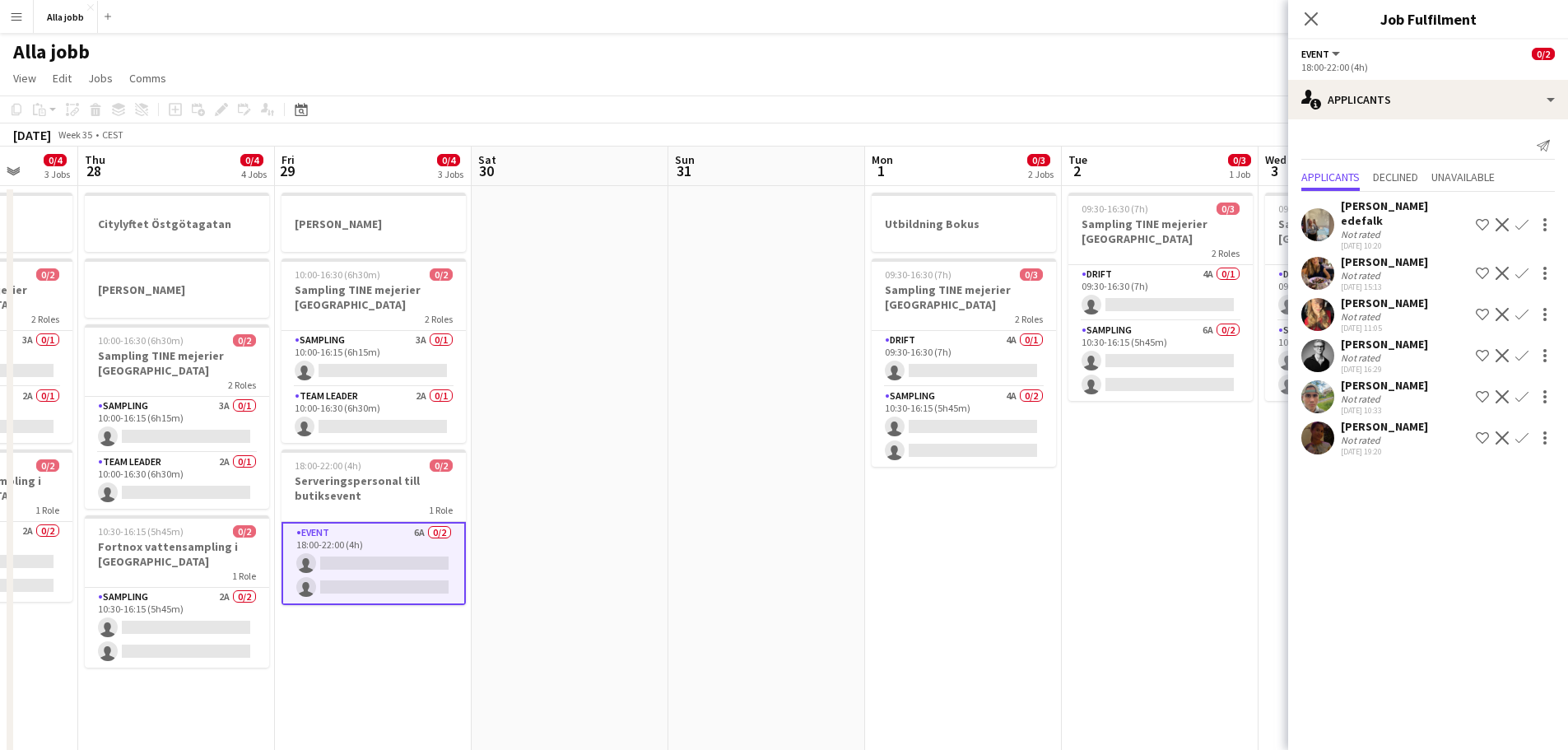
scroll to position [0, 568]
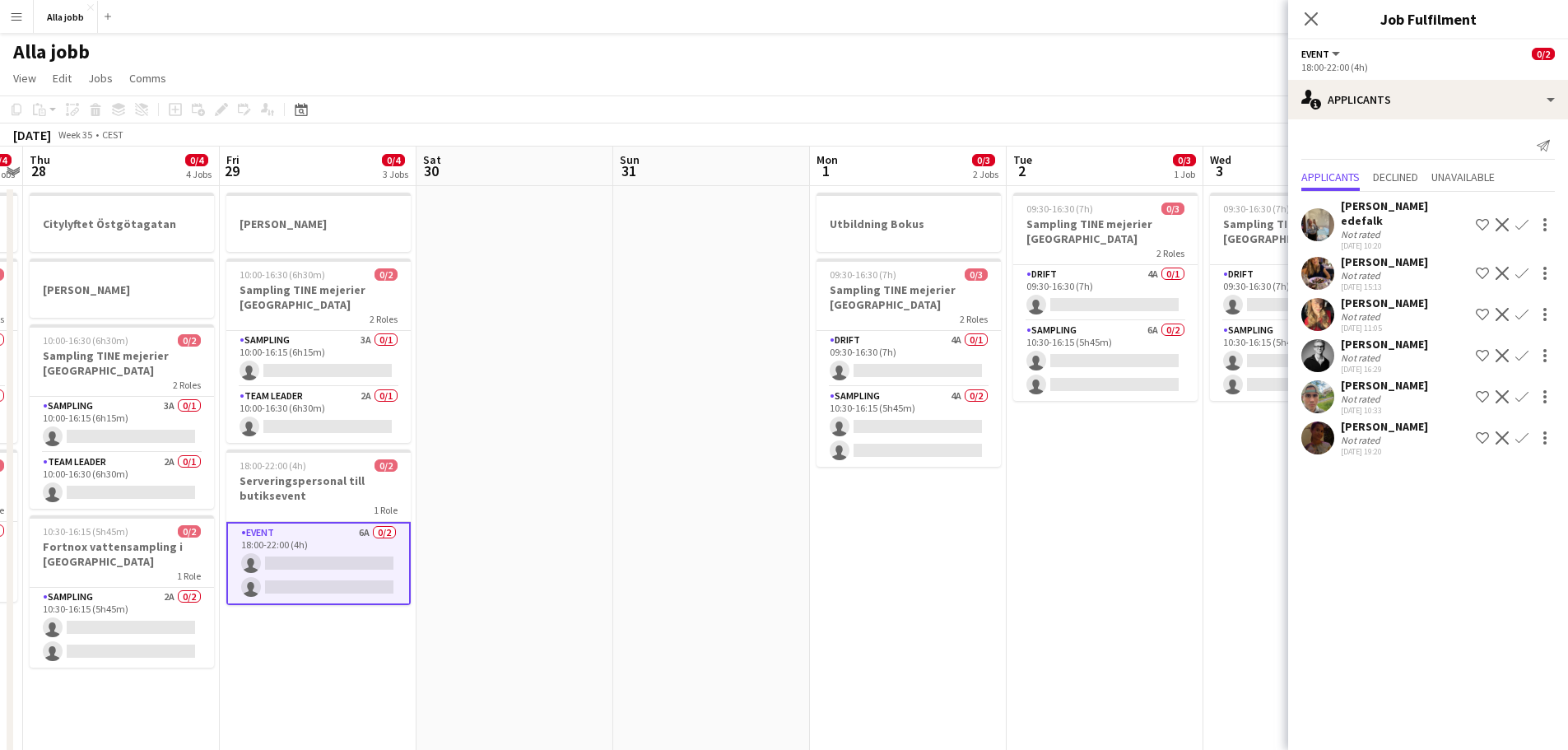
drag, startPoint x: 978, startPoint y: 489, endPoint x: 572, endPoint y: 545, distance: 409.8
click at [572, 545] on app-calendar-viewport "Mon 25 3 Jobs Tue 26 0/2 2 Jobs Wed 27 0/4 3 Jobs Thu 28 0/4 4 Jobs Fri 29 0/4 …" at bounding box center [784, 663] width 1568 height 1034
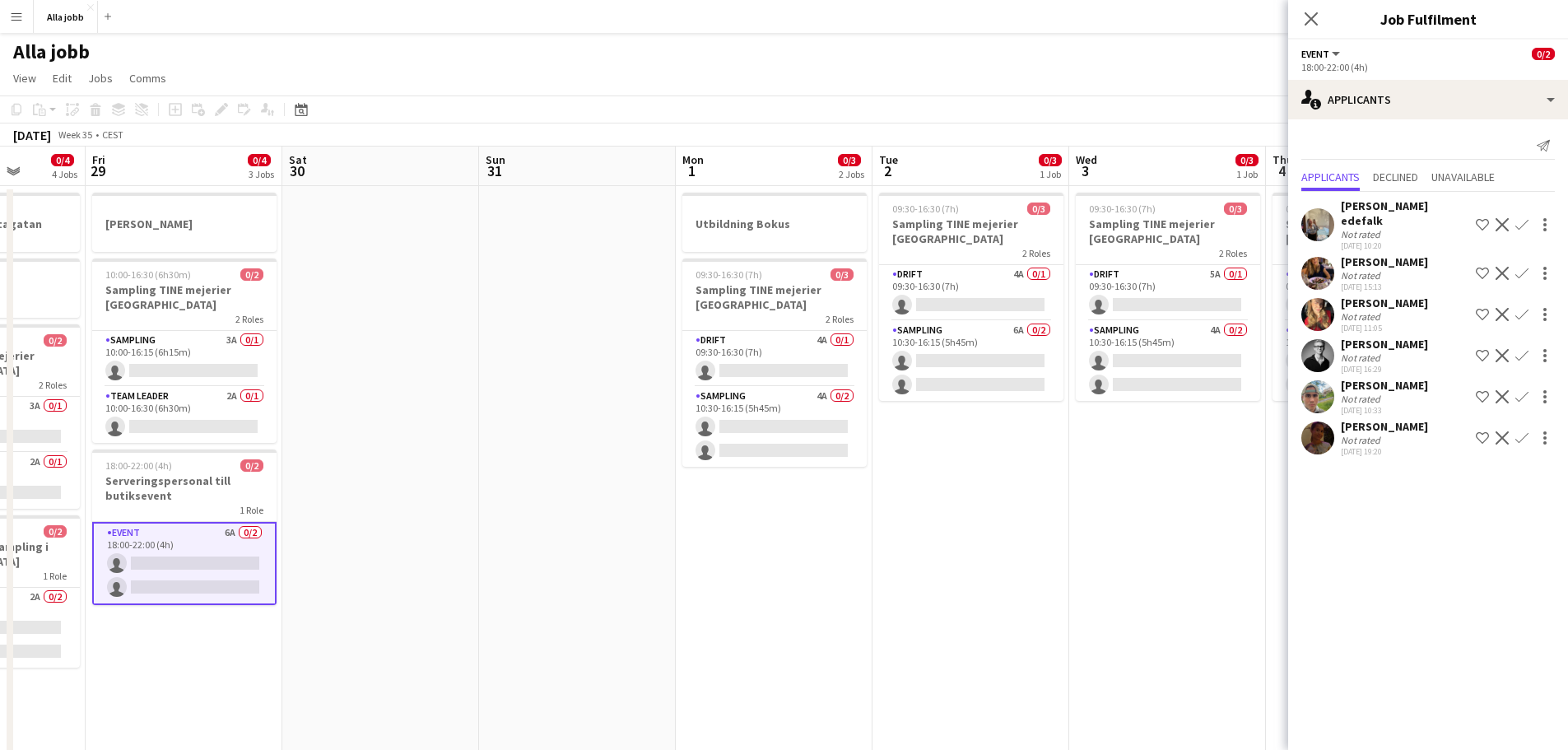
scroll to position [0, 568]
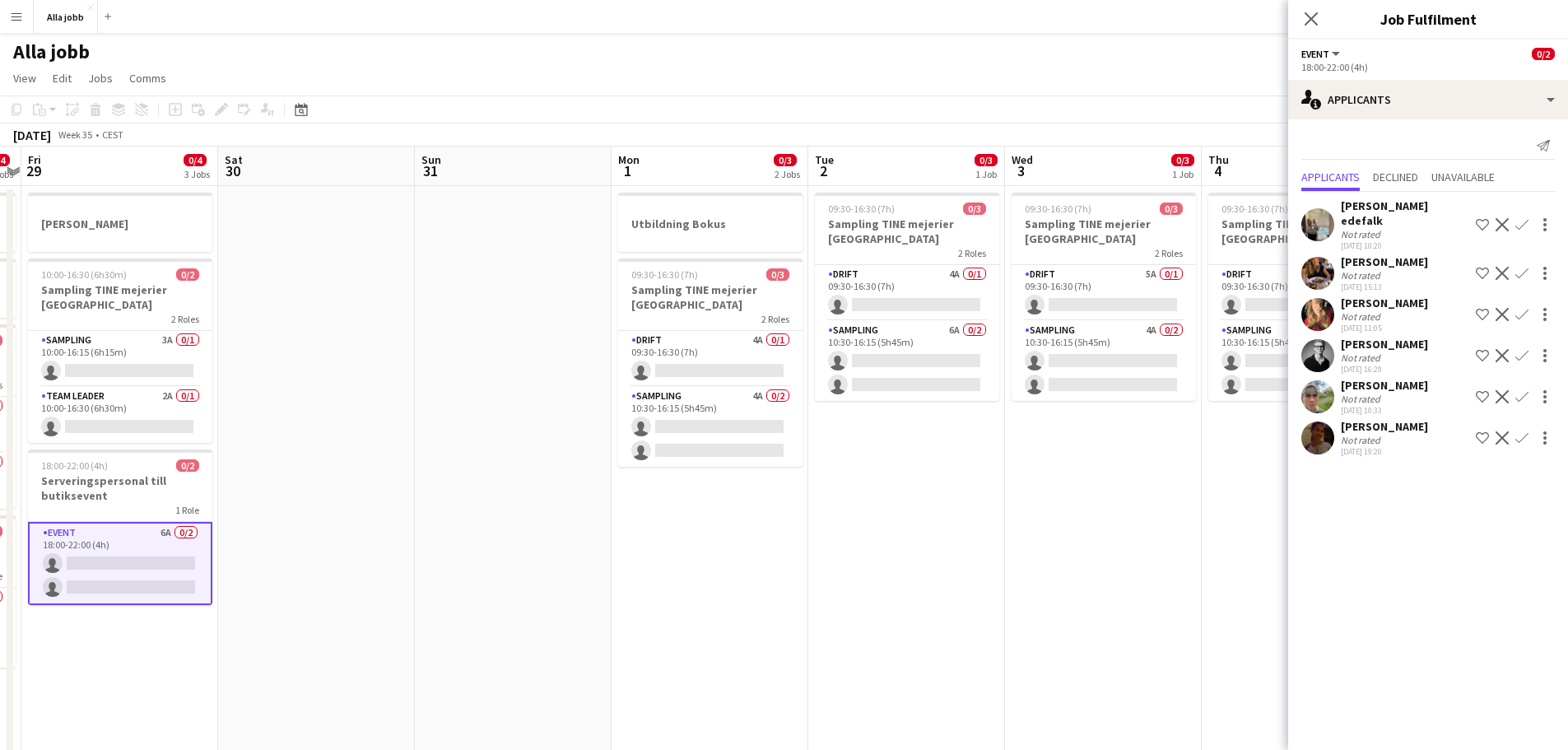
drag, startPoint x: 956, startPoint y: 520, endPoint x: 758, endPoint y: 529, distance: 198.2
click at [758, 529] on app-calendar-viewport "Tue 26 0/2 2 Jobs Wed 27 0/4 3 Jobs Thu 28 0/4 4 Jobs Fri 29 0/4 3 Jobs Sat 30 …" at bounding box center [784, 663] width 1568 height 1034
click at [725, 410] on app-card-role "Sampling 4A 0/2 10:30-16:15 (5h45m) single-neutral-actions single-neutral-actio…" at bounding box center [710, 427] width 184 height 80
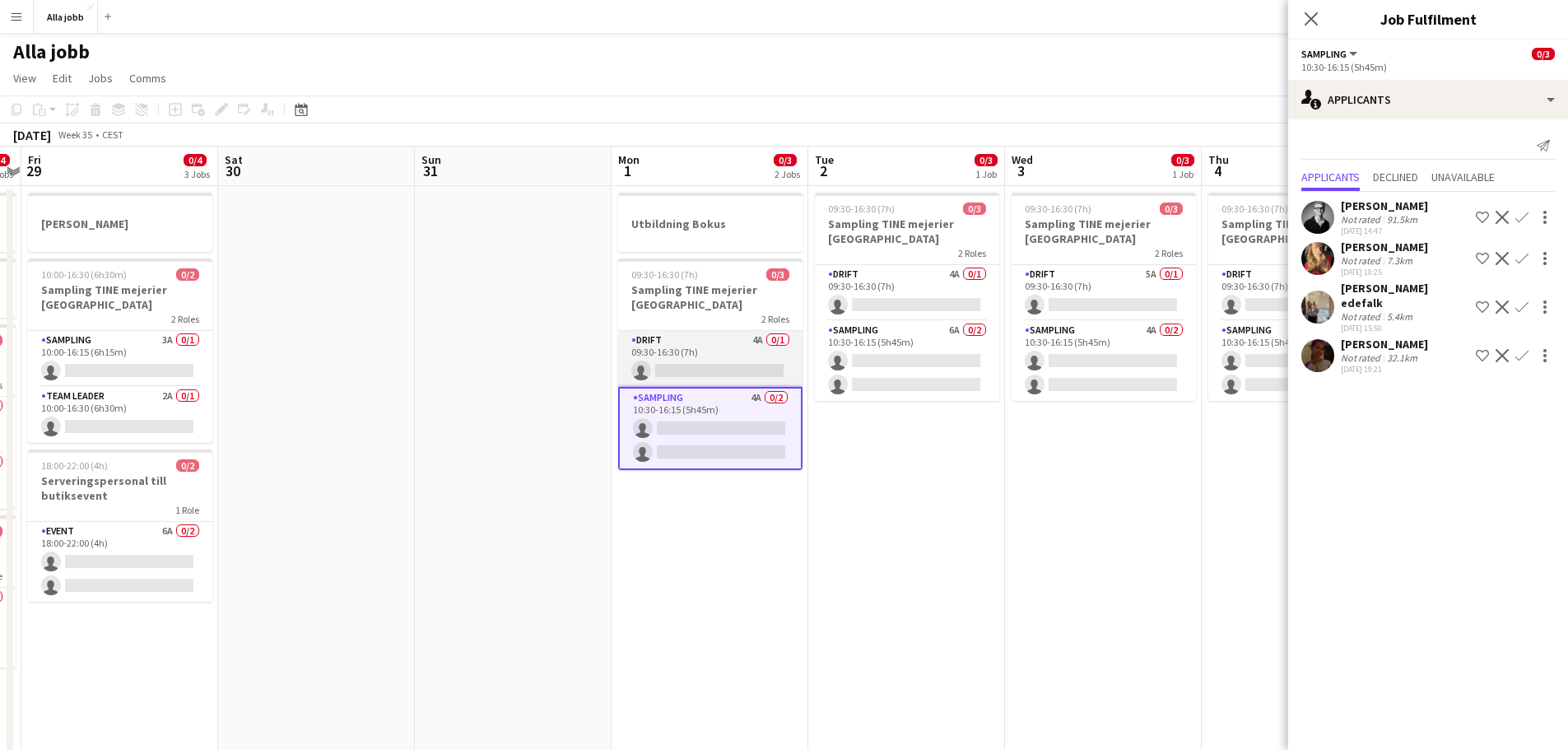
click at [731, 357] on app-card-role "Drift 4A 0/1 09:30-16:30 (7h) single-neutral-actions" at bounding box center [710, 358] width 184 height 56
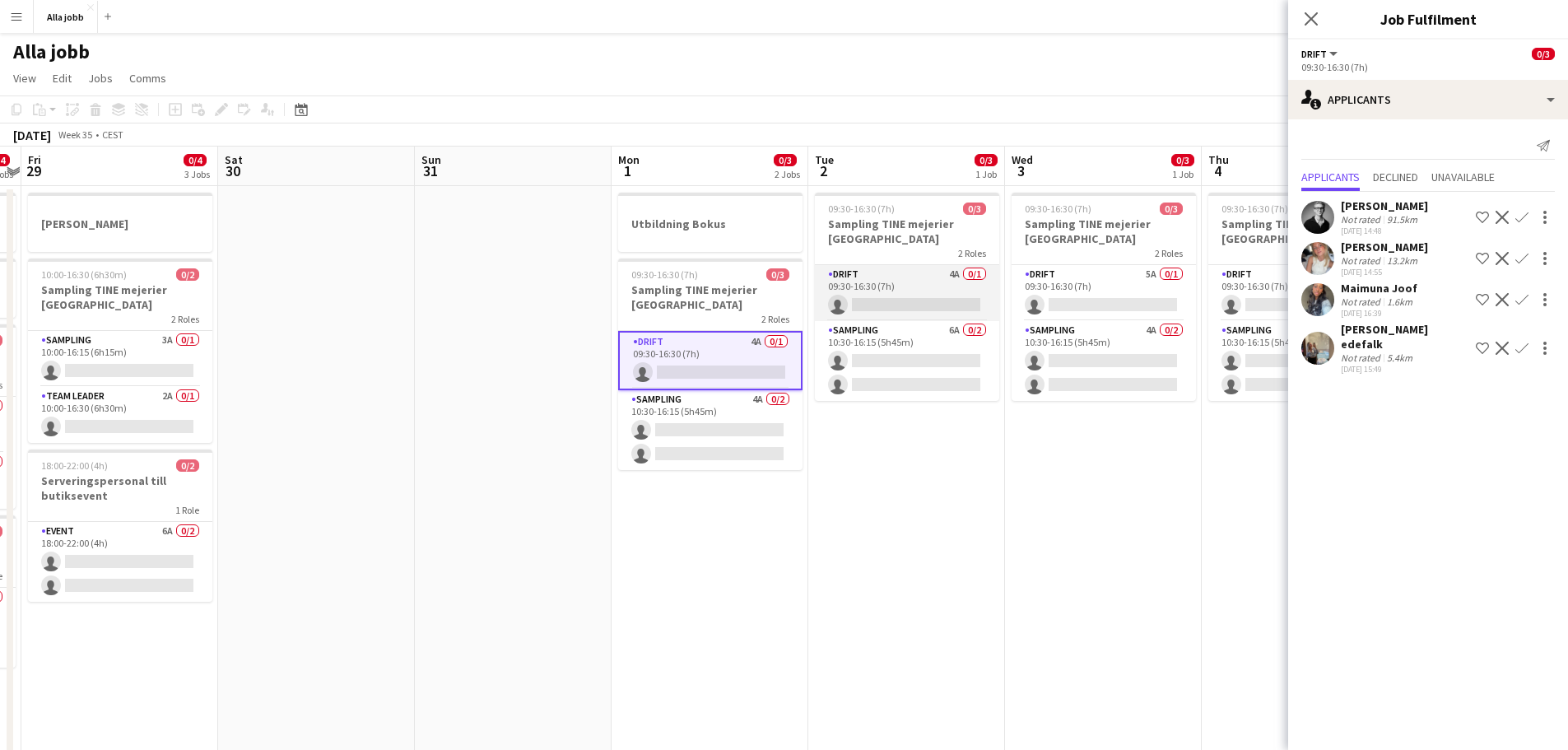
click at [915, 293] on app-card-role "Drift 4A 0/1 09:30-16:30 (7h) single-neutral-actions" at bounding box center [907, 293] width 184 height 56
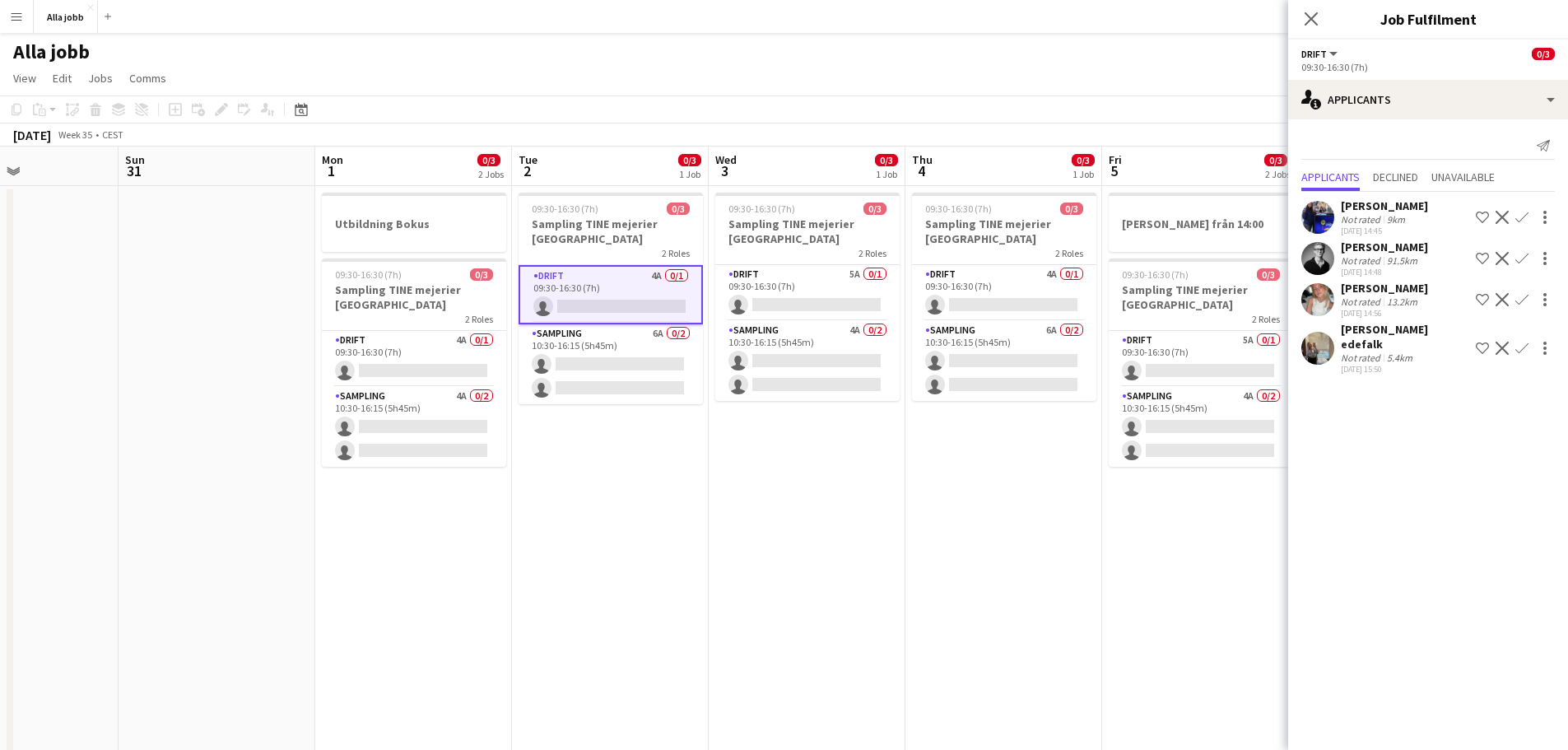
scroll to position [0, 546]
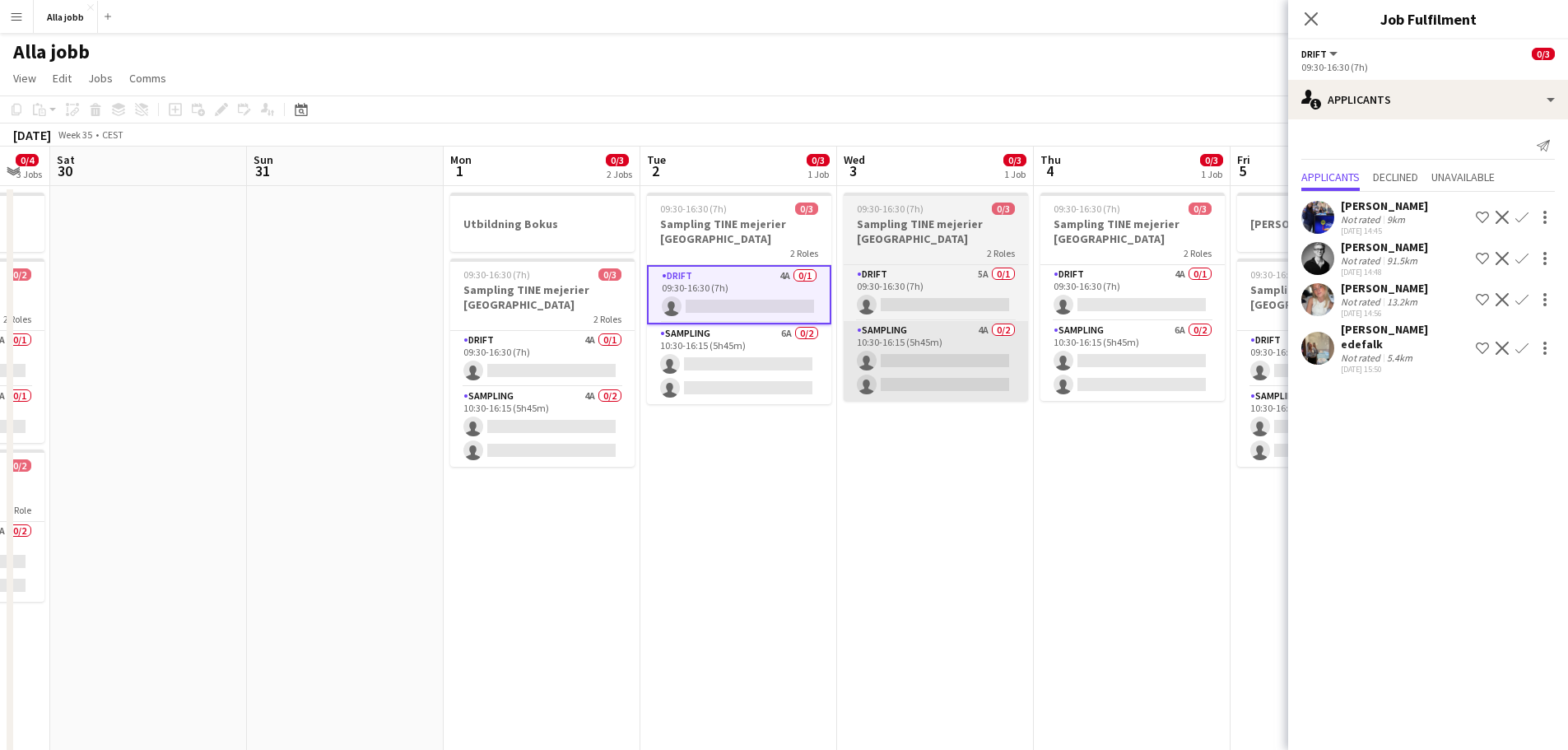
drag, startPoint x: 1059, startPoint y: 456, endPoint x: 876, endPoint y: 399, distance: 191.7
click at [884, 458] on app-calendar-viewport "Wed 27 0/4 3 Jobs Thu 28 0/4 4 Jobs Fri 29 0/4 3 Jobs Sat 30 Sun 31 Mon 1 0/3 2…" at bounding box center [784, 663] width 1568 height 1034
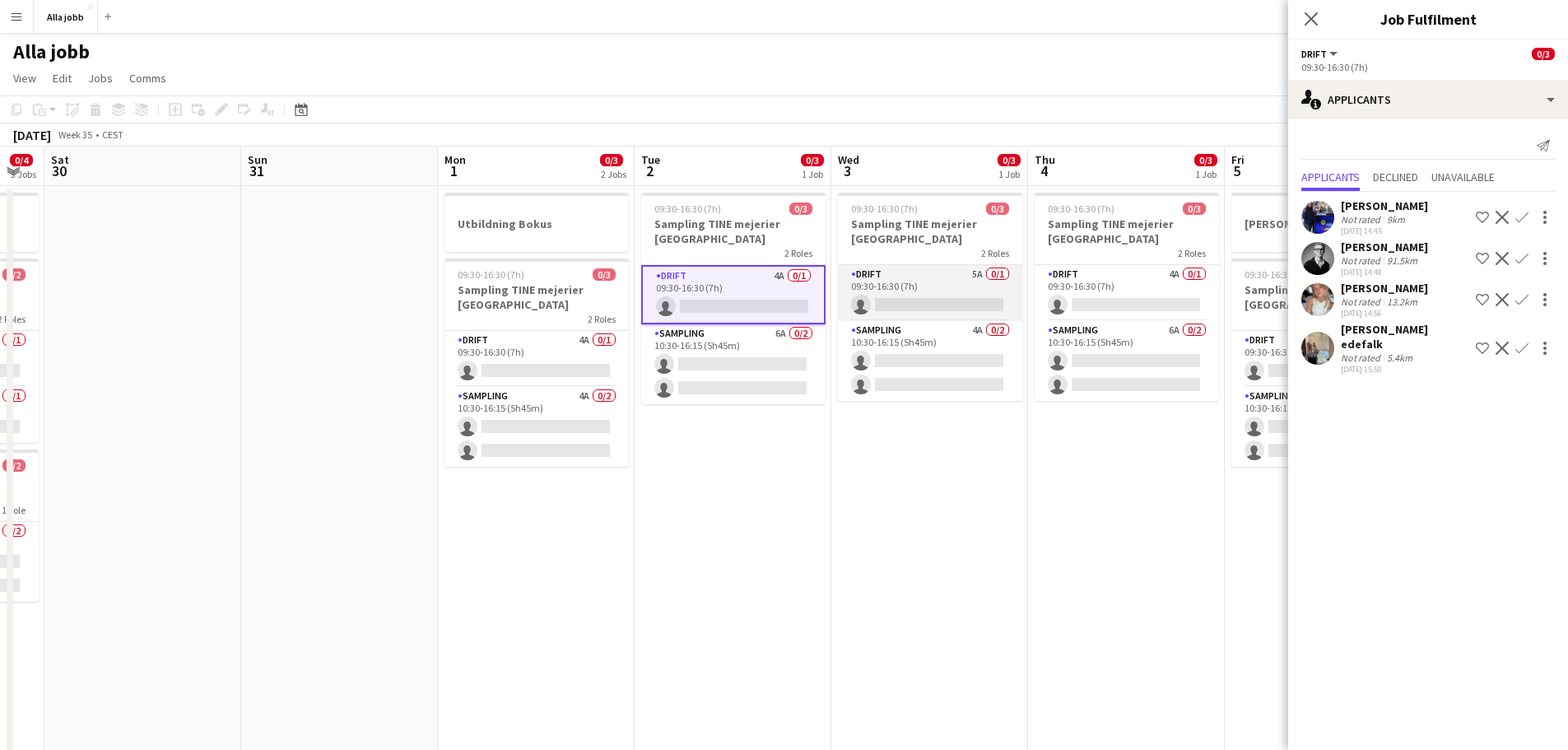
click at [936, 310] on app-card-role "Drift 5A 0/1 09:30-16:30 (7h) single-neutral-actions" at bounding box center [929, 293] width 184 height 56
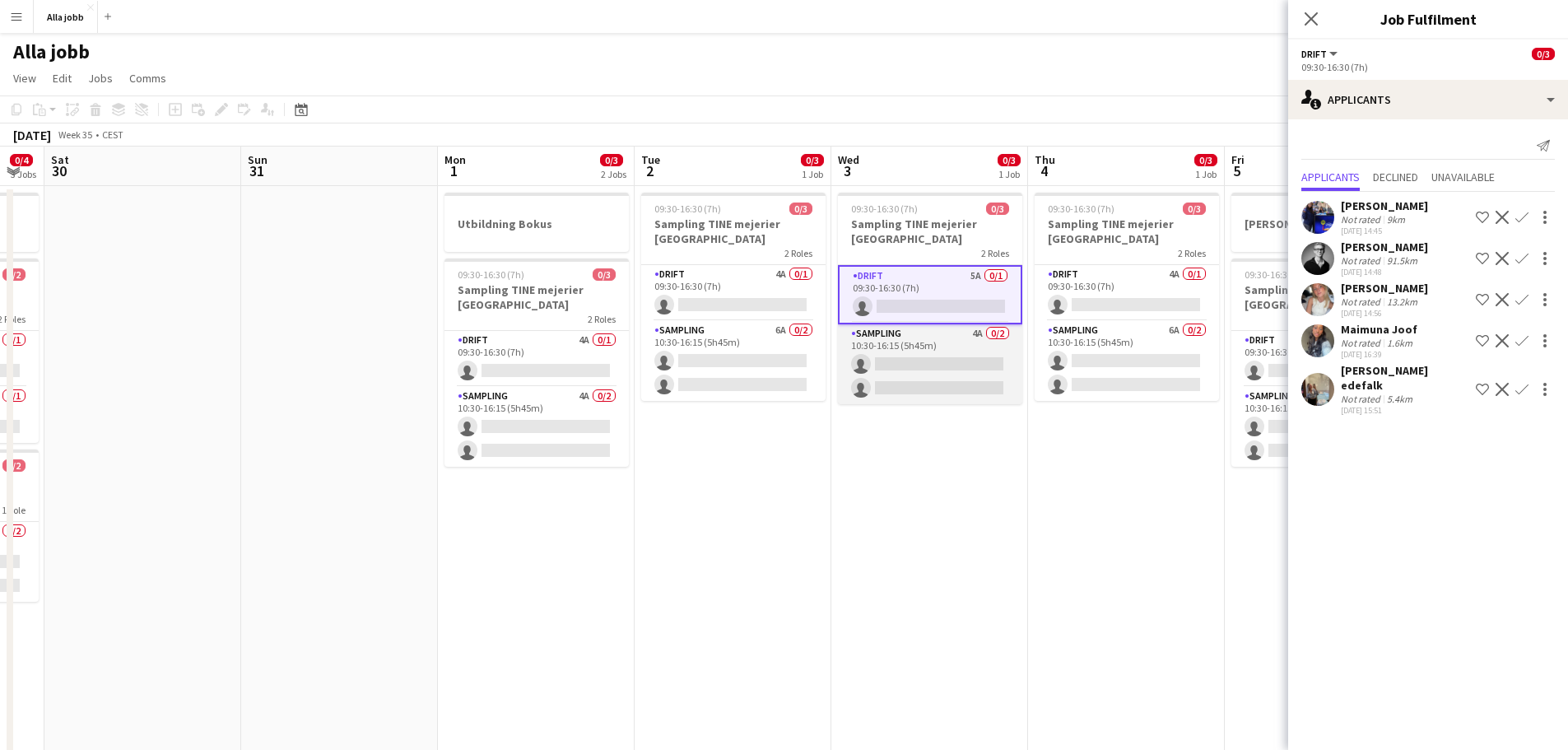
click at [926, 383] on app-card-role "Sampling 4A 0/2 10:30-16:15 (5h45m) single-neutral-actions single-neutral-actio…" at bounding box center [929, 365] width 184 height 80
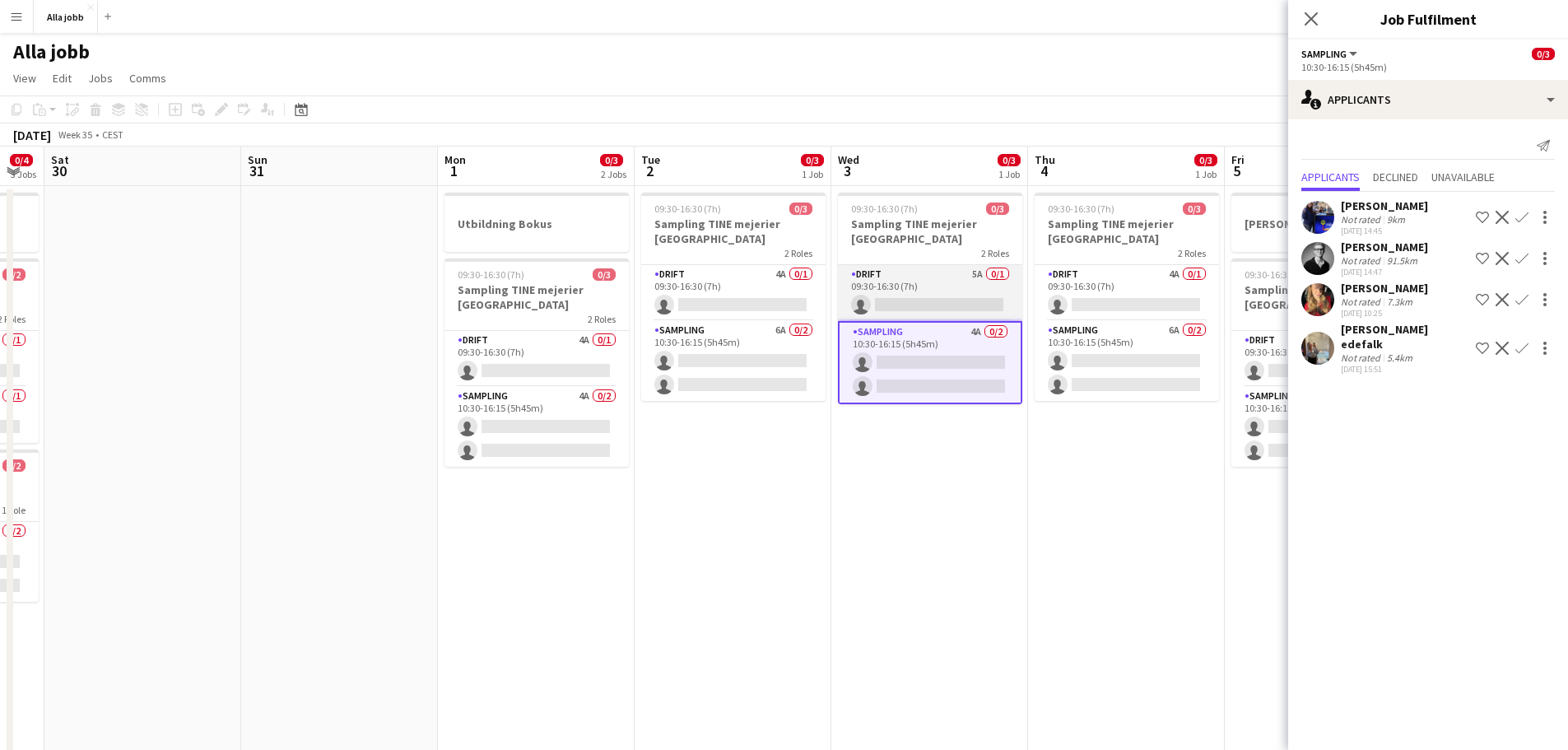
click at [951, 291] on app-card-role "Drift 5A 0/1 09:30-16:30 (7h) single-neutral-actions" at bounding box center [929, 293] width 184 height 56
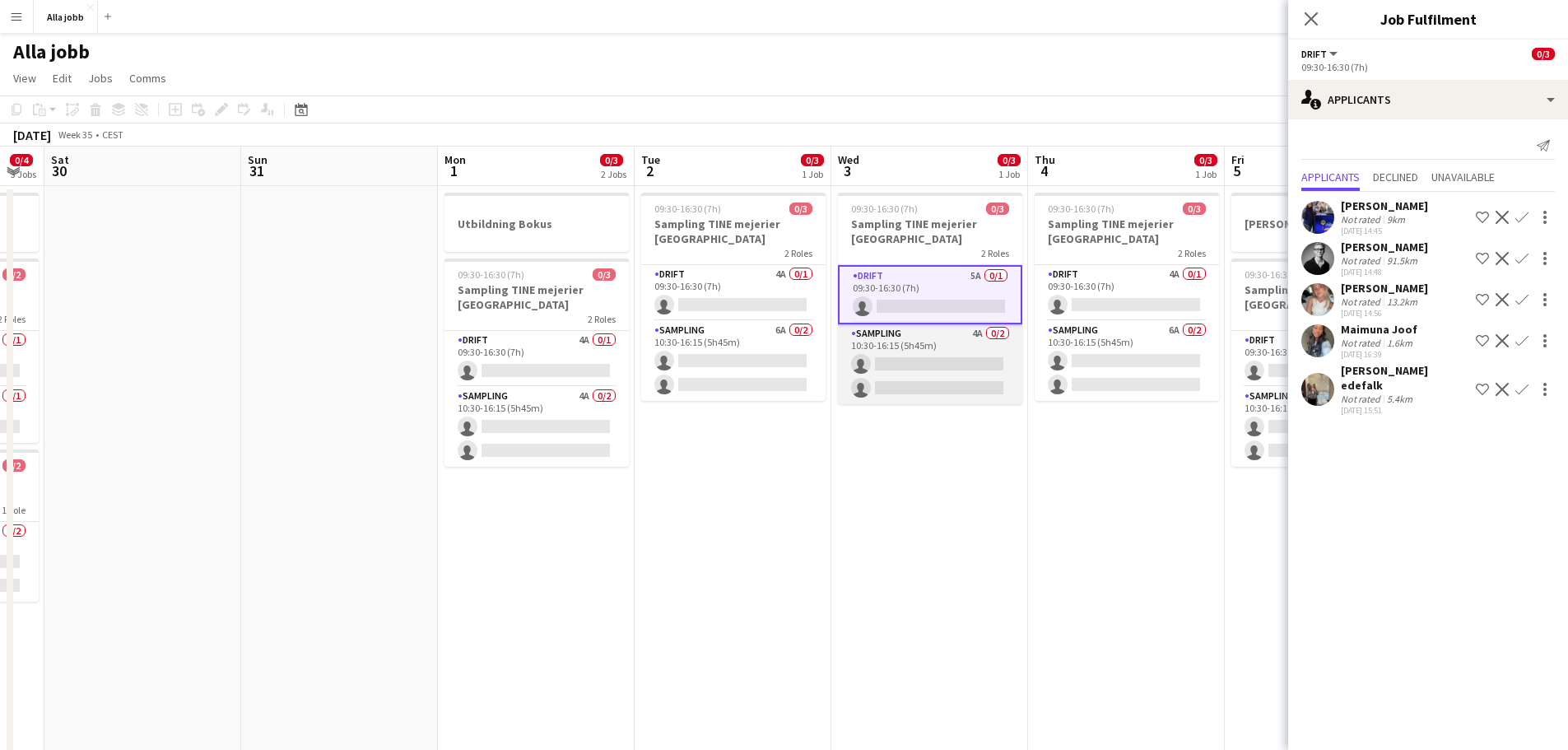
click at [938, 369] on app-card-role "Sampling 4A 0/2 10:30-16:15 (5h45m) single-neutral-actions single-neutral-actio…" at bounding box center [929, 365] width 184 height 80
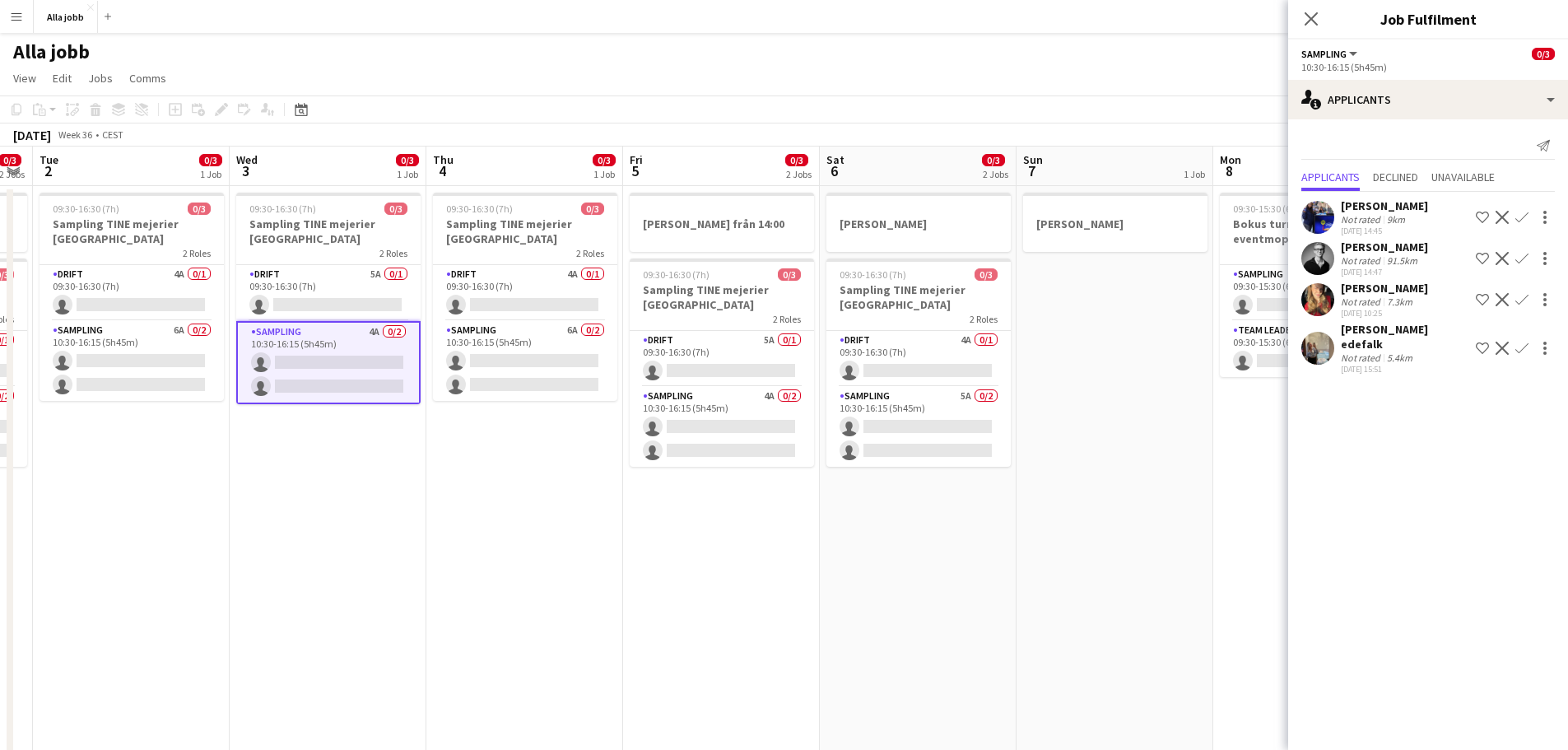
drag, startPoint x: 1069, startPoint y: 452, endPoint x: 576, endPoint y: 468, distance: 493.3
click at [576, 468] on app-calendar-viewport "Fri 29 0/4 3 Jobs Sat 30 Sun 31 Mon 1 0/3 2 Jobs Tue 2 0/3 1 Job Wed 3 0/3 1 Jo…" at bounding box center [784, 663] width 1568 height 1034
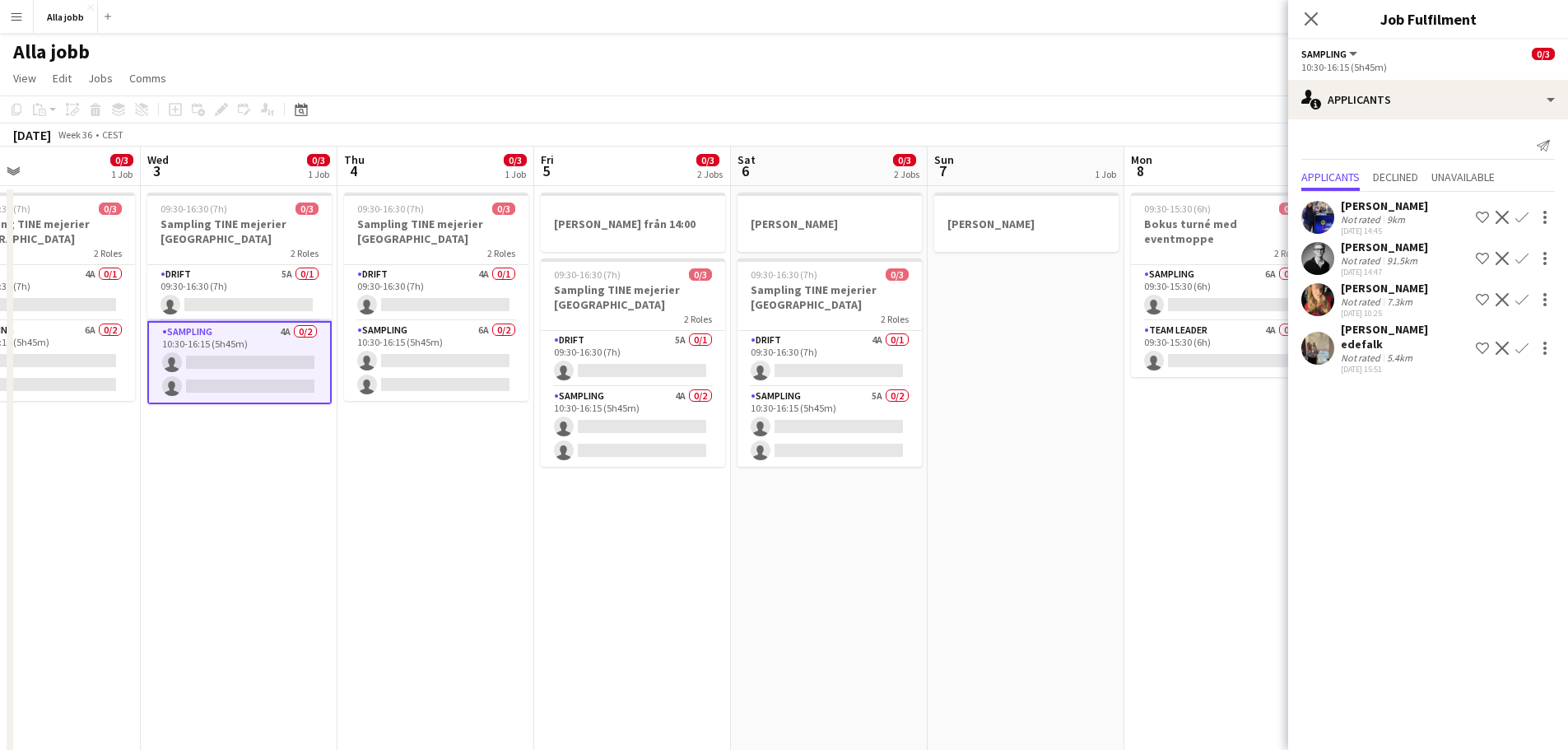
drag, startPoint x: 992, startPoint y: 456, endPoint x: 793, endPoint y: 456, distance: 199.0
click at [793, 456] on app-calendar-viewport "Sat 30 Sun 31 Mon 1 0/3 2 Jobs Tue 2 0/3 1 Job Wed 3 0/3 1 Job Thu 4 0/3 1 Job …" at bounding box center [784, 663] width 1568 height 1034
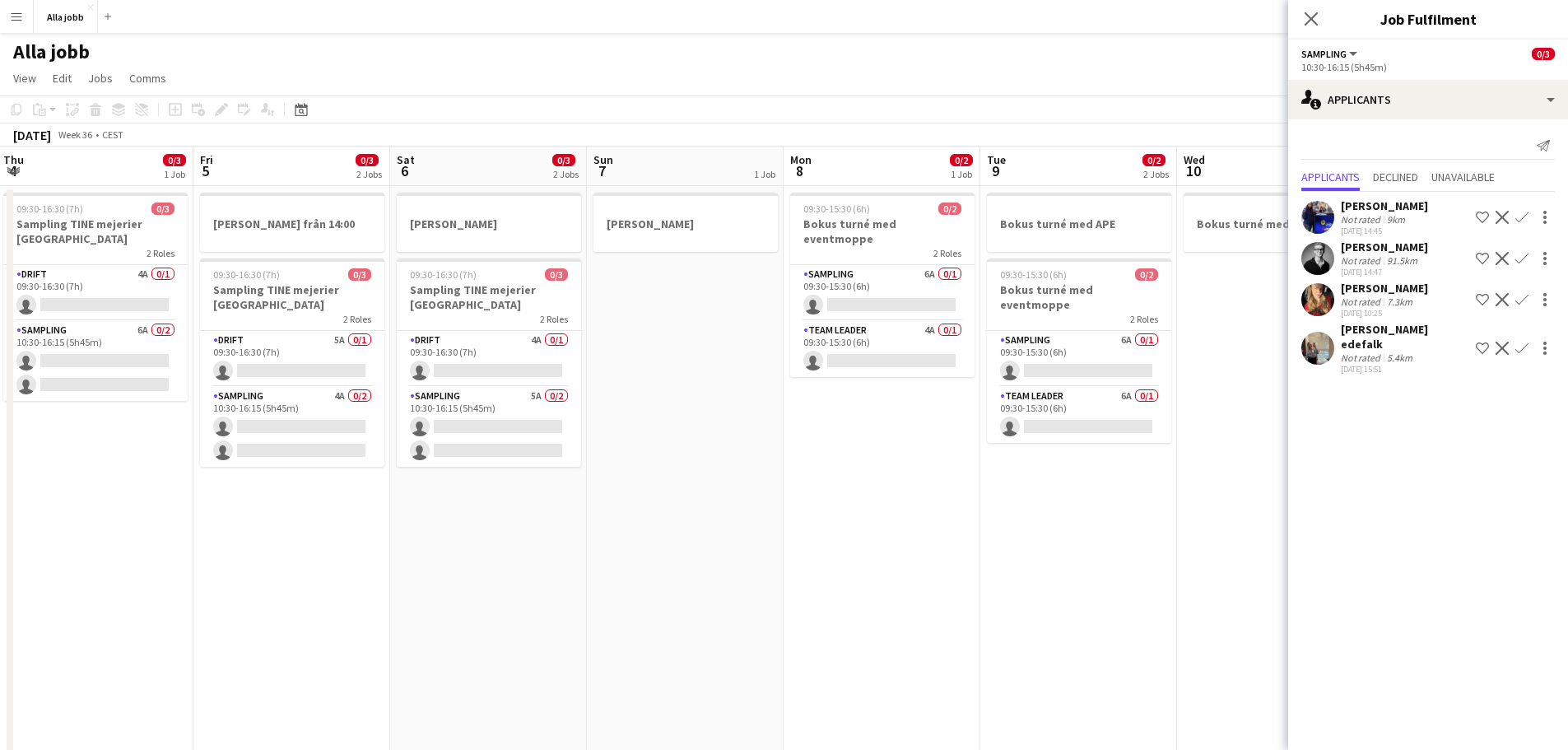
scroll to position [0, 640]
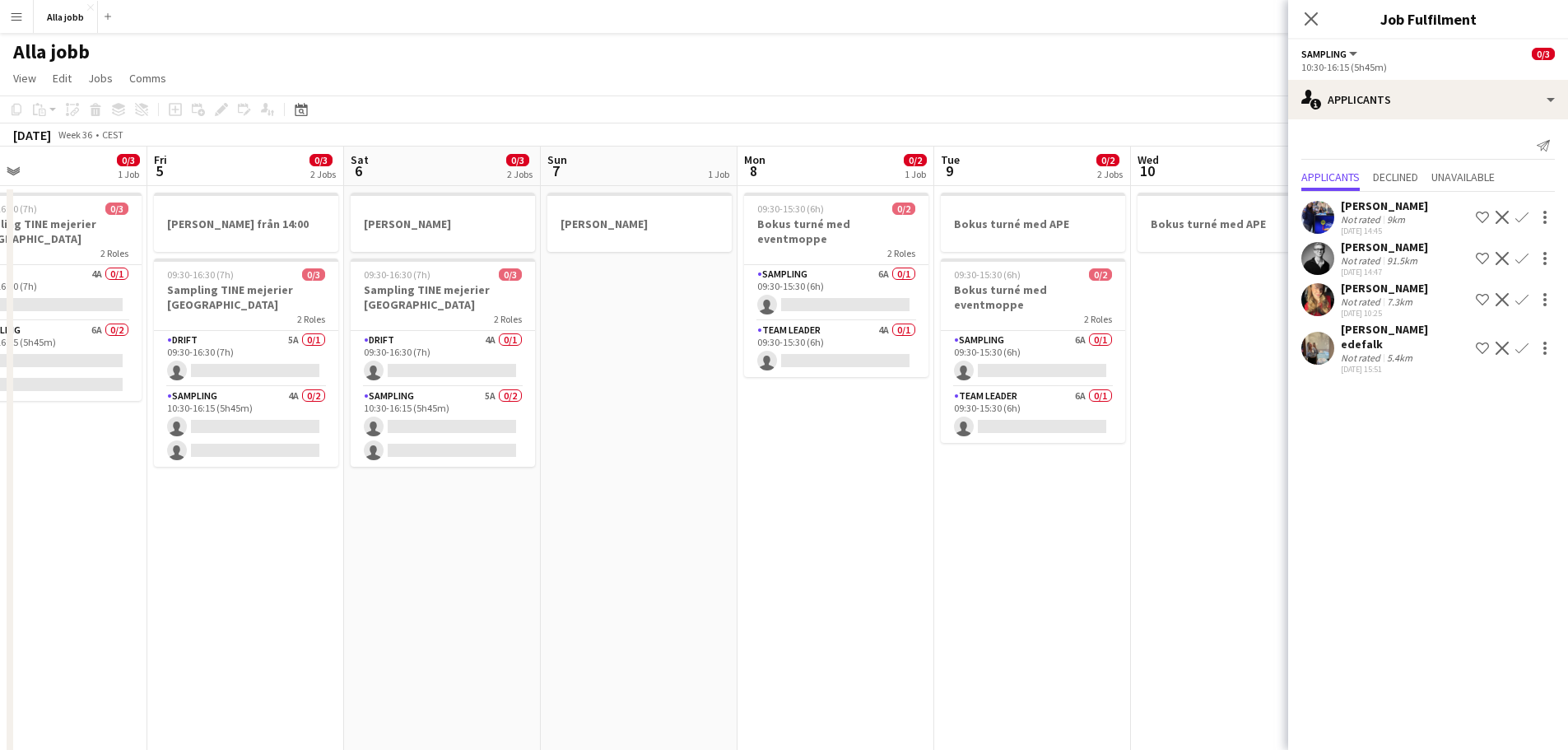
drag, startPoint x: 1011, startPoint y: 391, endPoint x: 652, endPoint y: 427, distance: 360.8
click at [652, 427] on app-calendar-viewport "Mon 1 0/3 2 Jobs Tue 2 0/3 1 Job Wed 3 0/3 1 Job Thu 4 0/3 1 Job Fri 5 0/3 2 Jo…" at bounding box center [784, 663] width 1568 height 1034
click at [855, 300] on app-card-role "Sampling 6A 0/1 09:30-15:30 (6h) single-neutral-actions" at bounding box center [836, 293] width 184 height 56
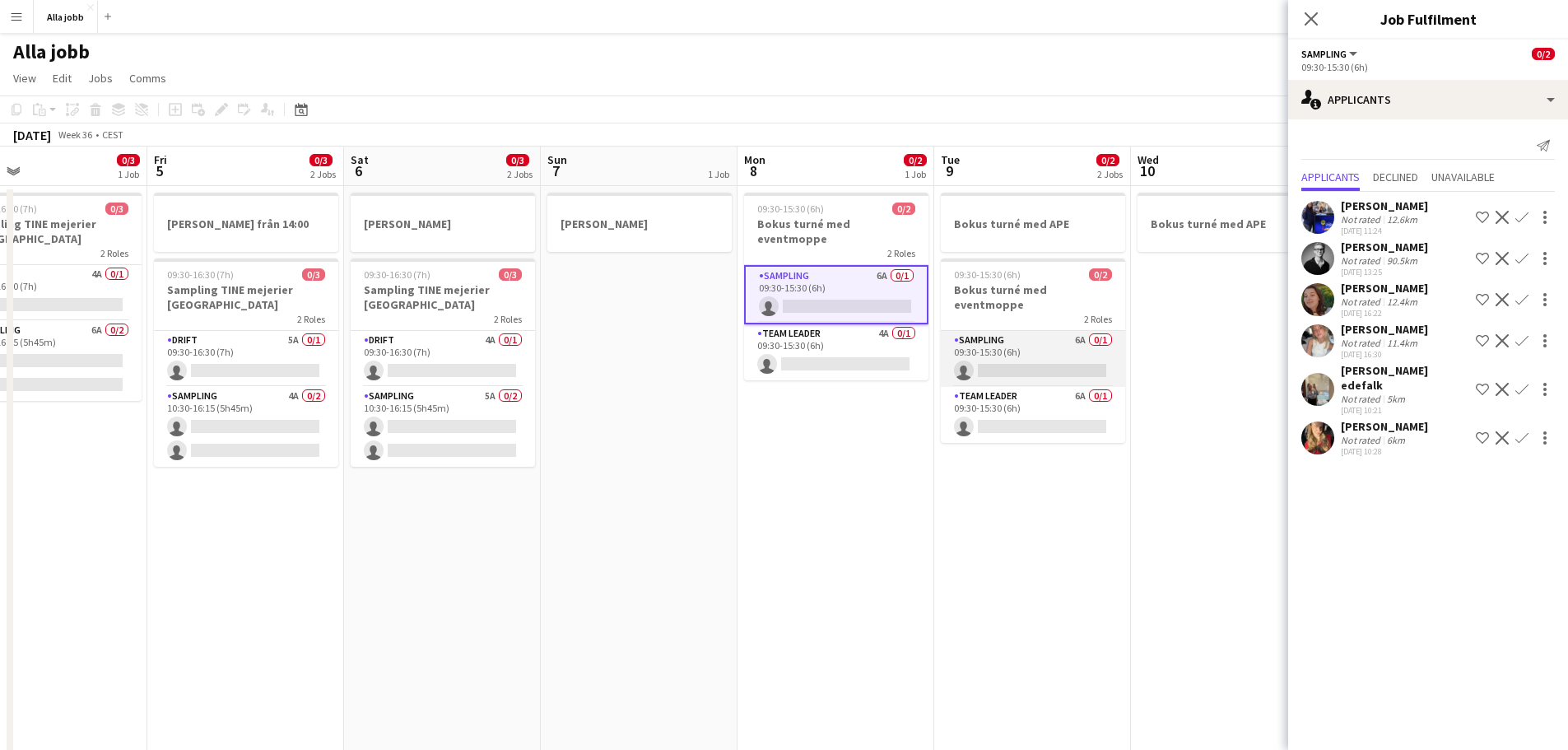
click at [1001, 354] on app-card-role "Sampling 6A 0/1 09:30-15:30 (6h) single-neutral-actions" at bounding box center [1033, 358] width 184 height 56
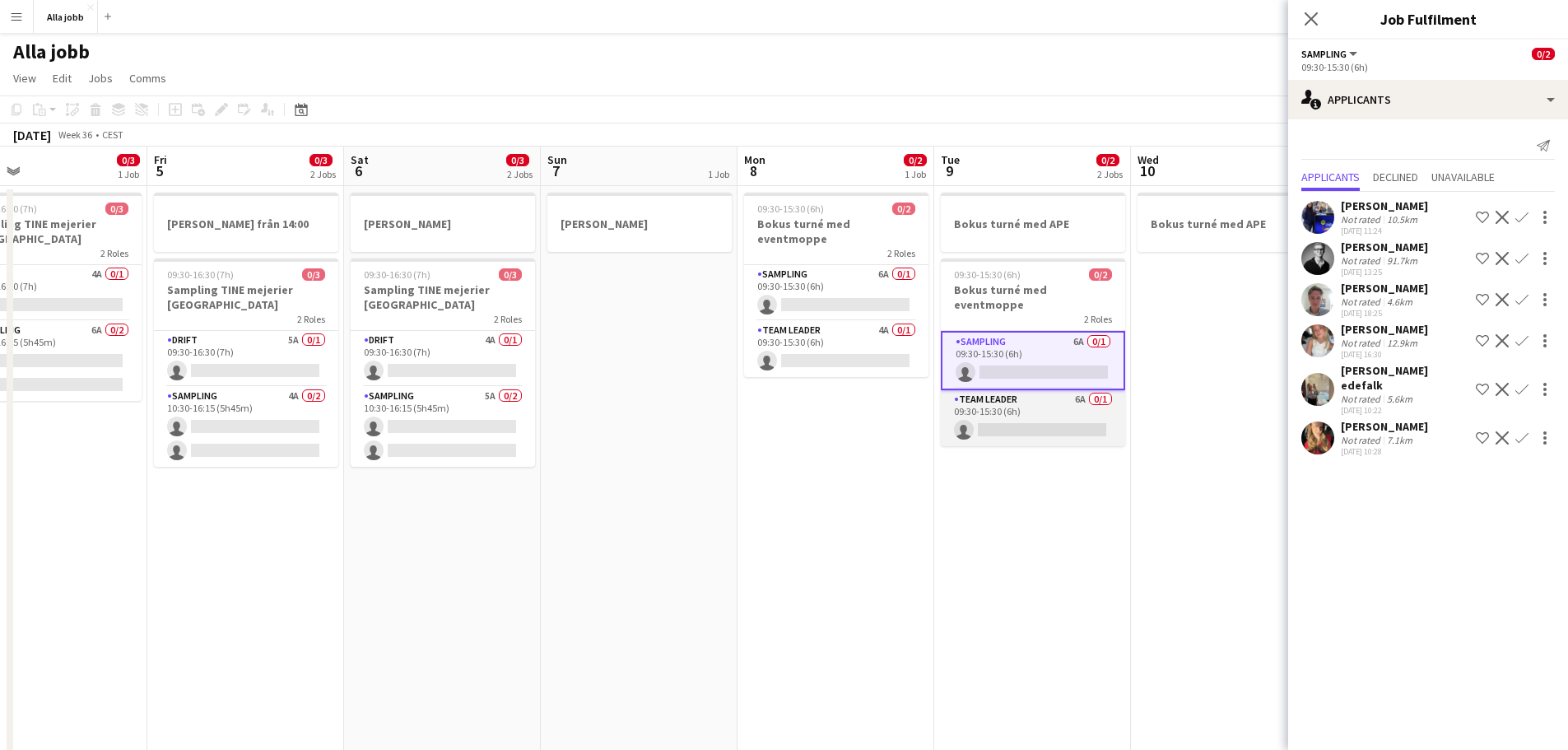
click at [1029, 411] on app-card-role "Team Leader 6A 0/1 09:30-15:30 (6h) single-neutral-actions" at bounding box center [1033, 417] width 184 height 56
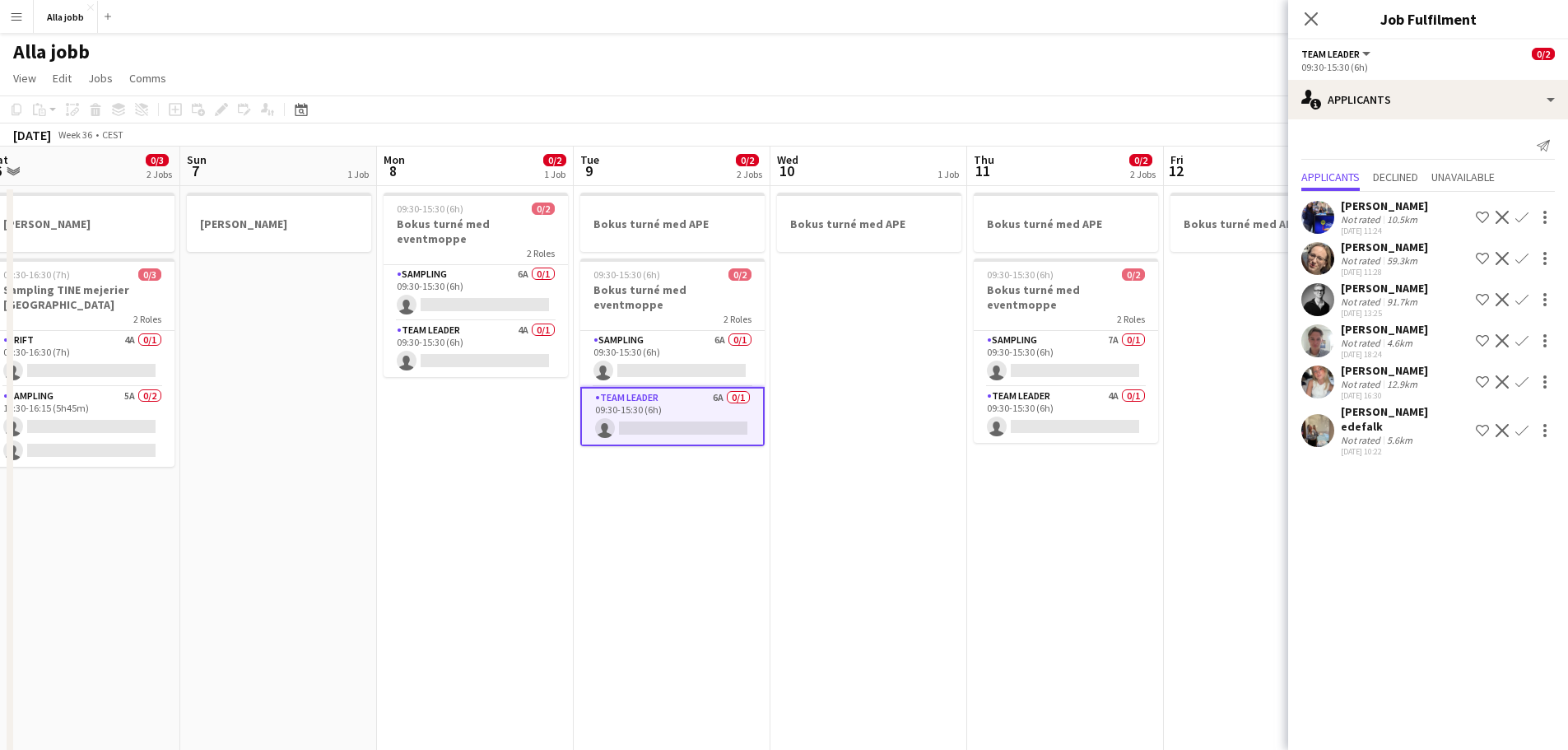
scroll to position [0, 604]
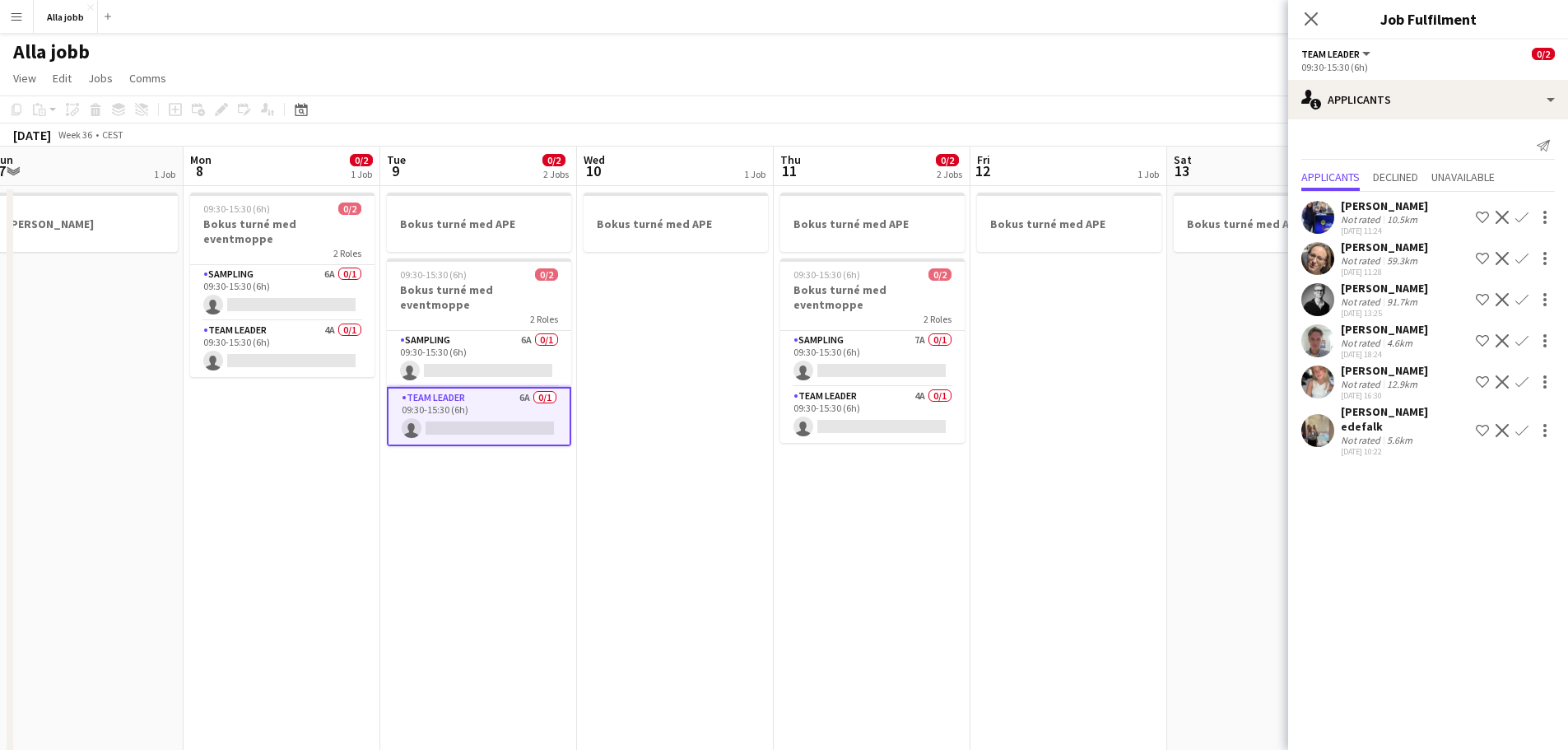
drag, startPoint x: 1149, startPoint y: 410, endPoint x: 594, endPoint y: 431, distance: 555.4
click at [594, 431] on app-calendar-viewport "Thu 4 0/3 1 Job Fri 5 0/3 2 Jobs Sat 6 0/3 2 Jobs Sun 7 1 Job Mon 8 0/2 1 Job T…" at bounding box center [784, 663] width 1568 height 1034
click at [897, 362] on app-card-role "Sampling 7A 0/1 09:30-15:30 (6h) single-neutral-actions" at bounding box center [872, 358] width 184 height 56
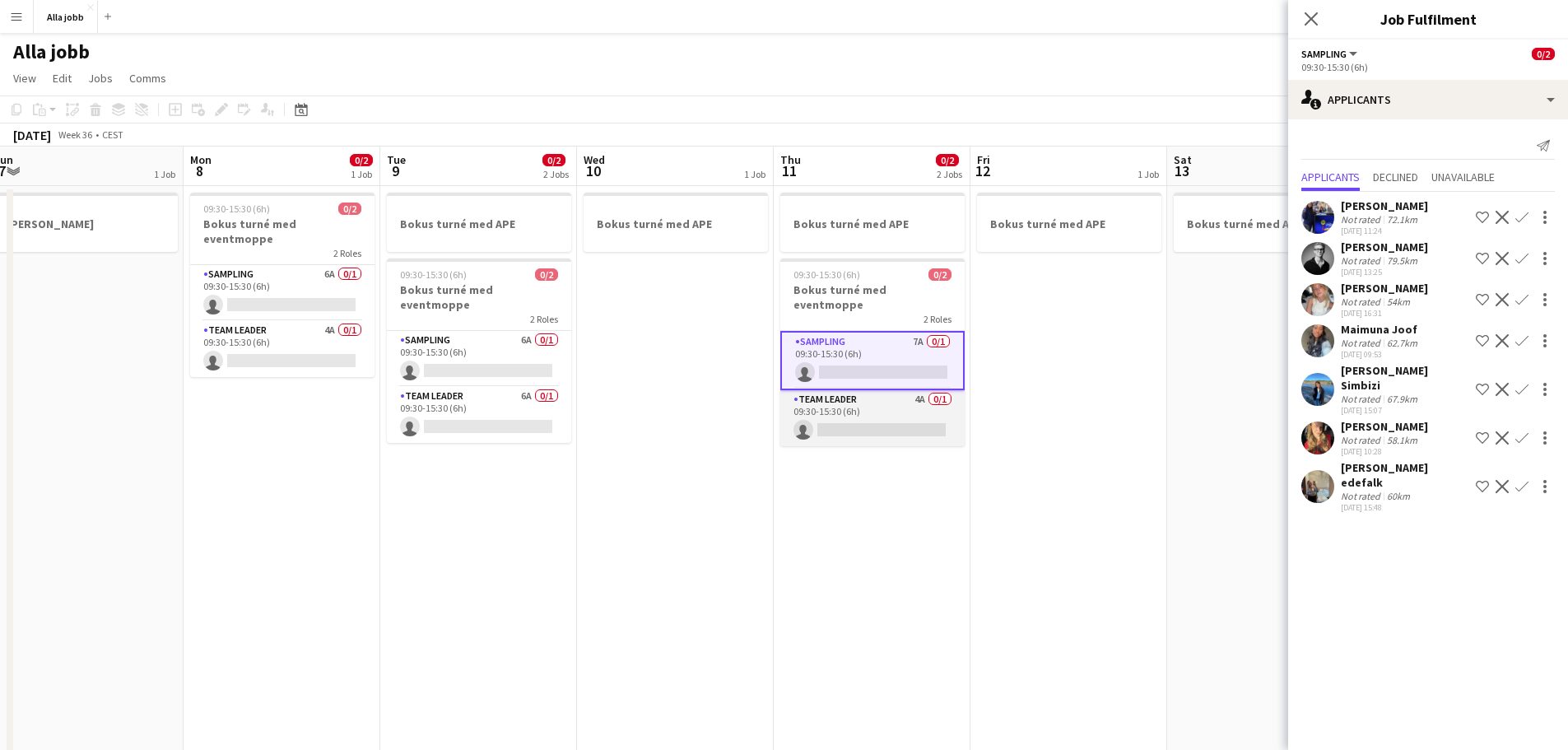
click at [895, 391] on app-card-role "Team Leader 4A 0/1 09:30-15:30 (6h) single-neutral-actions" at bounding box center [872, 417] width 184 height 56
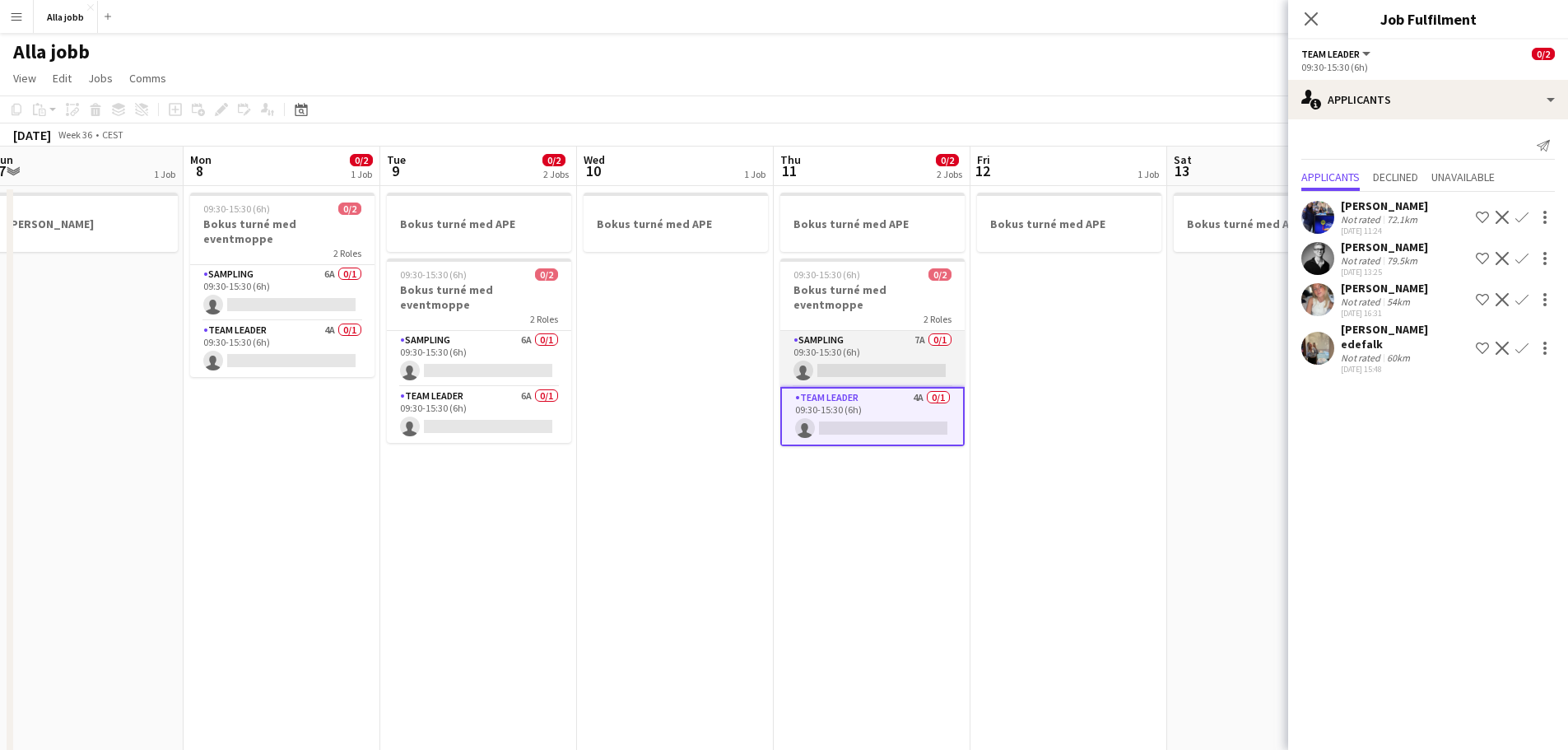
click at [879, 341] on app-card-role "Sampling 7A 0/1 09:30-15:30 (6h) single-neutral-actions" at bounding box center [872, 358] width 184 height 56
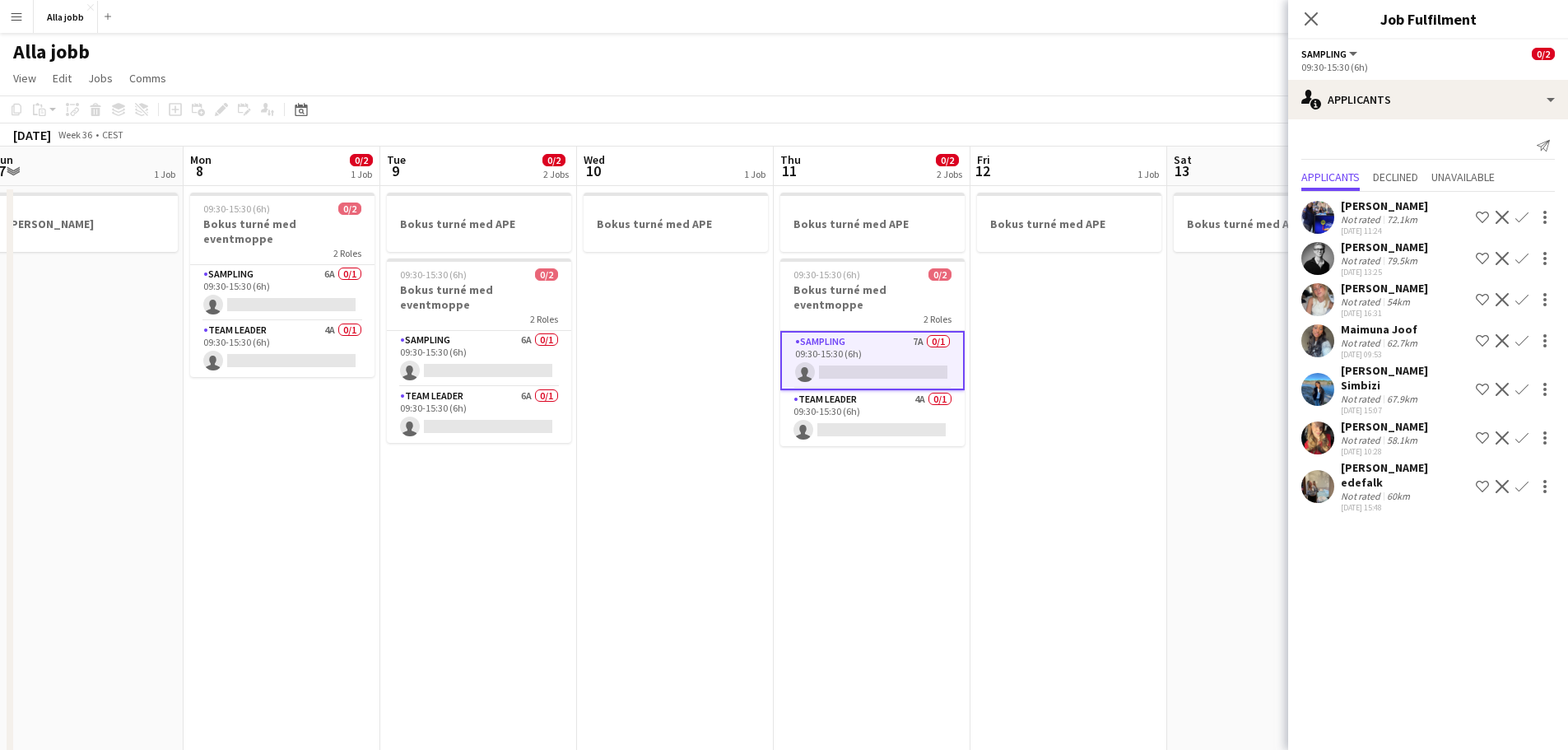
scroll to position [0, 485]
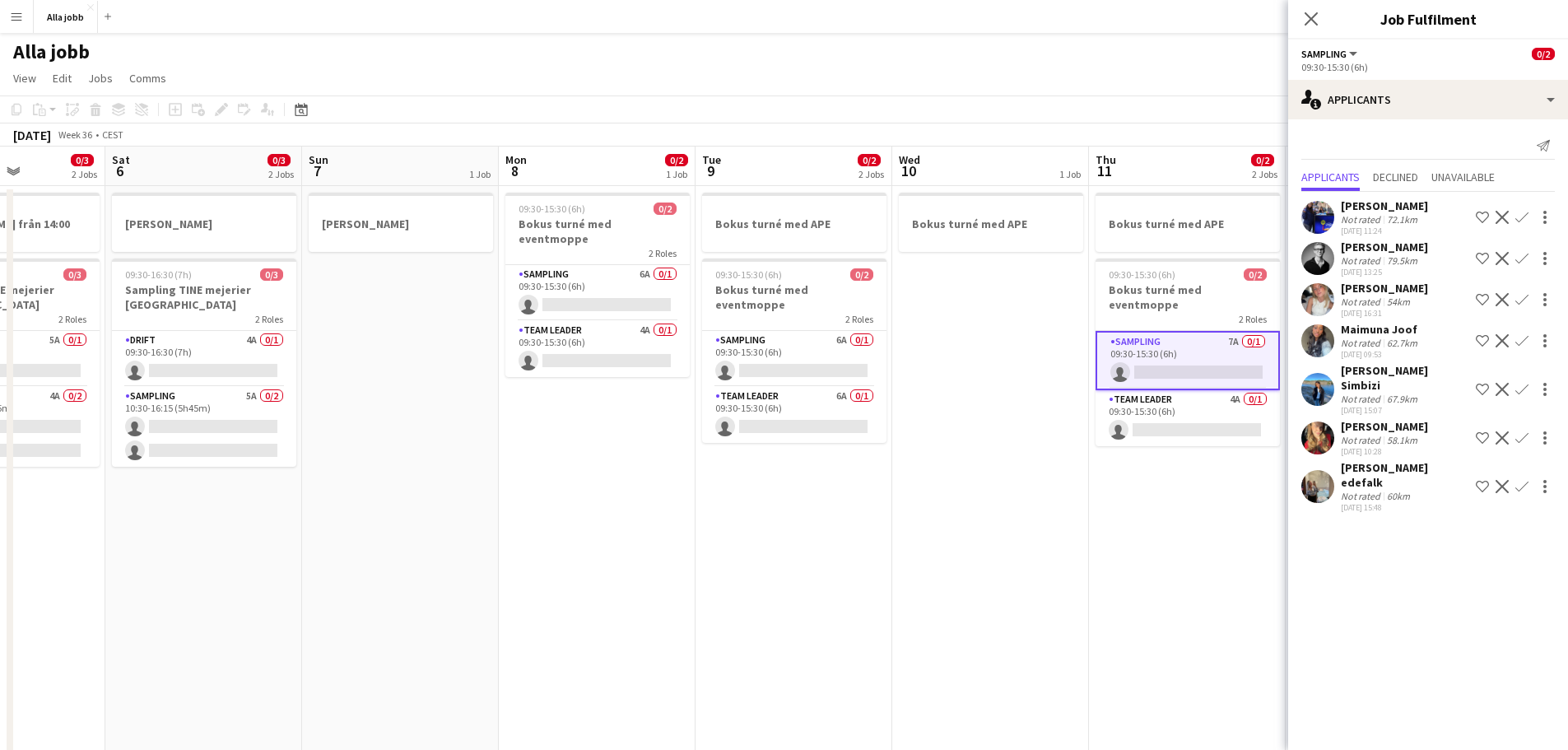
drag, startPoint x: 621, startPoint y: 362, endPoint x: 937, endPoint y: 367, distance: 316.0
click at [937, 367] on app-calendar-viewport "Wed 3 0/3 1 Job Thu 4 0/3 1 Job Fri 5 0/3 2 Jobs Sat 6 0/3 2 Jobs Sun 7 1 Job M…" at bounding box center [784, 663] width 1568 height 1034
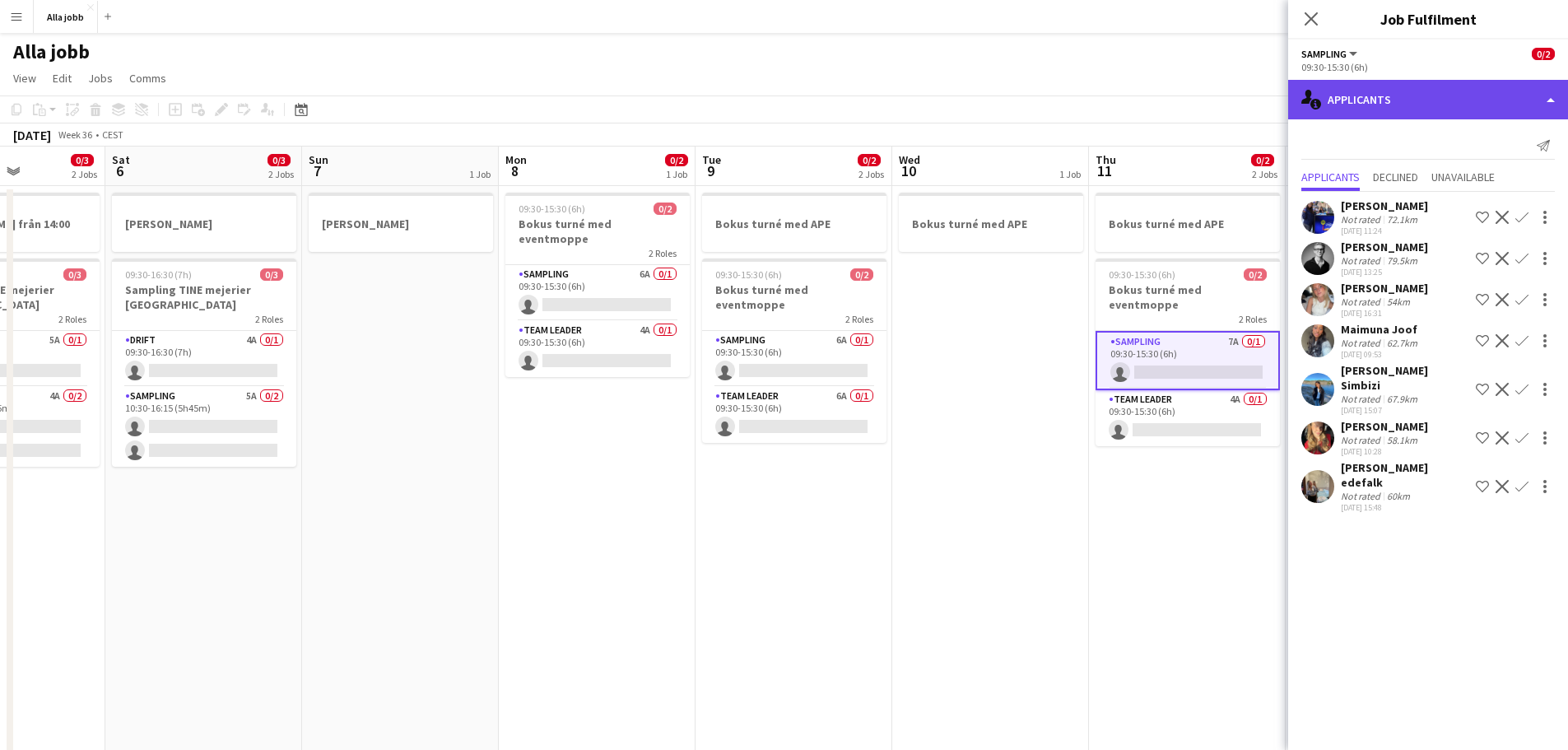
click at [1251, 106] on div "single-neutral-actions-information Applicants" at bounding box center [1428, 99] width 280 height 40
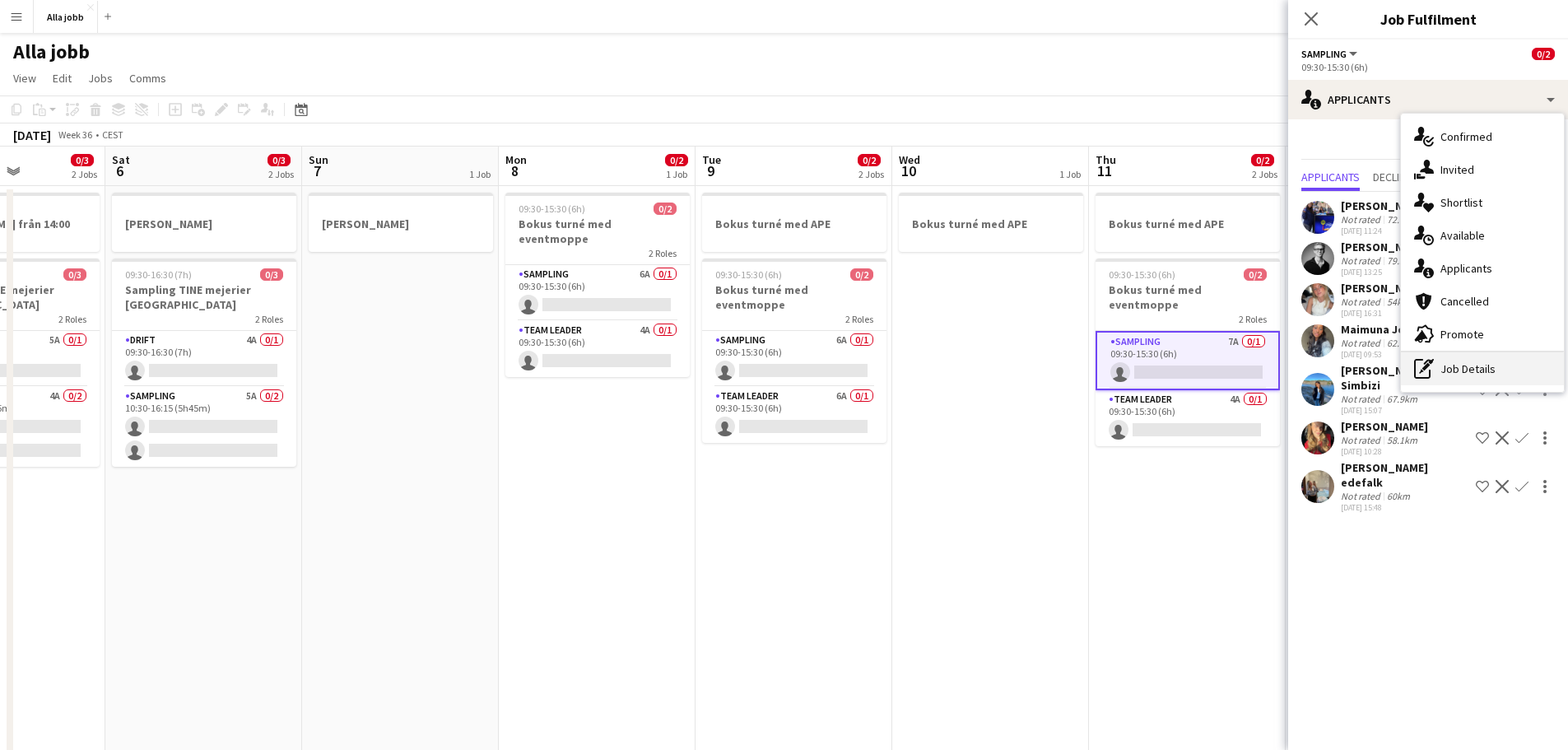
click at [1251, 365] on div "pen-write Job Details" at bounding box center [1482, 369] width 163 height 33
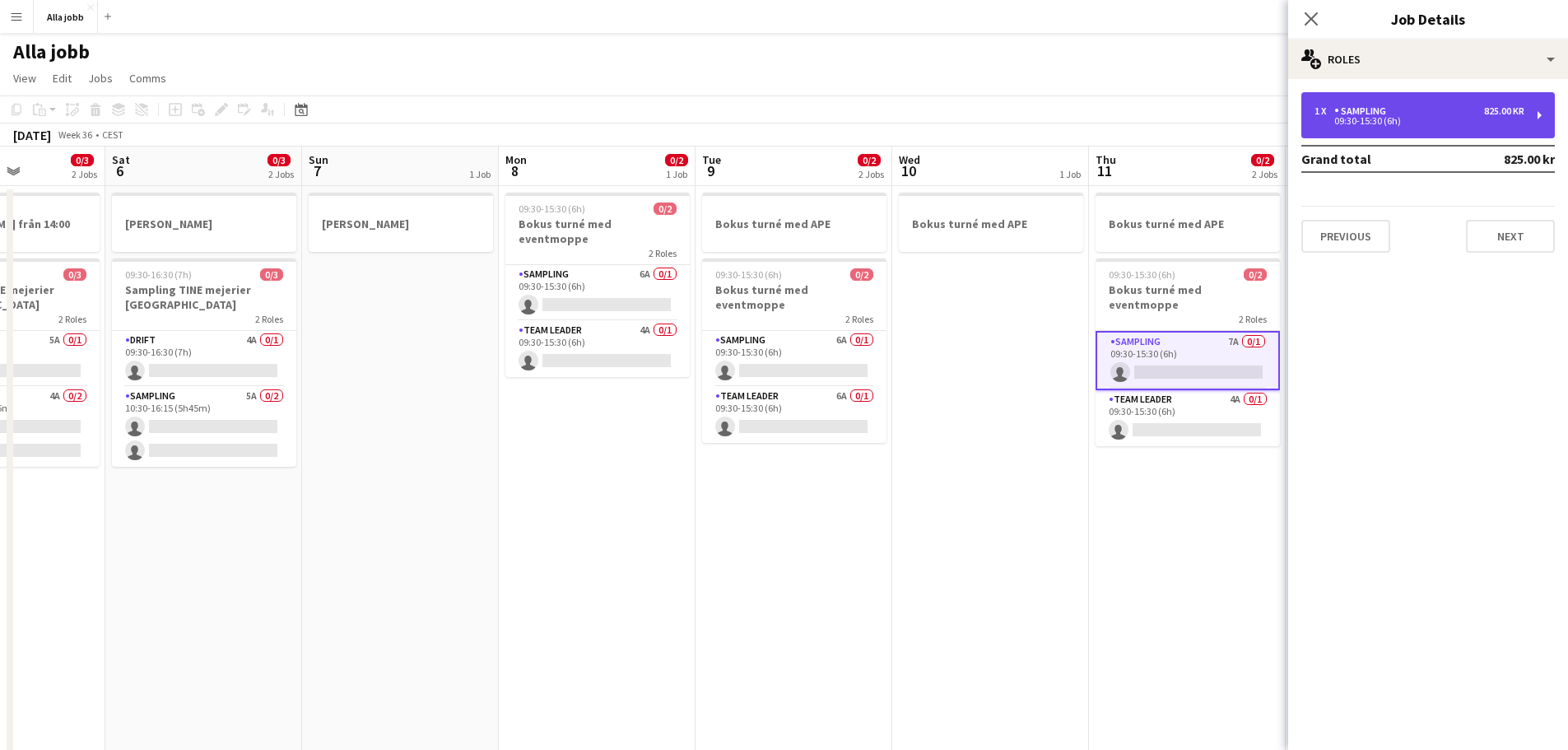
click at [1251, 121] on div "09:30-15:30 (6h)" at bounding box center [1419, 121] width 210 height 8
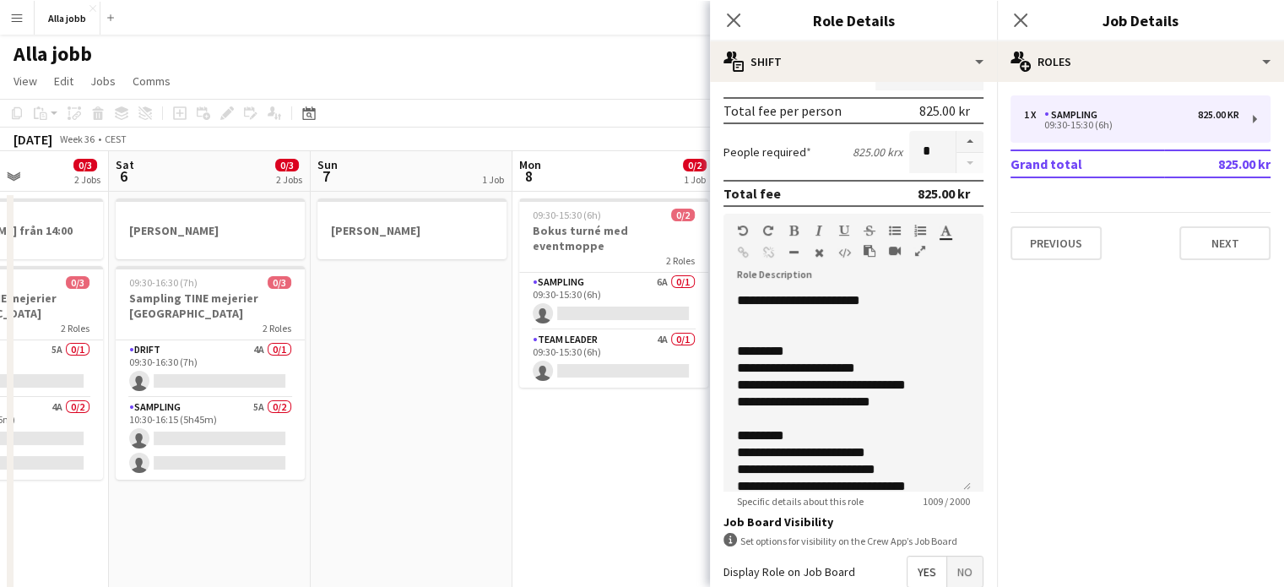
scroll to position [351, 0]
